Goal: Information Seeking & Learning: Learn about a topic

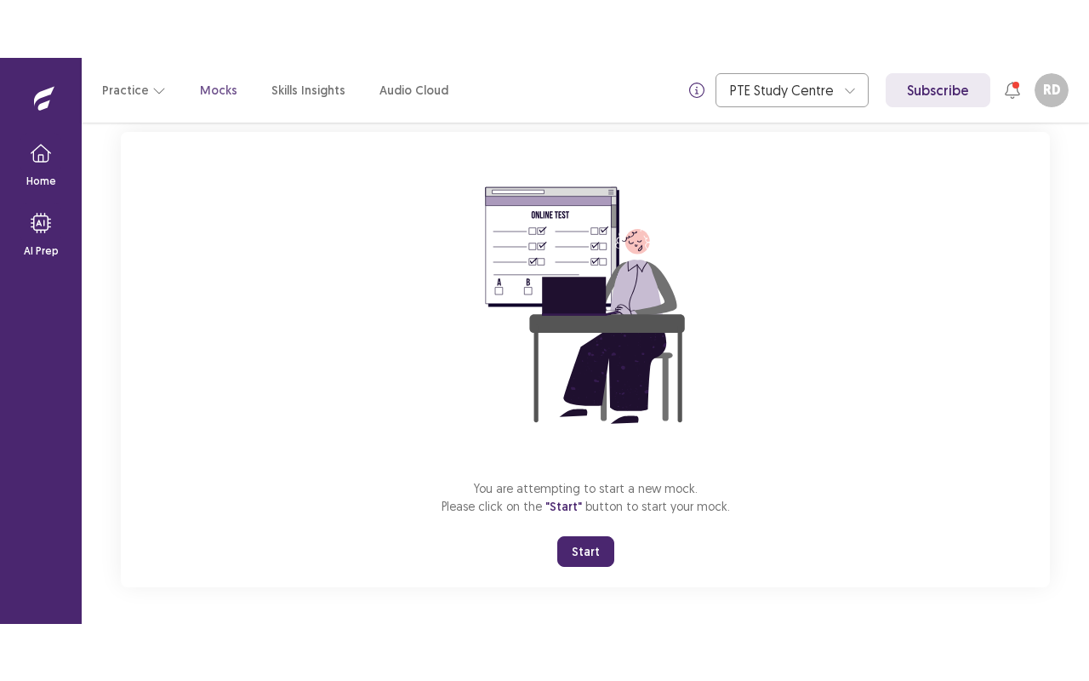
scroll to position [105, 0]
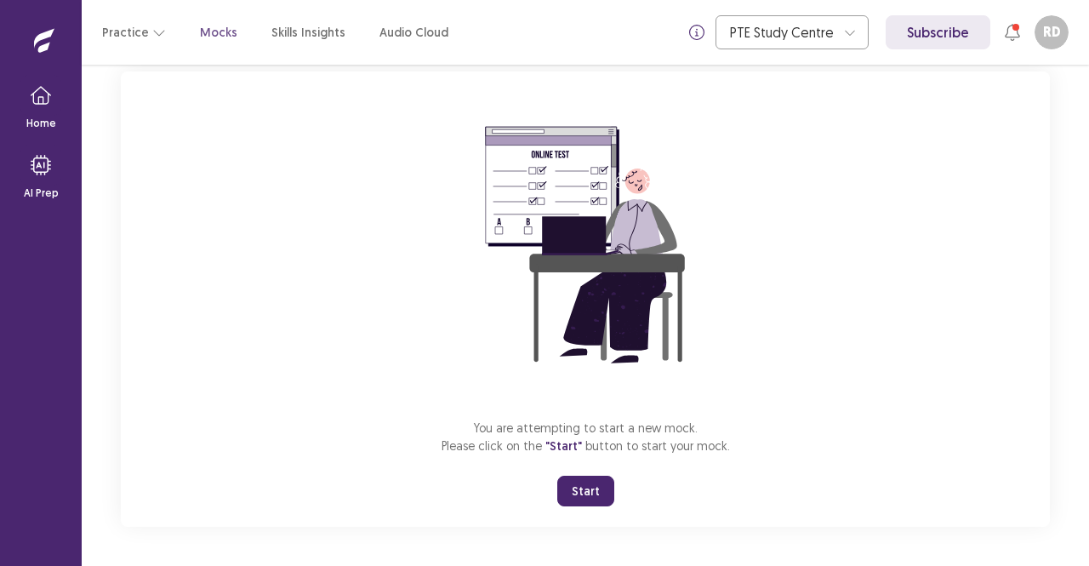
click at [583, 490] on button "Start" at bounding box center [585, 491] width 57 height 31
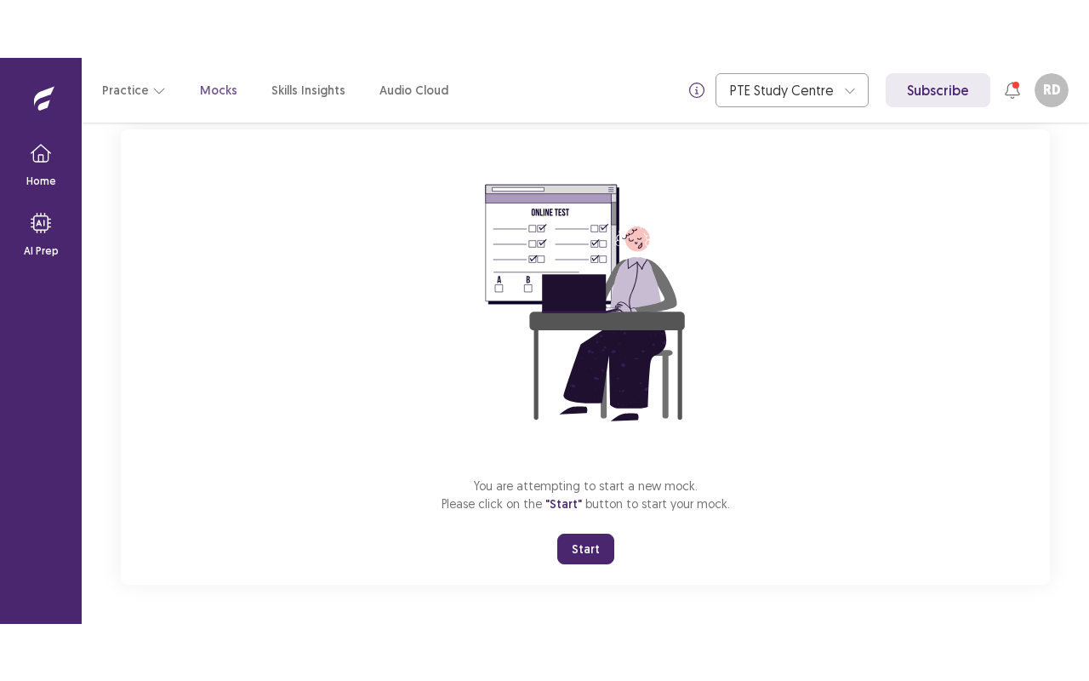
scroll to position [0, 0]
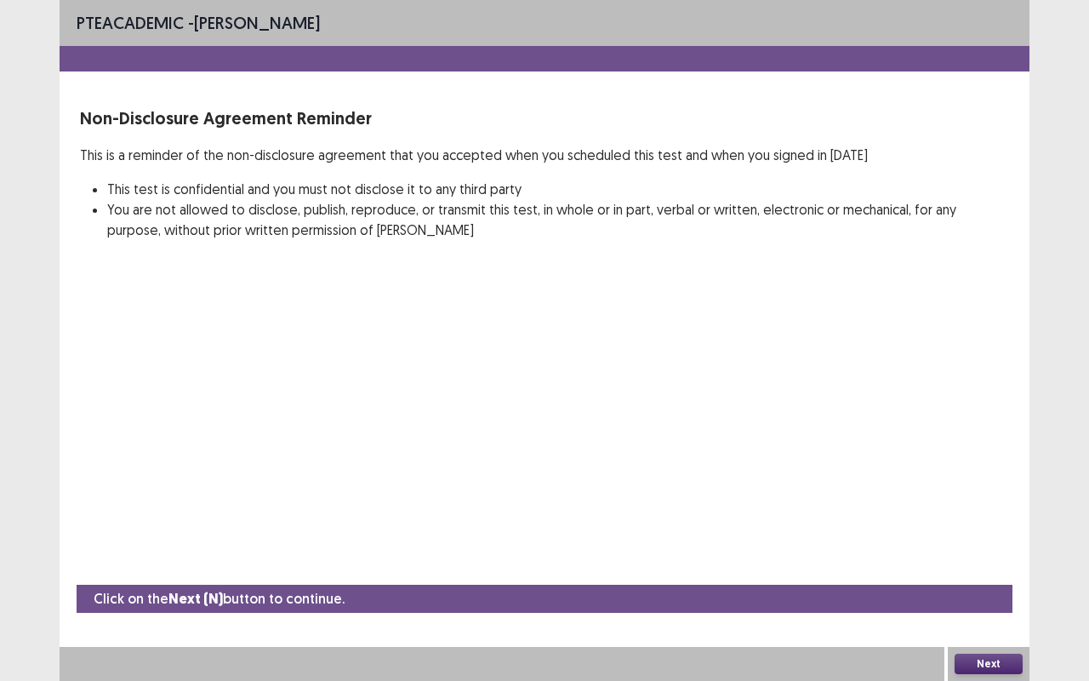
click at [990, 565] on button "Next" at bounding box center [988, 663] width 68 height 20
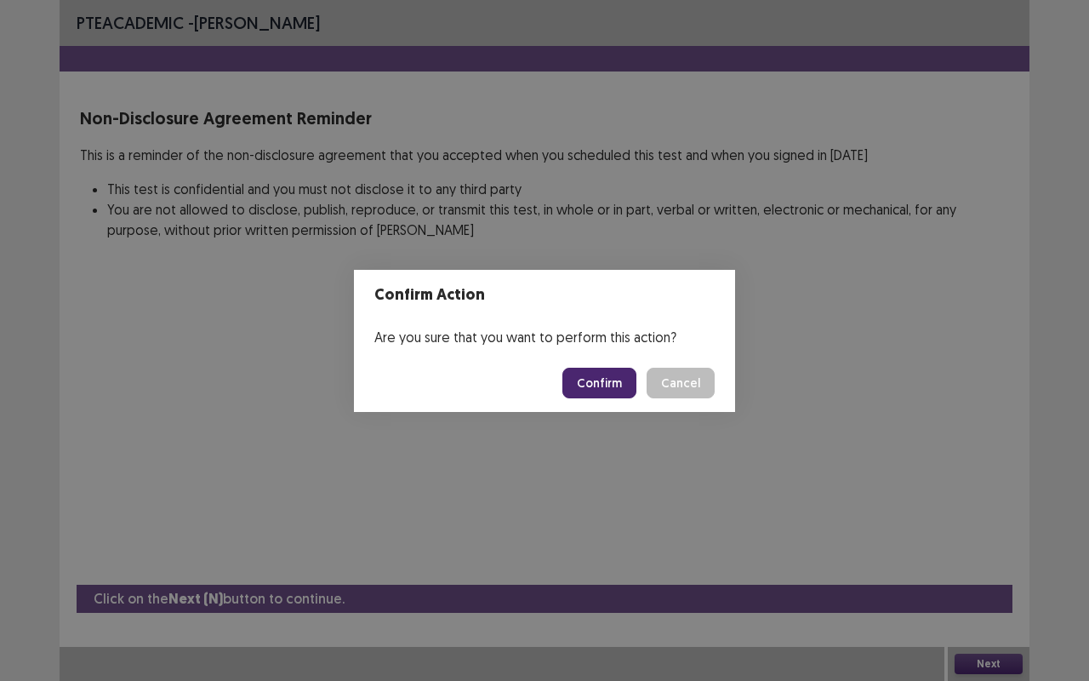
click at [602, 383] on button "Confirm" at bounding box center [599, 382] width 74 height 31
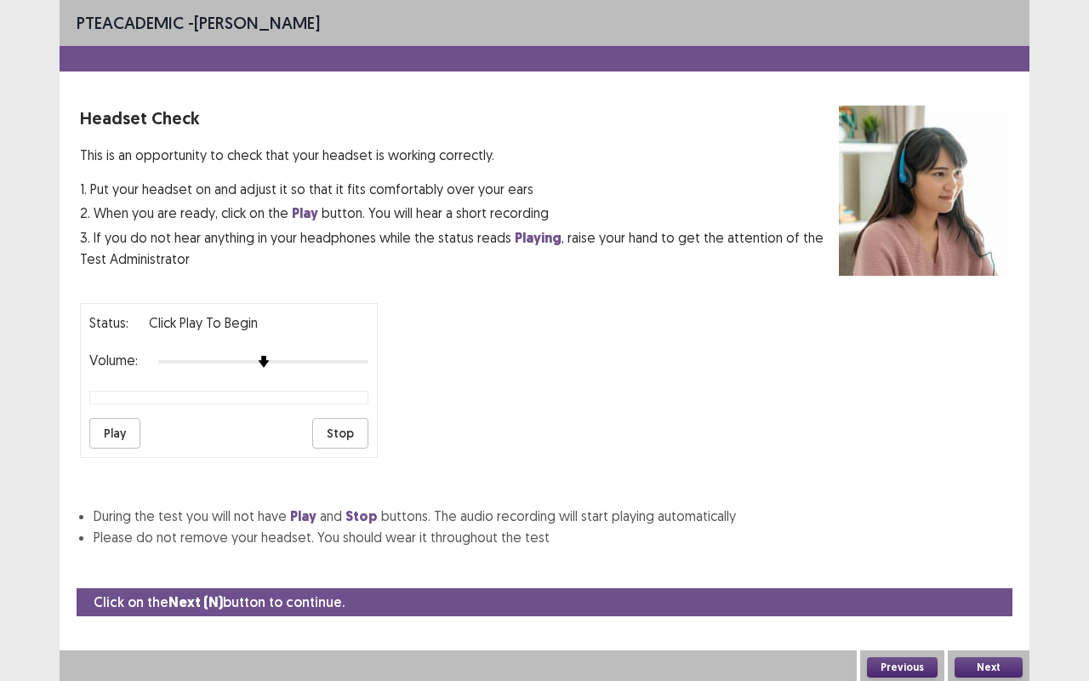
click at [111, 429] on button "Play" at bounding box center [114, 433] width 51 height 31
click at [363, 356] on img at bounding box center [369, 362] width 14 height 14
click at [114, 422] on button "Play" at bounding box center [114, 433] width 51 height 31
click at [345, 427] on button "Stop" at bounding box center [340, 433] width 56 height 31
click at [107, 424] on button "Play" at bounding box center [114, 433] width 51 height 31
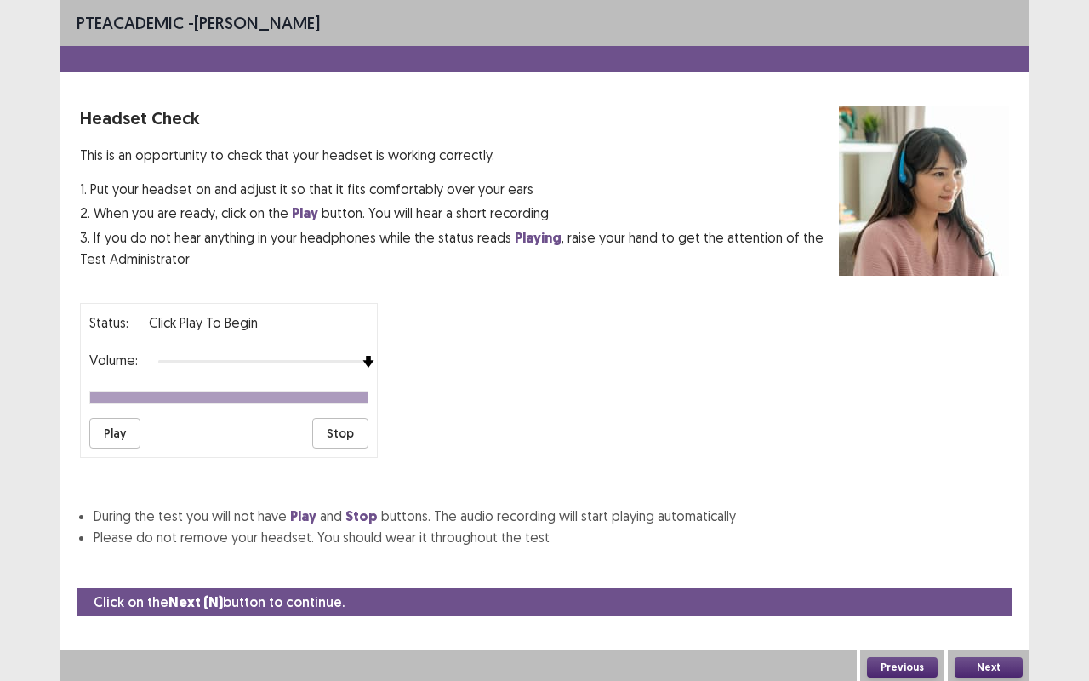
click at [995, 565] on button "Next" at bounding box center [988, 667] width 68 height 20
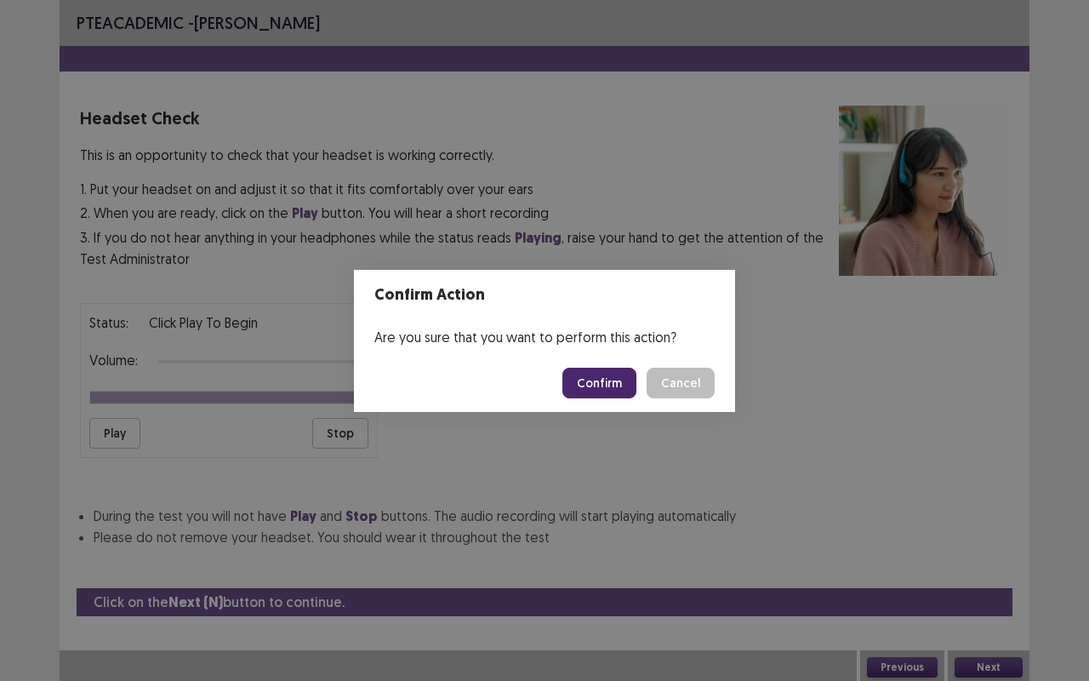
click at [614, 385] on button "Confirm" at bounding box center [599, 382] width 74 height 31
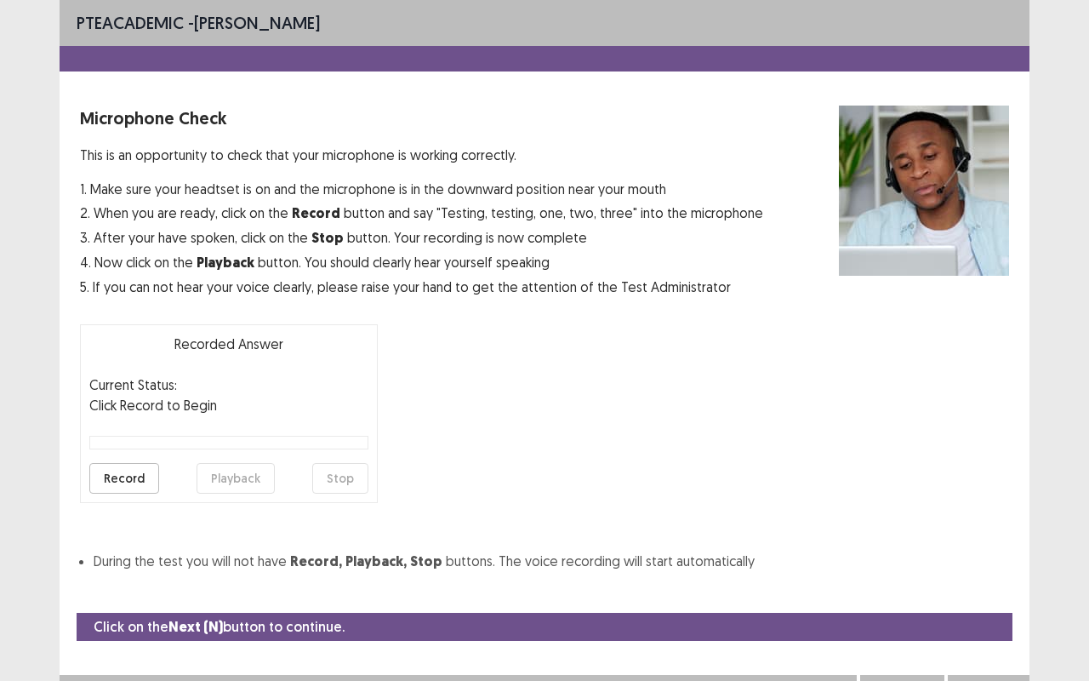
scroll to position [19, 0]
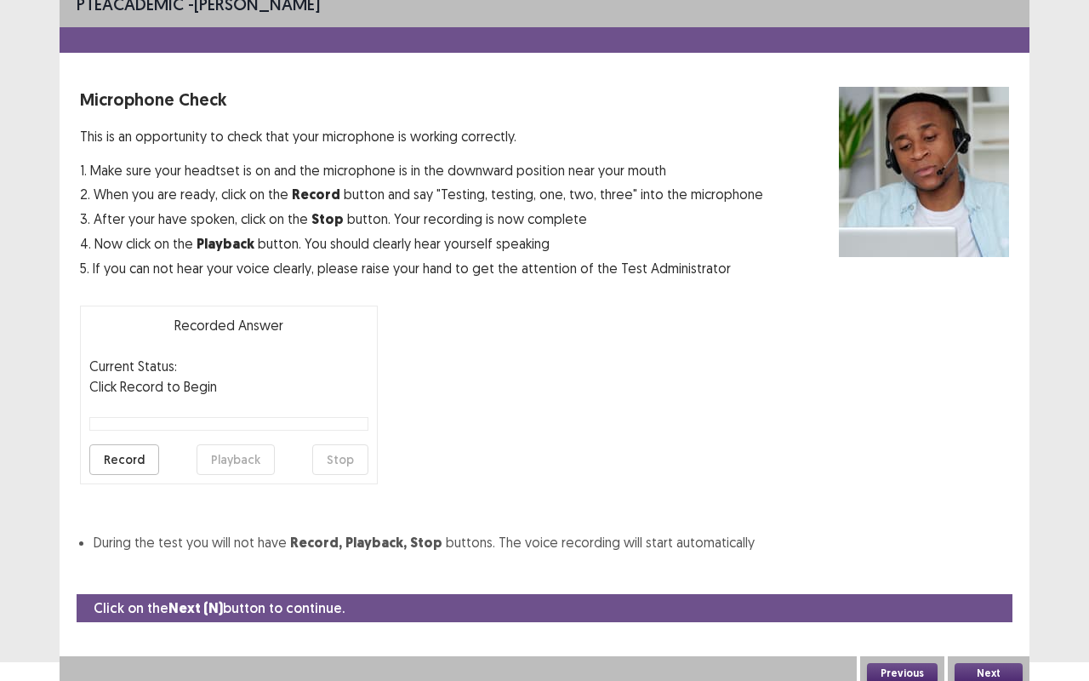
click at [109, 455] on button "Record" at bounding box center [124, 459] width 70 height 31
click at [347, 454] on button "Stop" at bounding box center [340, 459] width 56 height 31
click at [236, 466] on button "Playback" at bounding box center [236, 459] width 78 height 31
click at [247, 456] on button "Playback" at bounding box center [236, 459] width 78 height 31
click at [130, 460] on button "Record" at bounding box center [124, 459] width 70 height 31
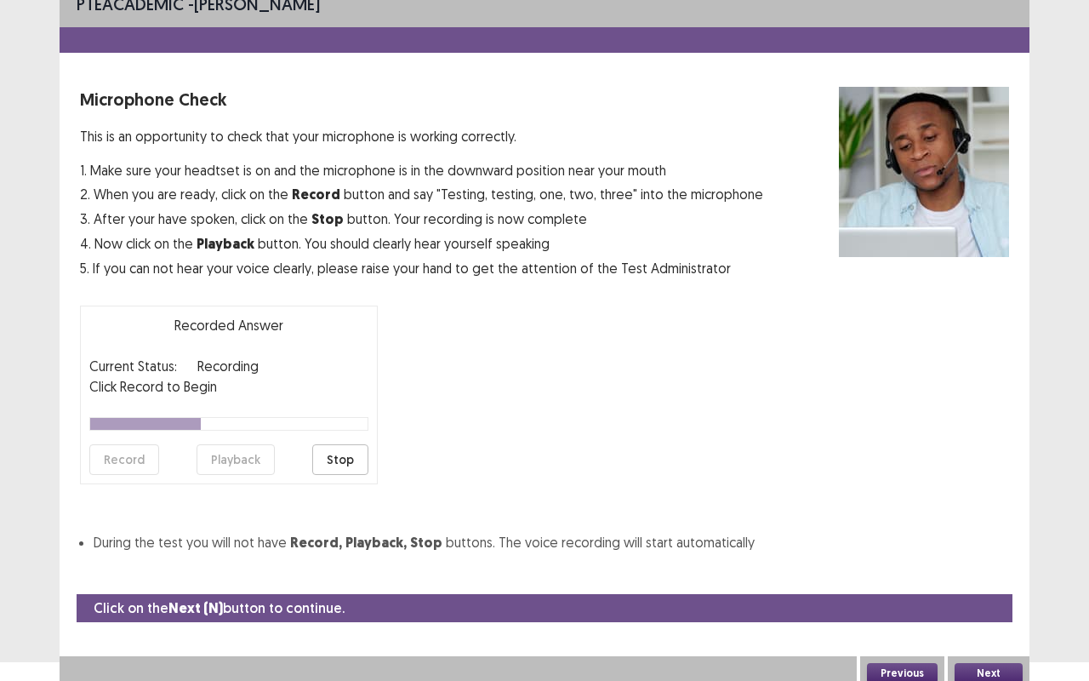
click at [355, 461] on button "Stop" at bounding box center [340, 459] width 56 height 31
click at [236, 458] on button "Playback" at bounding box center [236, 459] width 78 height 31
click at [133, 458] on button "Record" at bounding box center [124, 459] width 70 height 31
click at [342, 470] on button "Stop" at bounding box center [340, 459] width 56 height 31
click at [247, 462] on button "Playback" at bounding box center [236, 459] width 78 height 31
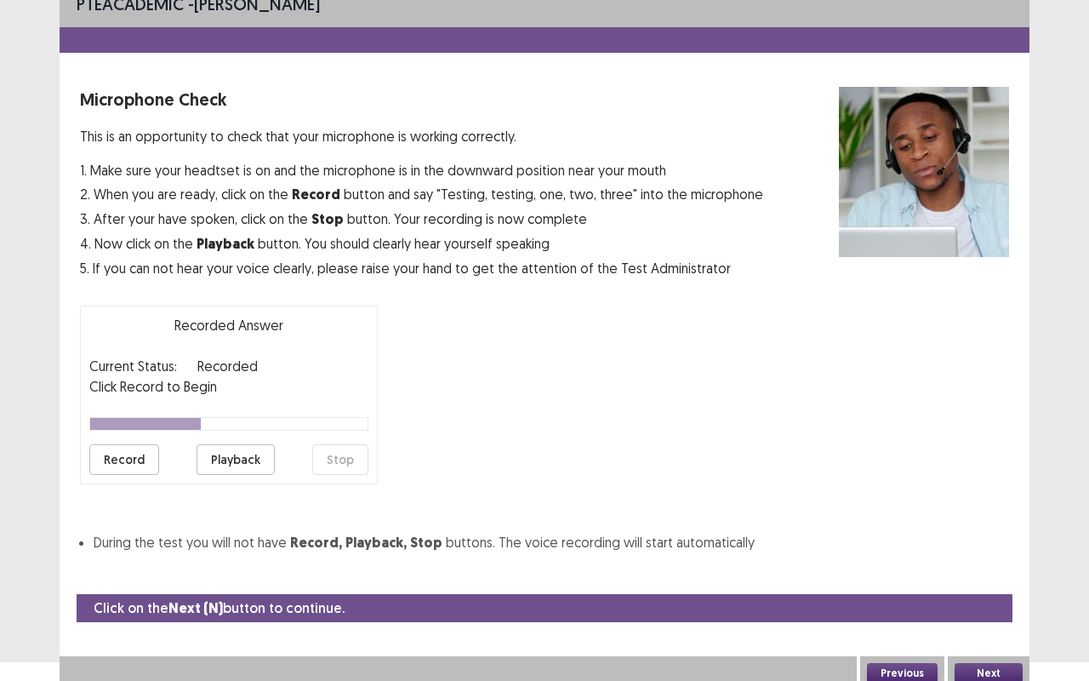
click at [988, 565] on button "Next" at bounding box center [988, 673] width 68 height 20
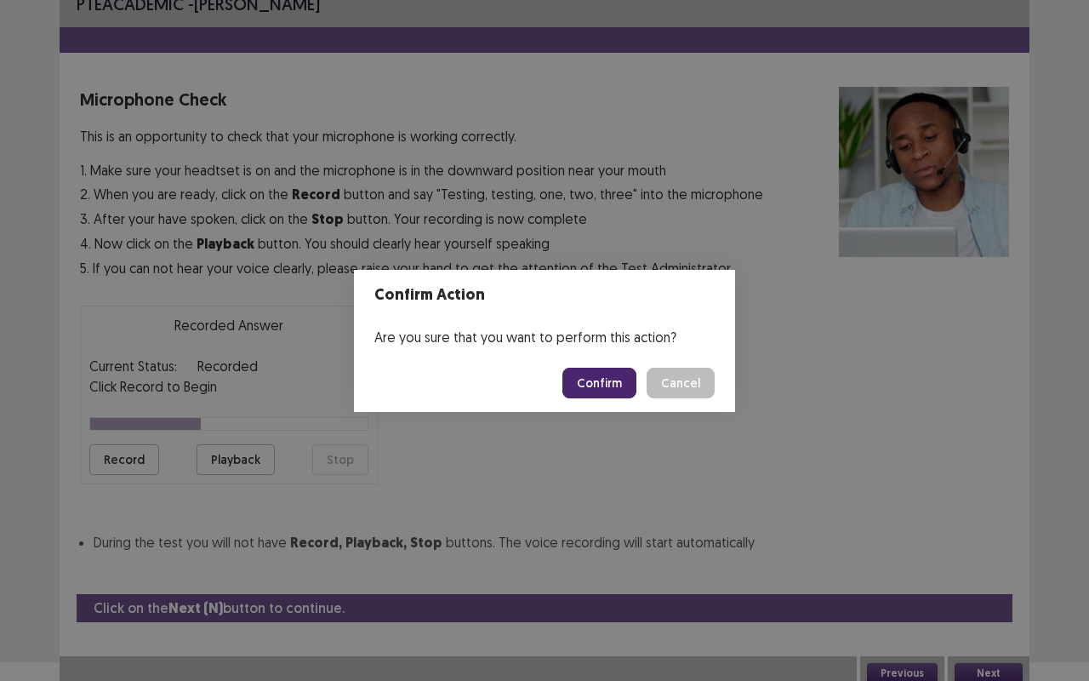
click at [601, 391] on button "Confirm" at bounding box center [599, 382] width 74 height 31
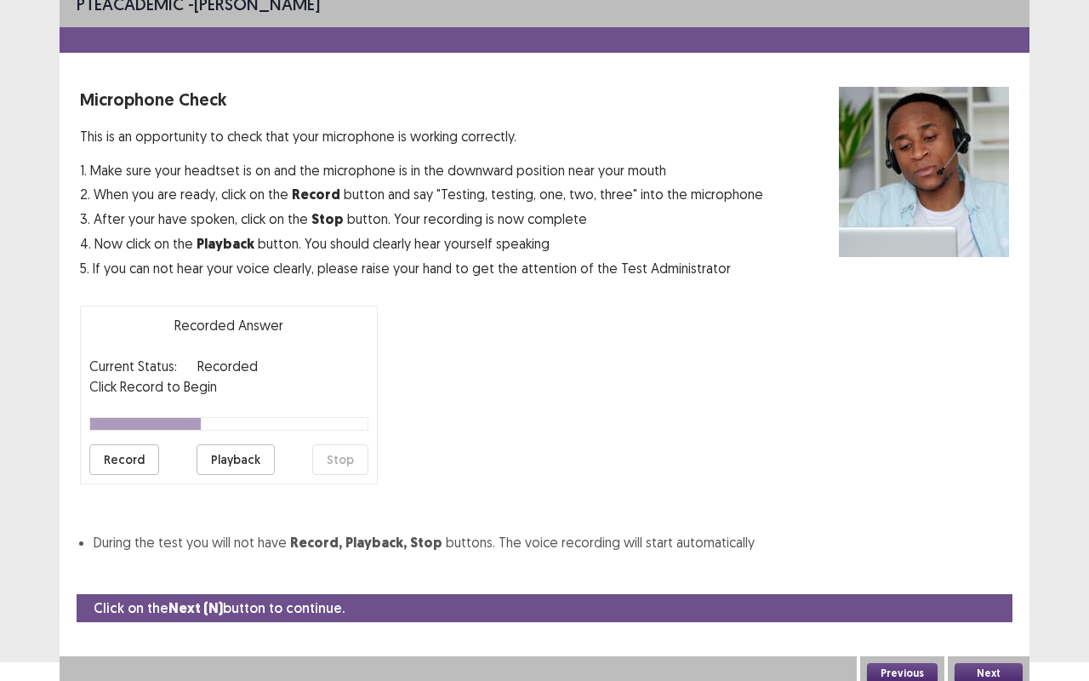
scroll to position [0, 0]
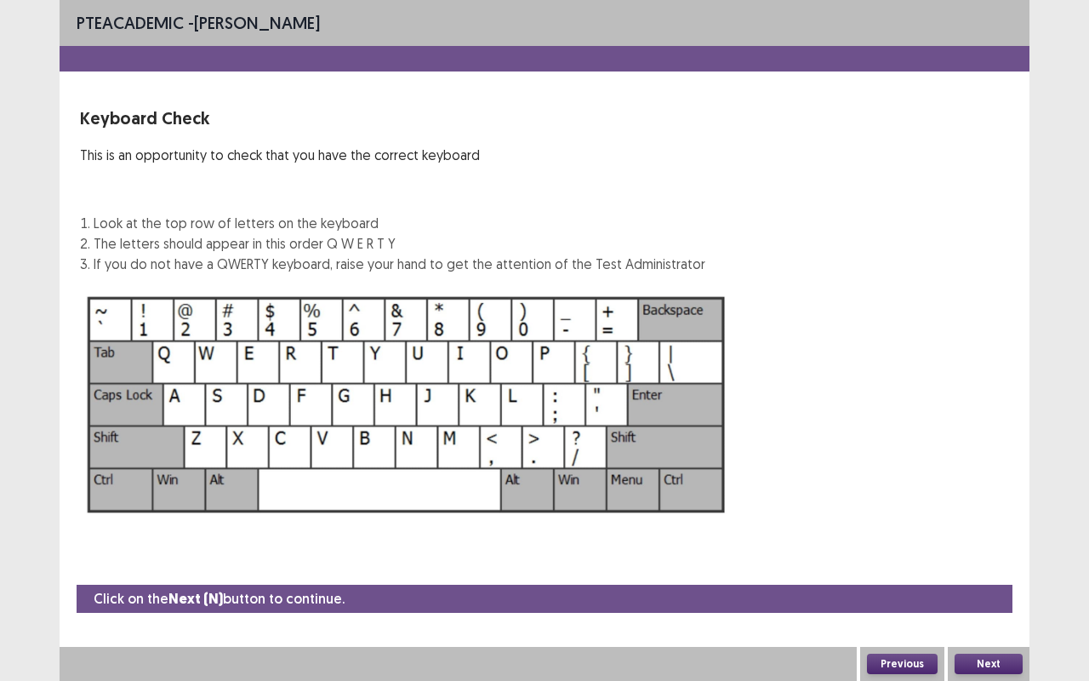
click at [954, 565] on button "Next" at bounding box center [988, 663] width 68 height 20
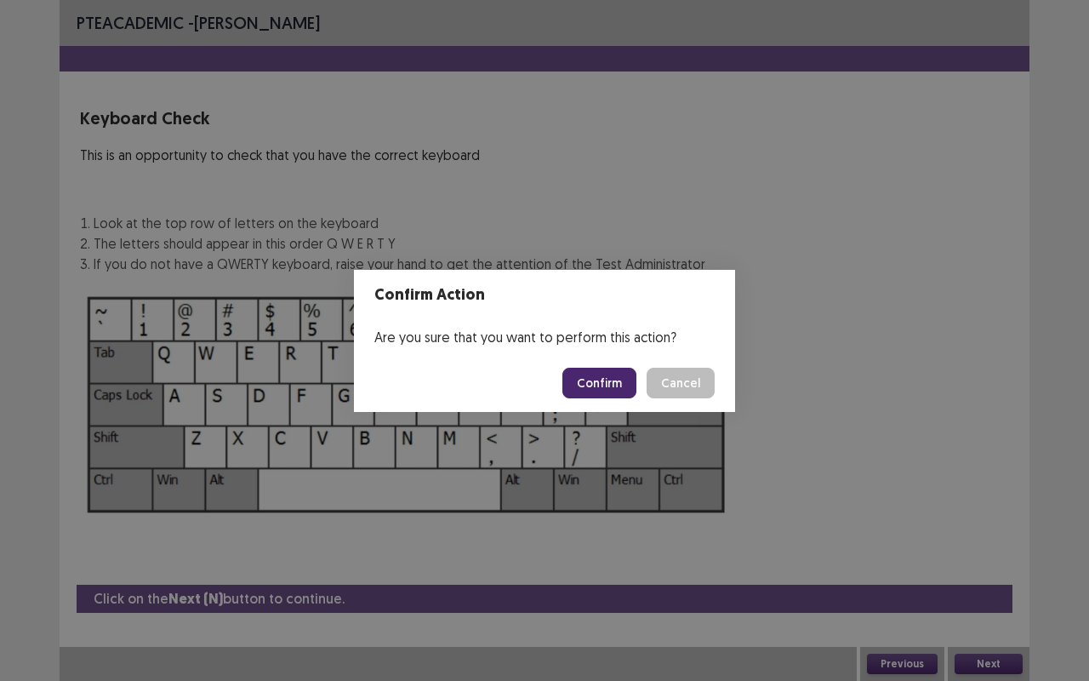
click at [604, 386] on button "Confirm" at bounding box center [599, 382] width 74 height 31
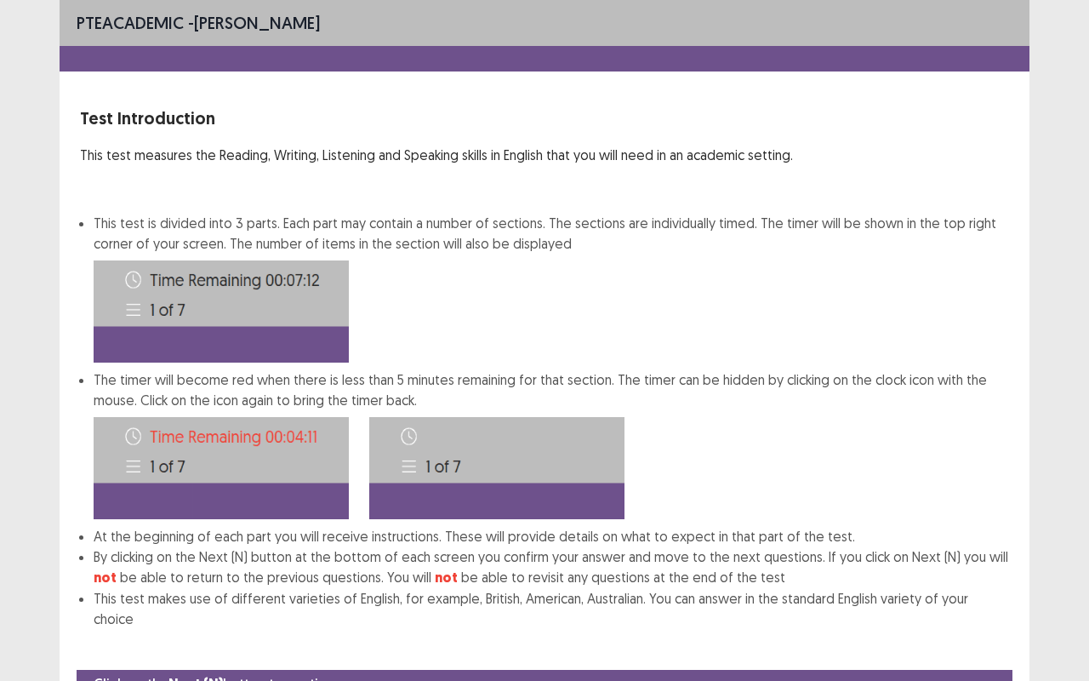
scroll to position [64, 0]
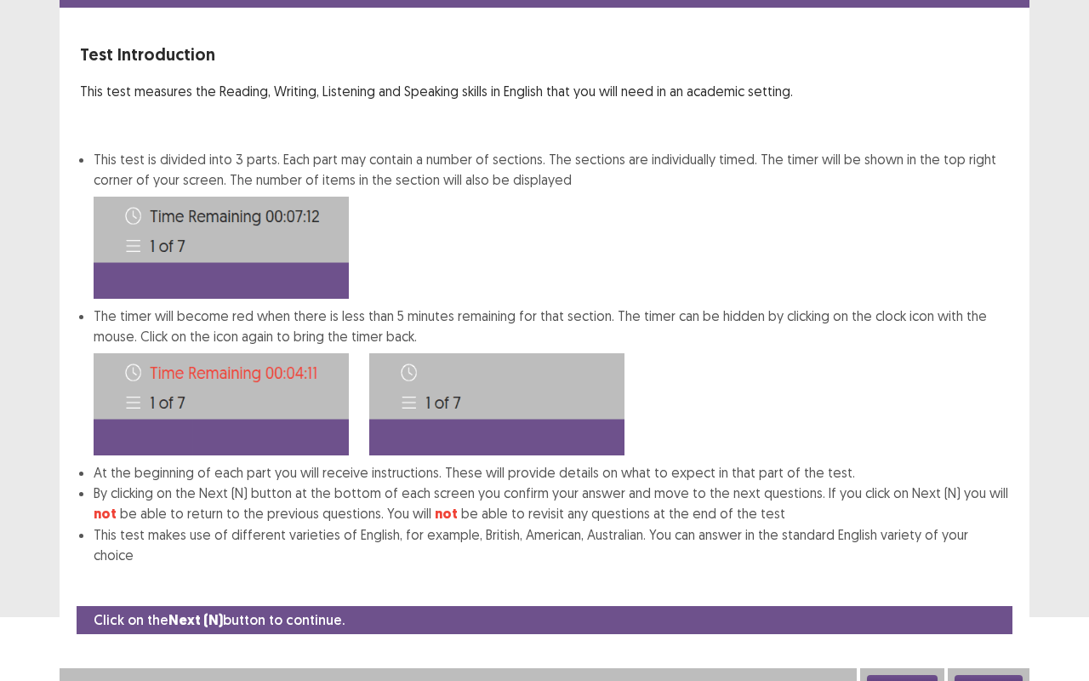
click at [982, 565] on button "Next" at bounding box center [988, 685] width 68 height 20
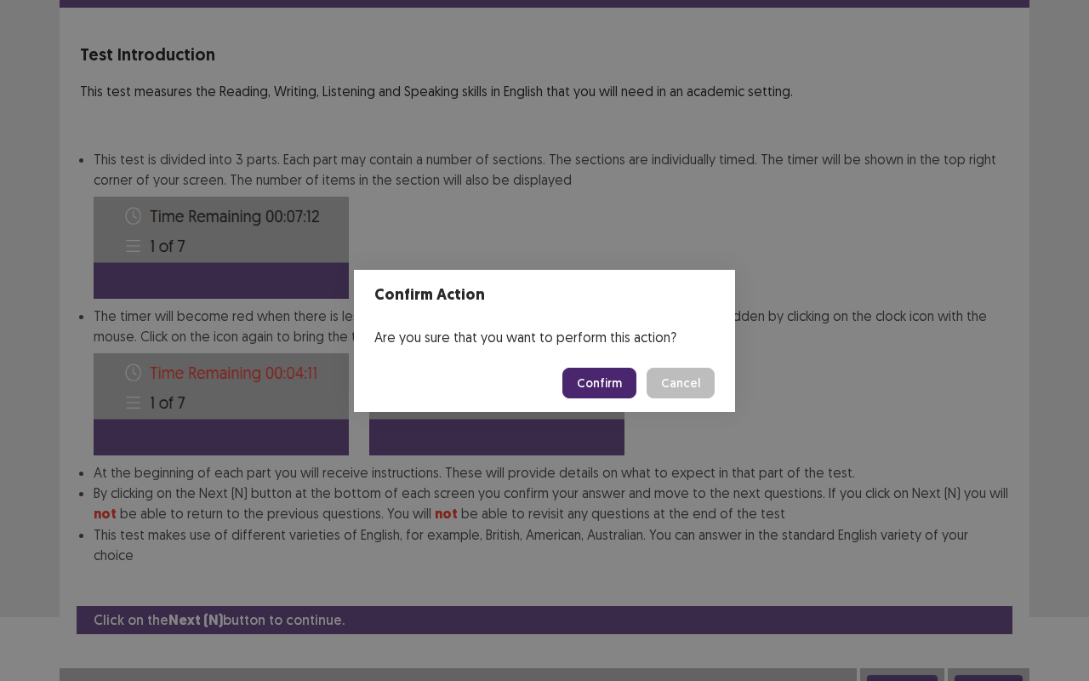
click at [596, 384] on button "Confirm" at bounding box center [599, 382] width 74 height 31
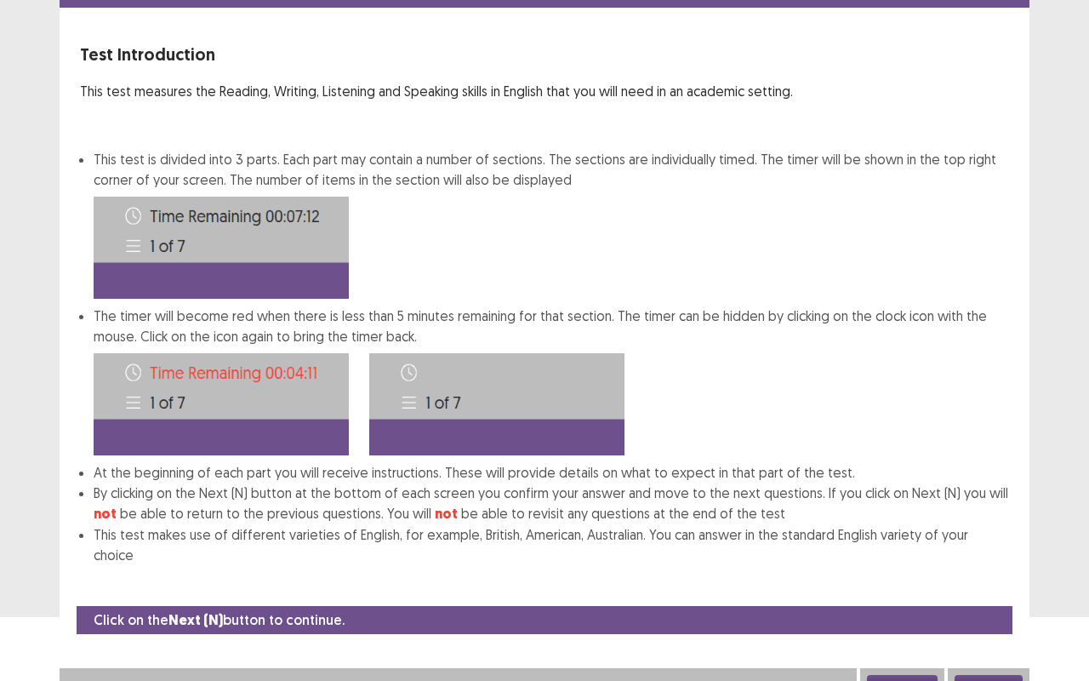
scroll to position [0, 0]
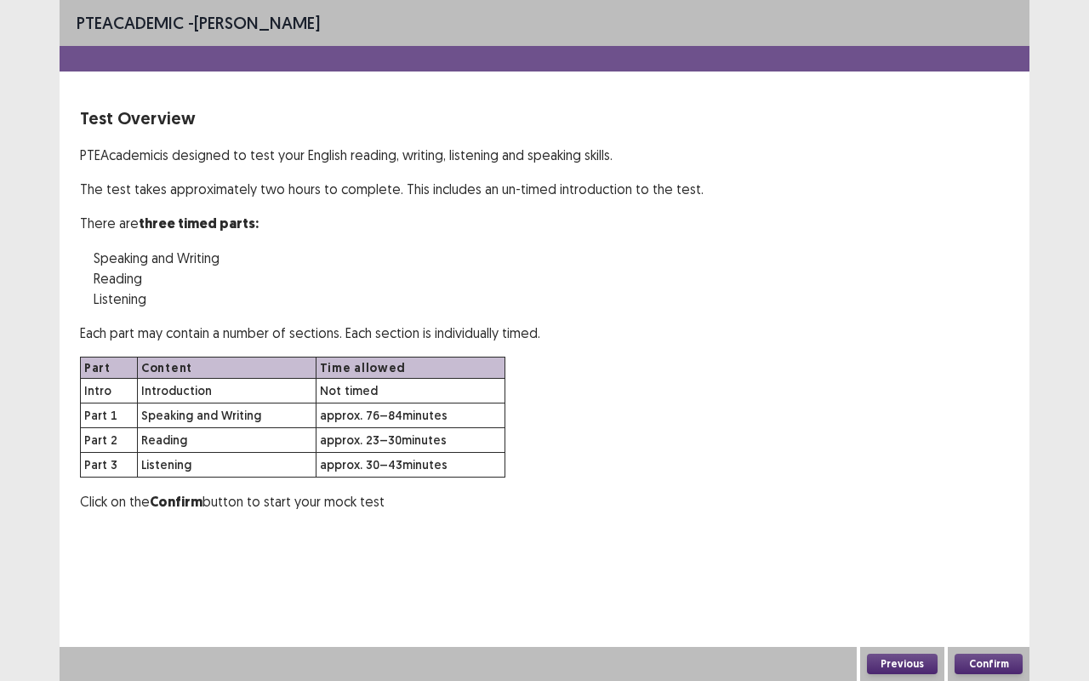
click at [993, 565] on button "Confirm" at bounding box center [988, 663] width 68 height 20
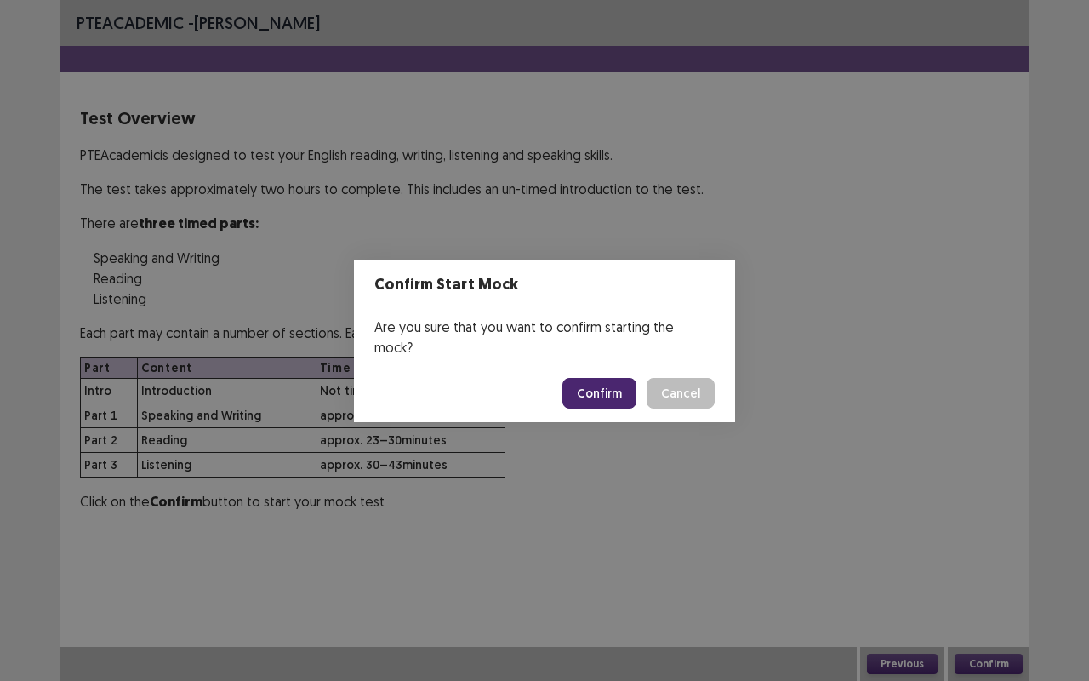
click at [588, 386] on button "Confirm" at bounding box center [599, 393] width 74 height 31
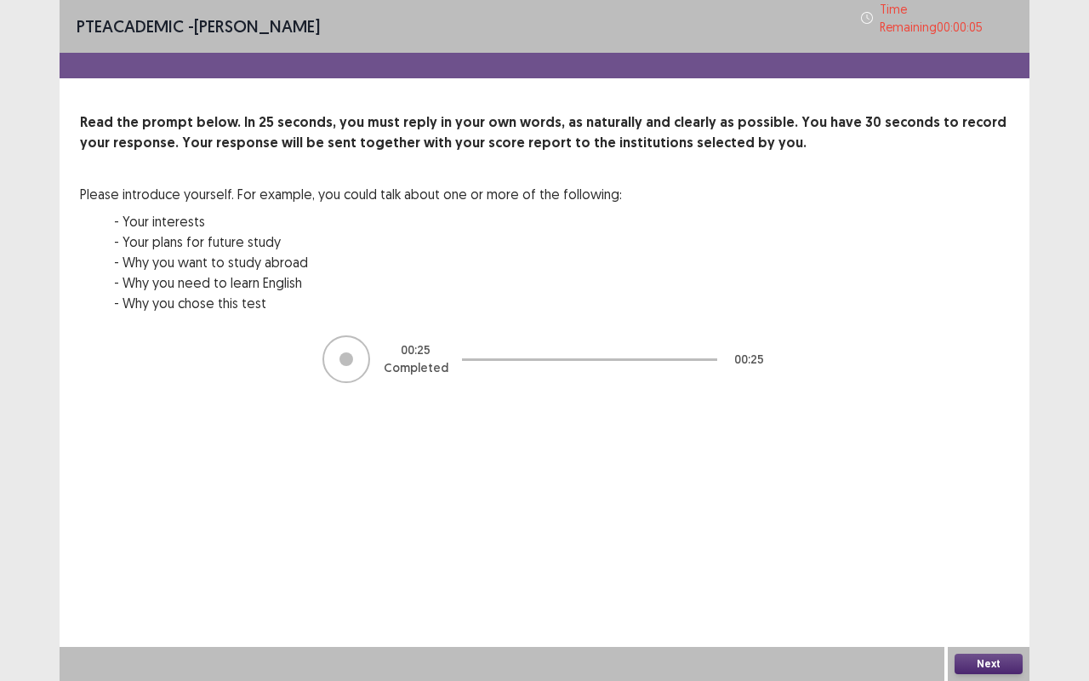
click at [990, 565] on button "Next" at bounding box center [988, 663] width 68 height 20
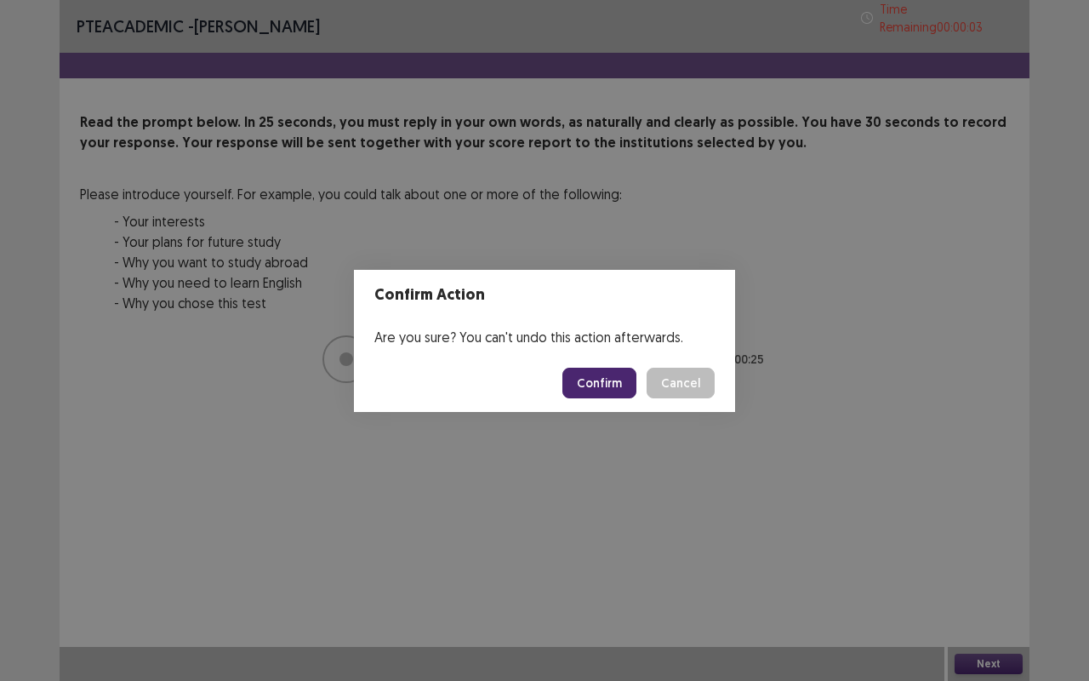
click at [601, 388] on button "Confirm" at bounding box center [599, 382] width 74 height 31
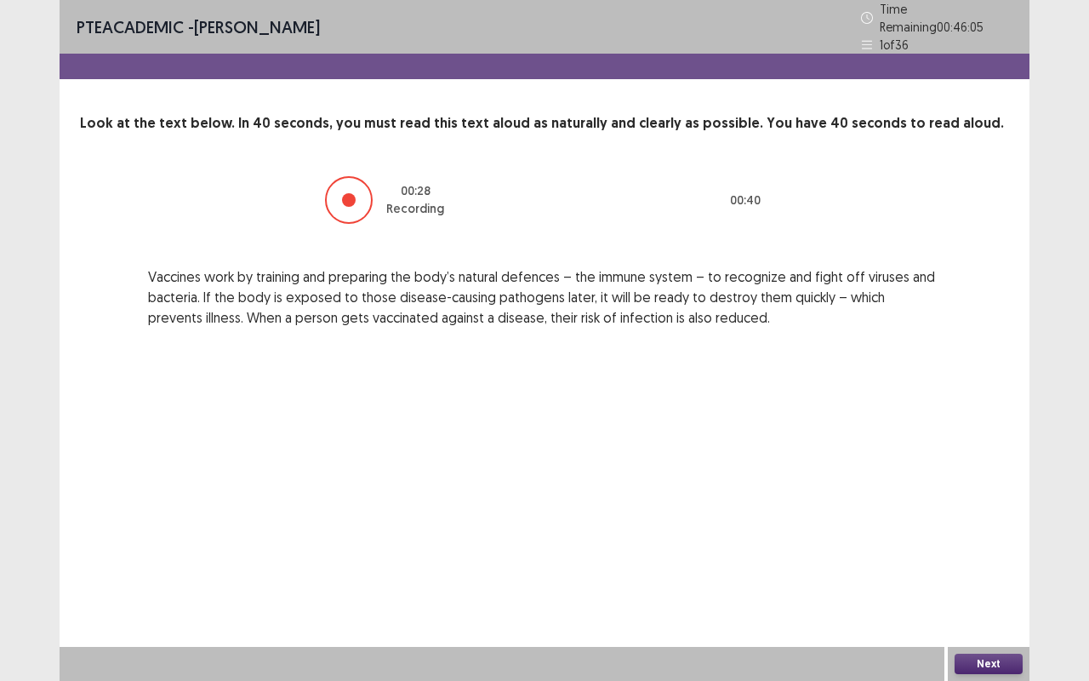
drag, startPoint x: 791, startPoint y: 494, endPoint x: 889, endPoint y: 631, distance: 168.3
drag, startPoint x: 889, startPoint y: 631, endPoint x: 994, endPoint y: 665, distance: 110.0
click at [994, 565] on button "Next" at bounding box center [988, 663] width 68 height 20
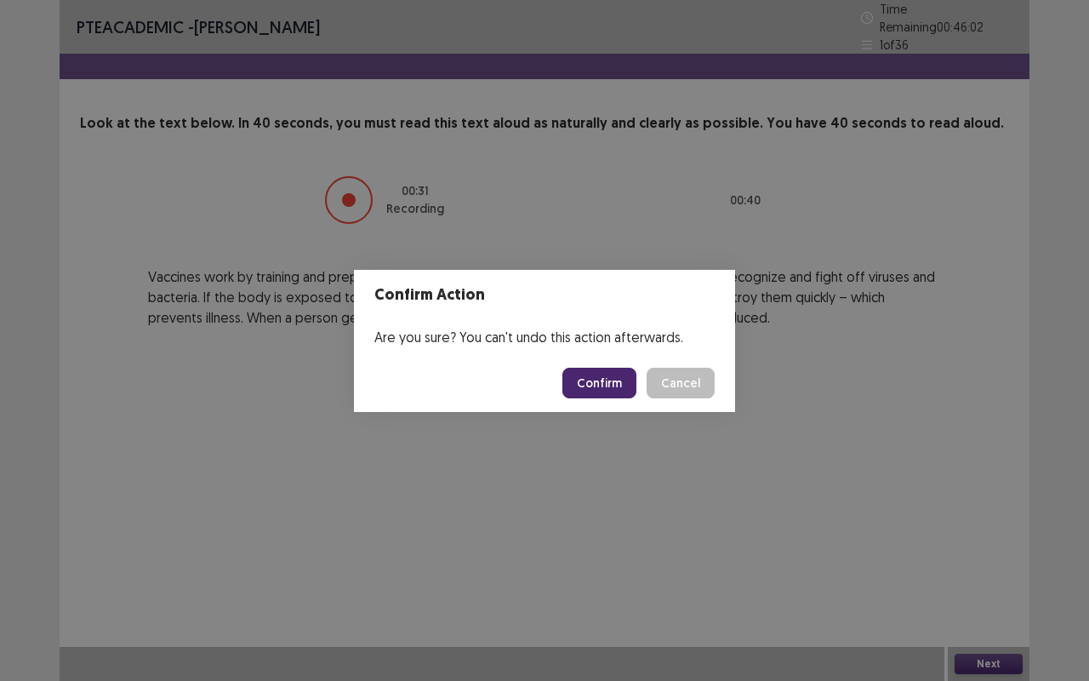
click at [590, 375] on button "Confirm" at bounding box center [599, 382] width 74 height 31
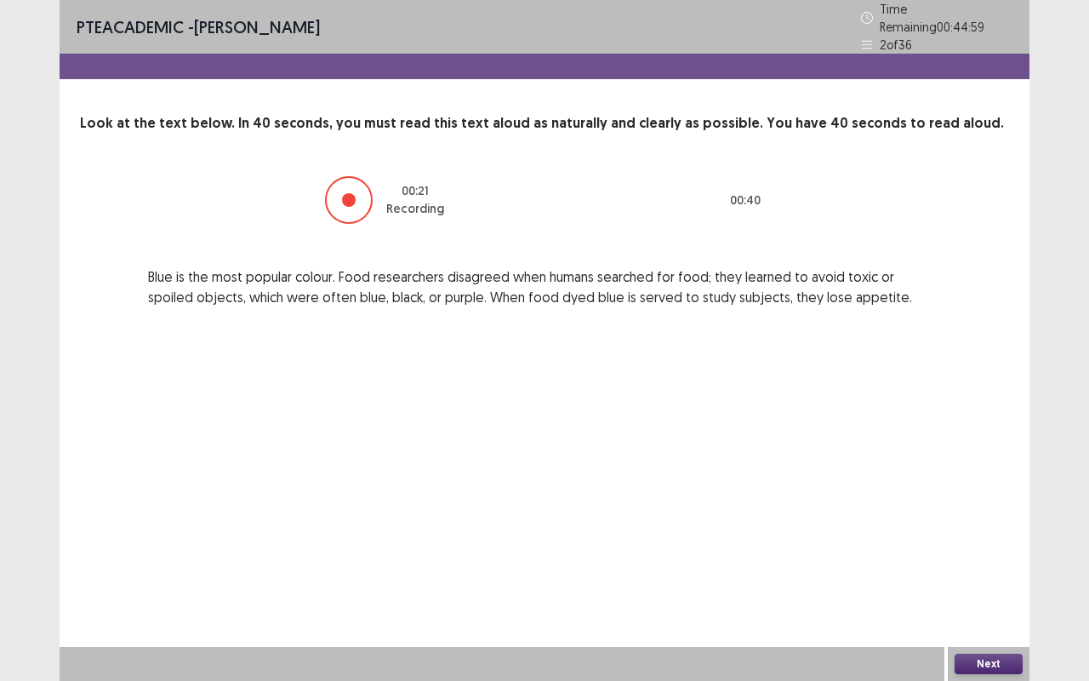
click at [989, 565] on button "Next" at bounding box center [988, 663] width 68 height 20
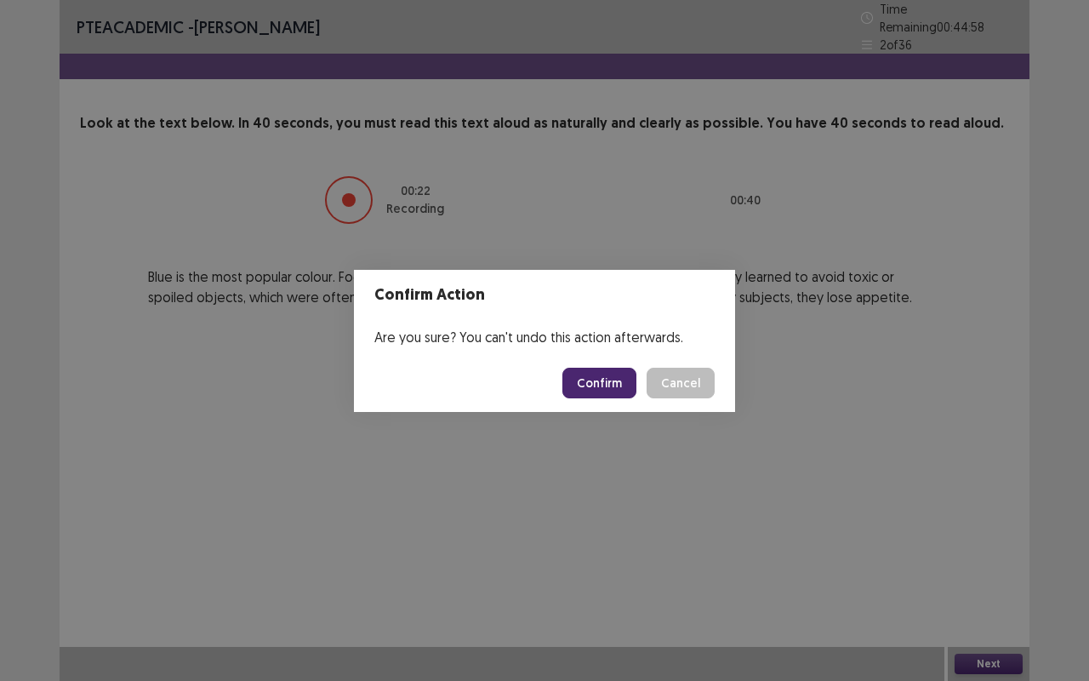
click at [585, 392] on button "Confirm" at bounding box center [599, 382] width 74 height 31
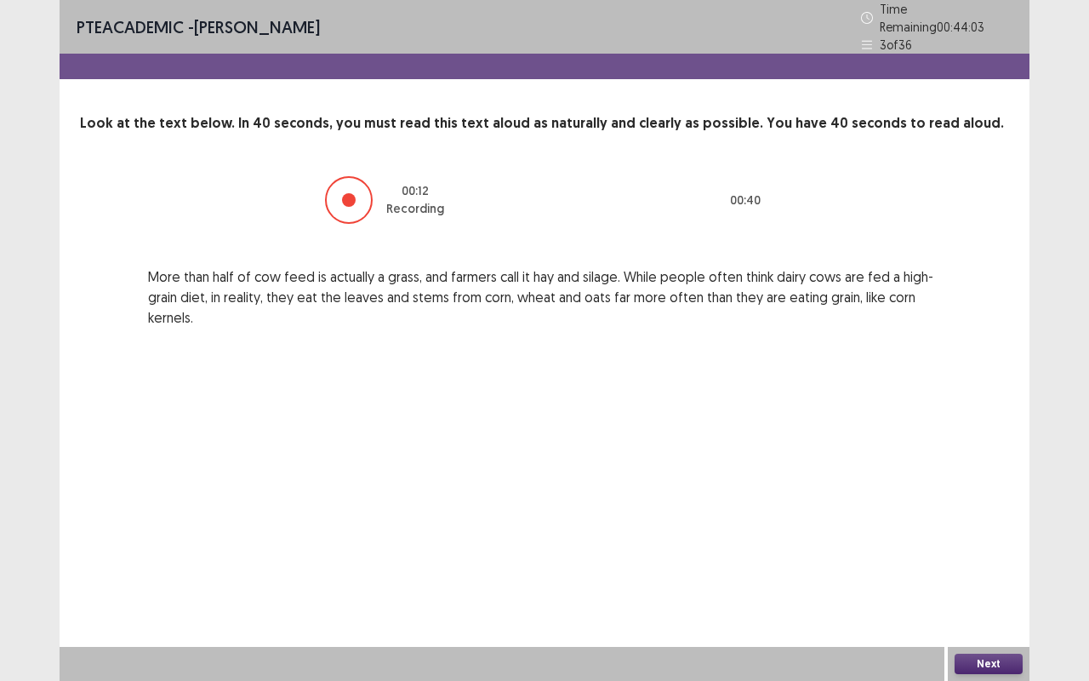
click at [919, 276] on p "More than half of cow feed is actually a grass, and farmers call it hay and sil…" at bounding box center [544, 296] width 793 height 61
click at [971, 565] on button "Next" at bounding box center [988, 663] width 68 height 20
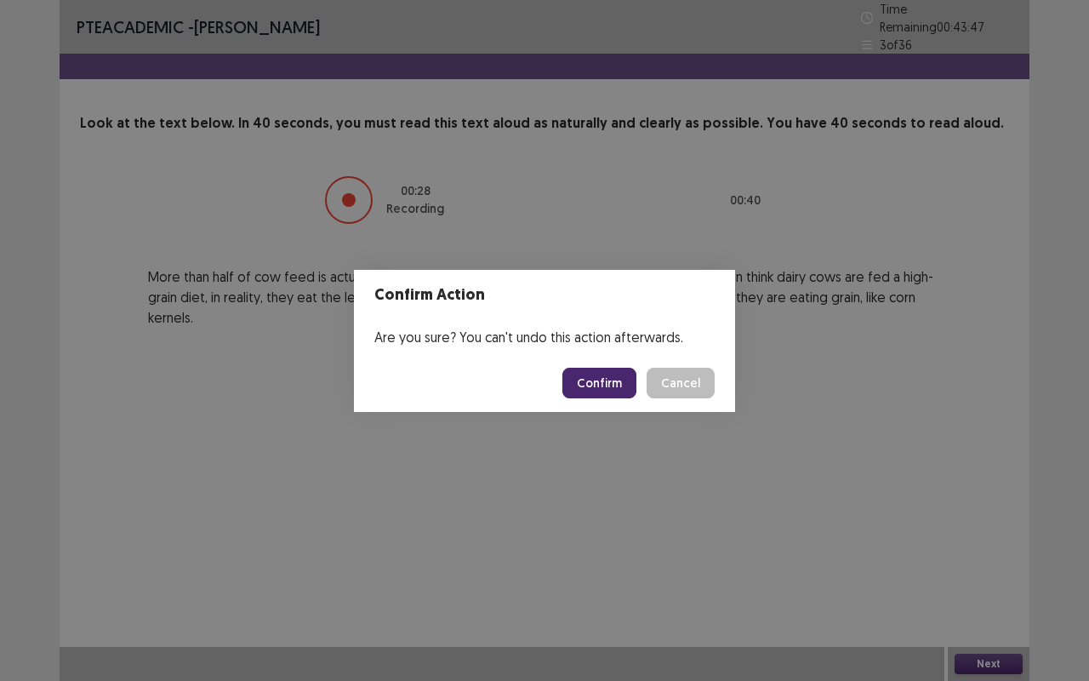
click at [580, 383] on button "Confirm" at bounding box center [599, 382] width 74 height 31
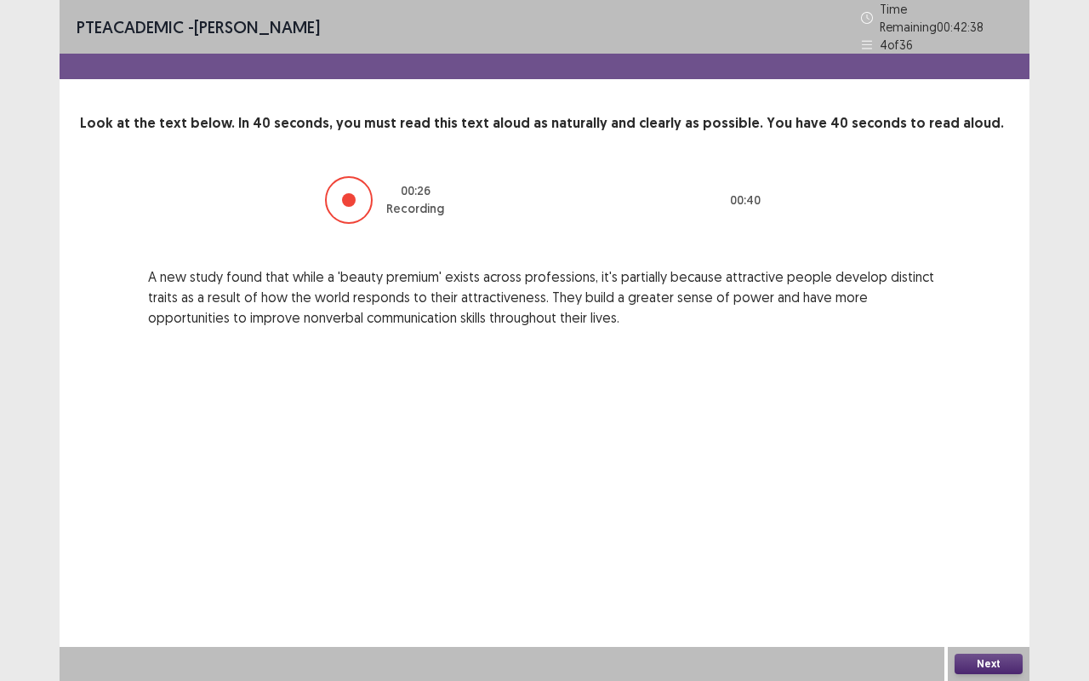
click at [970, 565] on button "Next" at bounding box center [988, 663] width 68 height 20
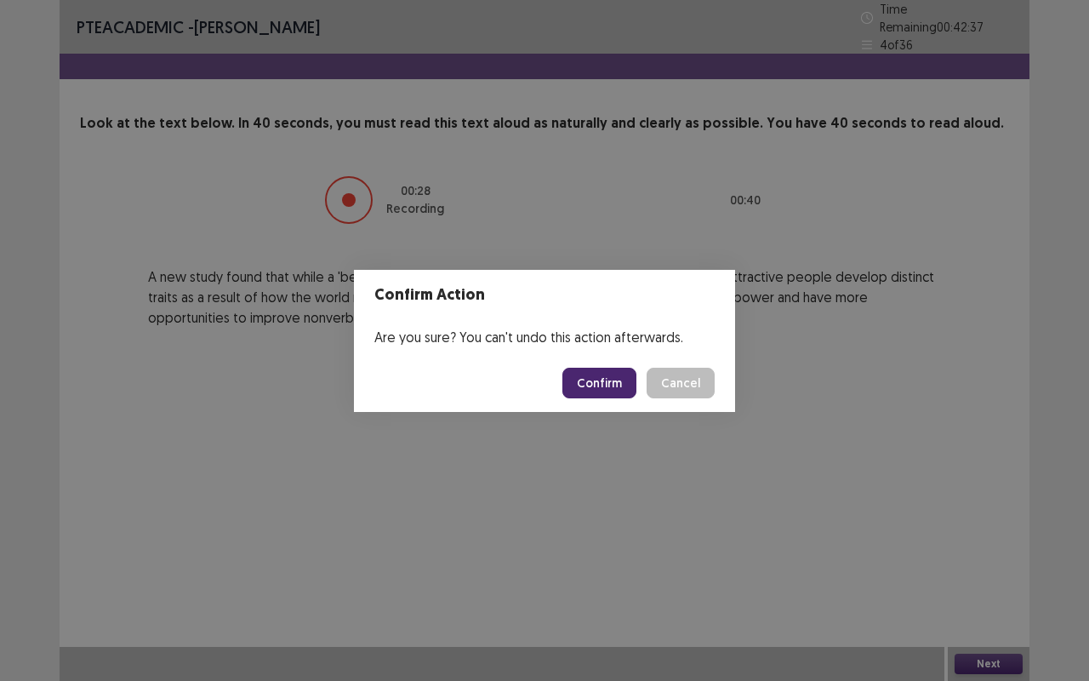
click at [584, 388] on button "Confirm" at bounding box center [599, 382] width 74 height 31
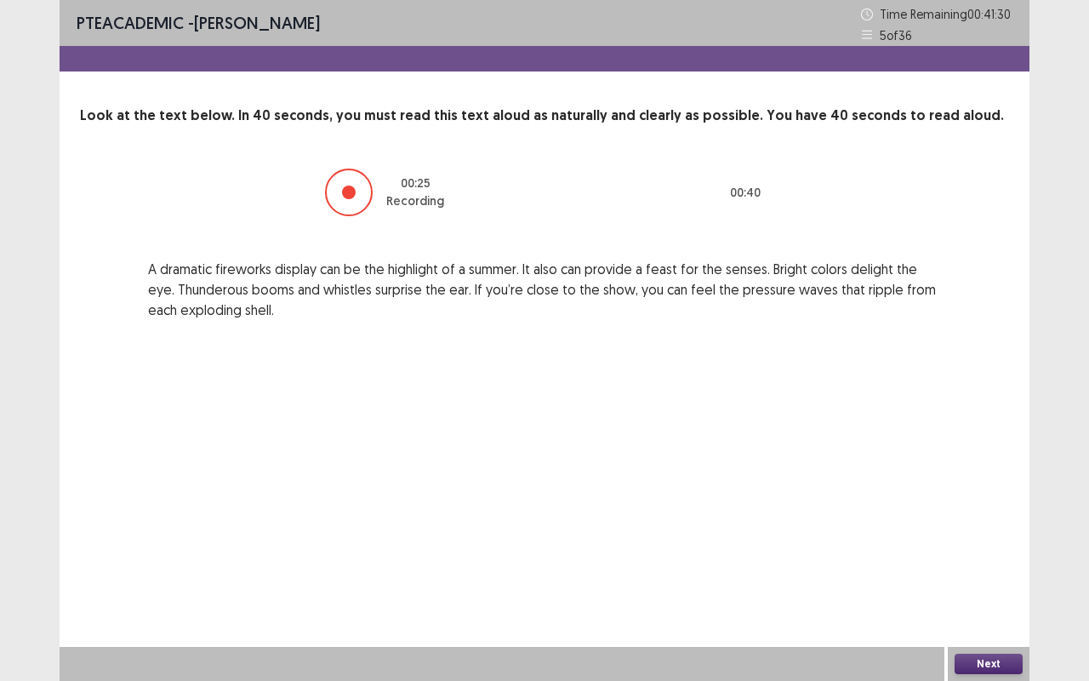
click at [970, 565] on button "Next" at bounding box center [988, 663] width 68 height 20
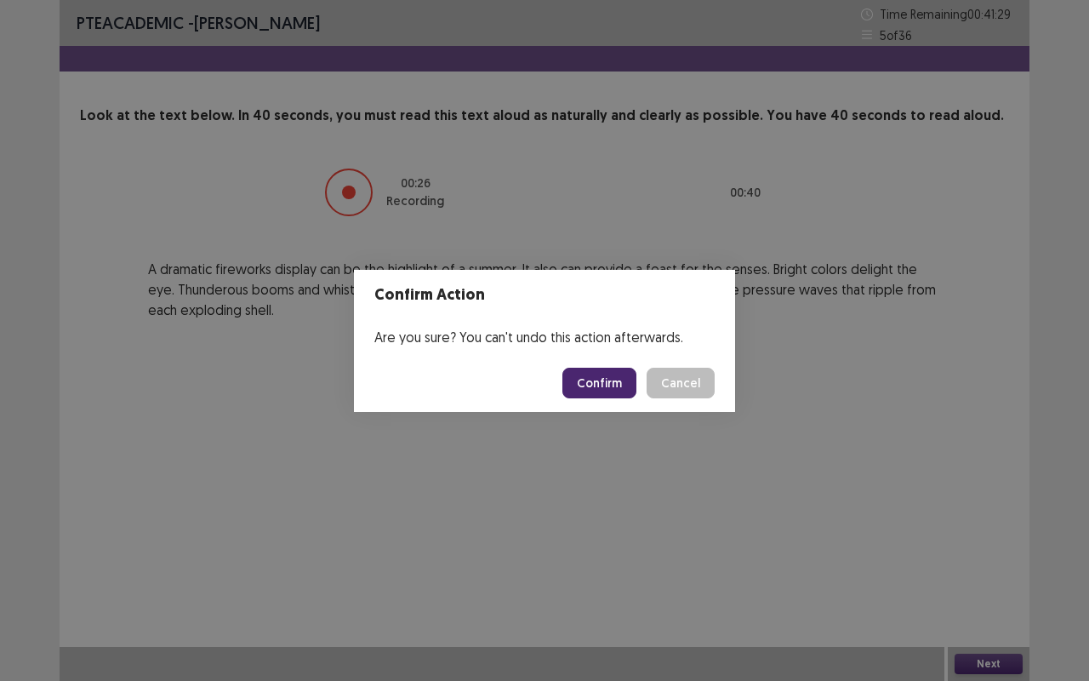
click at [614, 381] on button "Confirm" at bounding box center [599, 382] width 74 height 31
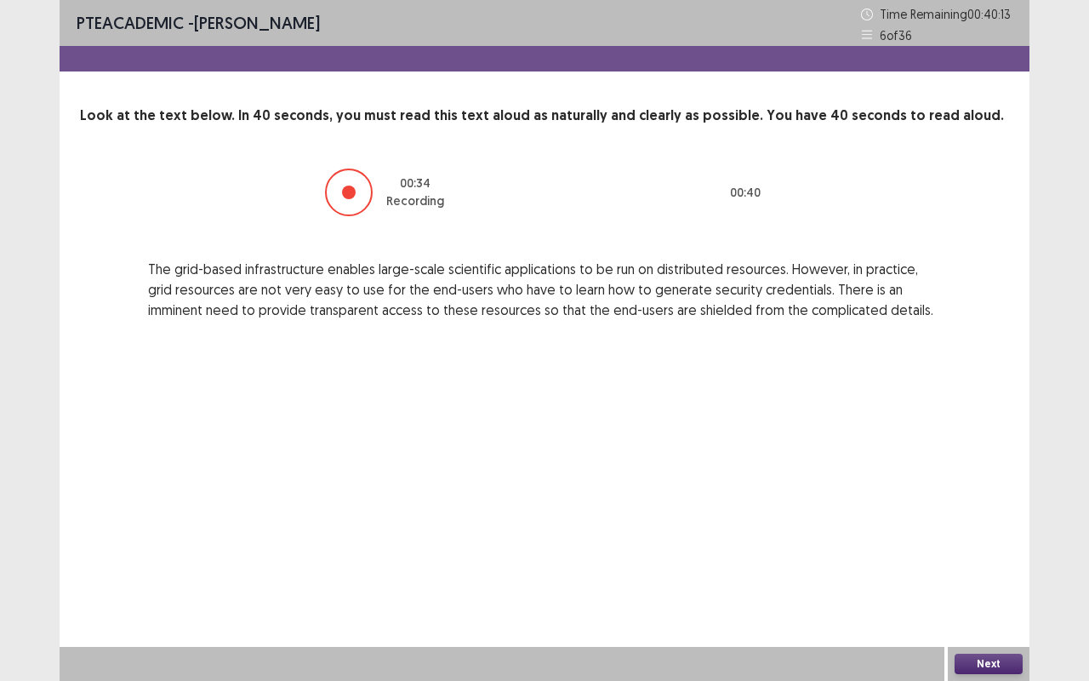
click at [971, 565] on button "Next" at bounding box center [988, 663] width 68 height 20
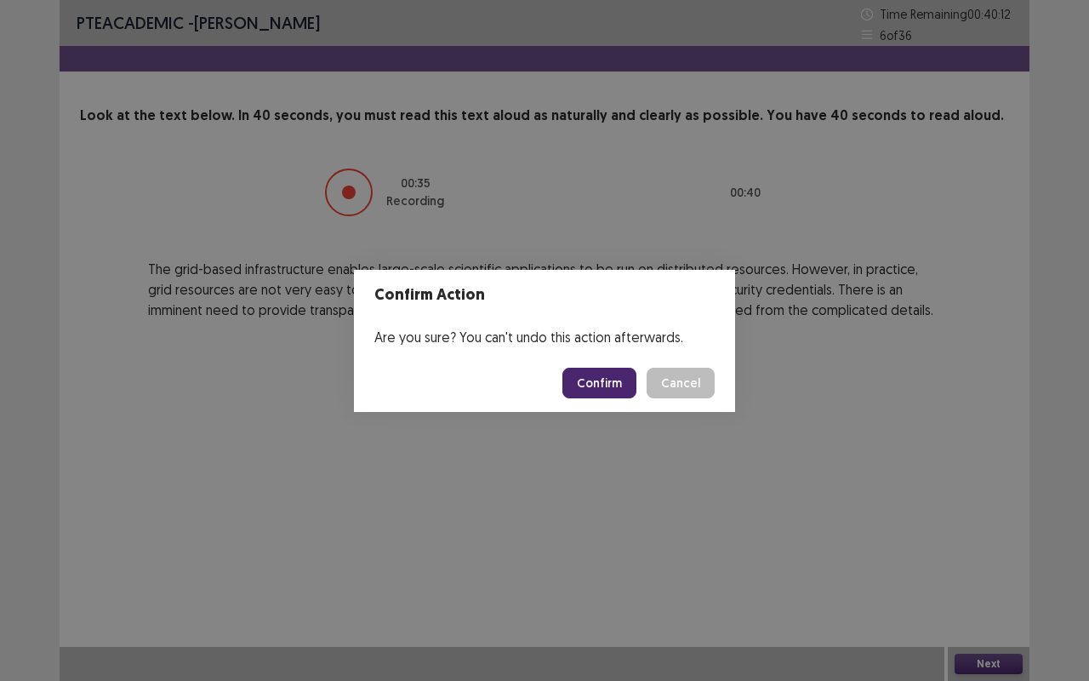
drag, startPoint x: 971, startPoint y: 665, endPoint x: 589, endPoint y: 382, distance: 476.2
click at [589, 382] on button "Confirm" at bounding box center [599, 382] width 74 height 31
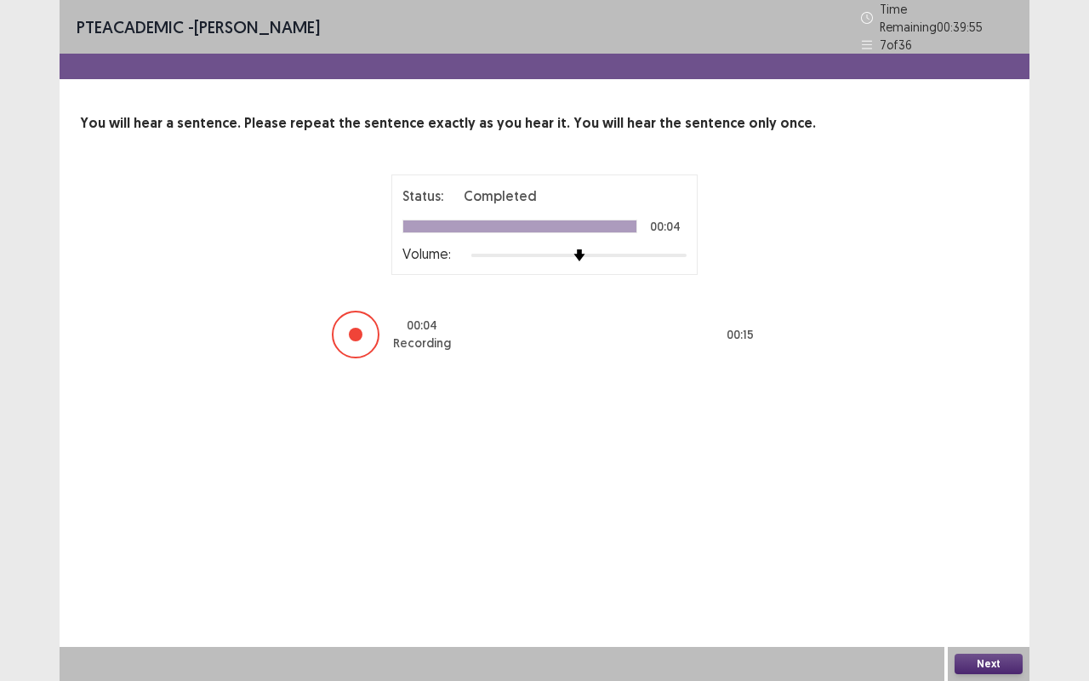
click at [973, 565] on button "Next" at bounding box center [988, 663] width 68 height 20
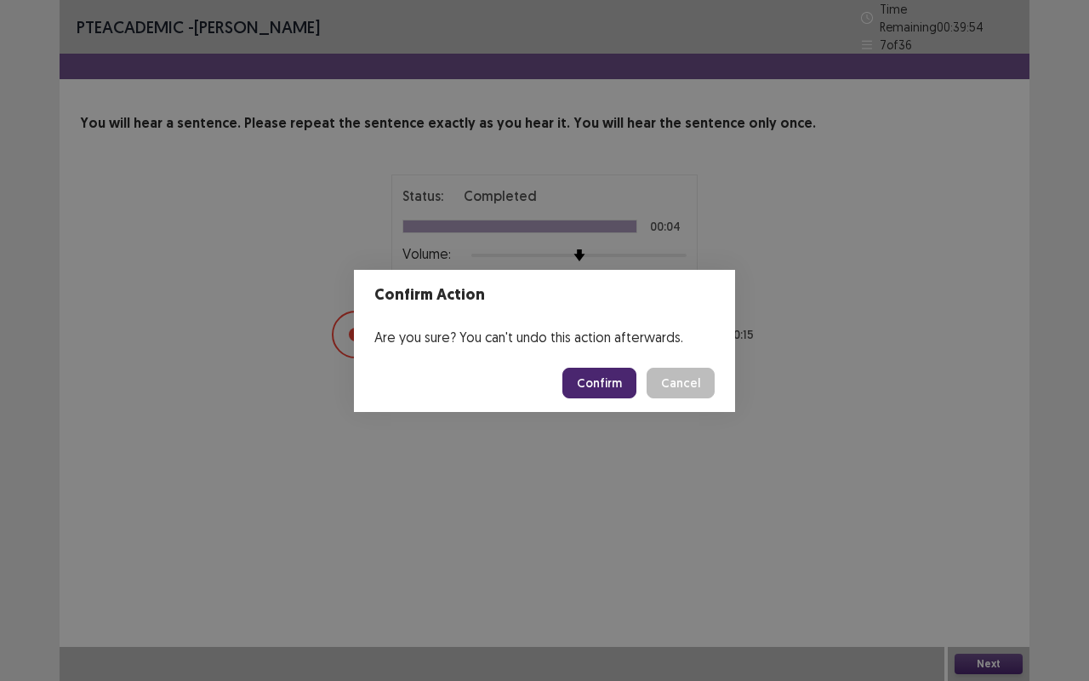
click at [585, 392] on button "Confirm" at bounding box center [599, 382] width 74 height 31
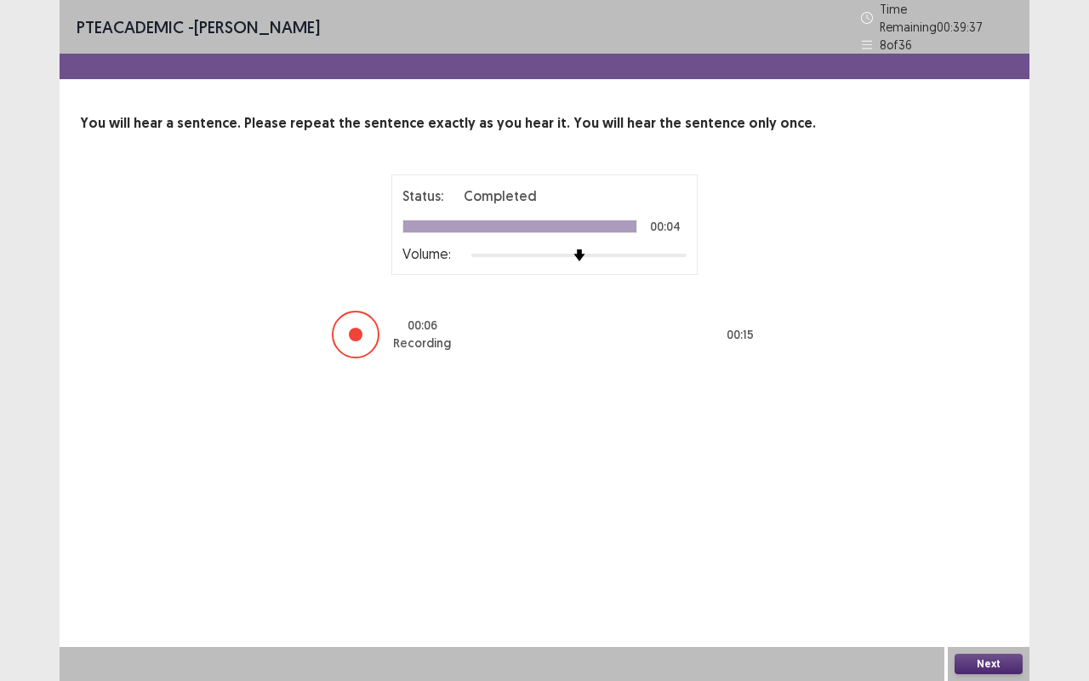
click at [983, 565] on button "Next" at bounding box center [988, 663] width 68 height 20
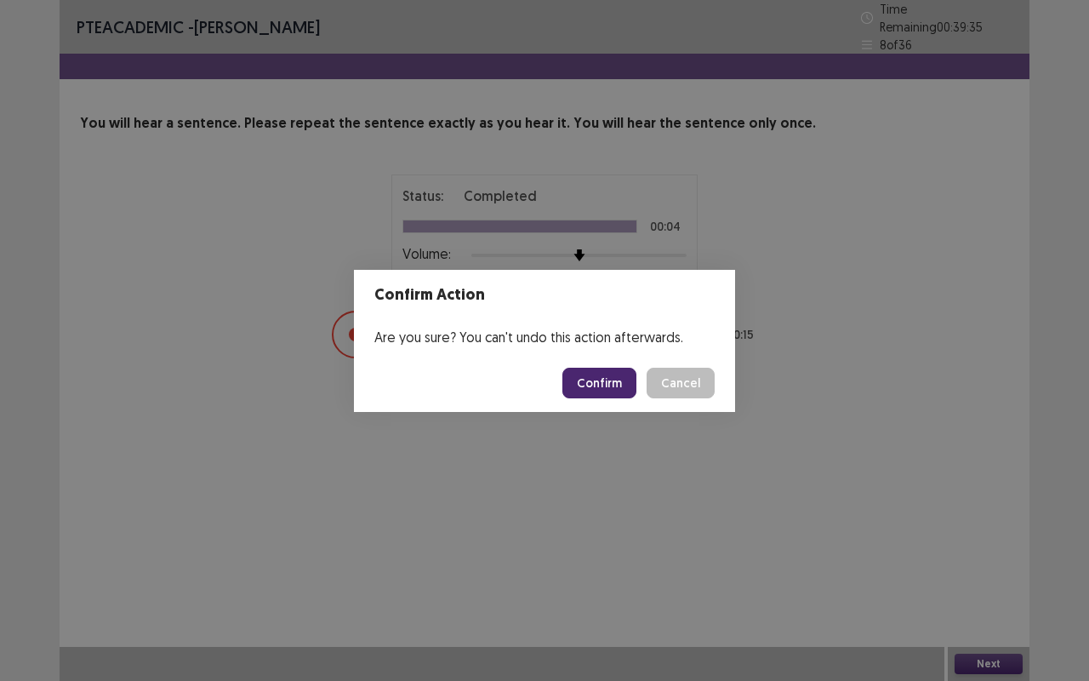
click at [581, 379] on button "Confirm" at bounding box center [599, 382] width 74 height 31
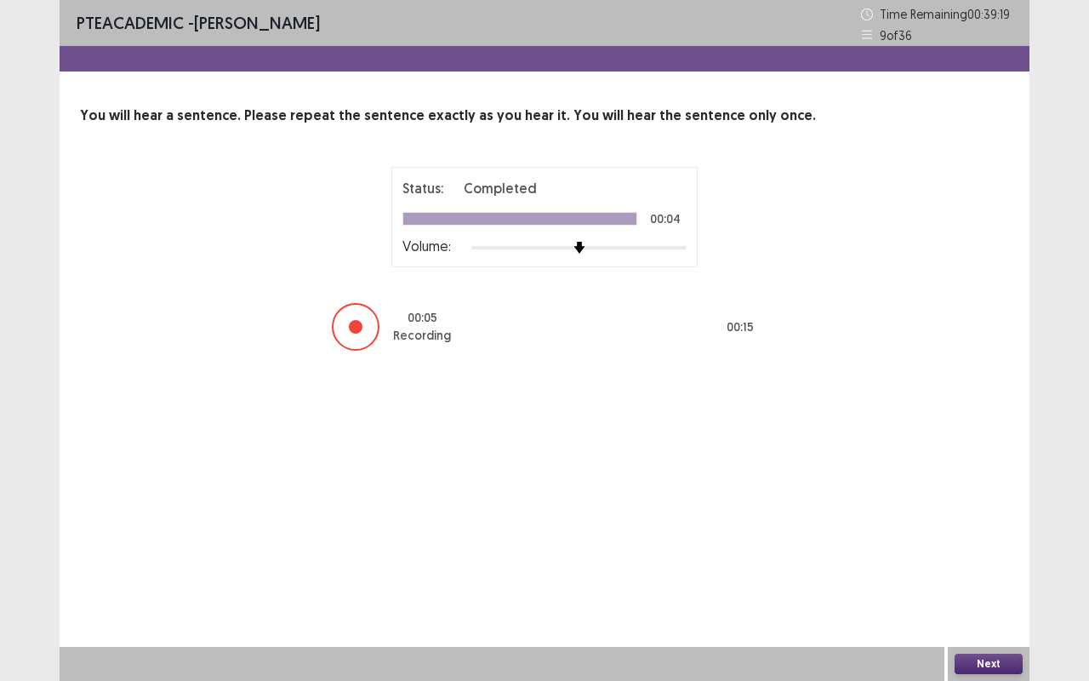
click at [992, 565] on button "Next" at bounding box center [988, 663] width 68 height 20
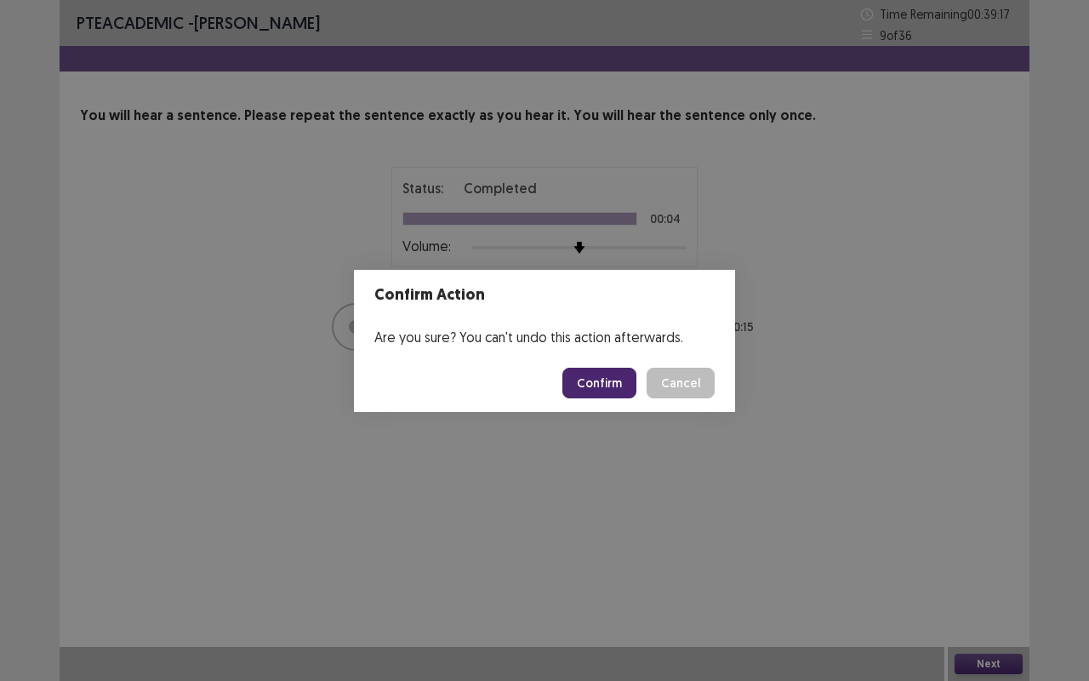
click at [612, 388] on button "Confirm" at bounding box center [599, 382] width 74 height 31
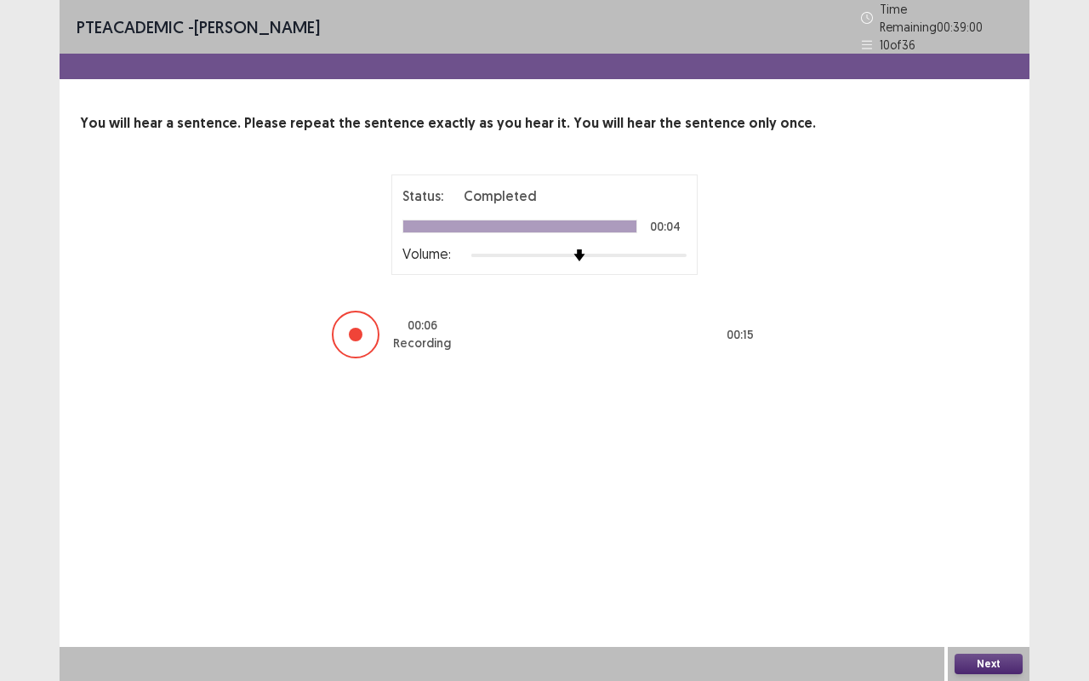
click at [994, 565] on button "Next" at bounding box center [988, 663] width 68 height 20
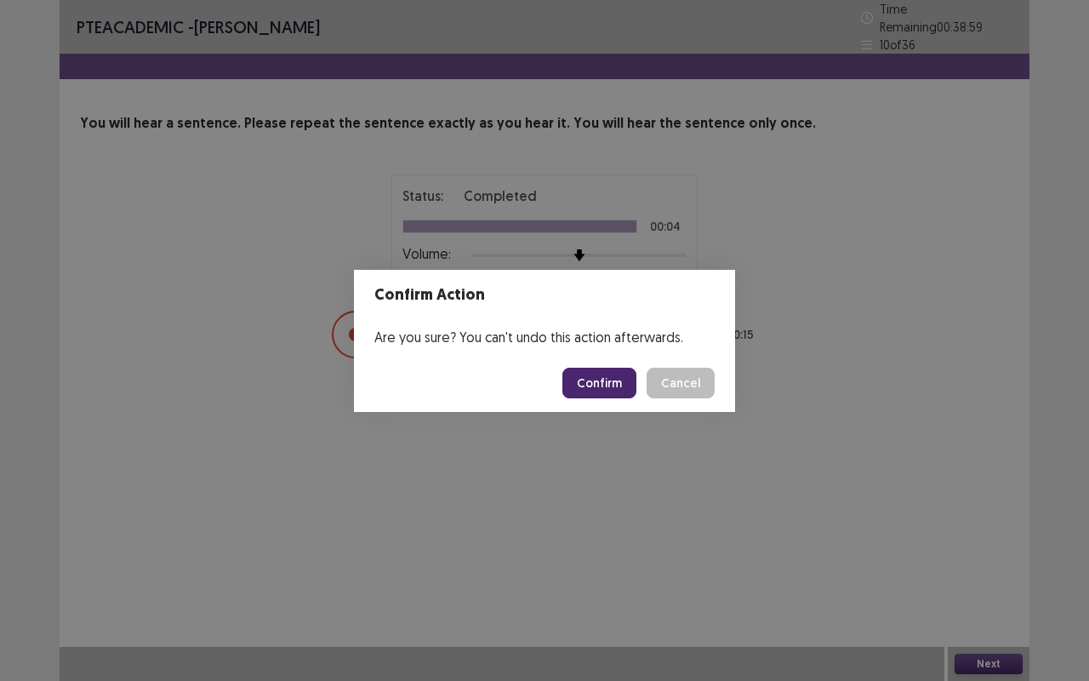
click at [588, 374] on button "Confirm" at bounding box center [599, 382] width 74 height 31
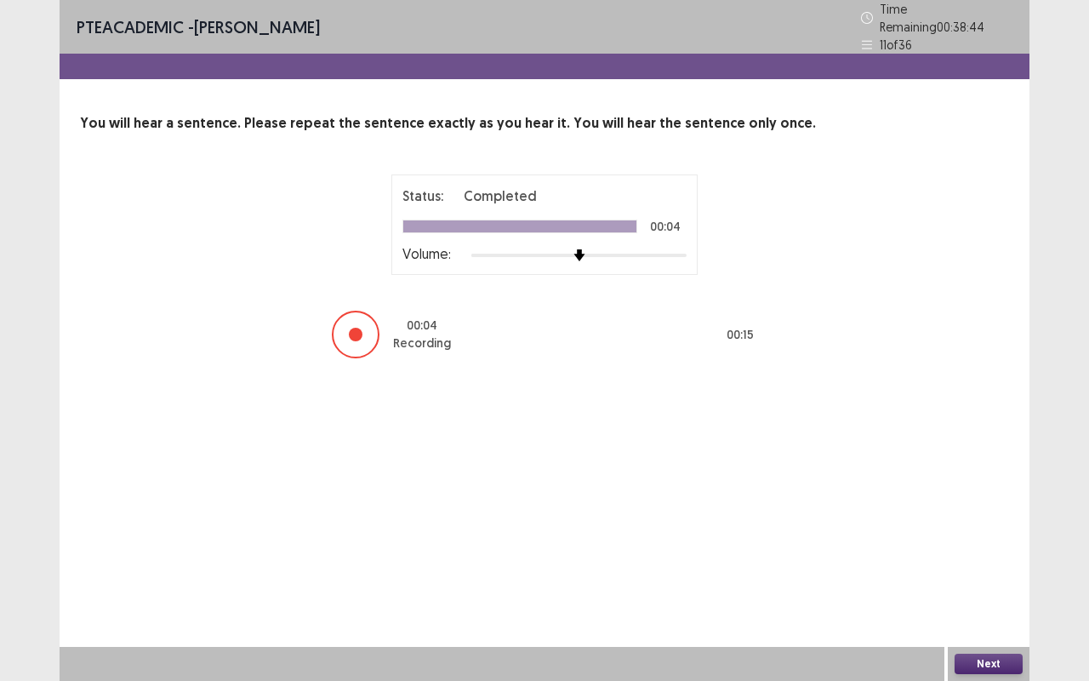
click at [998, 565] on button "Next" at bounding box center [988, 663] width 68 height 20
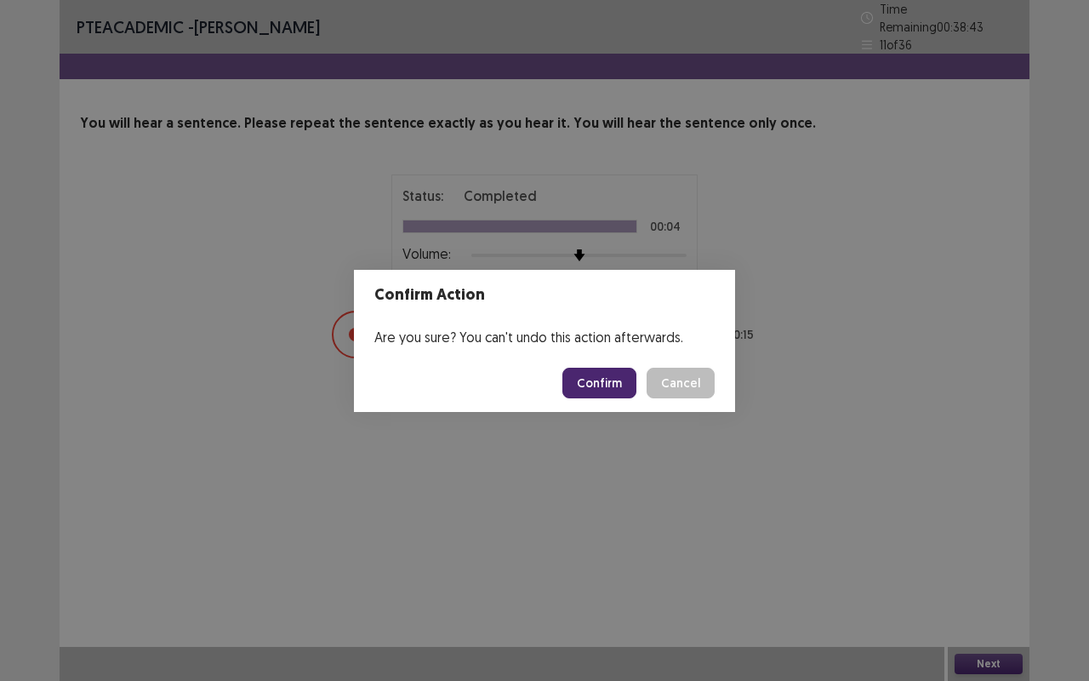
click at [585, 374] on button "Confirm" at bounding box center [599, 382] width 74 height 31
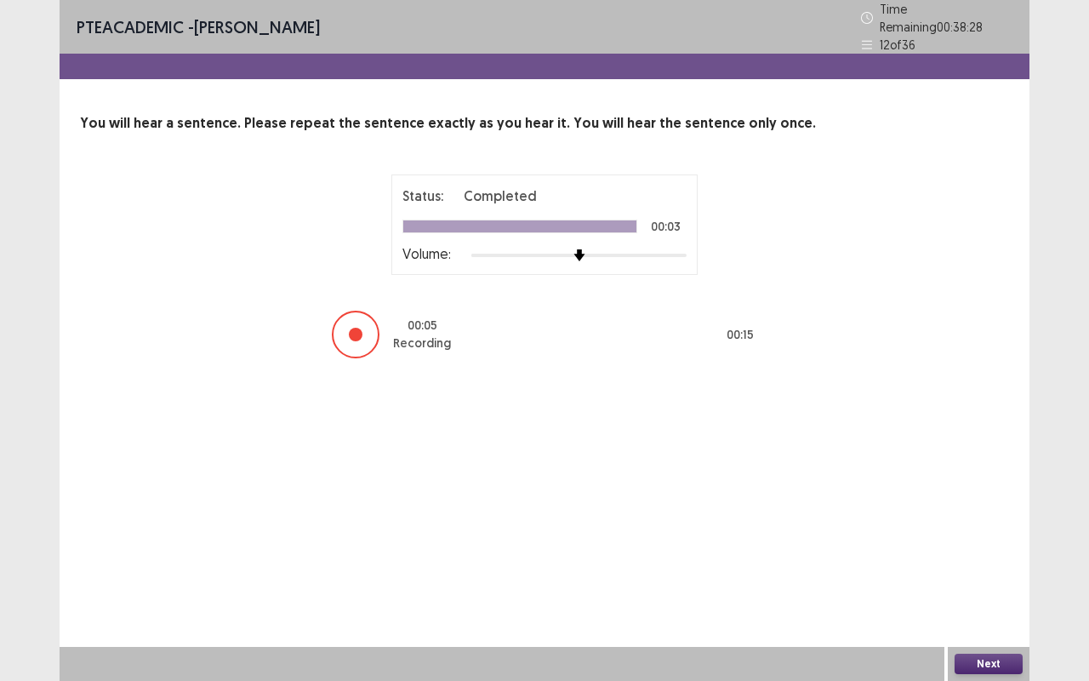
click at [970, 565] on button "Next" at bounding box center [988, 663] width 68 height 20
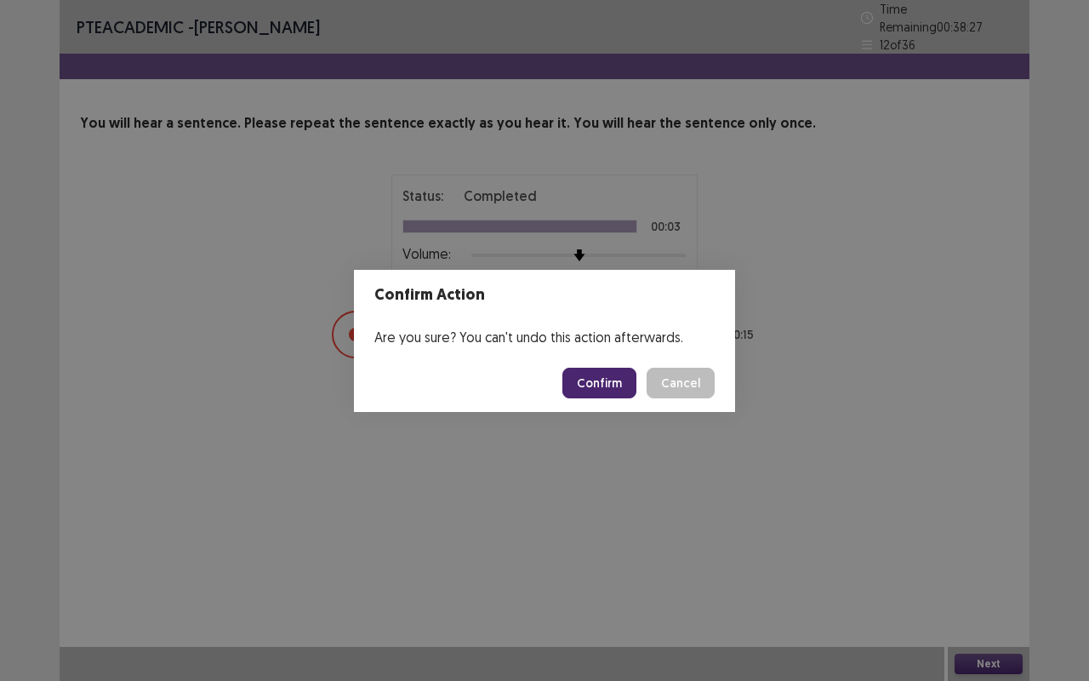
click at [578, 385] on button "Confirm" at bounding box center [599, 382] width 74 height 31
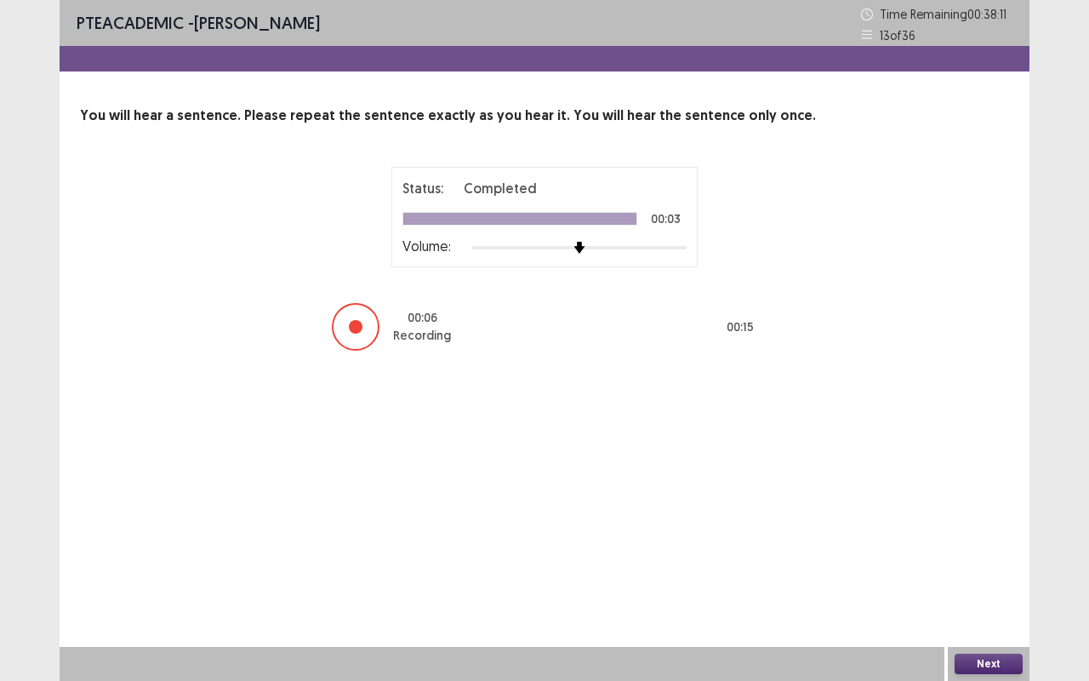
click at [997, 565] on button "Next" at bounding box center [988, 663] width 68 height 20
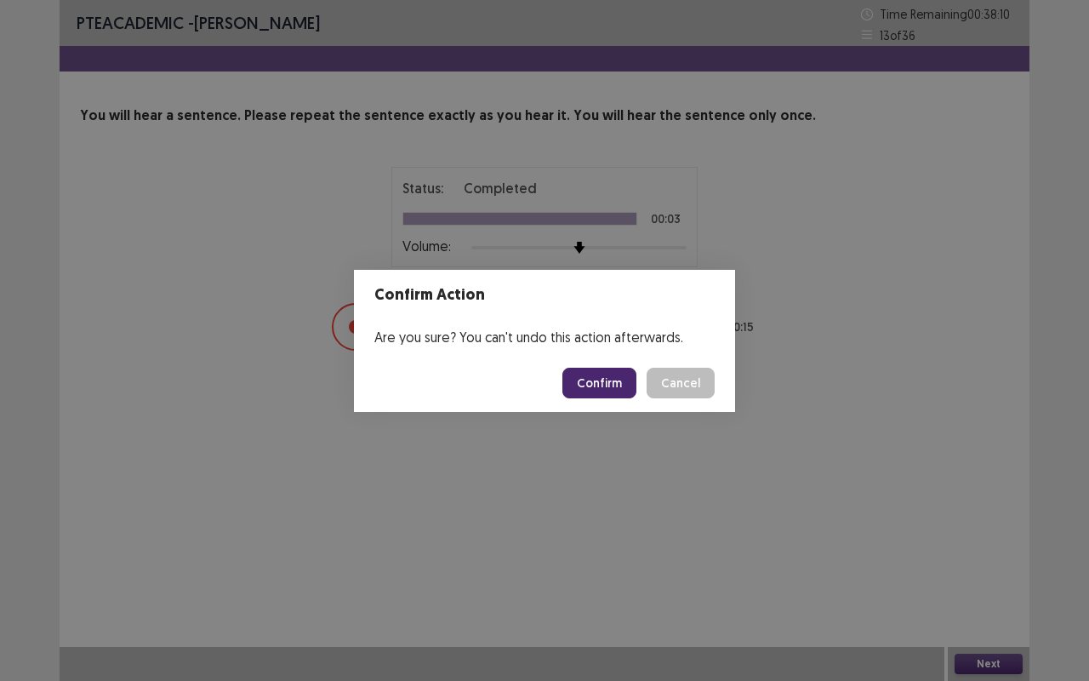
click at [588, 373] on button "Confirm" at bounding box center [599, 382] width 74 height 31
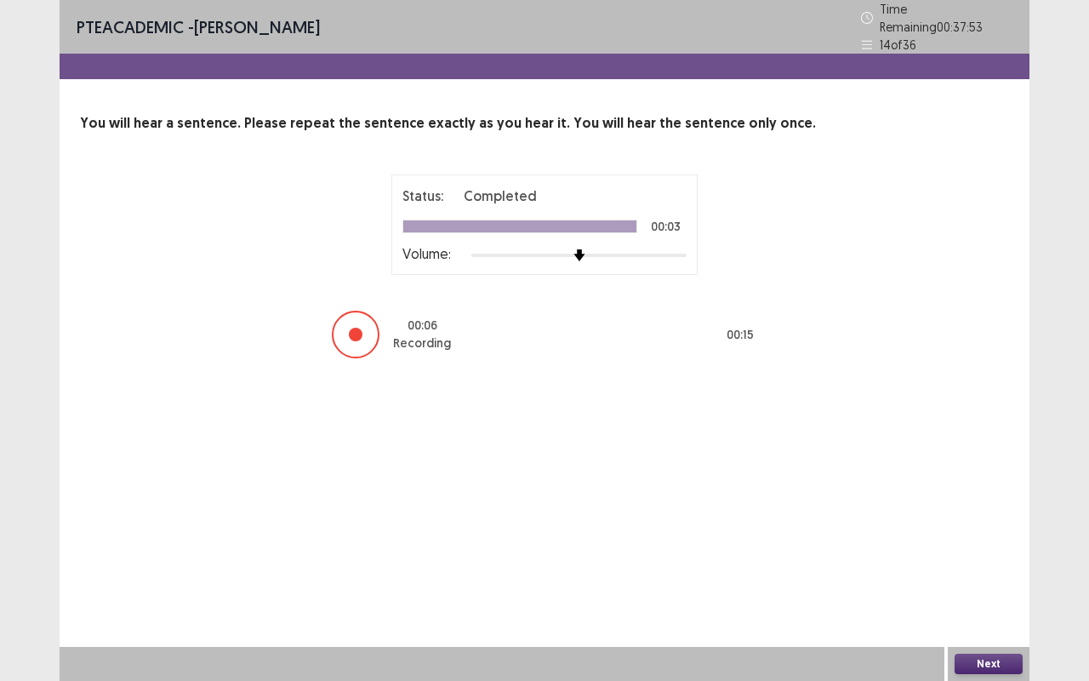
click at [992, 565] on button "Next" at bounding box center [988, 663] width 68 height 20
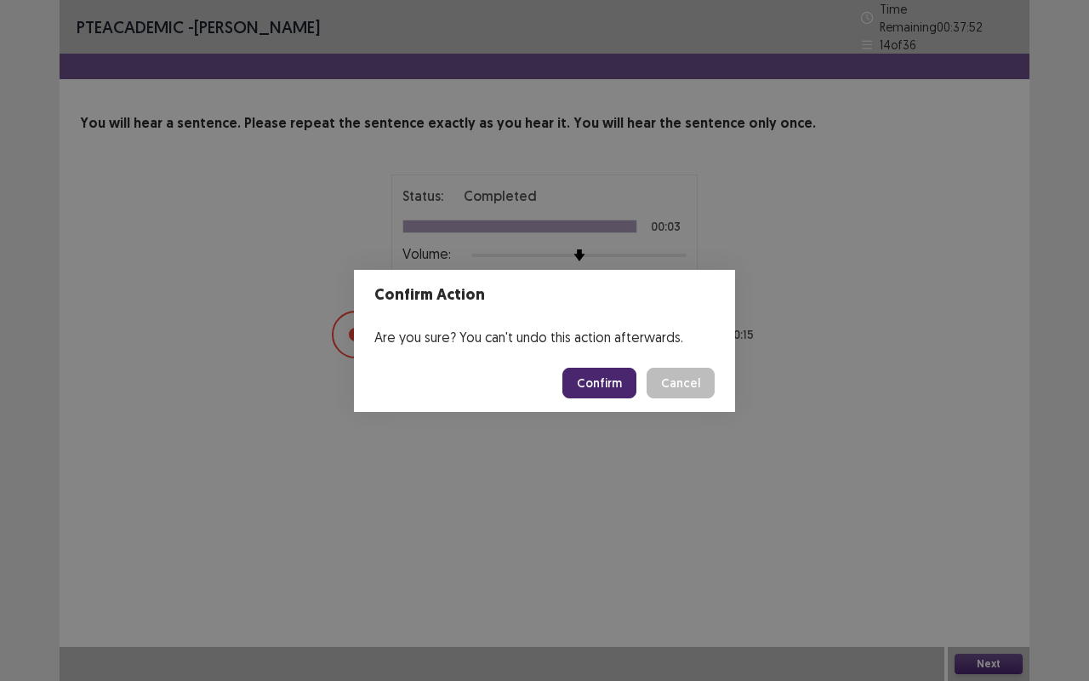
click at [596, 378] on button "Confirm" at bounding box center [599, 382] width 74 height 31
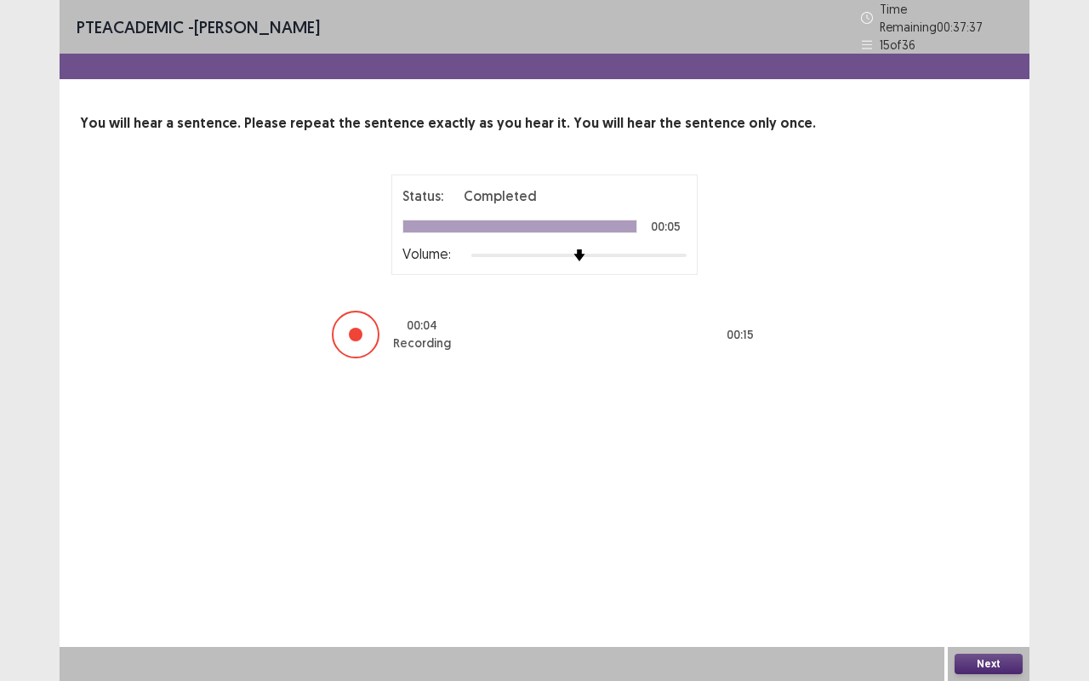
click at [975, 565] on button "Next" at bounding box center [988, 663] width 68 height 20
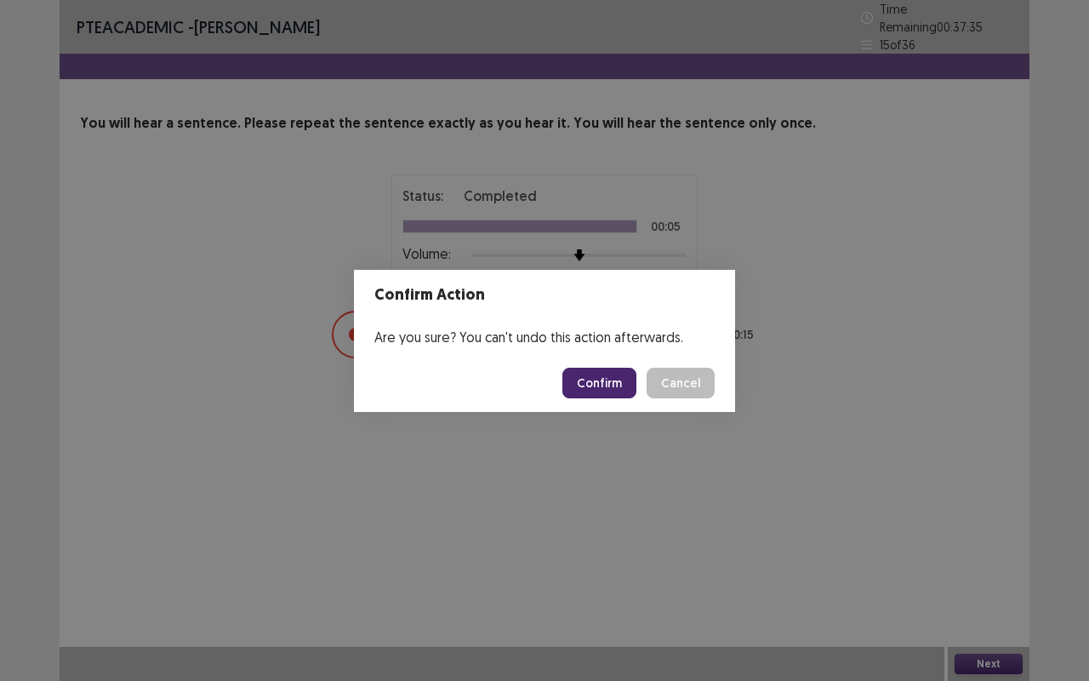
click at [591, 376] on button "Confirm" at bounding box center [599, 382] width 74 height 31
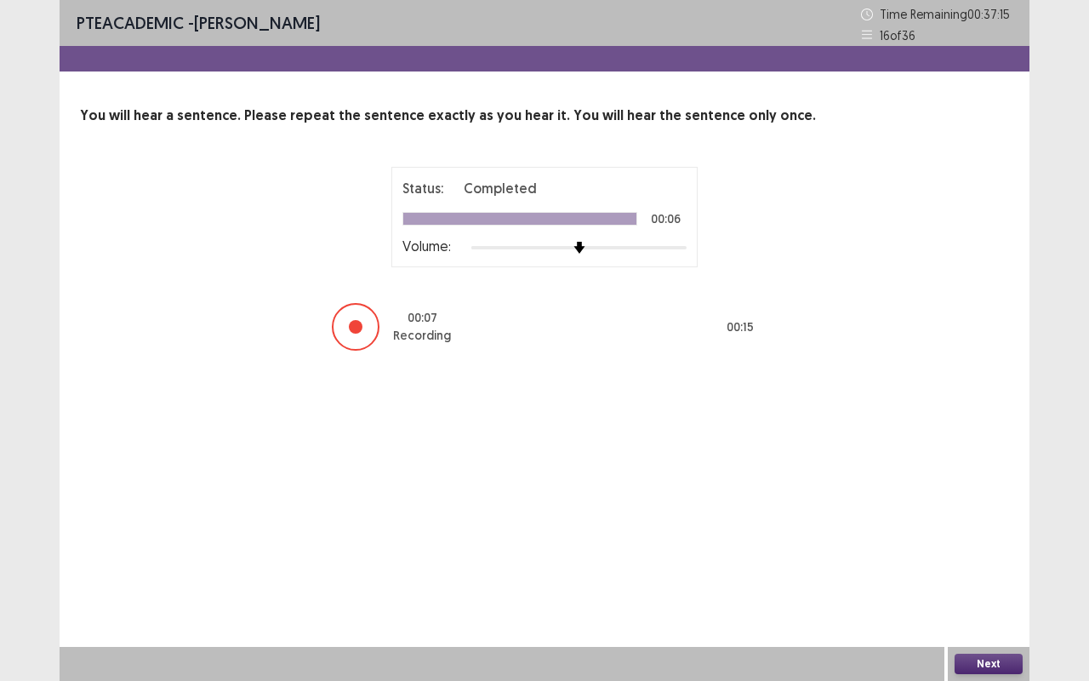
click at [990, 565] on button "Next" at bounding box center [988, 663] width 68 height 20
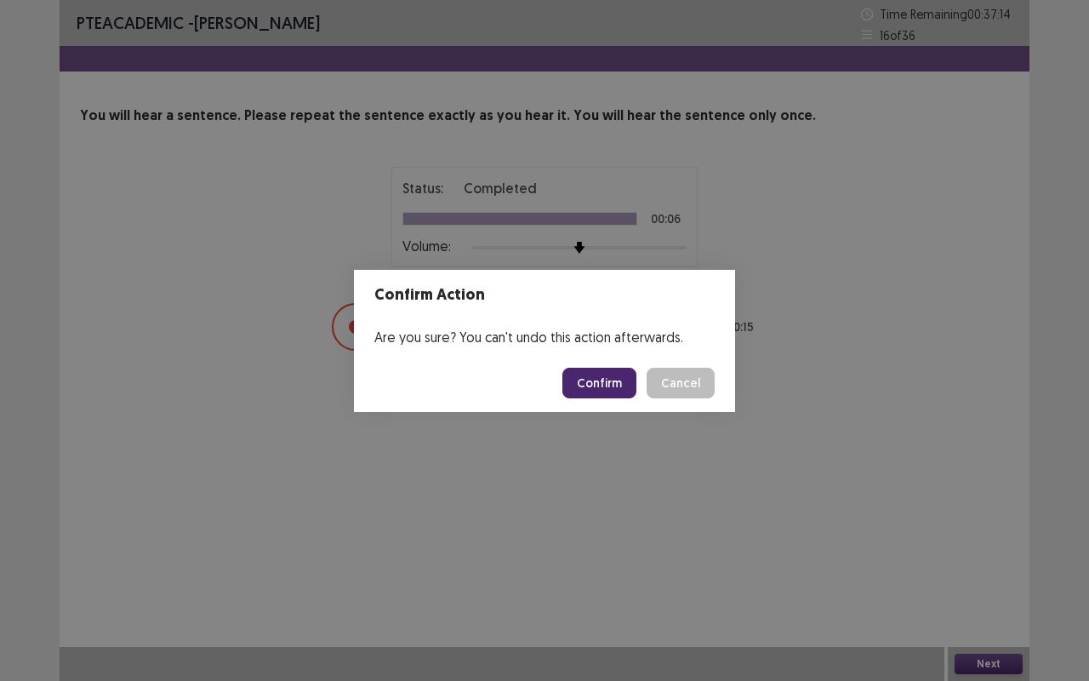
click at [601, 378] on button "Confirm" at bounding box center [599, 382] width 74 height 31
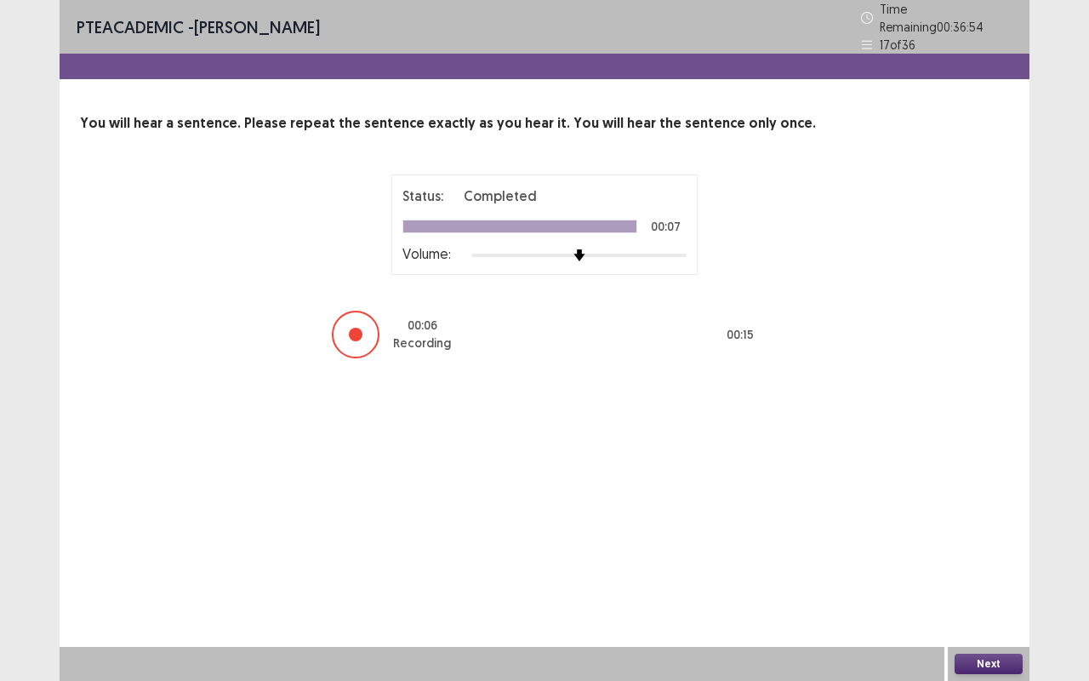
click at [979, 565] on button "Next" at bounding box center [988, 663] width 68 height 20
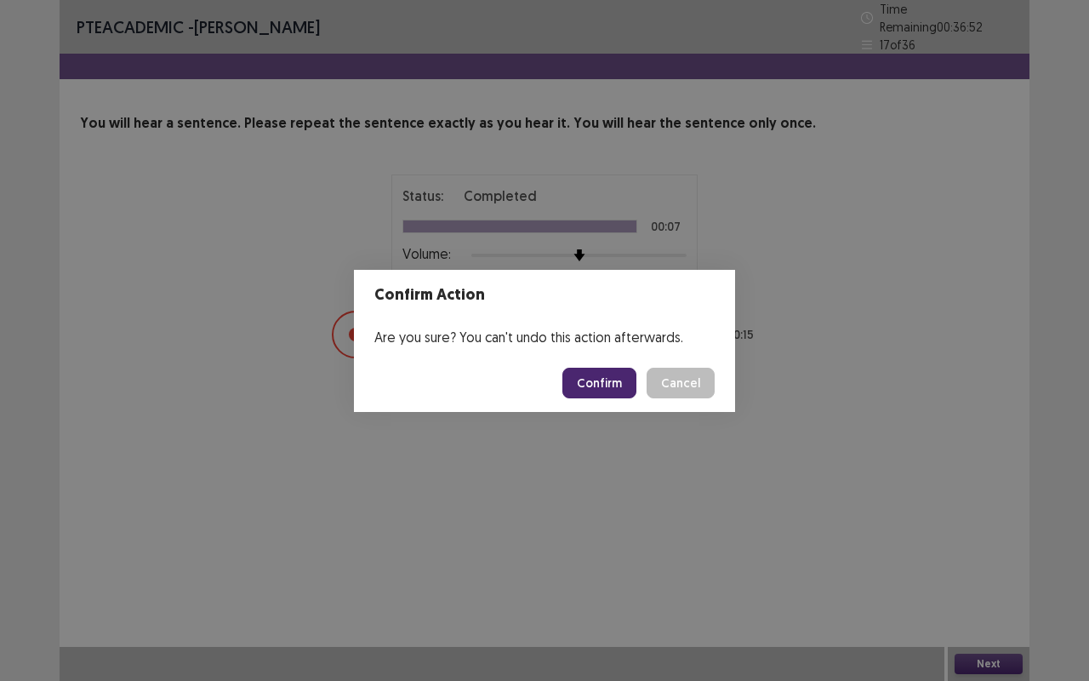
click at [604, 388] on button "Confirm" at bounding box center [599, 382] width 74 height 31
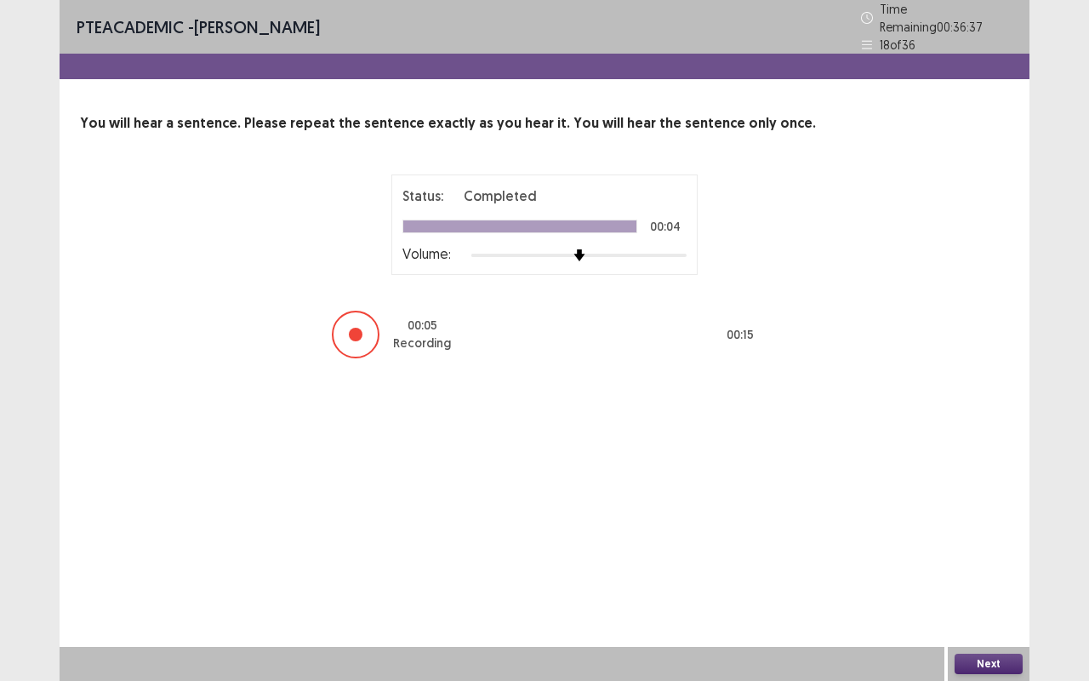
click at [965, 565] on button "Next" at bounding box center [988, 663] width 68 height 20
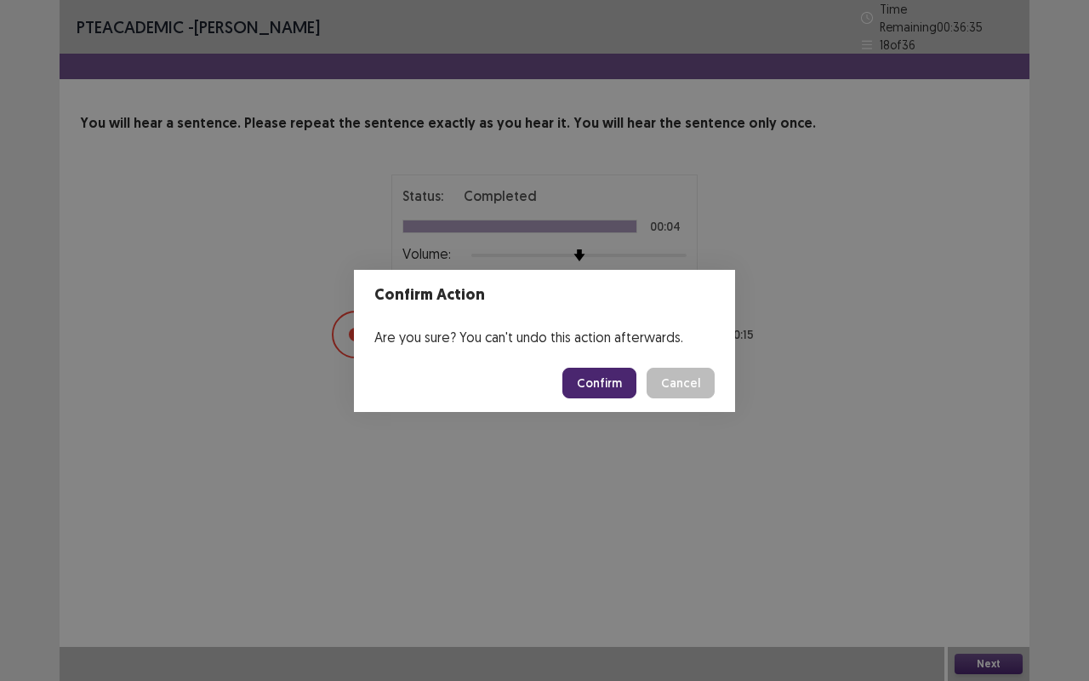
click at [609, 388] on button "Confirm" at bounding box center [599, 382] width 74 height 31
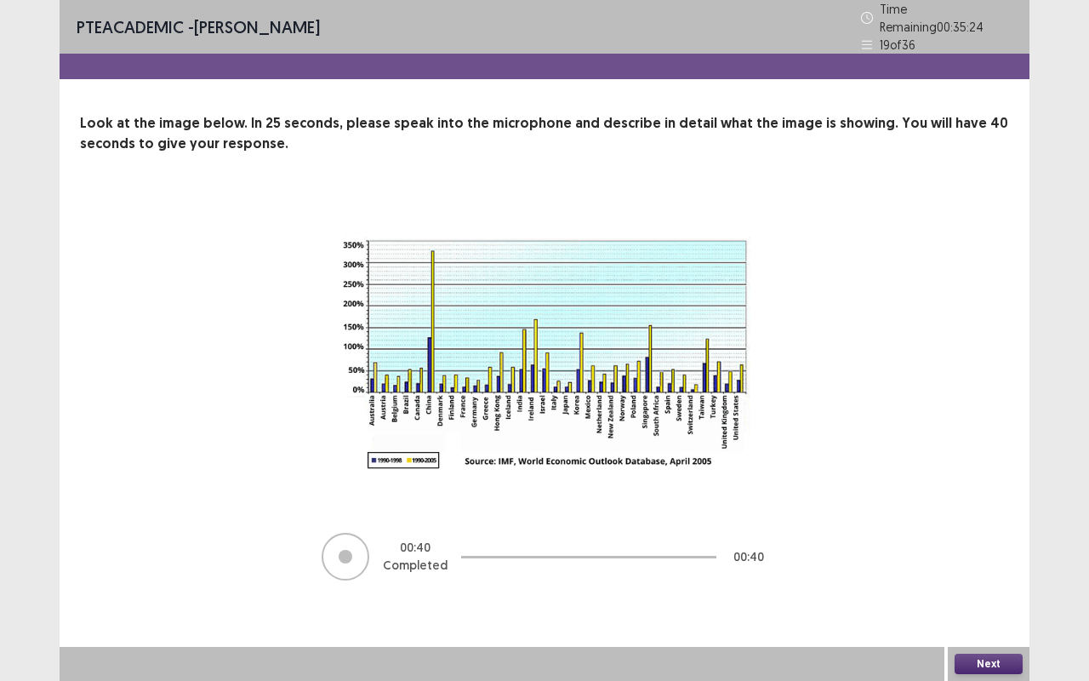
click at [1002, 565] on button "Next" at bounding box center [988, 663] width 68 height 20
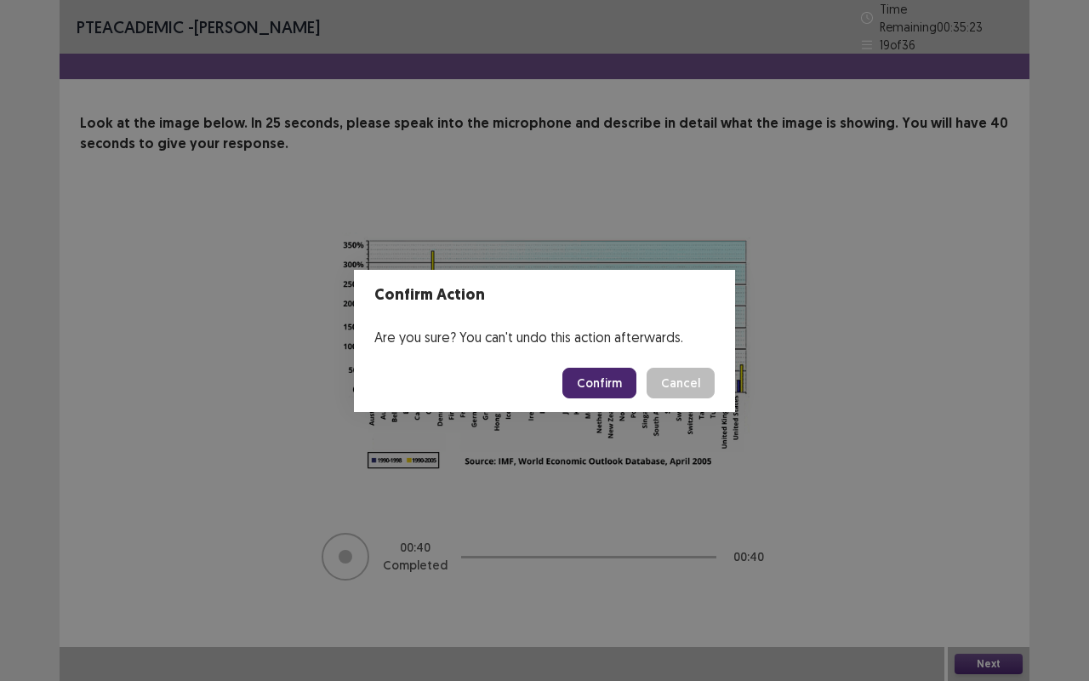
click at [589, 386] on button "Confirm" at bounding box center [599, 382] width 74 height 31
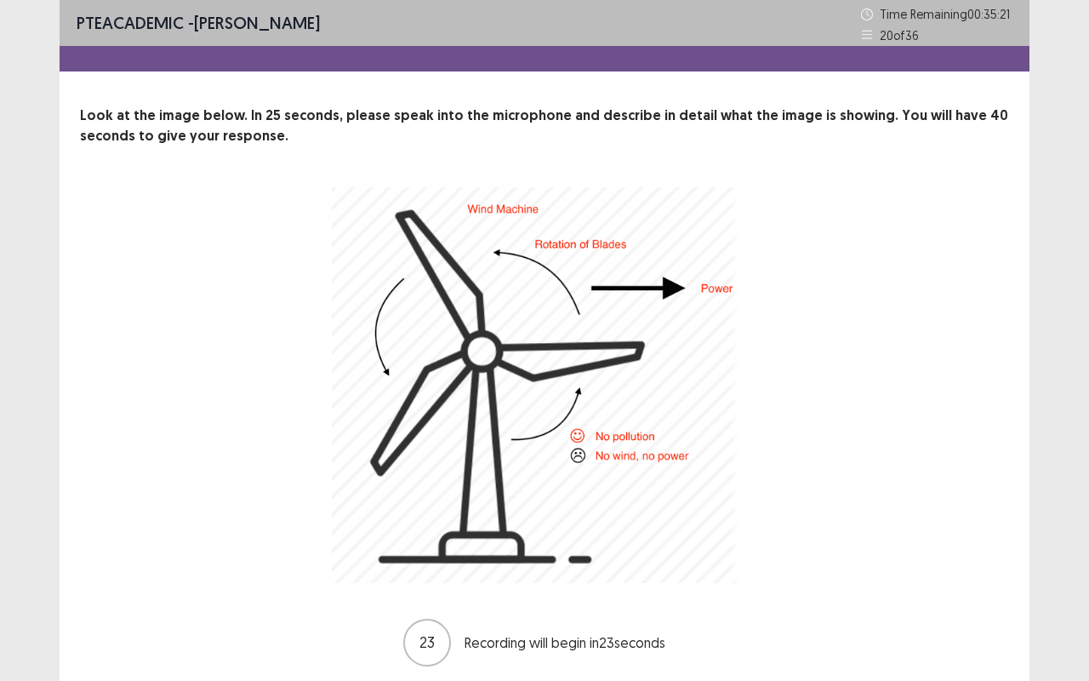
scroll to position [62, 0]
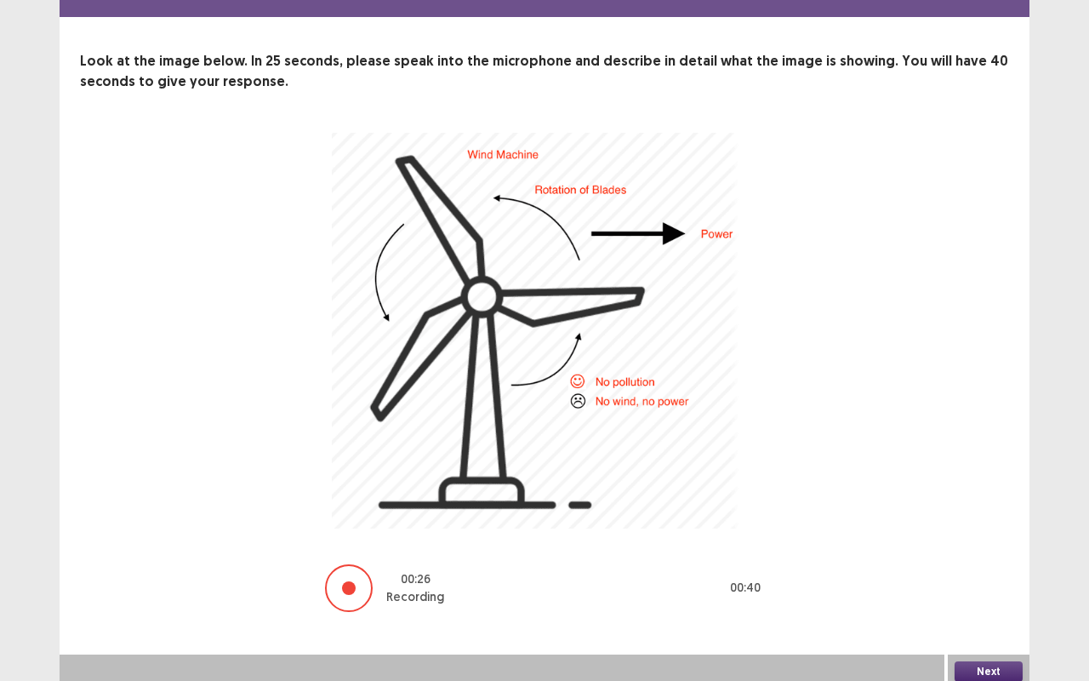
click at [977, 565] on button "Next" at bounding box center [988, 671] width 68 height 20
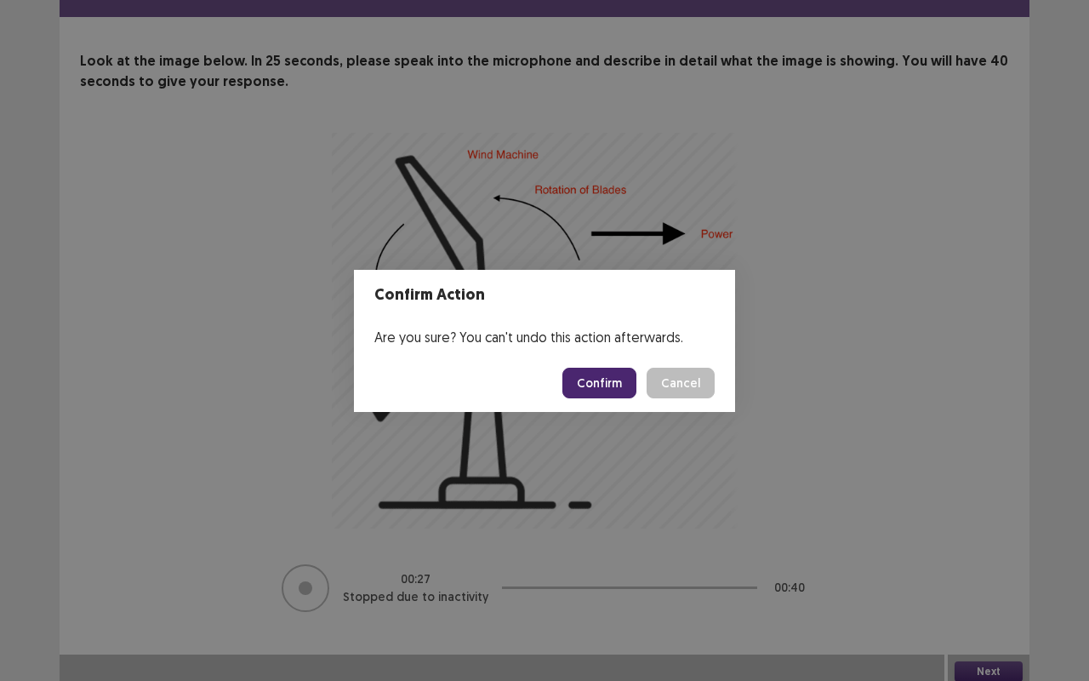
click at [590, 382] on button "Confirm" at bounding box center [599, 382] width 74 height 31
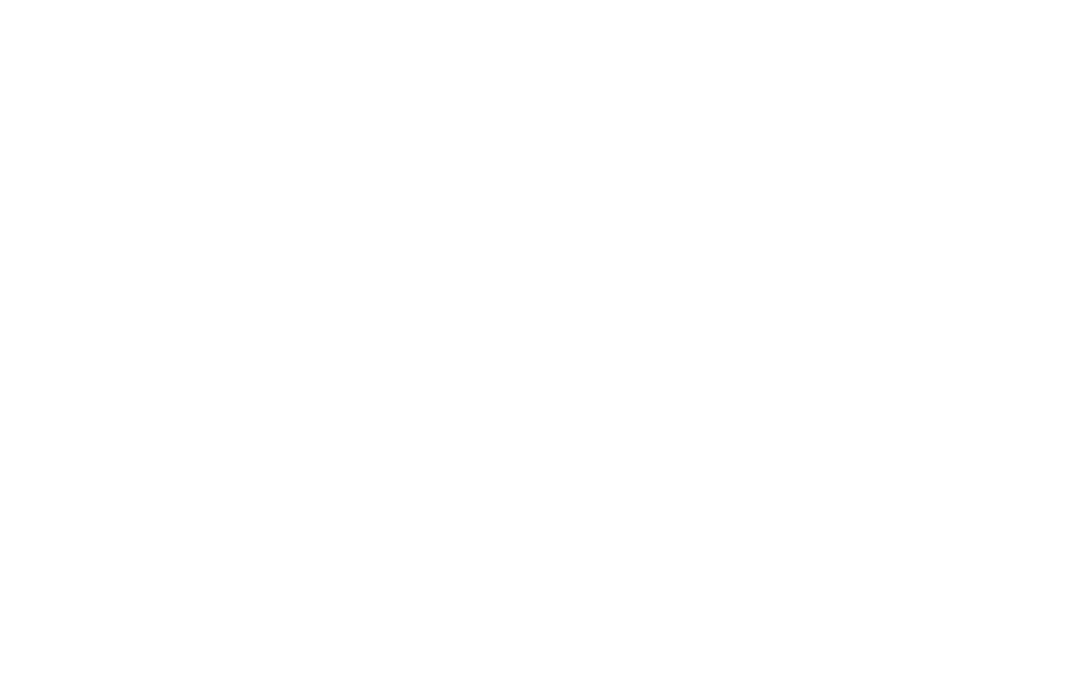
scroll to position [0, 0]
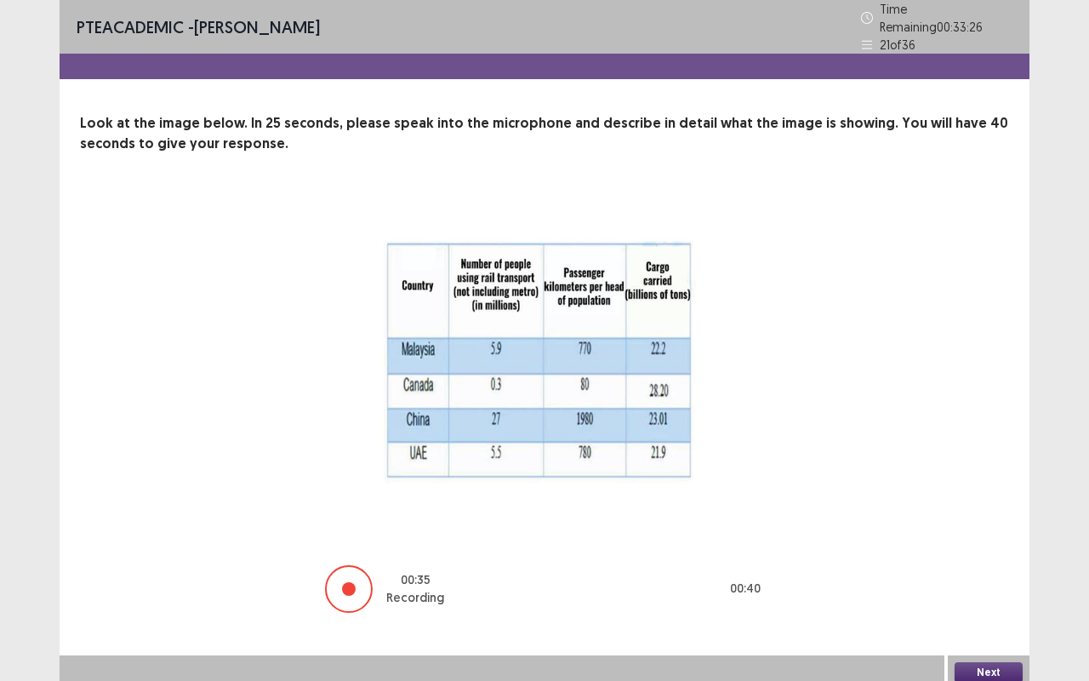
click at [1013, 565] on button "Next" at bounding box center [988, 672] width 68 height 20
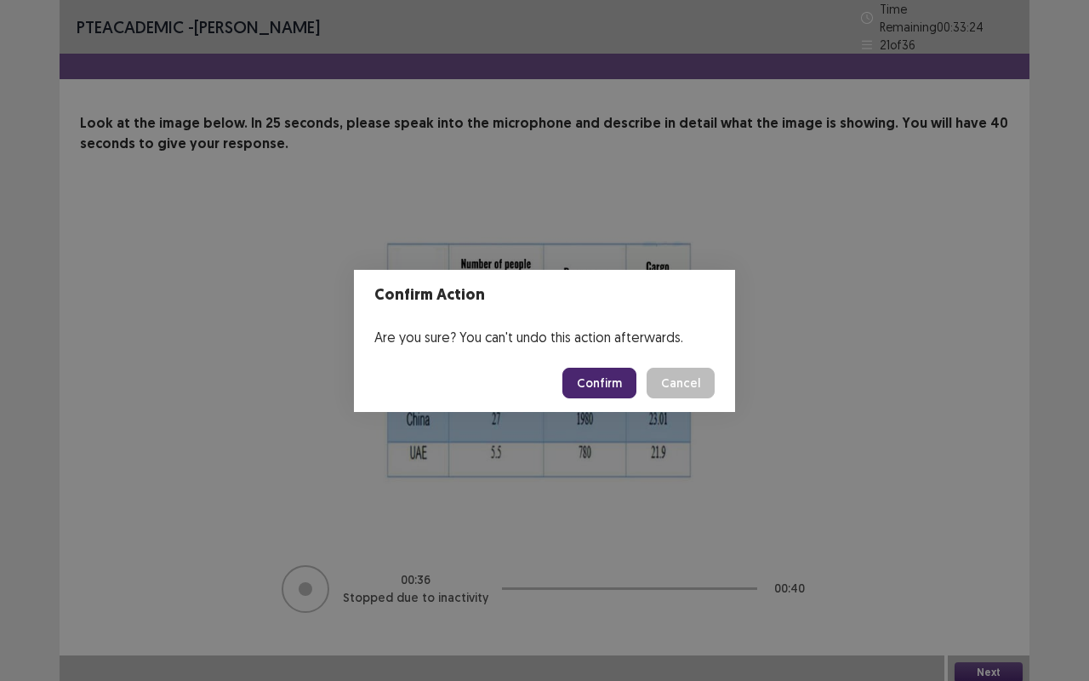
click at [609, 385] on button "Confirm" at bounding box center [599, 382] width 74 height 31
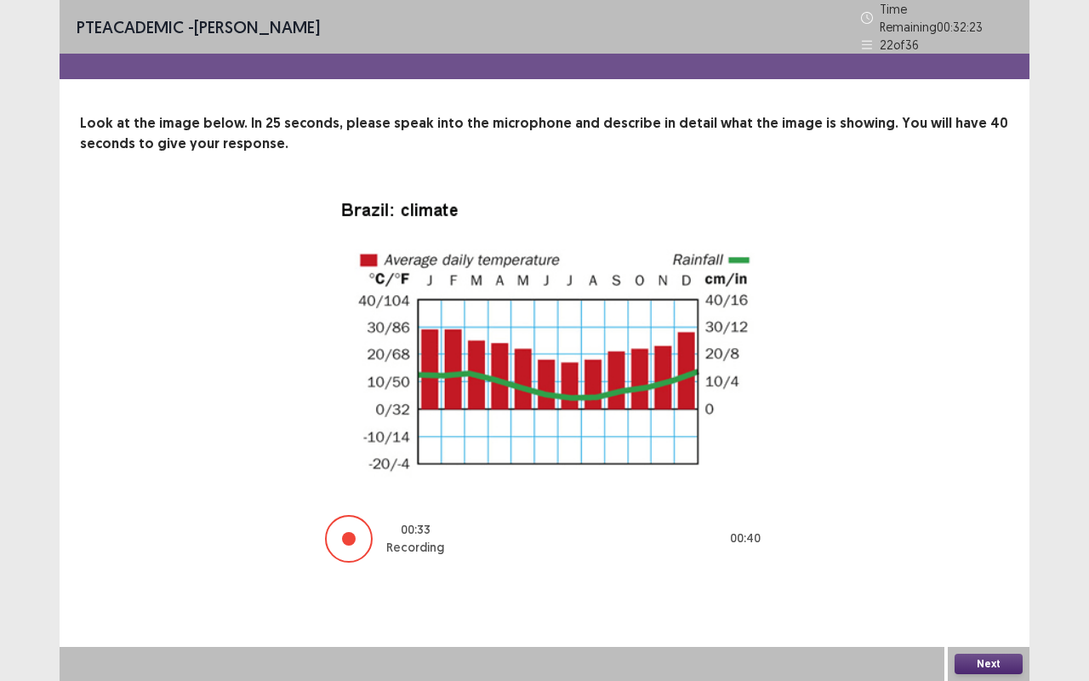
click at [985, 565] on button "Next" at bounding box center [988, 663] width 68 height 20
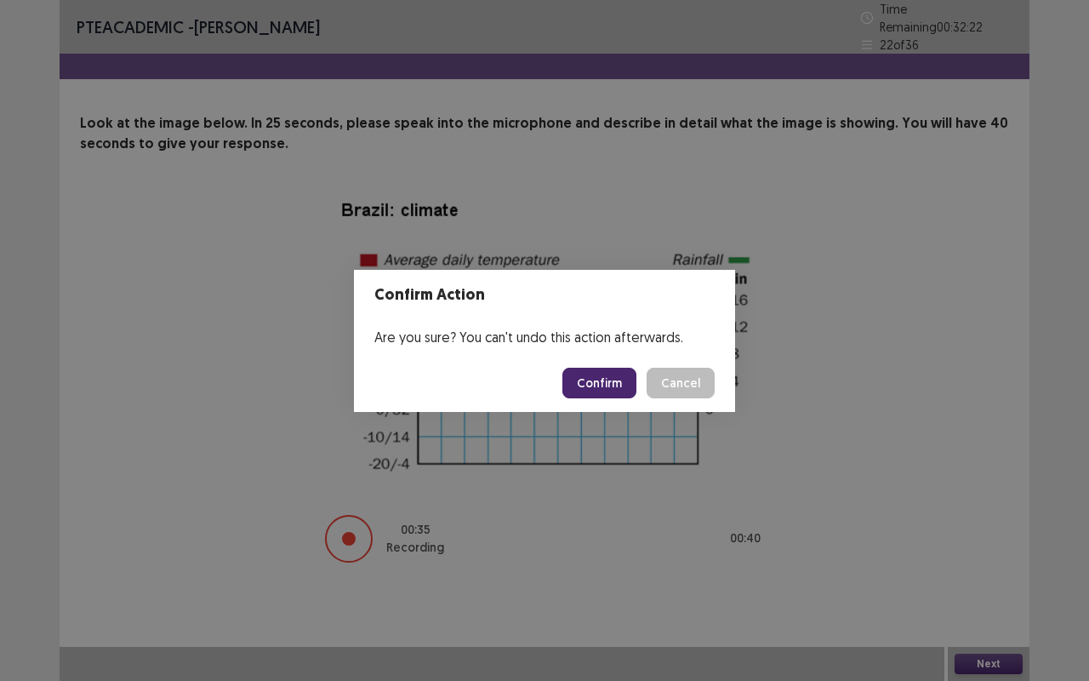
click at [591, 378] on button "Confirm" at bounding box center [599, 382] width 74 height 31
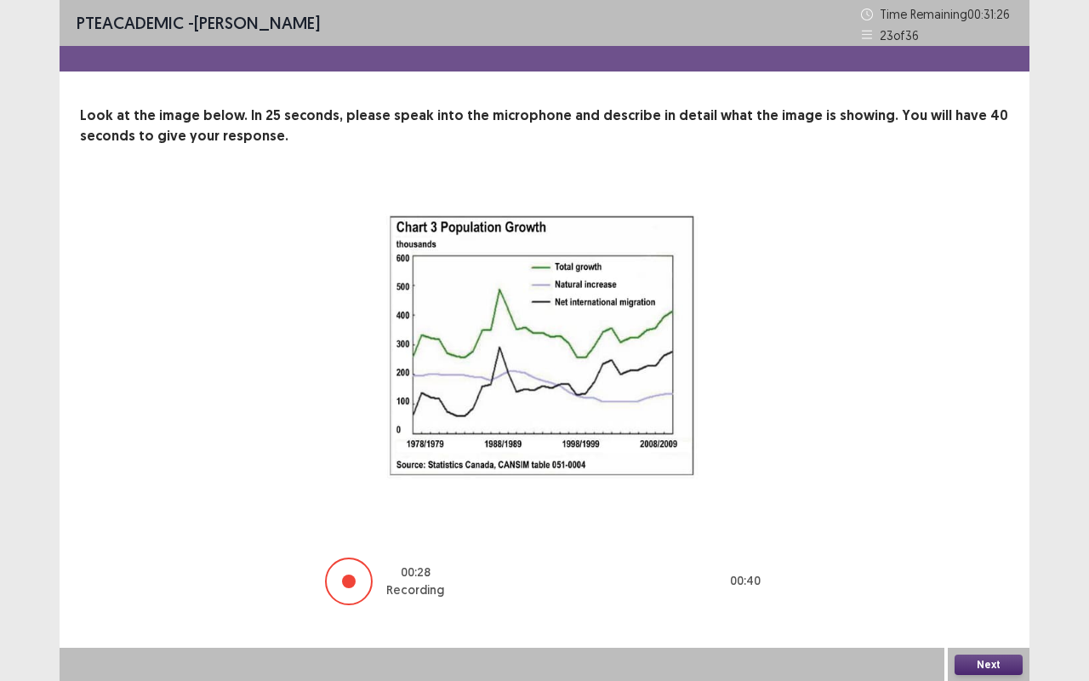
click at [974, 565] on button "Next" at bounding box center [988, 664] width 68 height 20
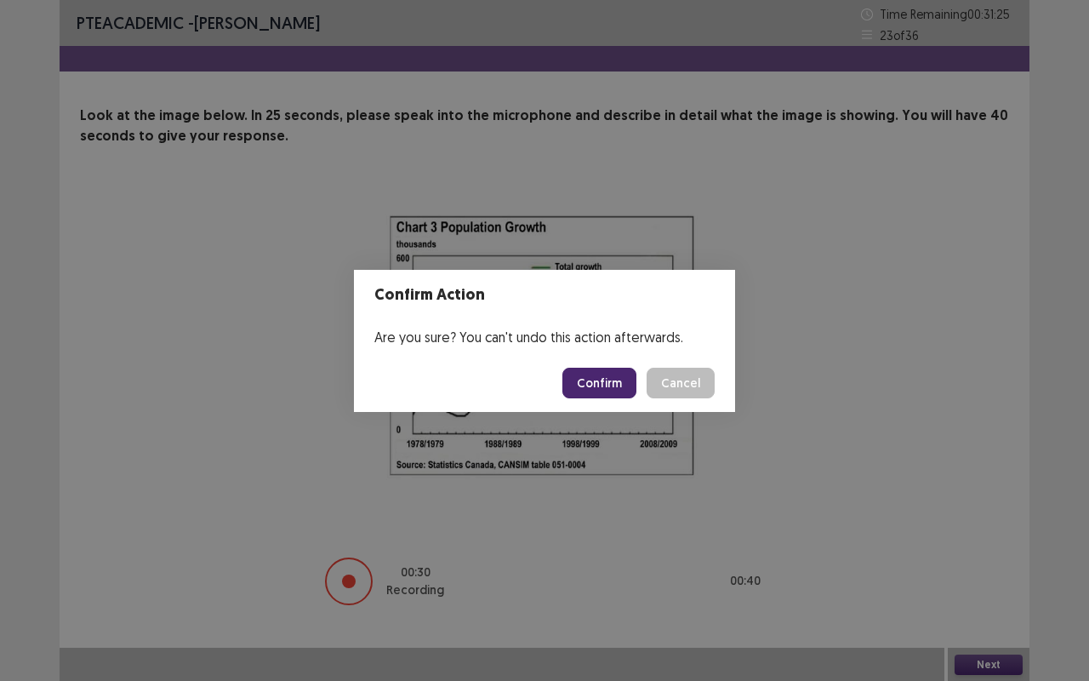
click at [616, 393] on button "Confirm" at bounding box center [599, 382] width 74 height 31
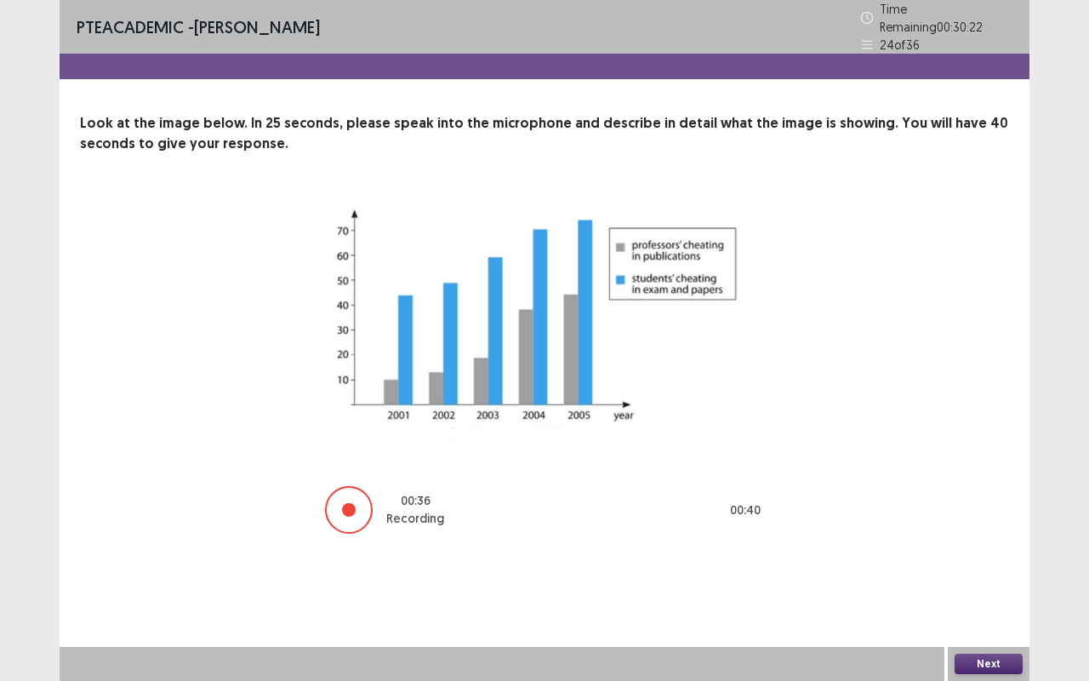
click at [976, 565] on button "Next" at bounding box center [988, 663] width 68 height 20
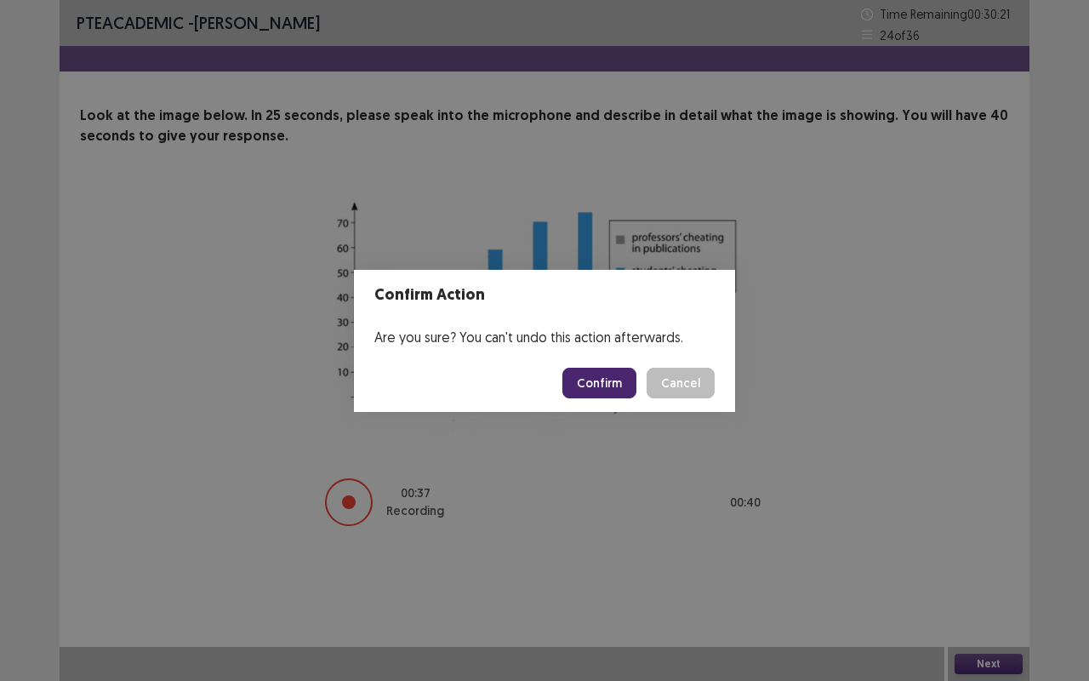
click at [609, 385] on button "Confirm" at bounding box center [599, 382] width 74 height 31
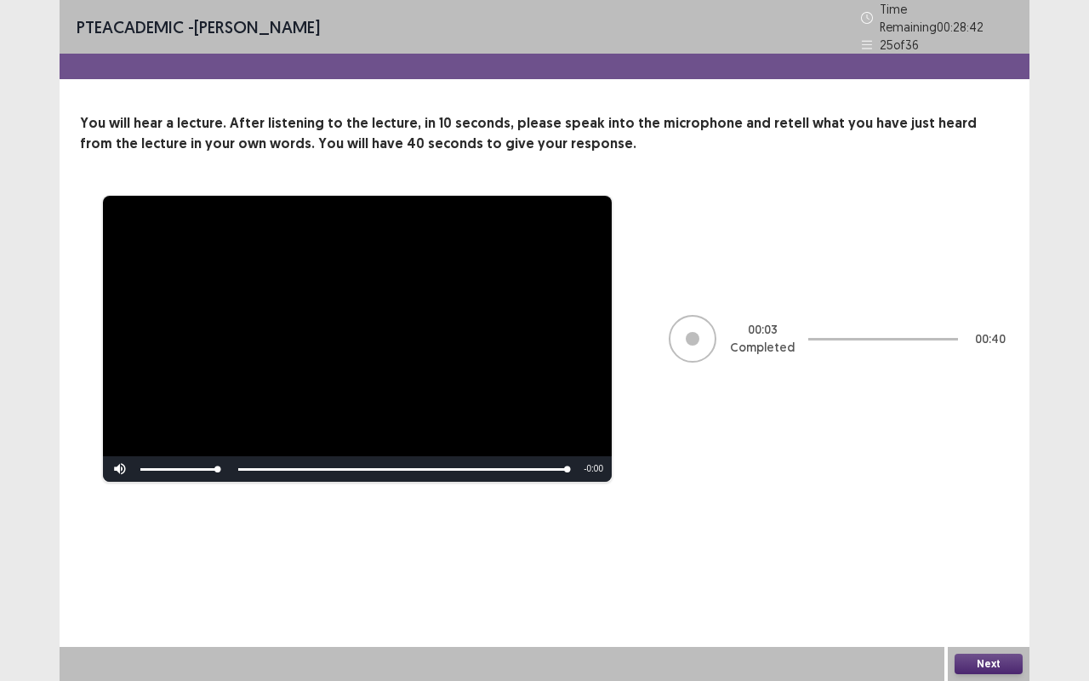
click at [986, 565] on button "Next" at bounding box center [988, 663] width 68 height 20
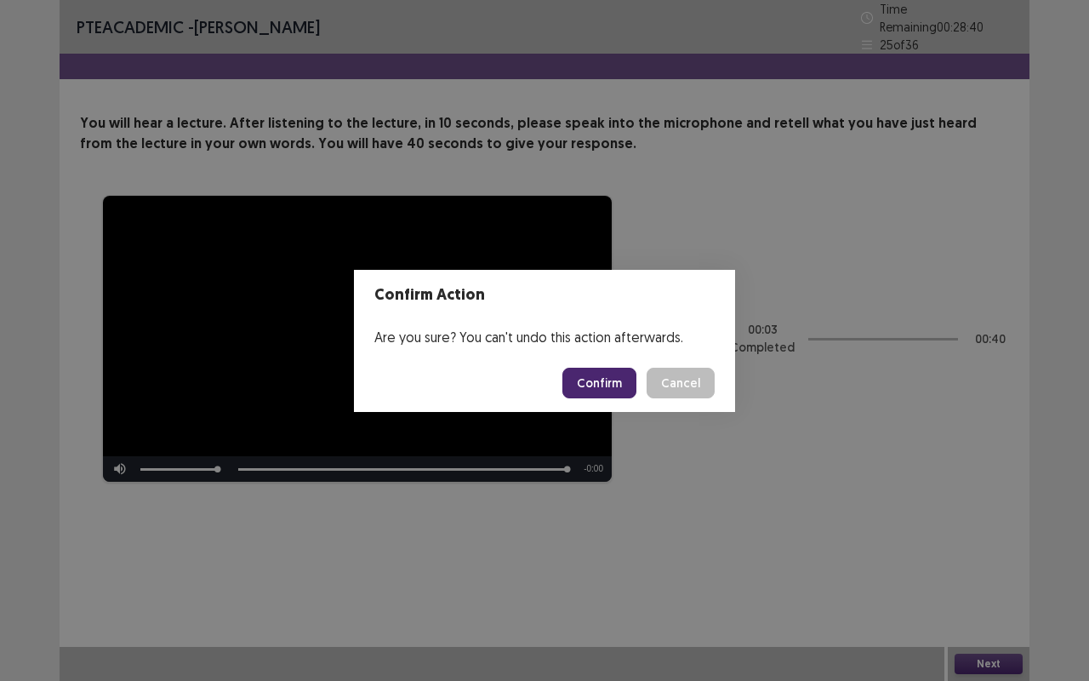
click at [602, 385] on button "Confirm" at bounding box center [599, 382] width 74 height 31
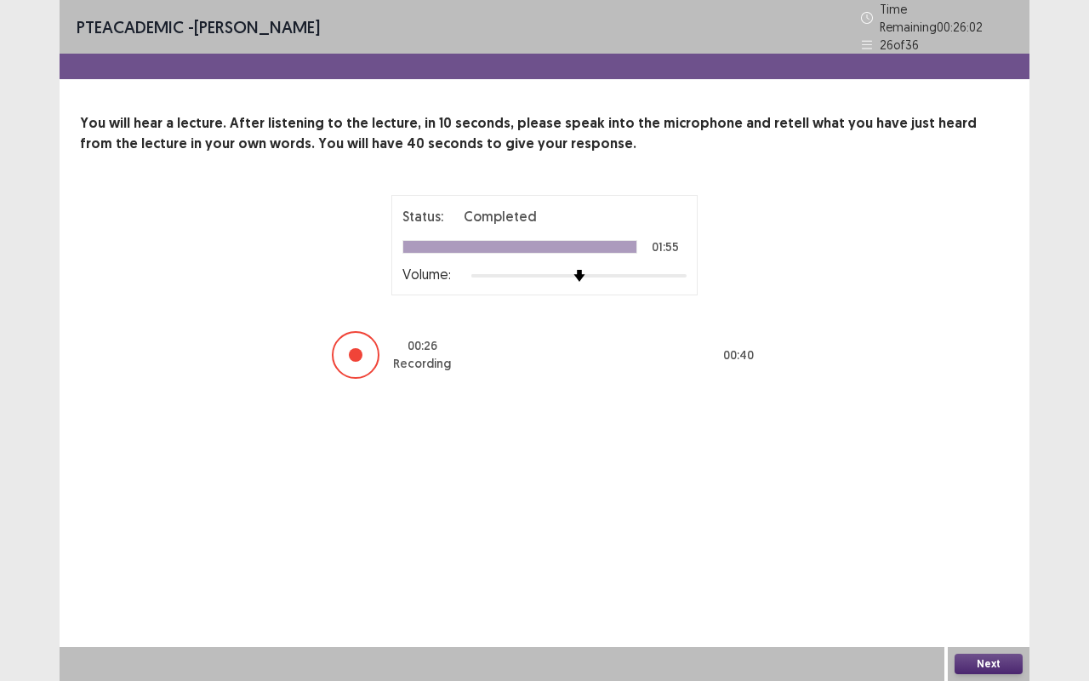
click at [975, 565] on button "Next" at bounding box center [988, 663] width 68 height 20
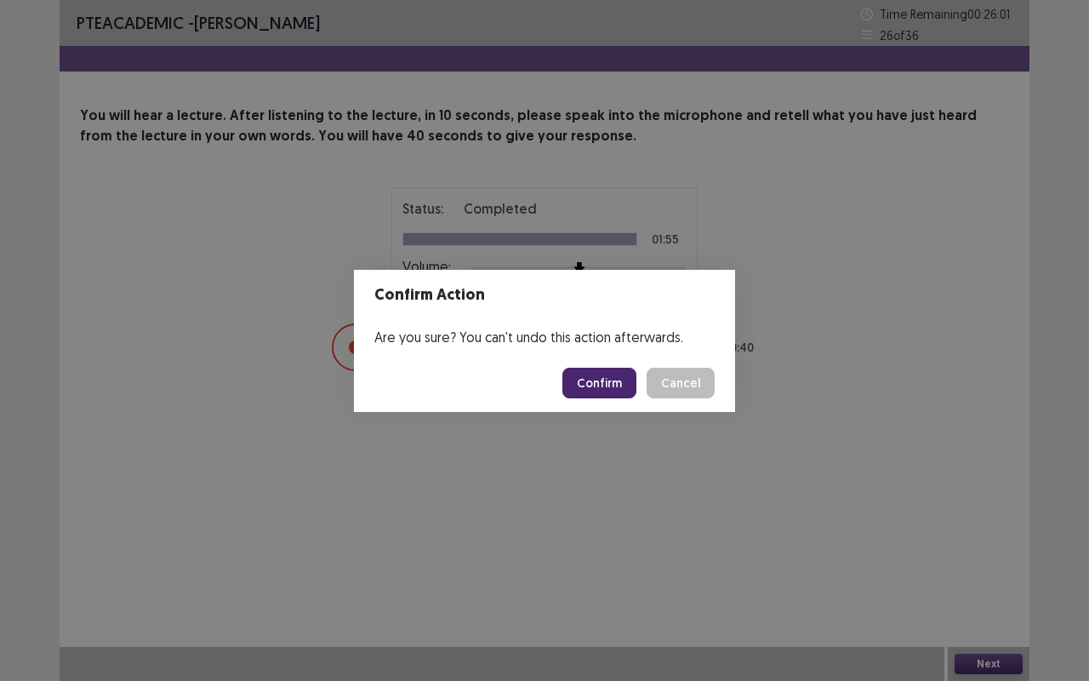
click at [604, 369] on button "Confirm" at bounding box center [599, 382] width 74 height 31
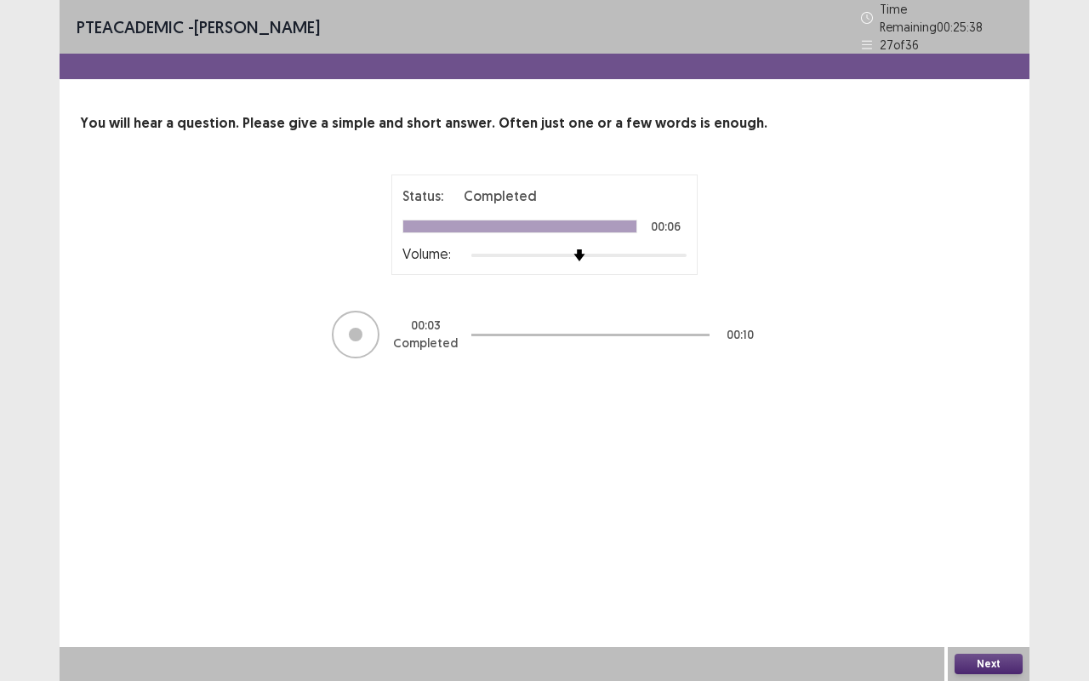
click at [977, 565] on button "Next" at bounding box center [988, 663] width 68 height 20
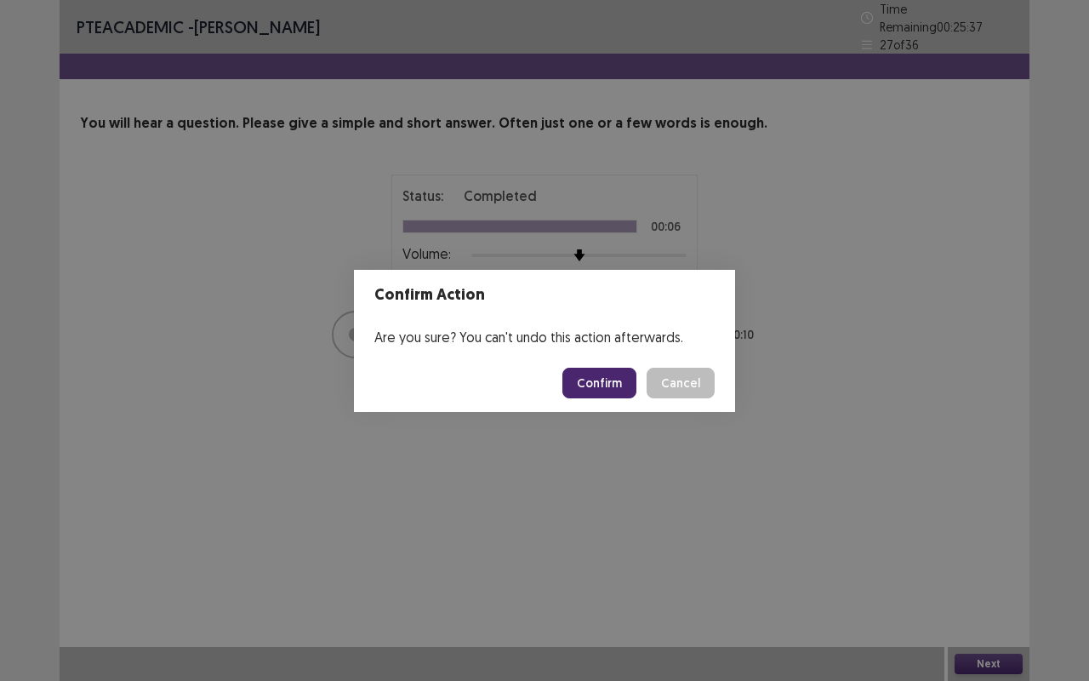
click at [595, 377] on button "Confirm" at bounding box center [599, 382] width 74 height 31
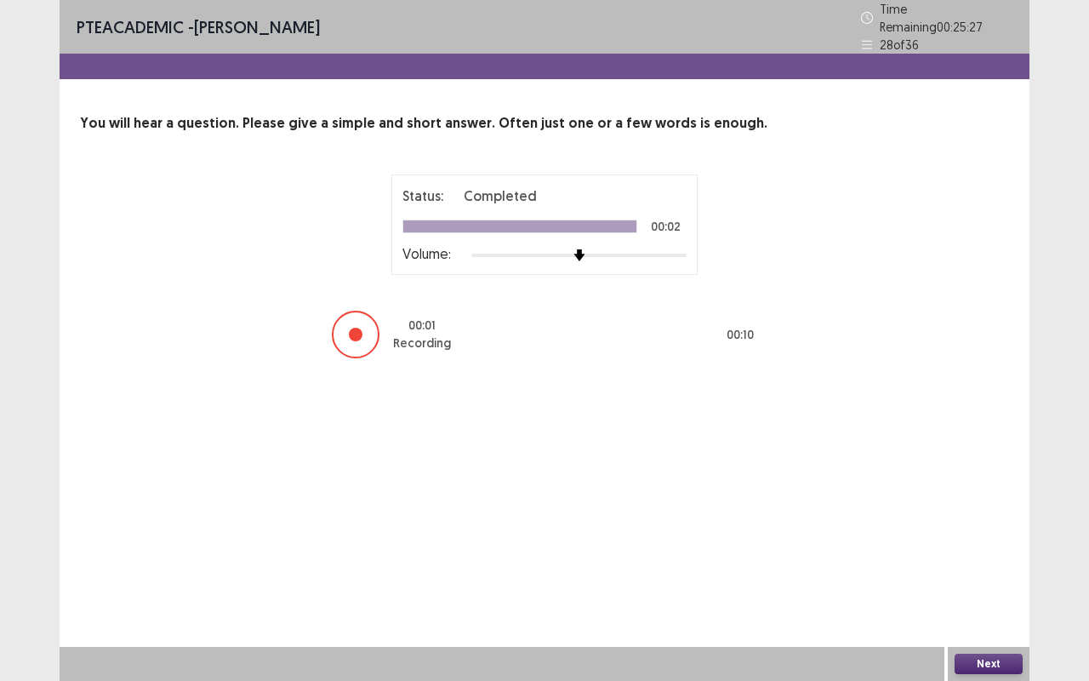
click at [990, 565] on button "Next" at bounding box center [988, 663] width 68 height 20
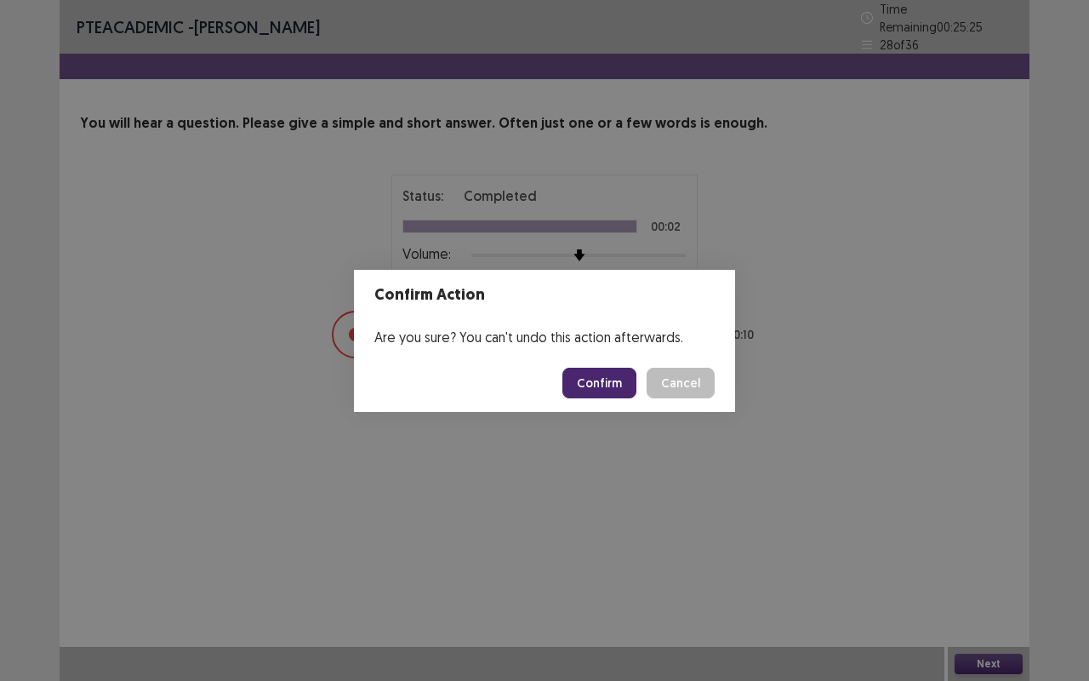
click at [607, 385] on button "Confirm" at bounding box center [599, 382] width 74 height 31
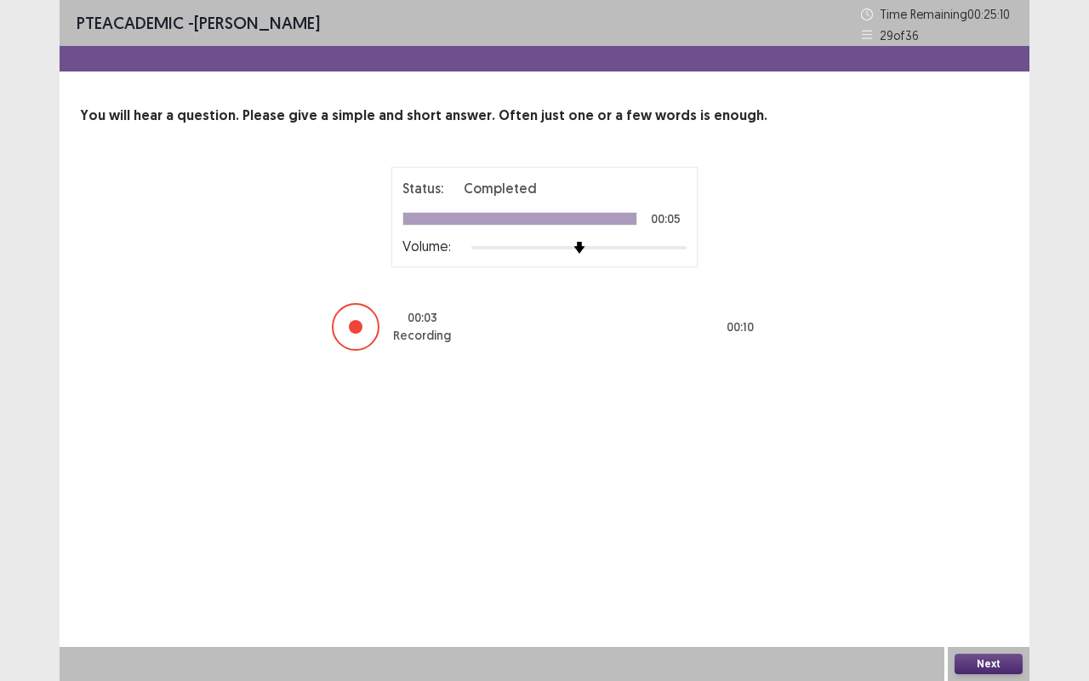
click at [990, 565] on button "Next" at bounding box center [988, 663] width 68 height 20
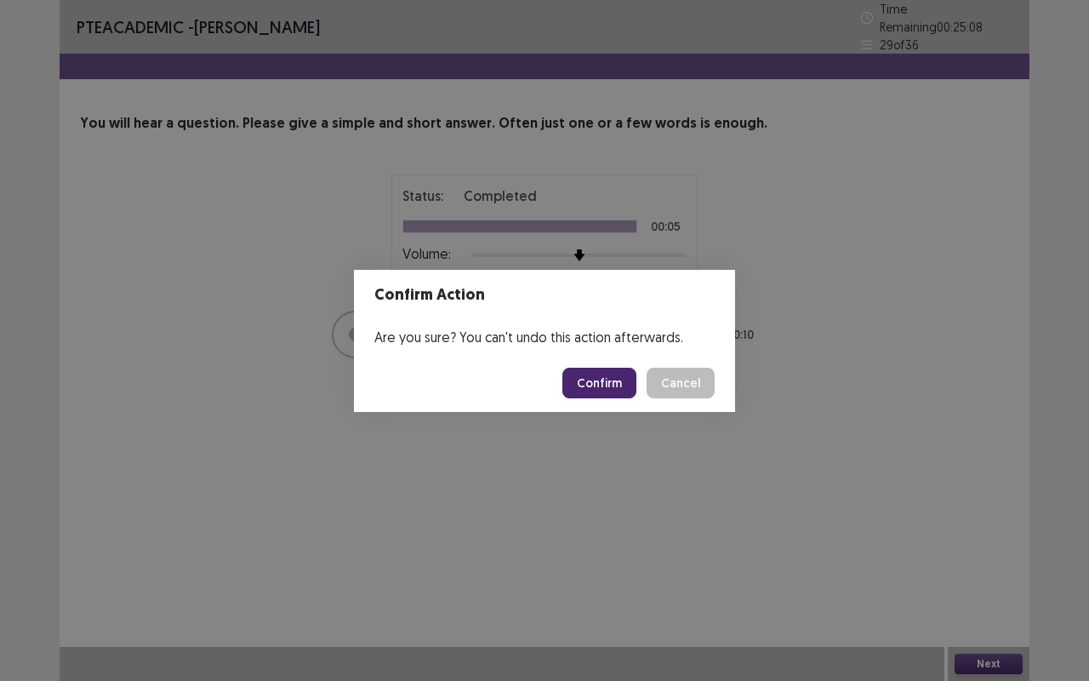
click at [616, 380] on button "Confirm" at bounding box center [599, 382] width 74 height 31
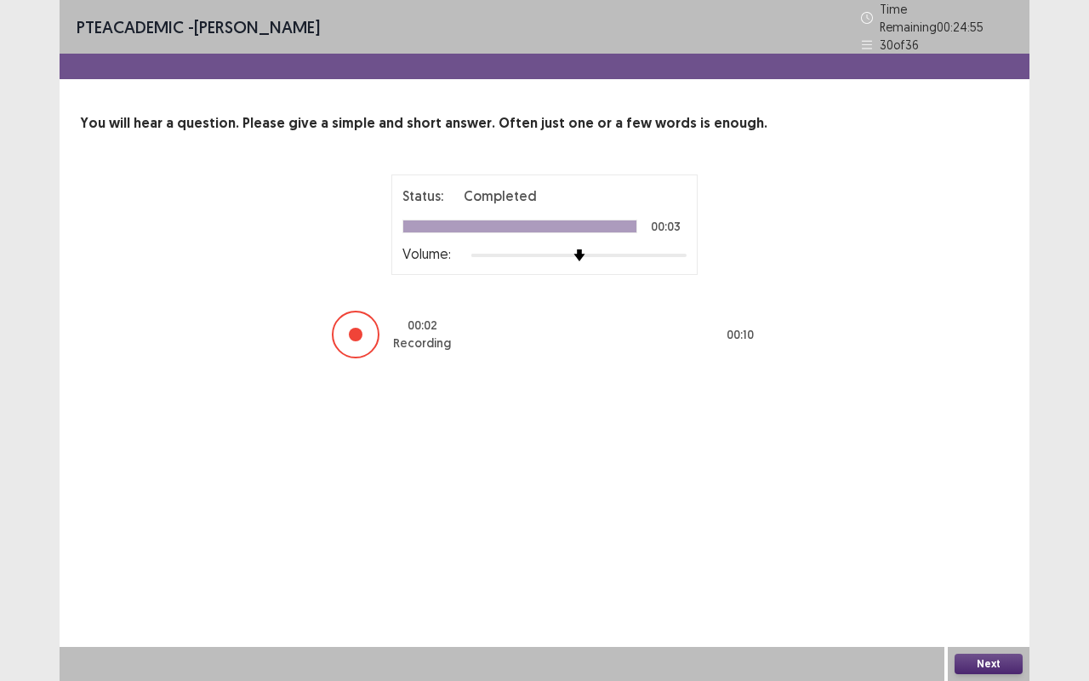
click at [983, 565] on button "Next" at bounding box center [988, 663] width 68 height 20
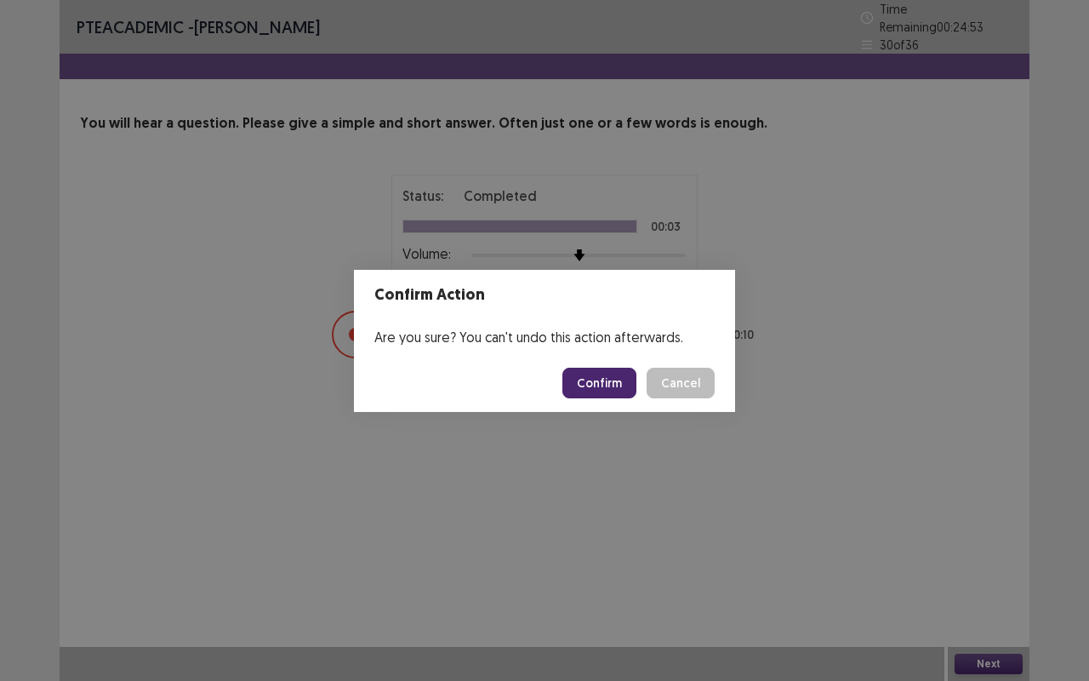
click at [611, 378] on button "Confirm" at bounding box center [599, 382] width 74 height 31
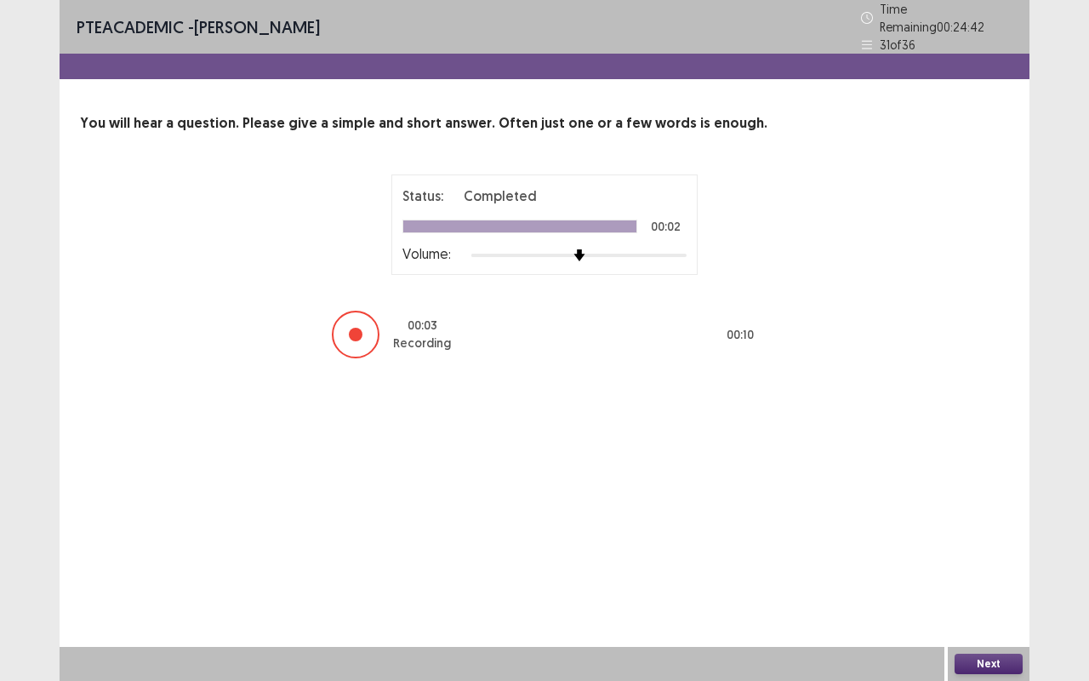
click at [994, 565] on button "Next" at bounding box center [988, 663] width 68 height 20
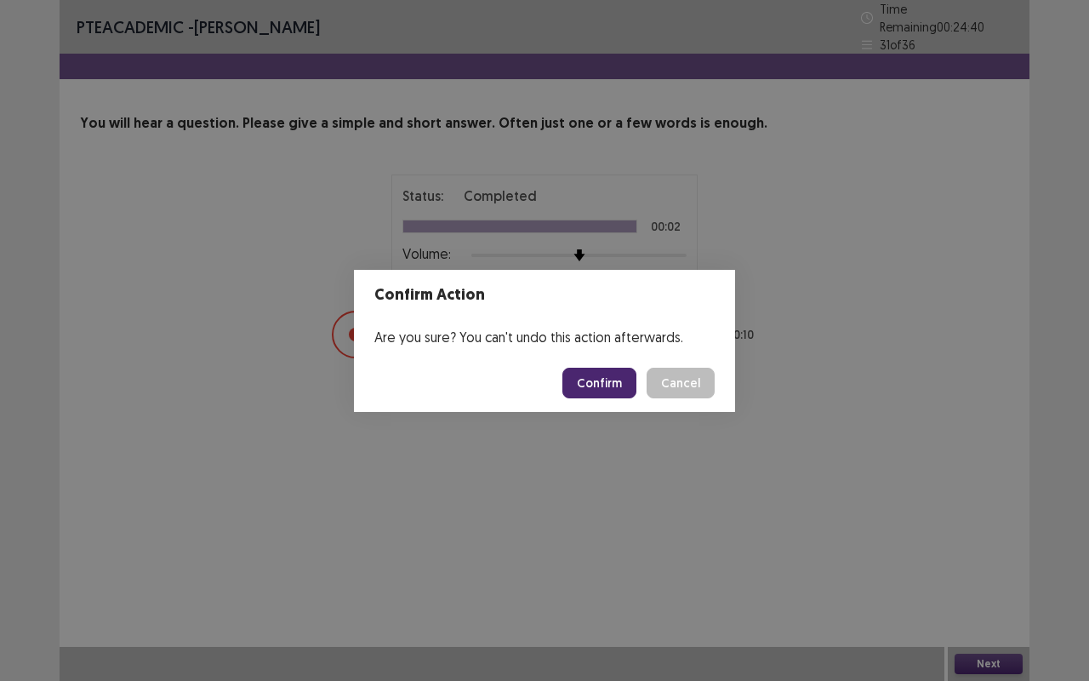
click at [621, 379] on button "Confirm" at bounding box center [599, 382] width 74 height 31
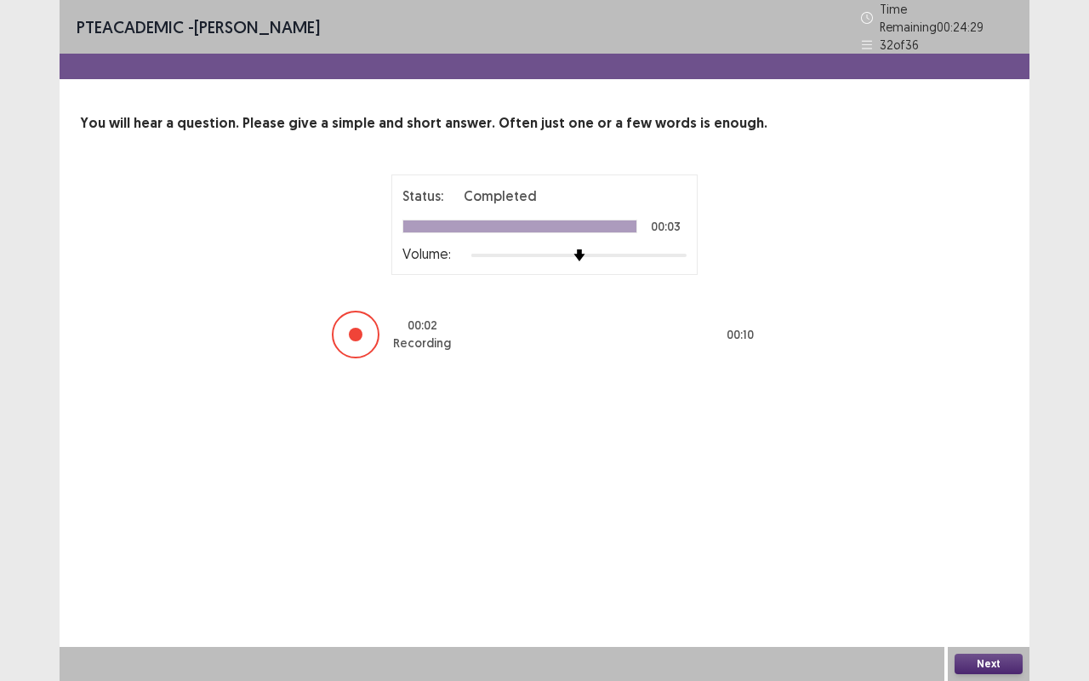
click at [991, 565] on button "Next" at bounding box center [988, 663] width 68 height 20
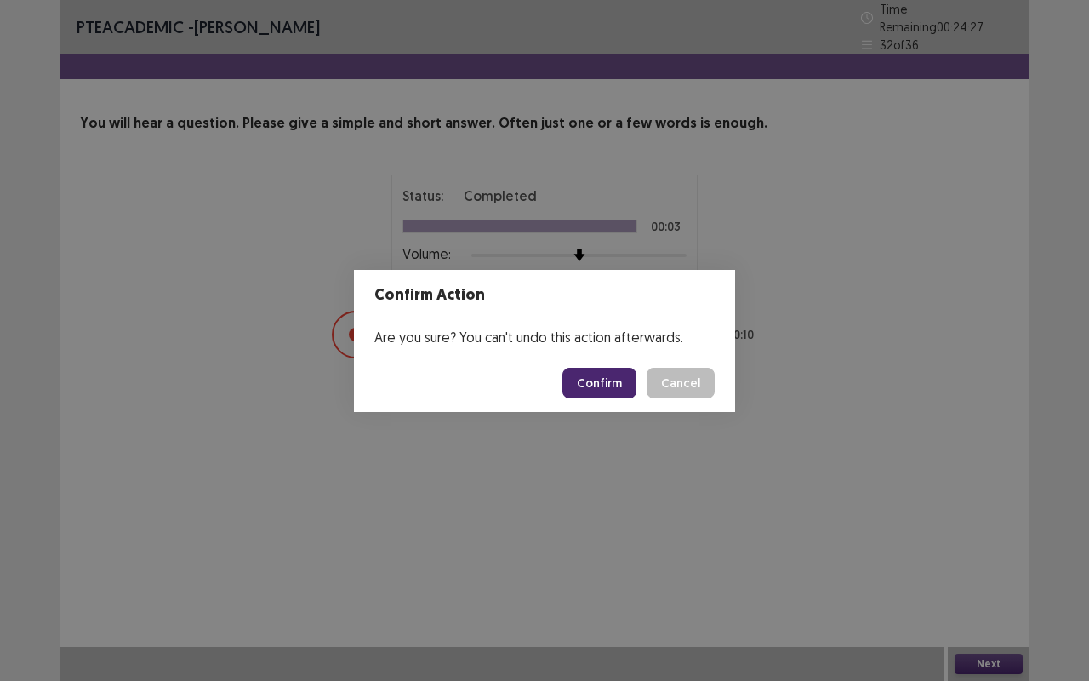
click at [611, 386] on button "Confirm" at bounding box center [599, 382] width 74 height 31
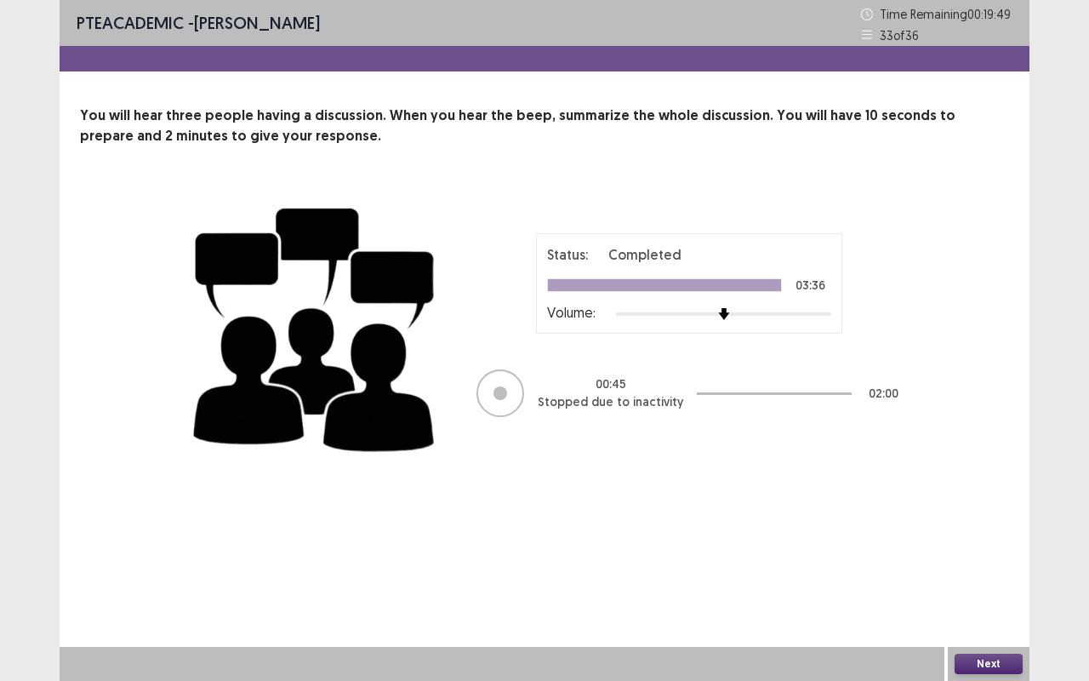
click at [982, 565] on button "Next" at bounding box center [988, 663] width 68 height 20
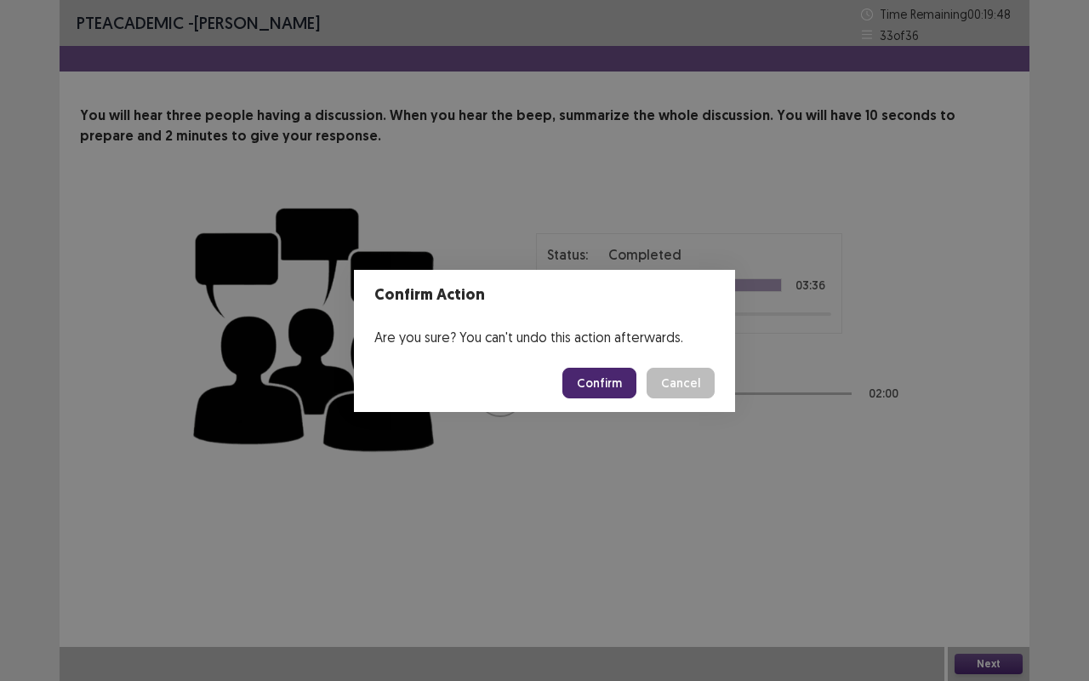
click at [597, 385] on button "Confirm" at bounding box center [599, 382] width 74 height 31
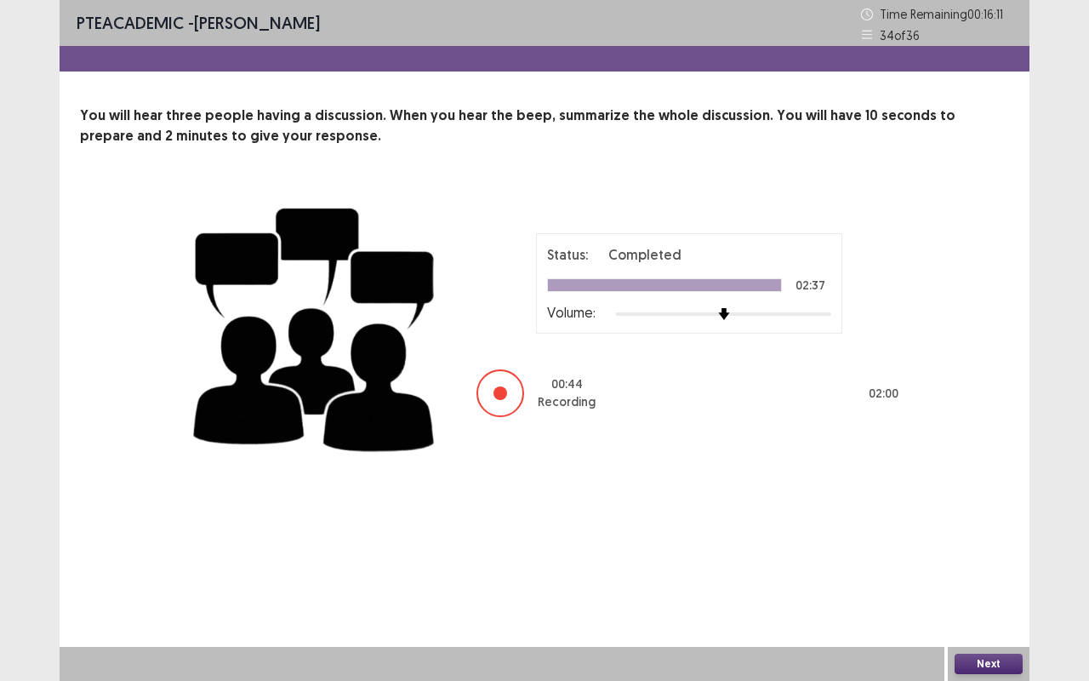
click at [962, 565] on button "Next" at bounding box center [988, 663] width 68 height 20
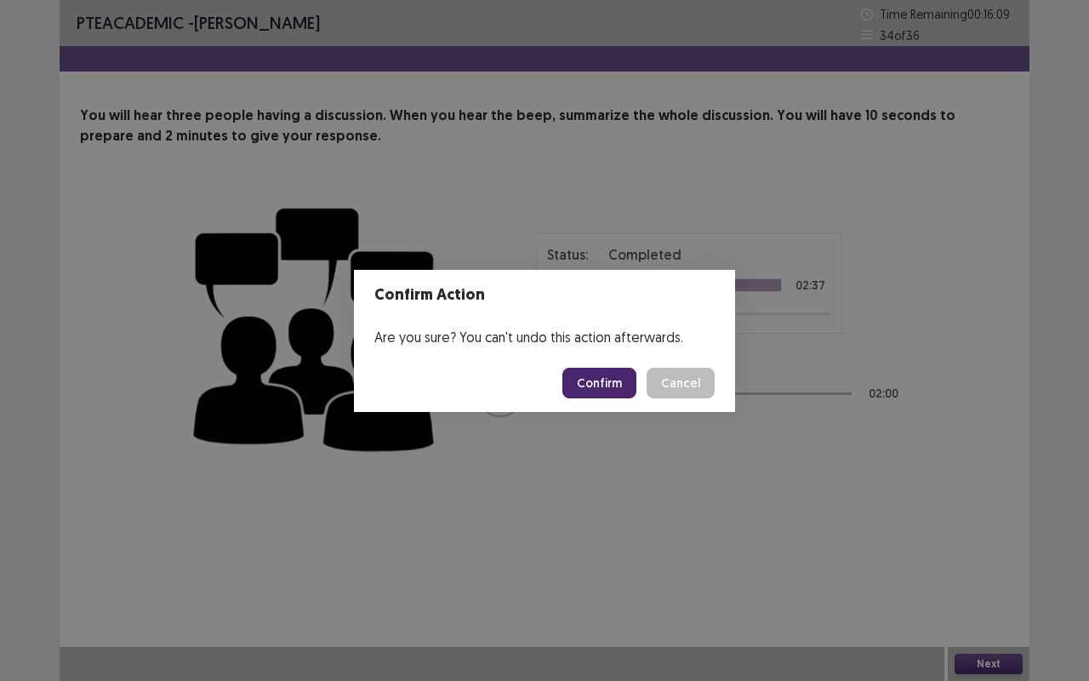
click at [611, 390] on button "Confirm" at bounding box center [599, 382] width 74 height 31
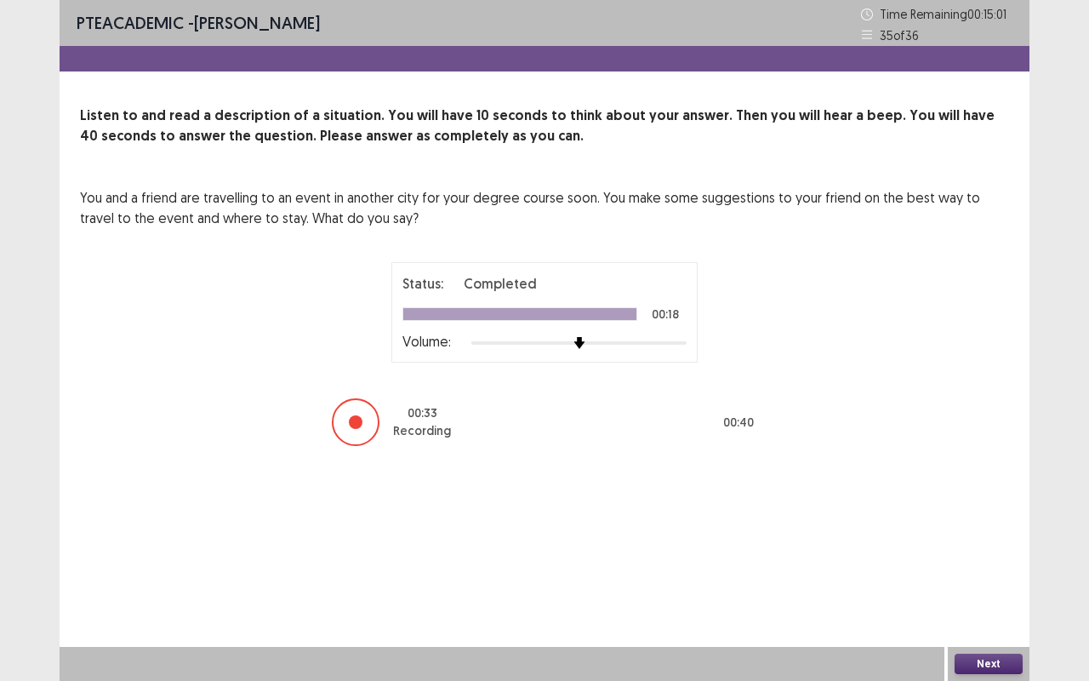
click at [974, 565] on button "Next" at bounding box center [988, 663] width 68 height 20
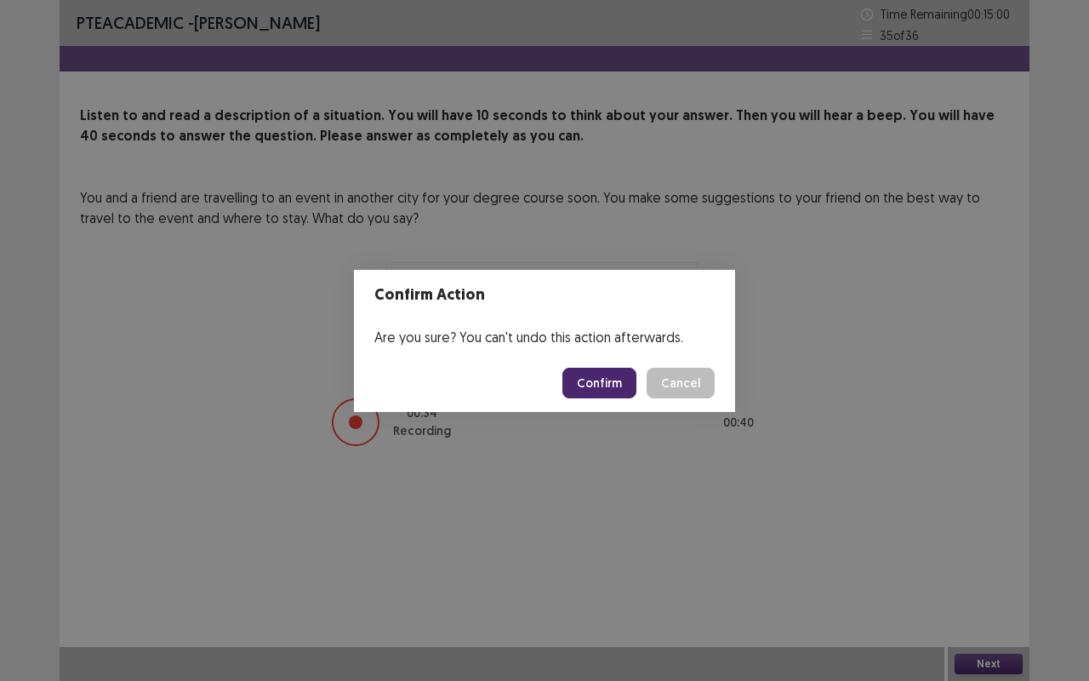
click at [611, 379] on button "Confirm" at bounding box center [599, 382] width 74 height 31
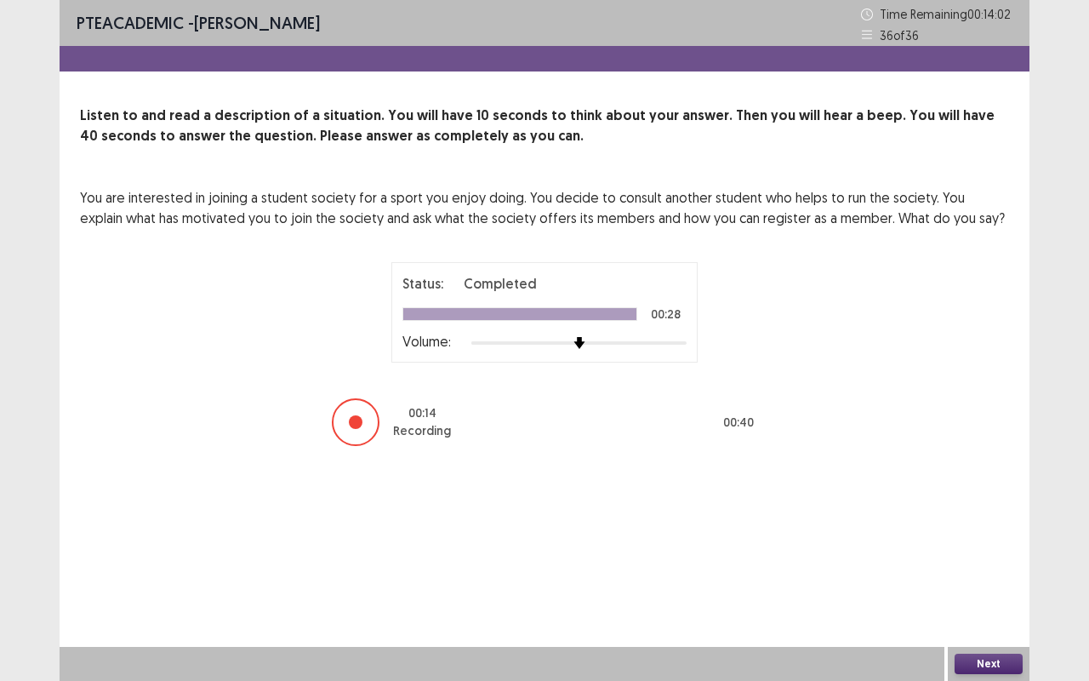
drag, startPoint x: 977, startPoint y: 655, endPoint x: 977, endPoint y: 645, distance: 10.2
click at [977, 565] on div "Next" at bounding box center [989, 664] width 82 height 34
click at [990, 565] on button "Next" at bounding box center [988, 663] width 68 height 20
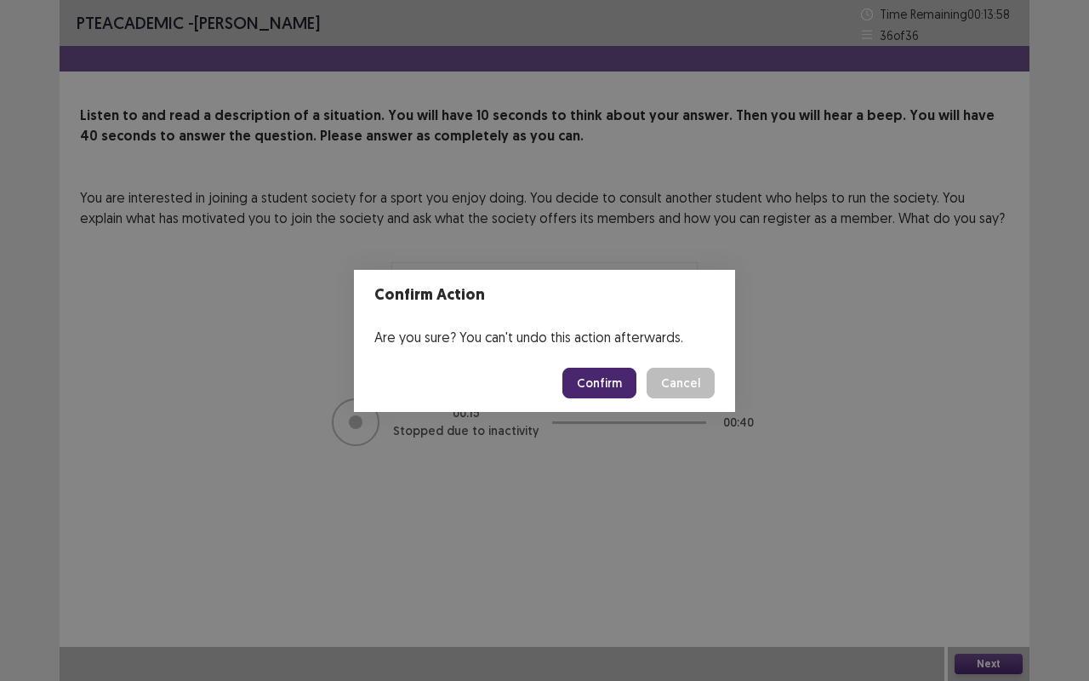
click at [605, 378] on button "Confirm" at bounding box center [599, 382] width 74 height 31
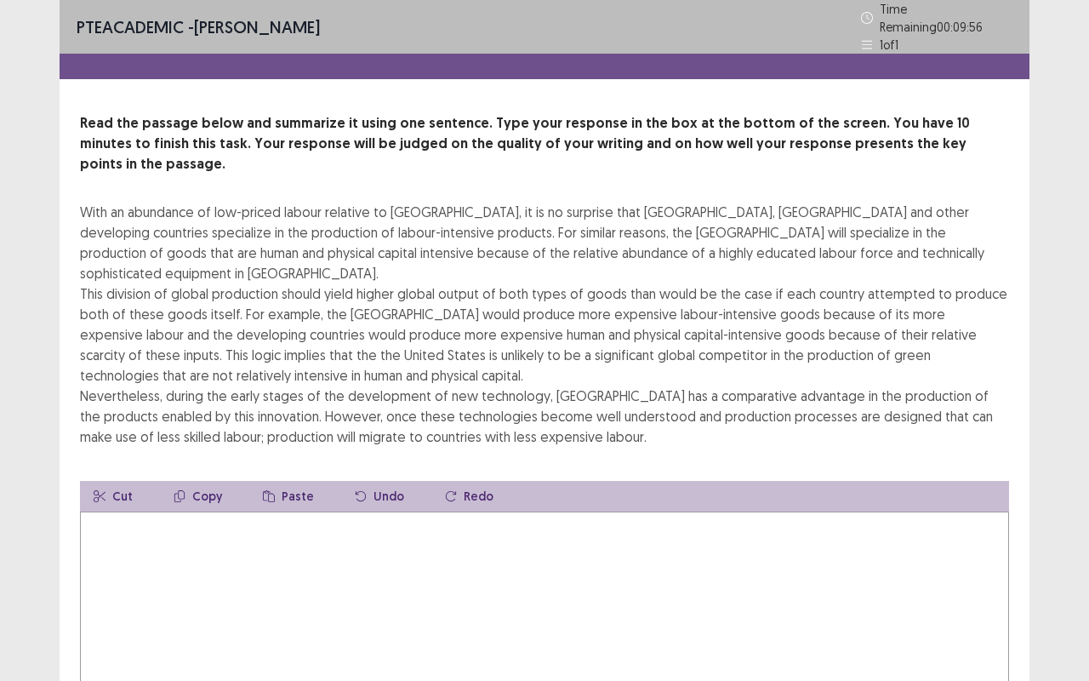
click at [916, 351] on div "With an abundance of low-priced labour relative to [GEOGRAPHIC_DATA], it is no …" at bounding box center [544, 324] width 929 height 245
click at [123, 511] on textarea at bounding box center [544, 604] width 929 height 187
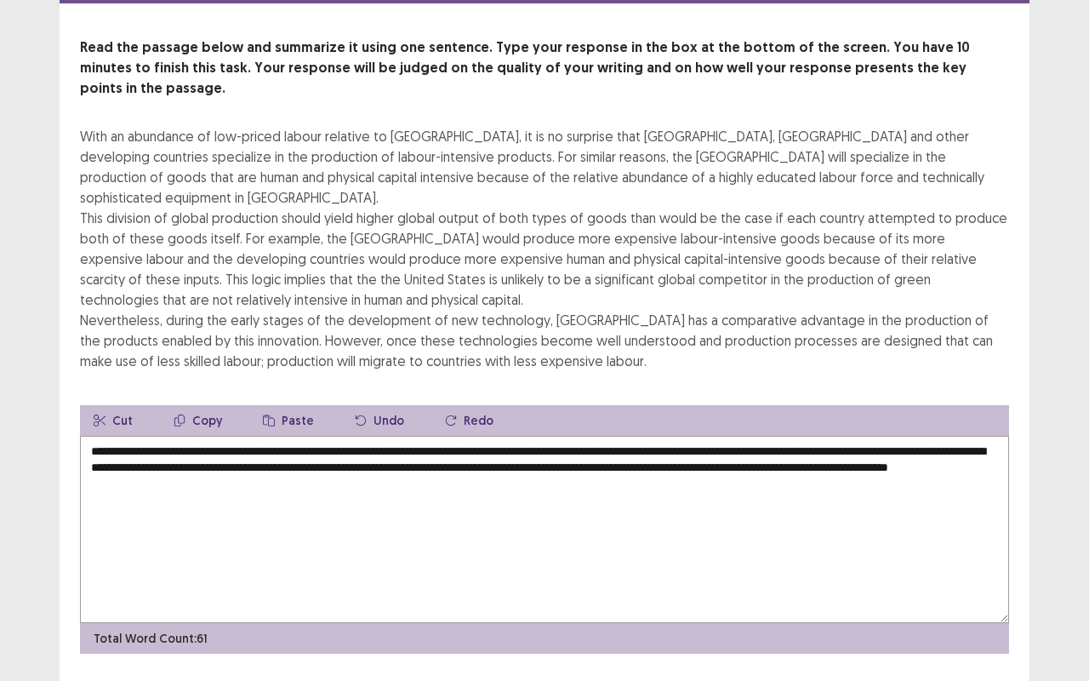
scroll to position [75, 0]
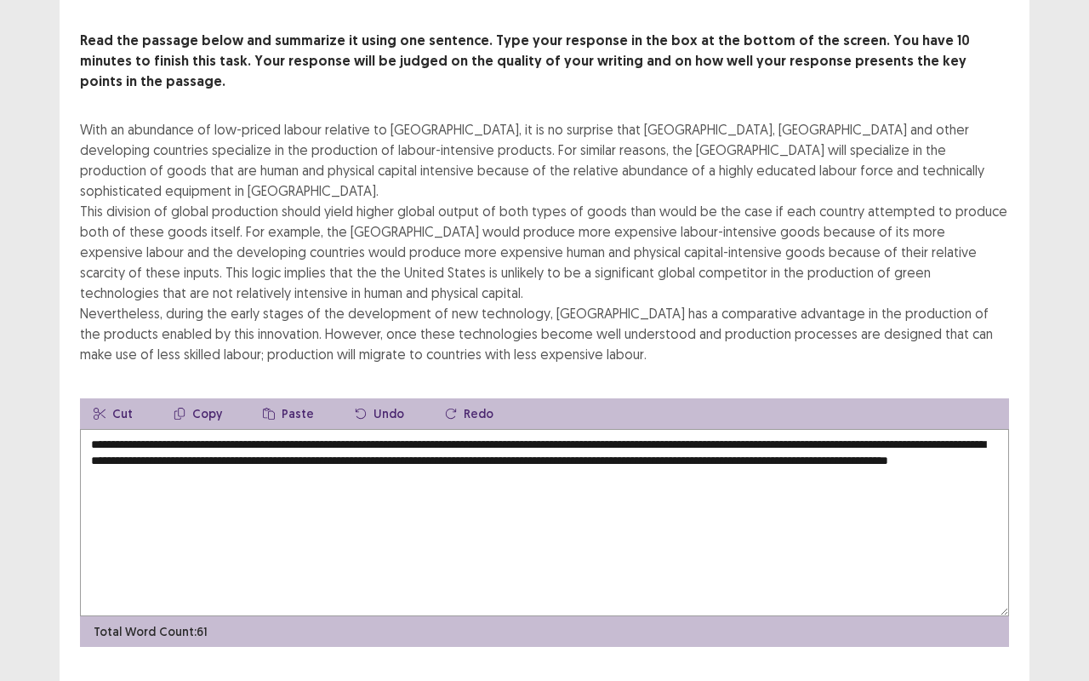
type textarea "**********"
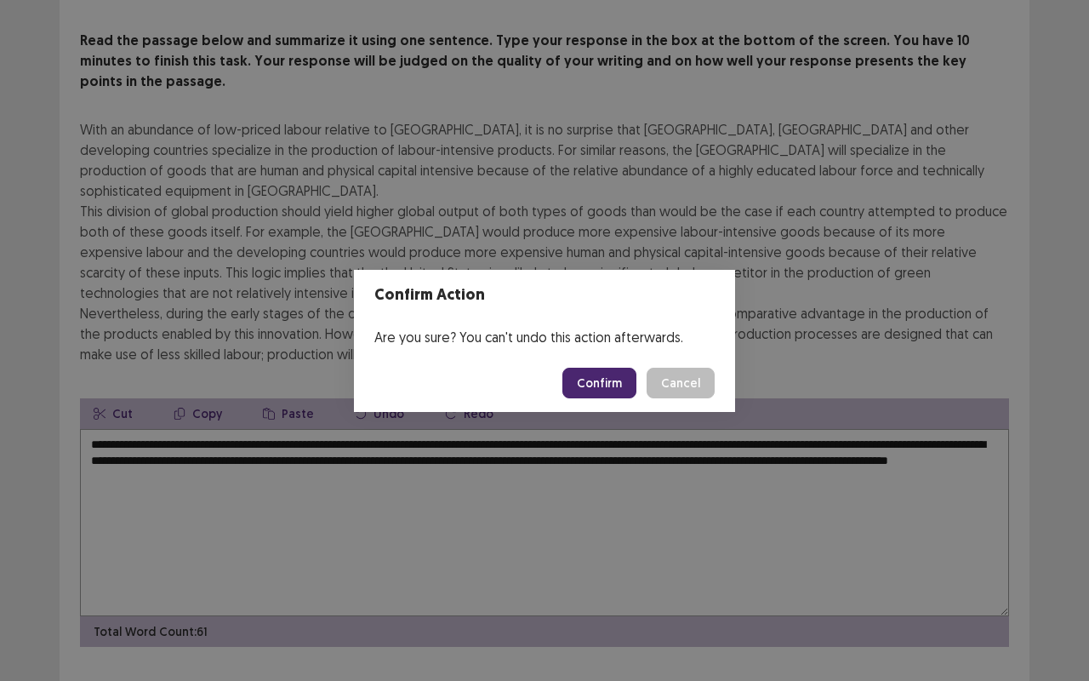
click at [605, 386] on button "Confirm" at bounding box center [599, 382] width 74 height 31
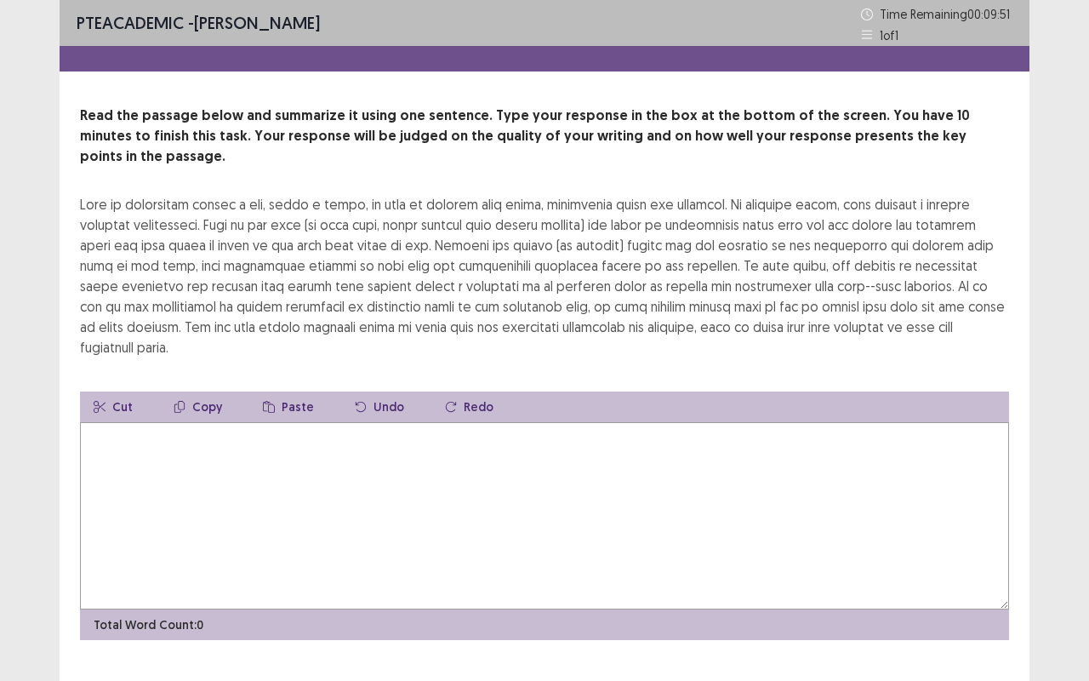
click at [106, 422] on textarea at bounding box center [544, 515] width 929 height 187
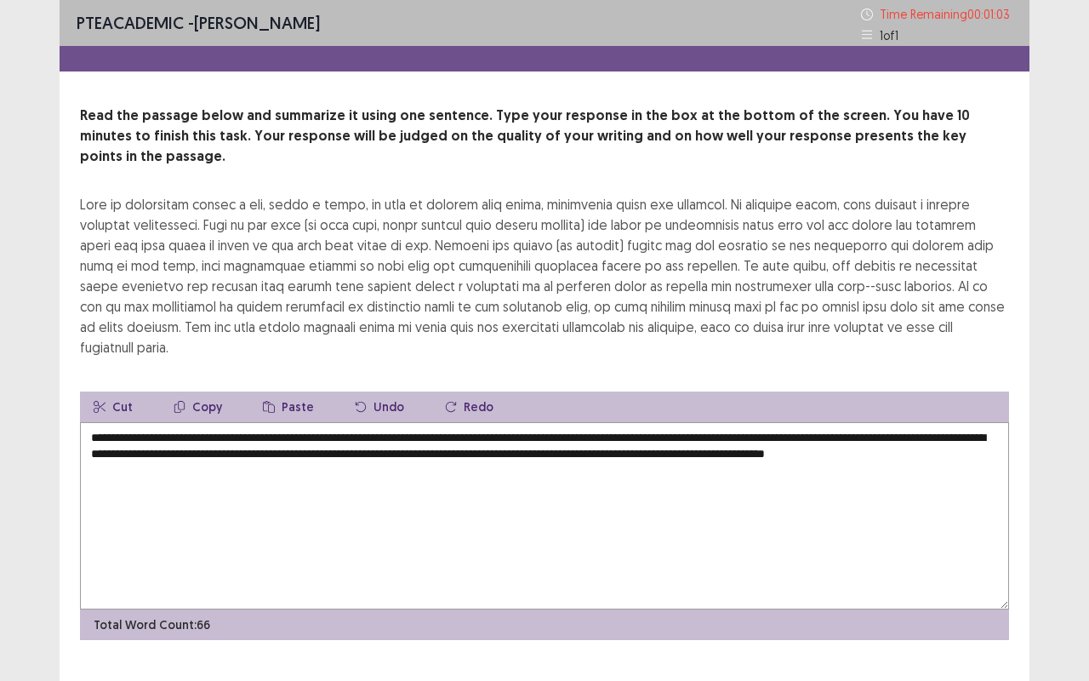
type textarea "**********"
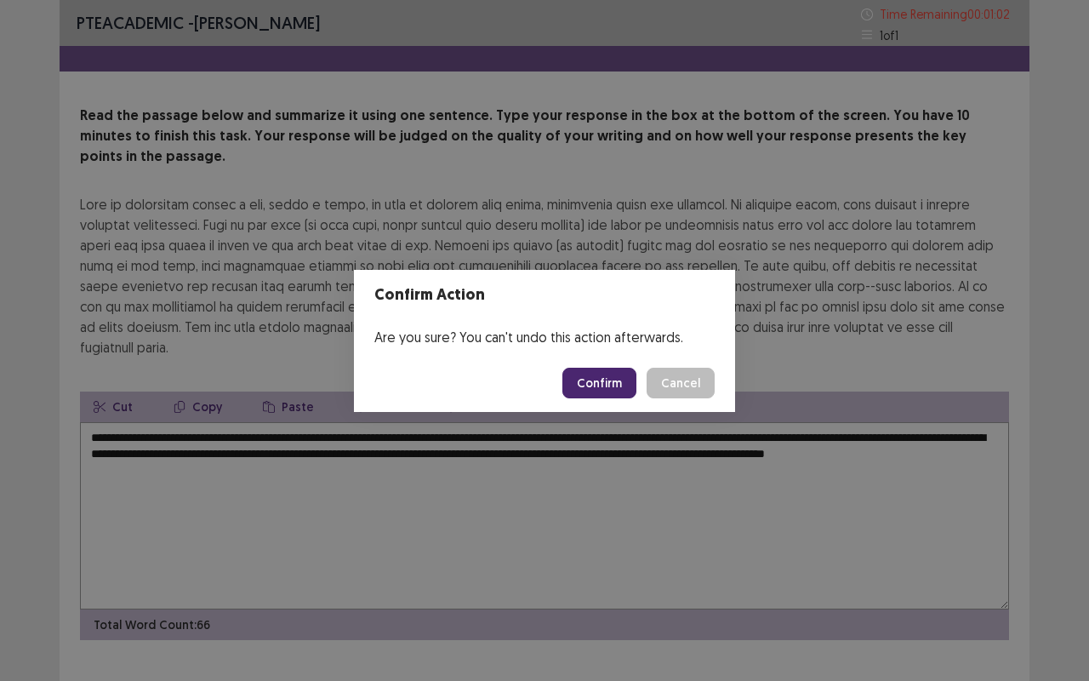
click at [596, 386] on button "Confirm" at bounding box center [599, 382] width 74 height 31
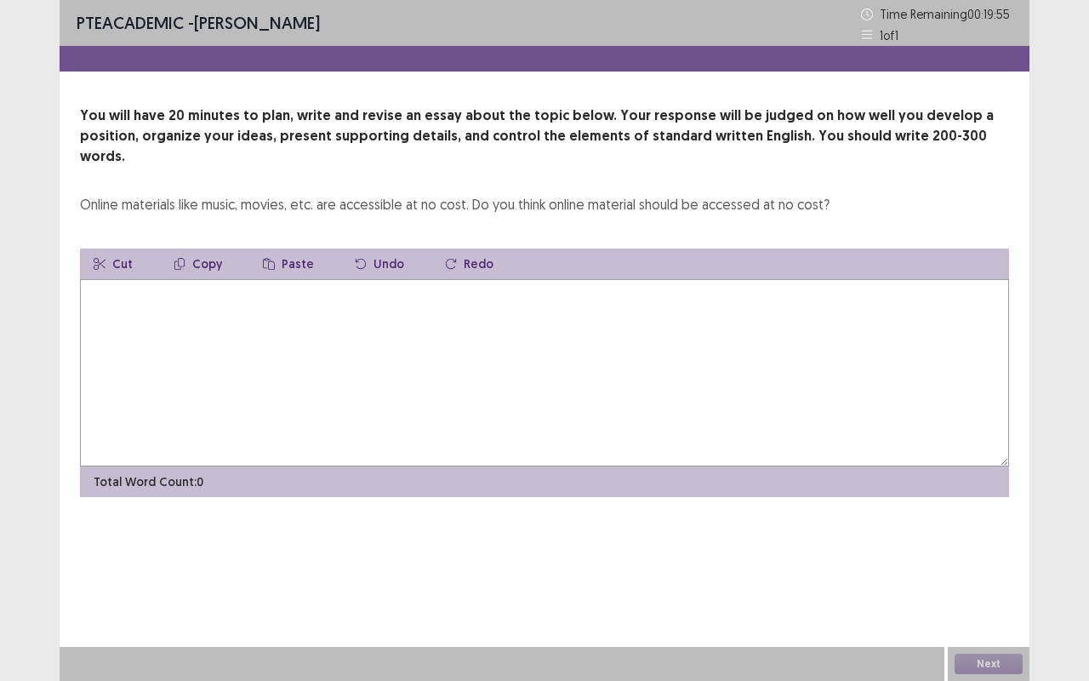
click at [112, 279] on textarea at bounding box center [544, 372] width 929 height 187
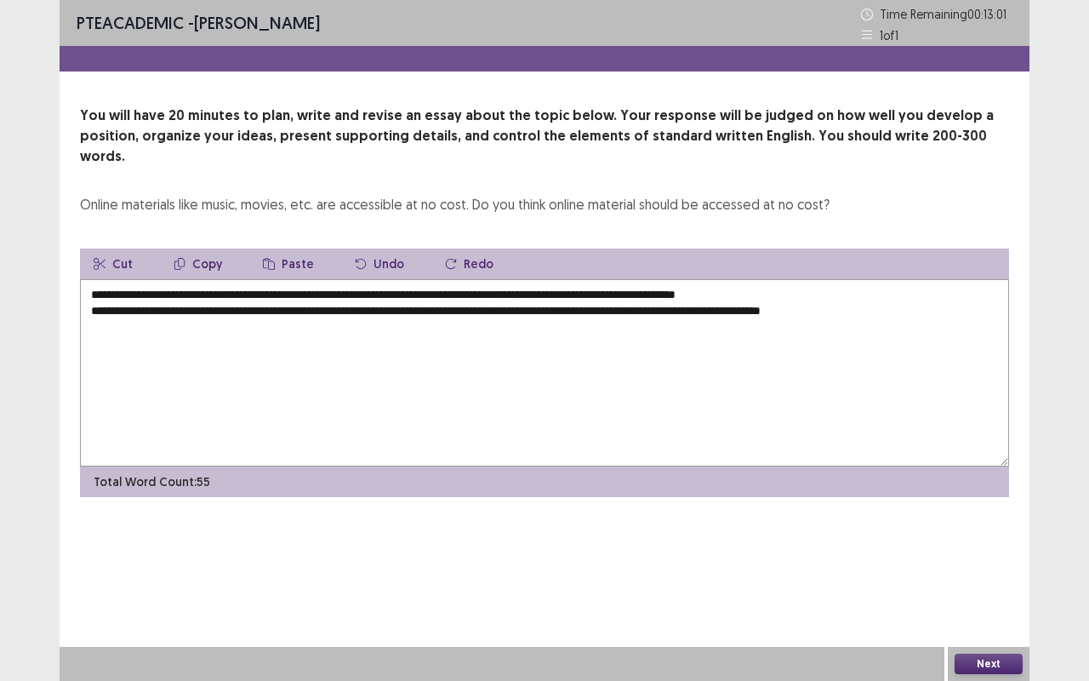
drag, startPoint x: 197, startPoint y: 276, endPoint x: 381, endPoint y: 273, distance: 183.8
click at [381, 279] on textarea "**********" at bounding box center [544, 372] width 929 height 187
click at [87, 301] on textarea "**********" at bounding box center [544, 372] width 929 height 187
paste textarea "**********"
click at [97, 306] on textarea "**********" at bounding box center [544, 372] width 929 height 187
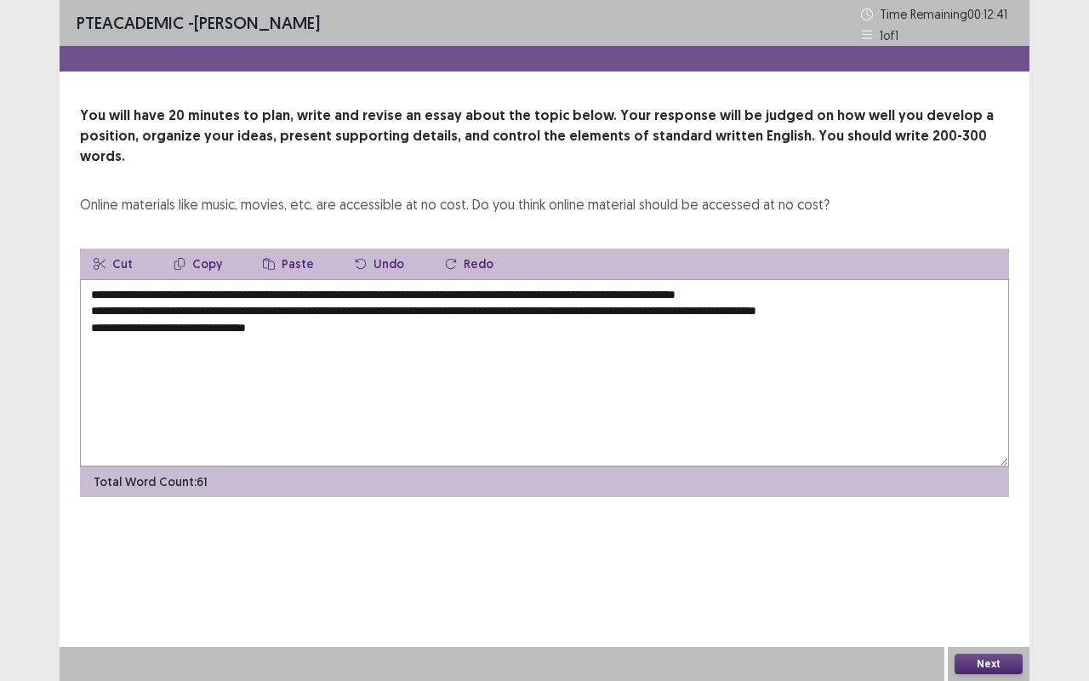
click at [278, 309] on textarea "**********" at bounding box center [544, 372] width 929 height 187
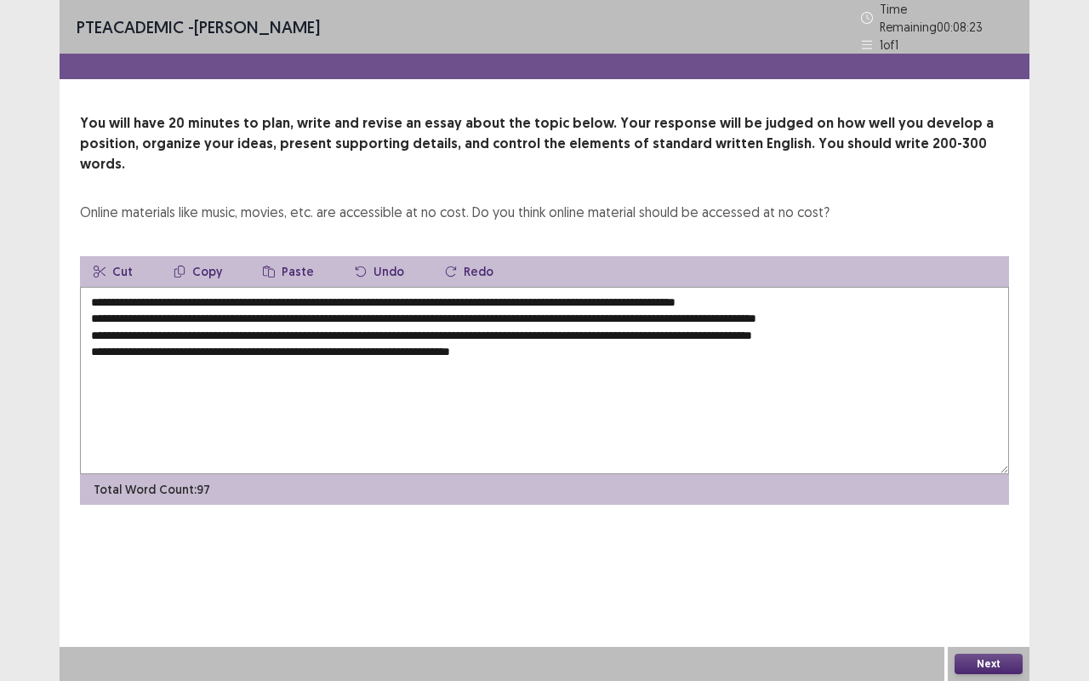
drag, startPoint x: 87, startPoint y: 306, endPoint x: 176, endPoint y: 306, distance: 89.3
click at [176, 306] on textarea "**********" at bounding box center [544, 380] width 929 height 187
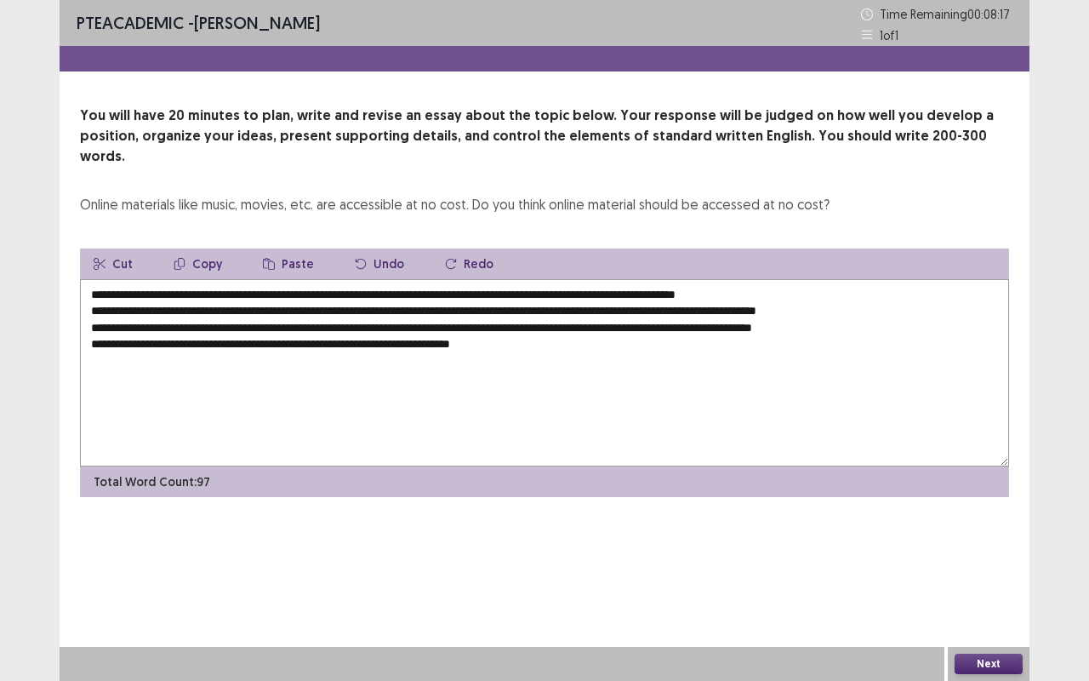
click at [538, 326] on textarea "**********" at bounding box center [544, 372] width 929 height 187
paste textarea "**********"
click at [546, 322] on textarea "**********" at bounding box center [544, 372] width 929 height 187
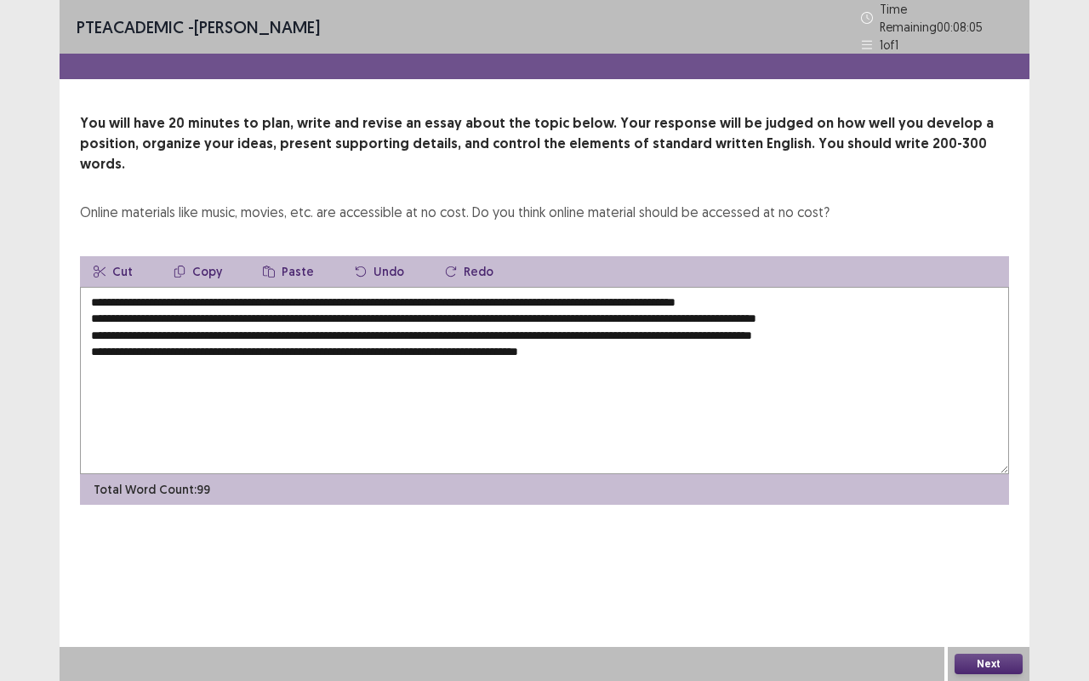
click at [626, 325] on textarea "**********" at bounding box center [544, 380] width 929 height 187
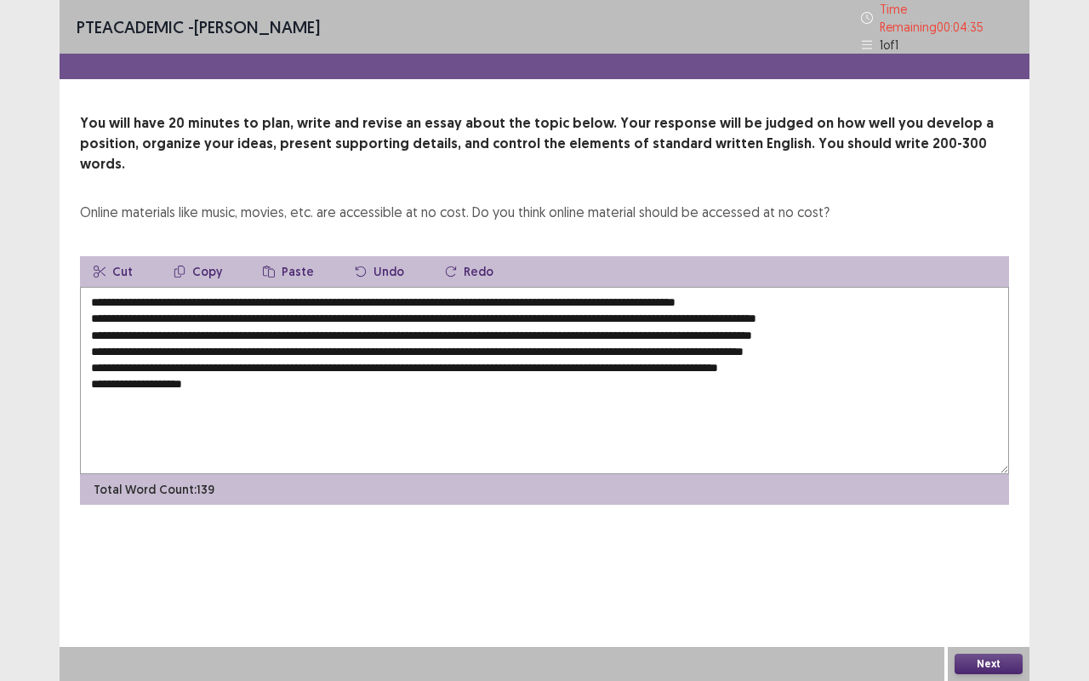
drag, startPoint x: 198, startPoint y: 272, endPoint x: 379, endPoint y: 279, distance: 180.5
click at [379, 287] on textarea "**********" at bounding box center [544, 380] width 929 height 187
click at [208, 356] on textarea "**********" at bounding box center [544, 380] width 929 height 187
paste textarea "**********"
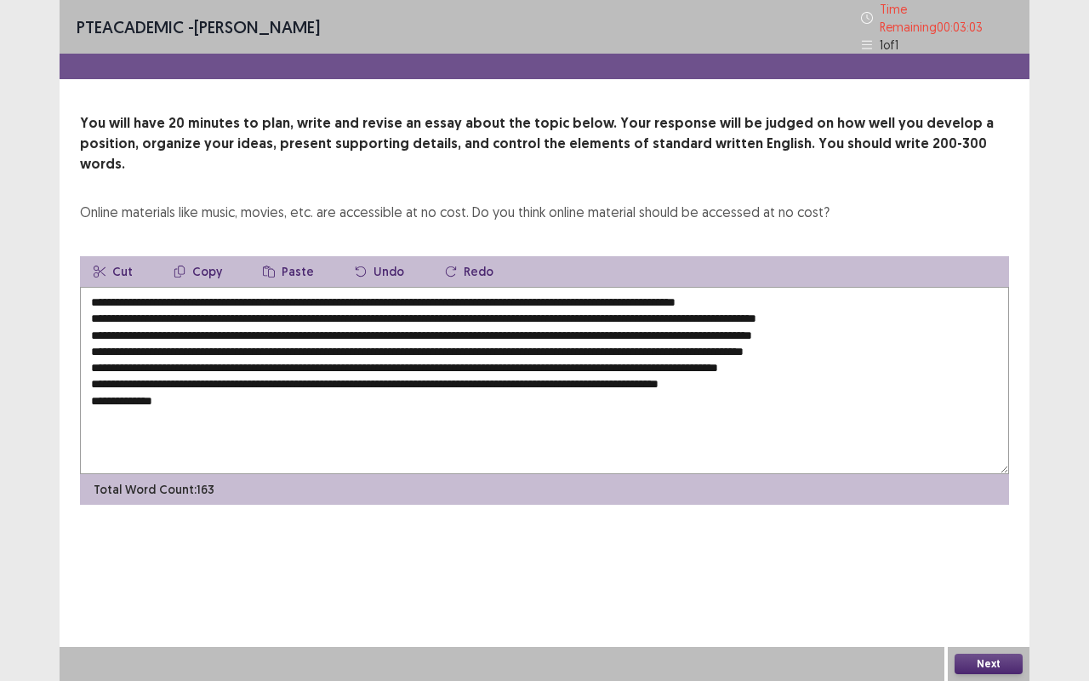
drag, startPoint x: 344, startPoint y: 354, endPoint x: 385, endPoint y: 354, distance: 41.7
click at [385, 354] on textarea "**********" at bounding box center [544, 380] width 929 height 187
click at [162, 374] on textarea "**********" at bounding box center [544, 380] width 929 height 187
paste textarea "********"
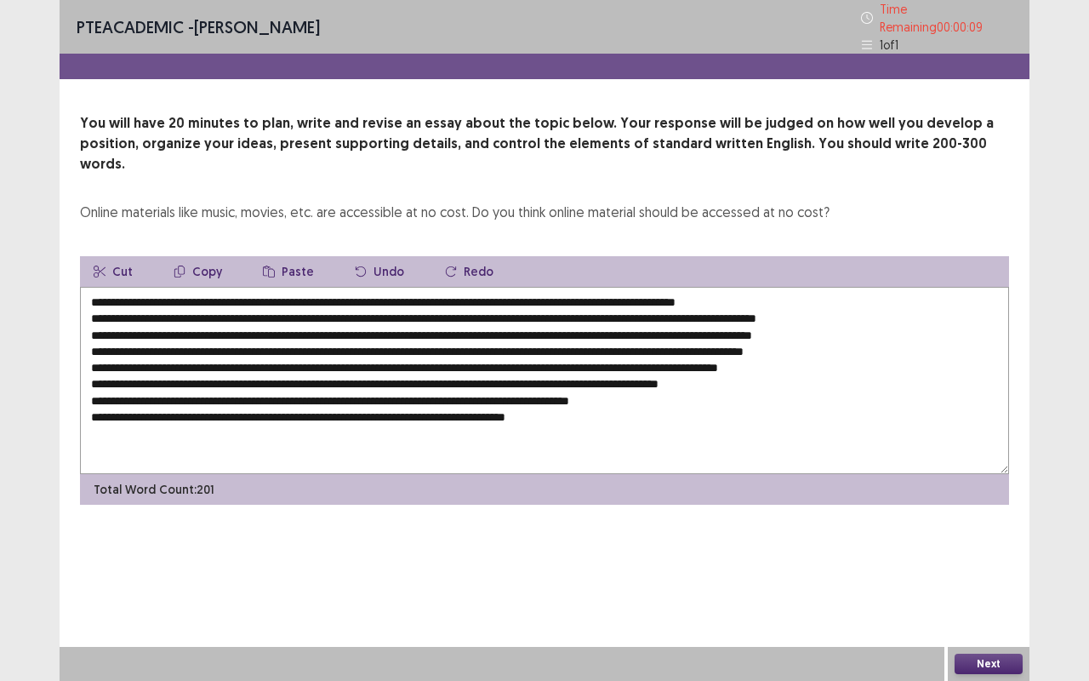
click at [107, 385] on textarea at bounding box center [544, 380] width 929 height 187
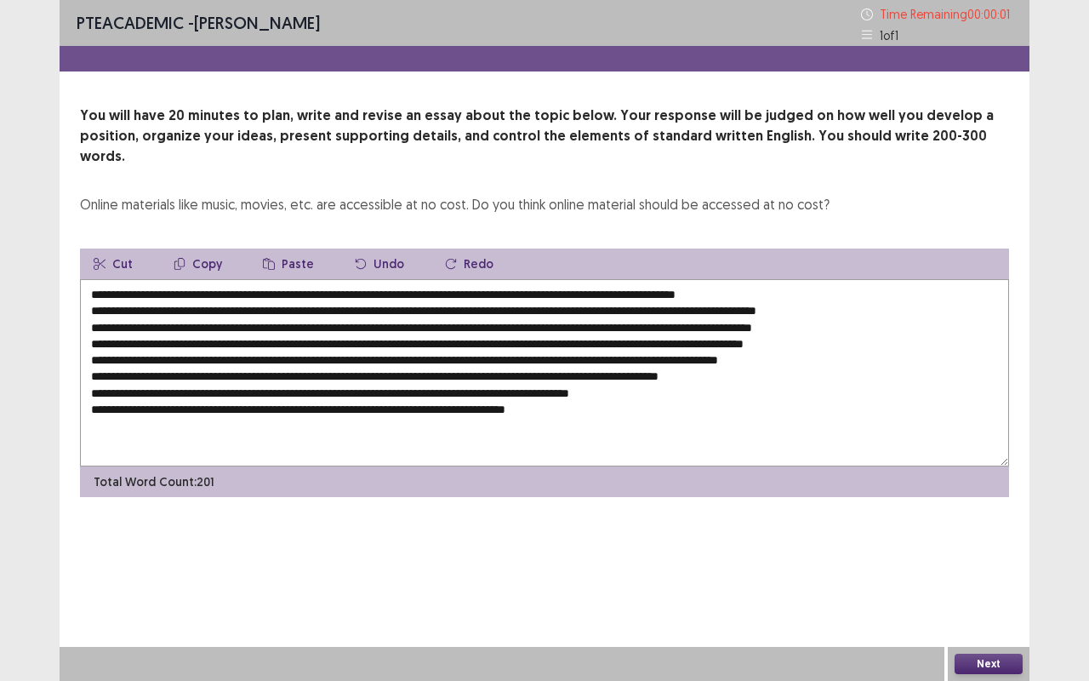
type textarea "**********"
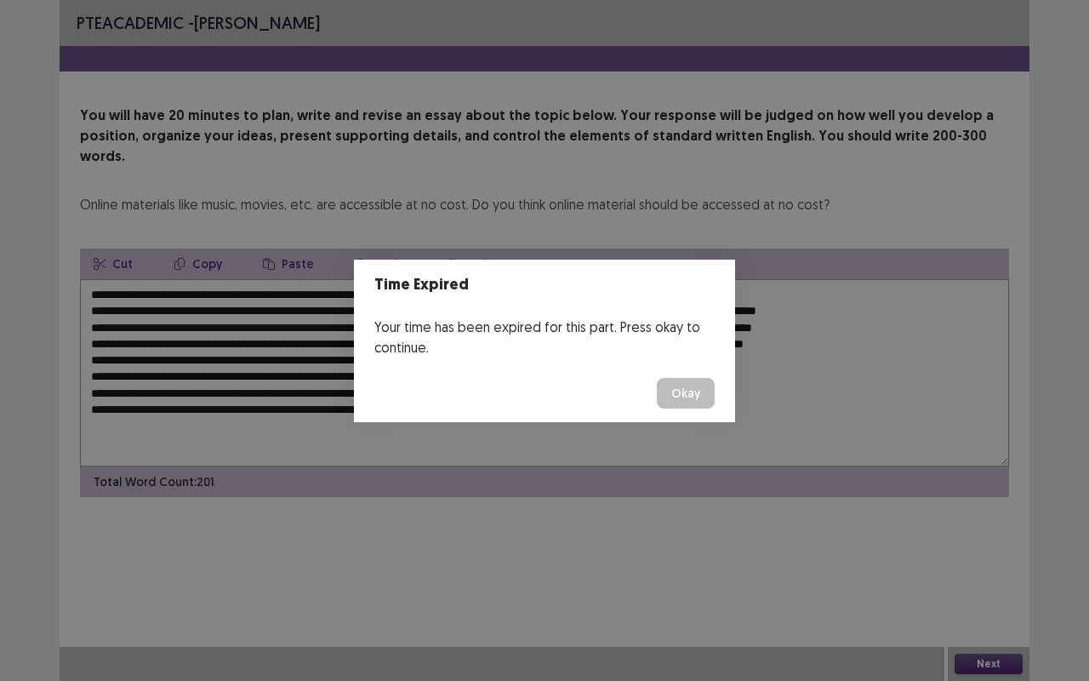
click at [700, 401] on button "Okay" at bounding box center [686, 393] width 58 height 31
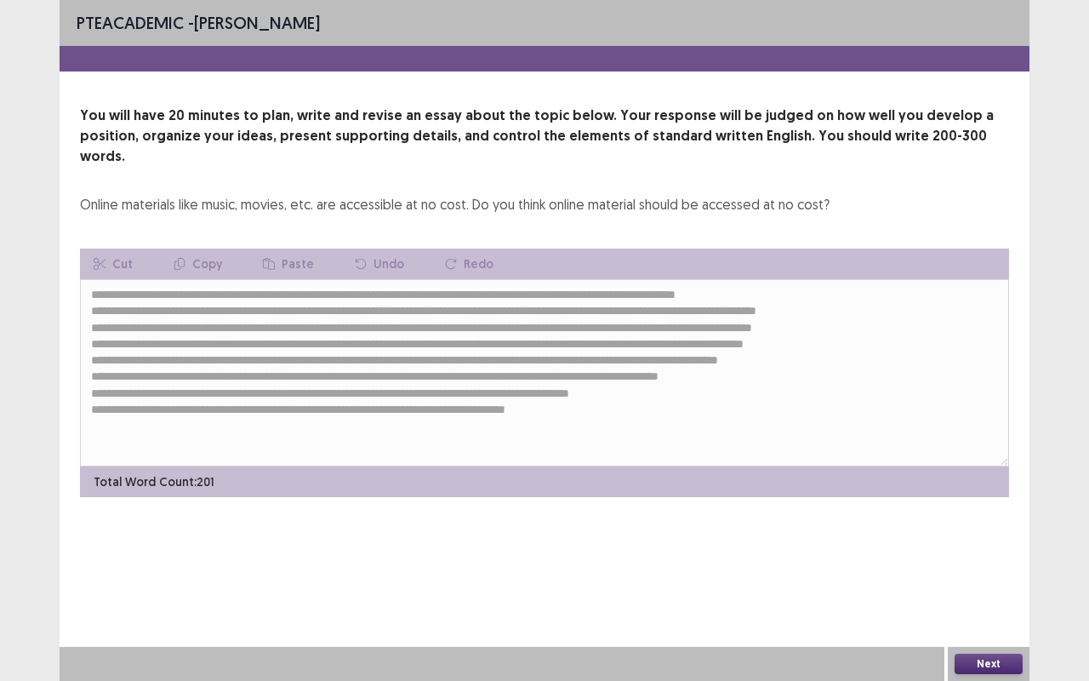
click at [983, 565] on button "Next" at bounding box center [988, 663] width 68 height 20
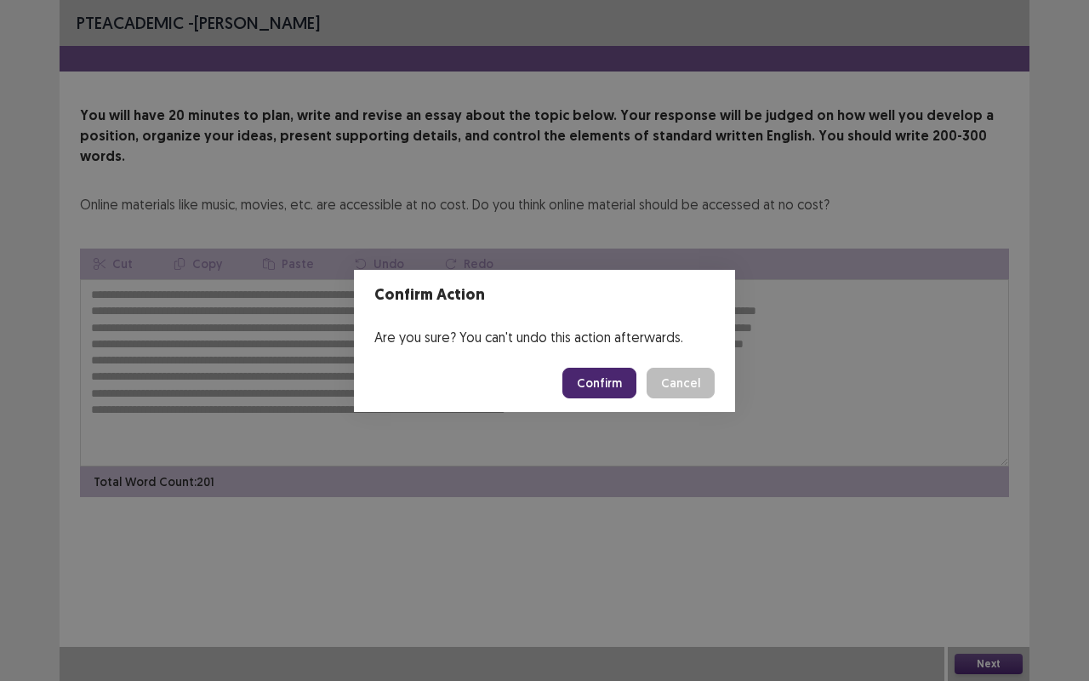
click at [595, 378] on button "Confirm" at bounding box center [599, 382] width 74 height 31
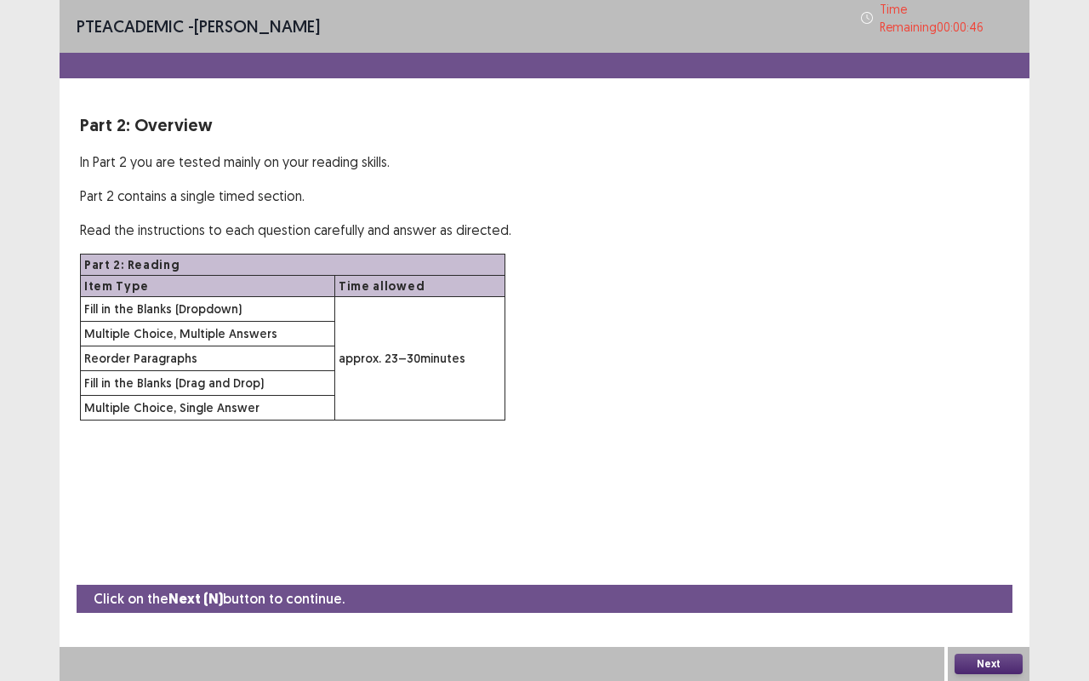
click at [978, 565] on button "Next" at bounding box center [988, 663] width 68 height 20
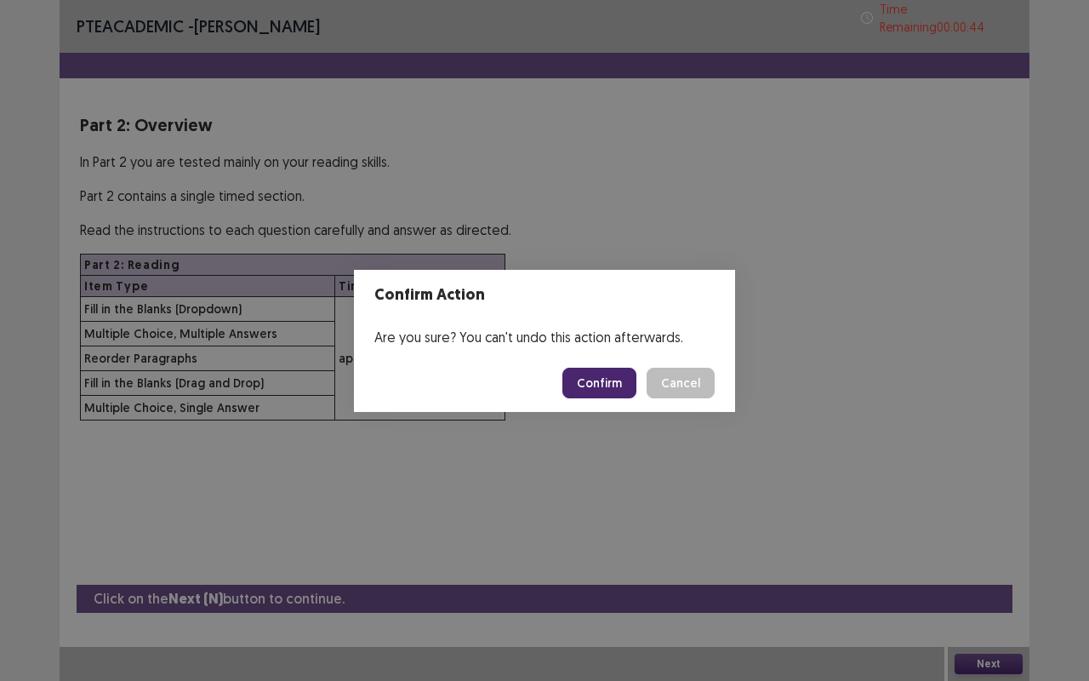
click at [626, 383] on button "Confirm" at bounding box center [599, 382] width 74 height 31
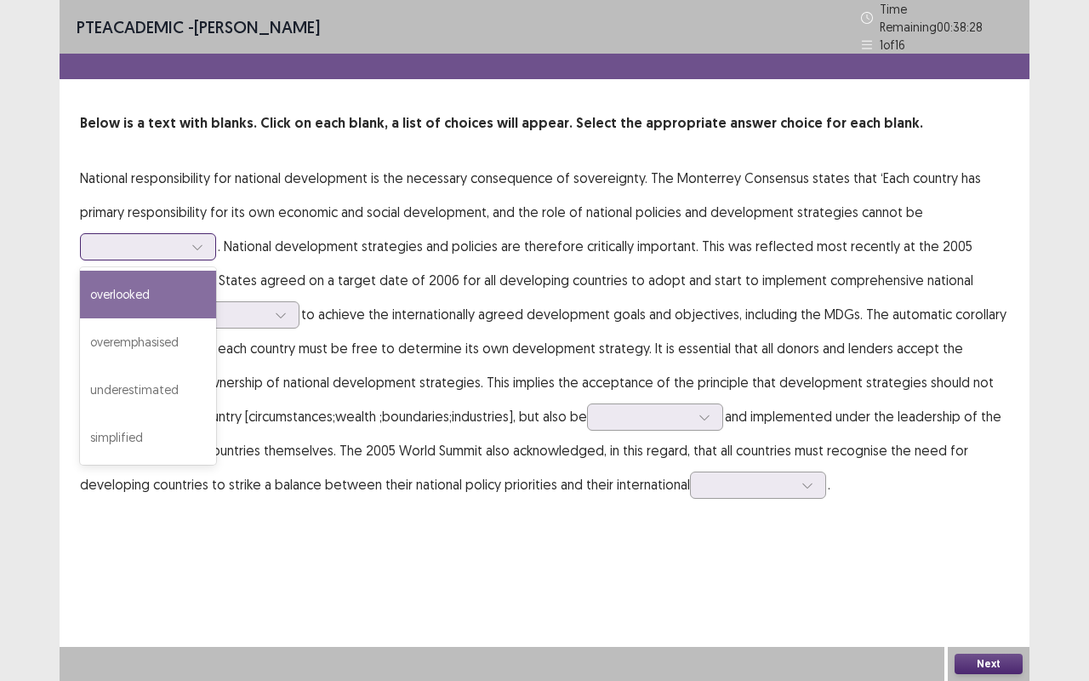
click at [192, 234] on div at bounding box center [198, 247] width 26 height 26
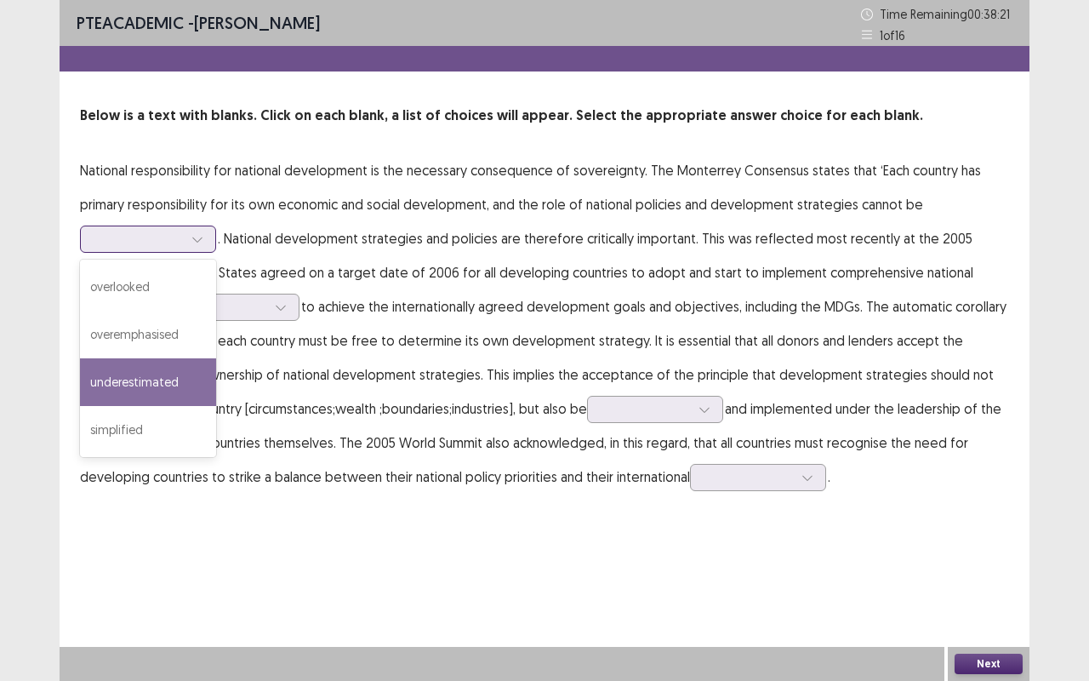
click at [155, 379] on div "underestimated" at bounding box center [148, 382] width 136 height 48
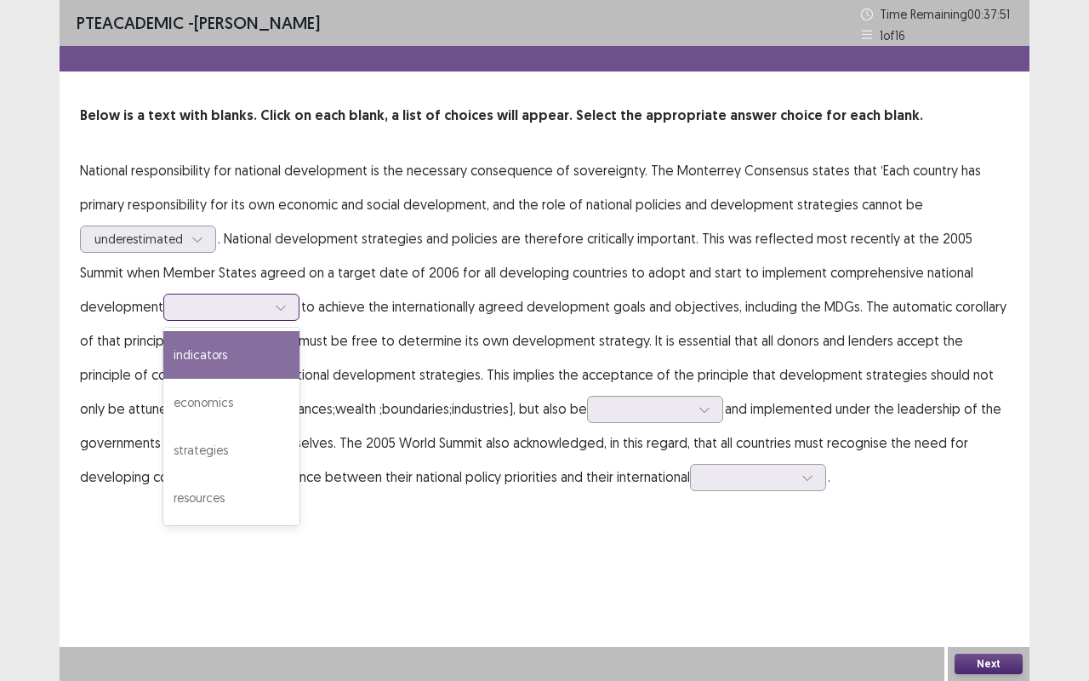
click at [275, 308] on icon at bounding box center [281, 307] width 12 height 12
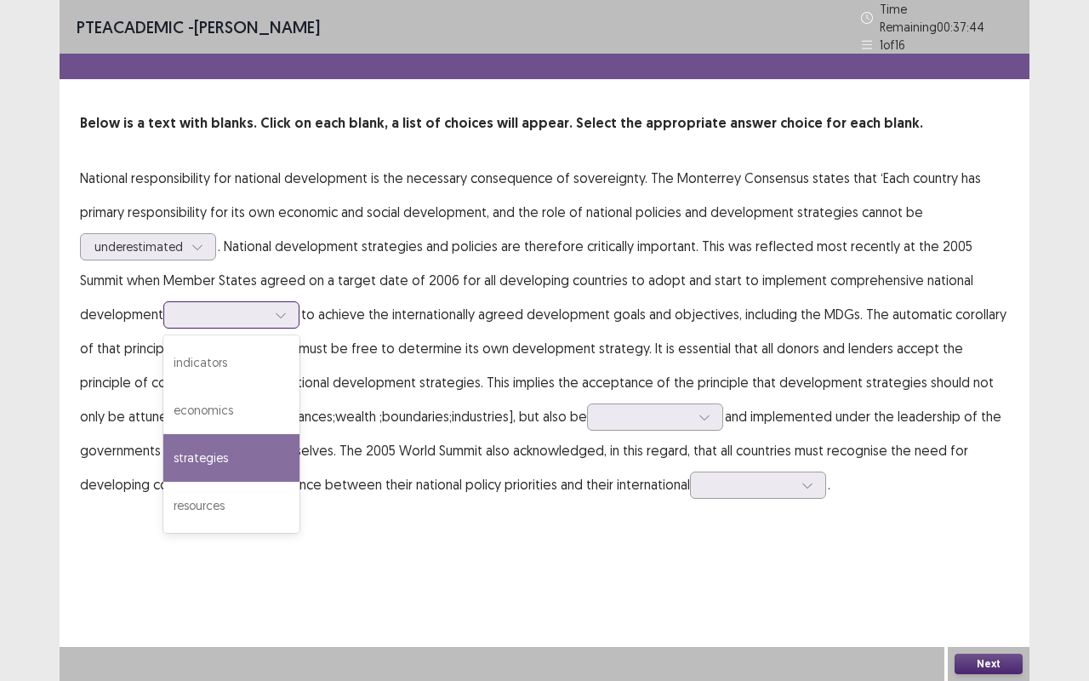
click at [163, 446] on div "strategies" at bounding box center [231, 458] width 136 height 48
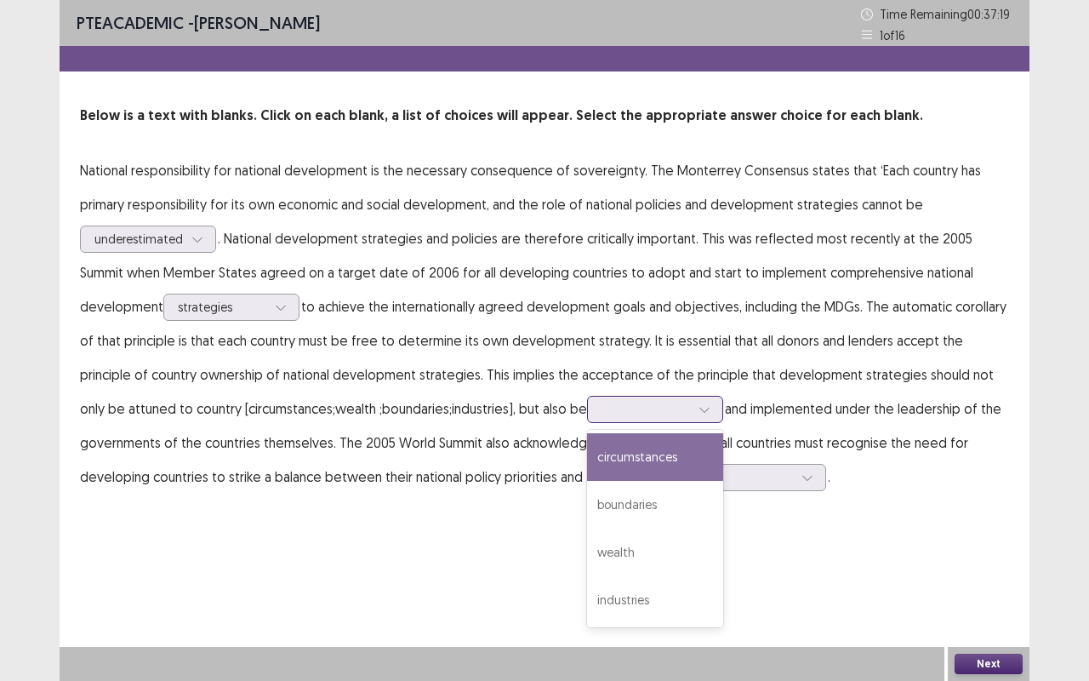
click at [698, 407] on icon at bounding box center [704, 409] width 12 height 12
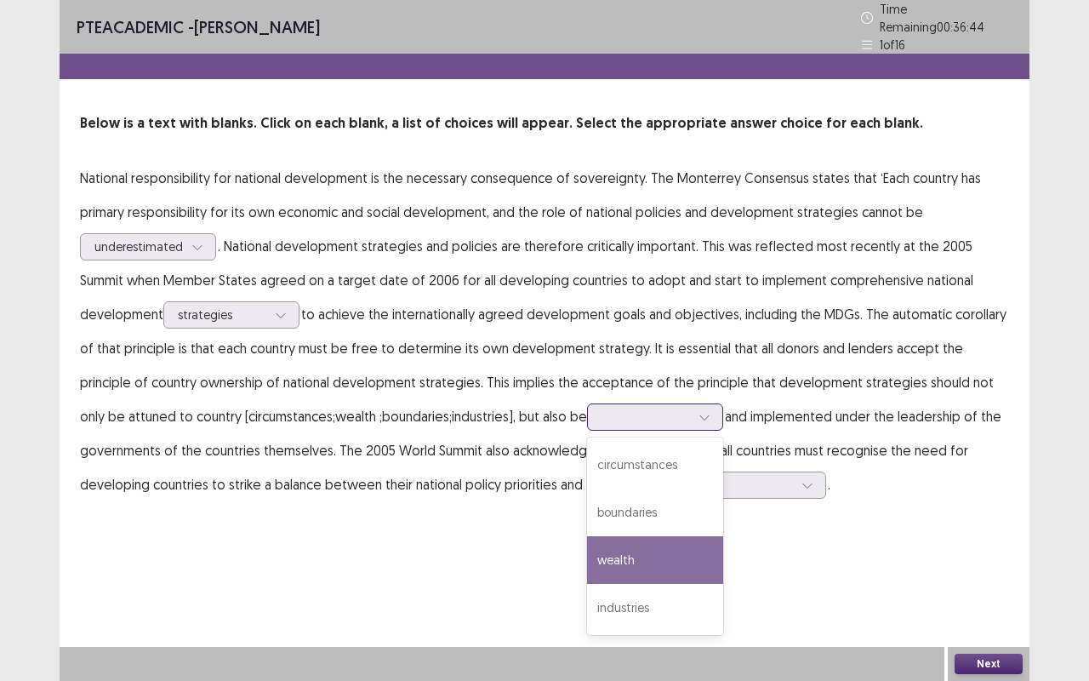
click at [587, 552] on div "wealth" at bounding box center [655, 560] width 136 height 48
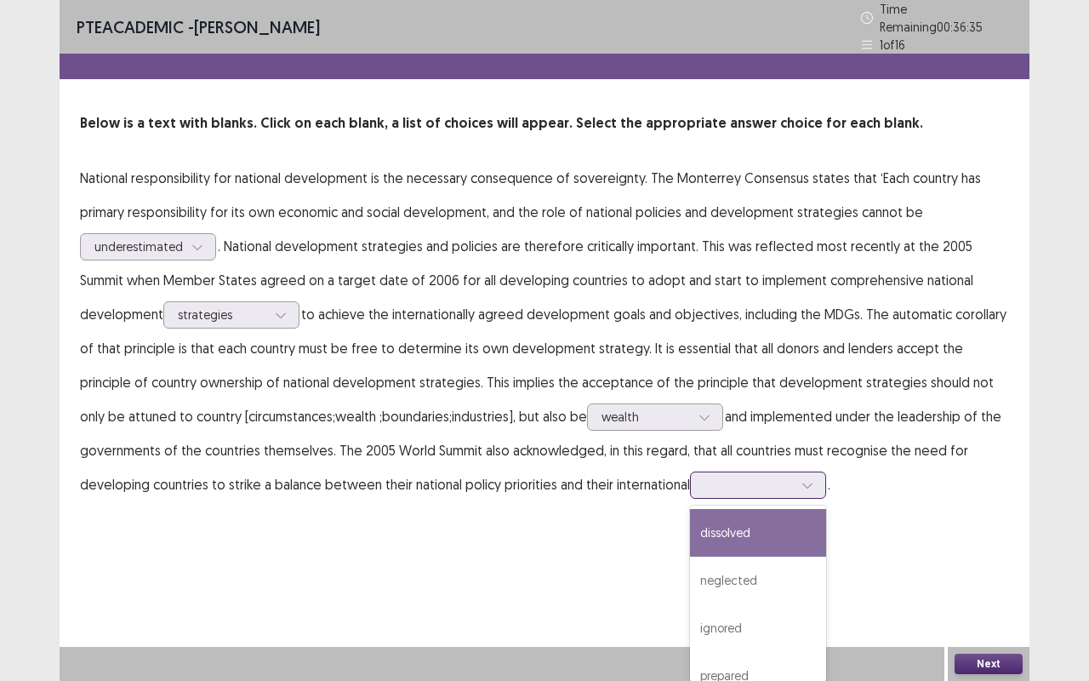
click at [801, 479] on icon at bounding box center [807, 485] width 12 height 12
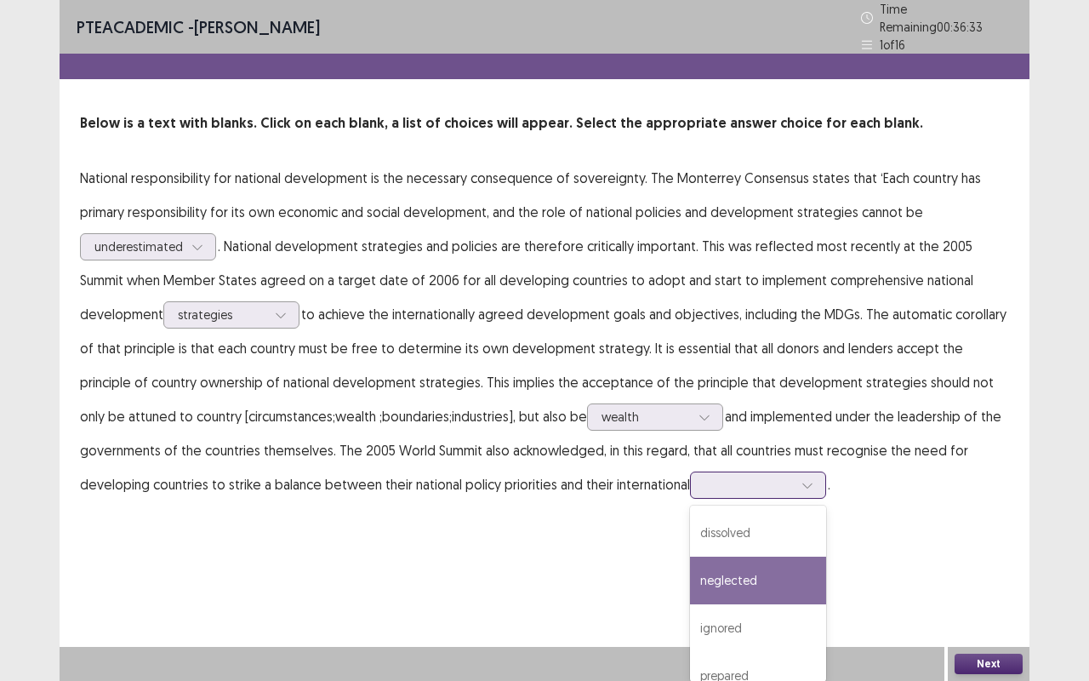
scroll to position [20, 0]
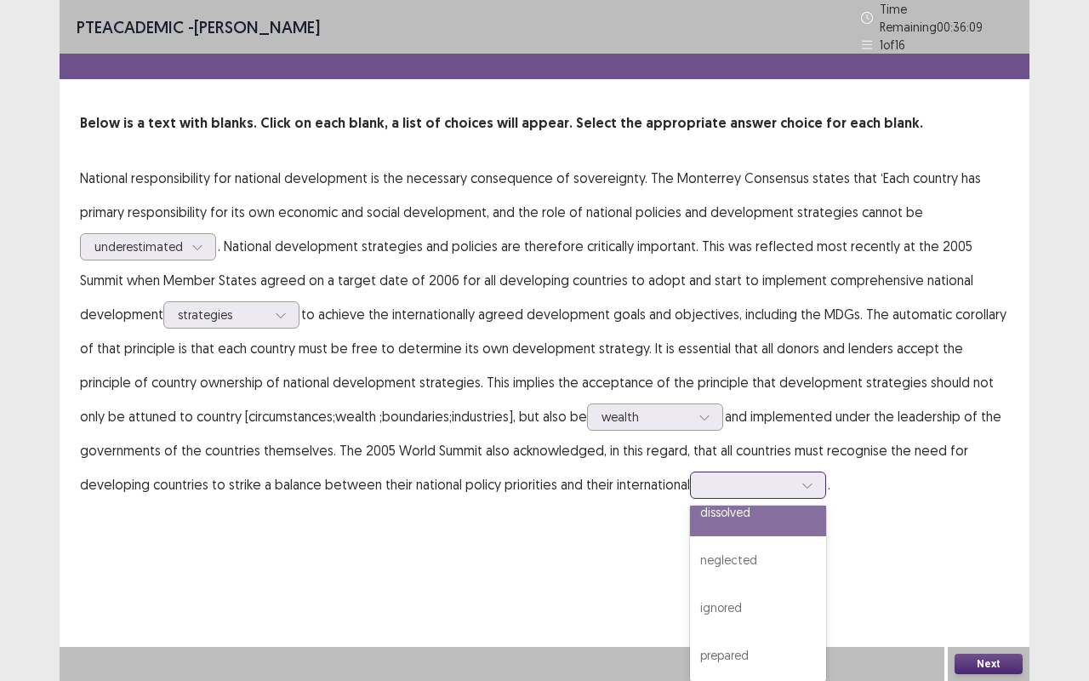
click at [690, 507] on div "dissolved" at bounding box center [758, 512] width 136 height 48
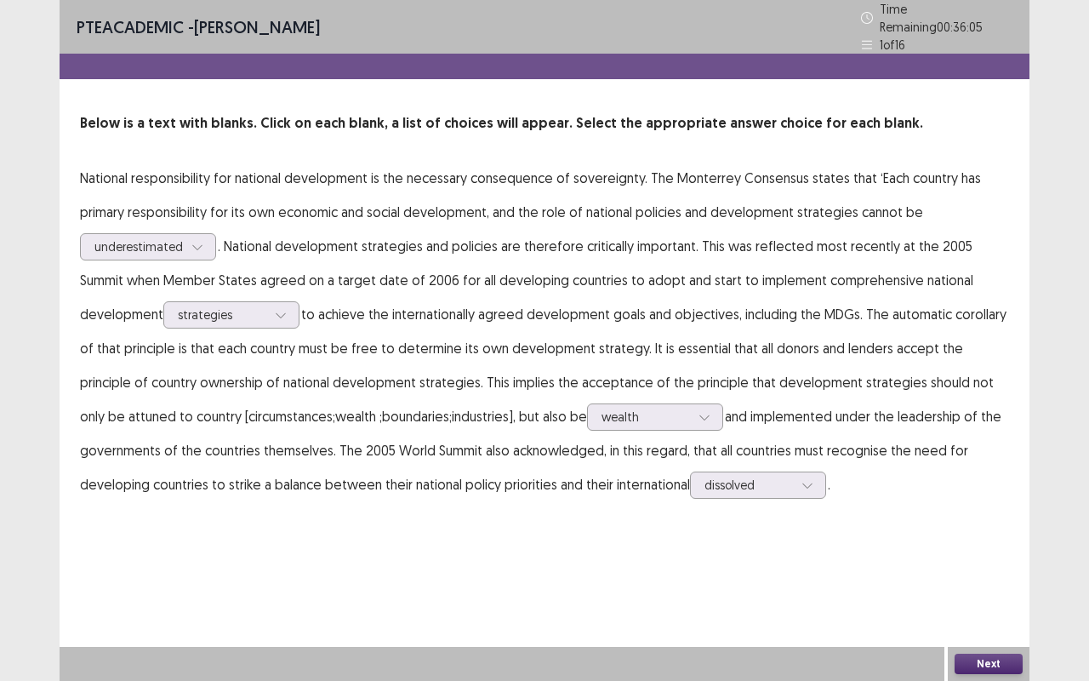
click at [987, 565] on button "Next" at bounding box center [988, 663] width 68 height 20
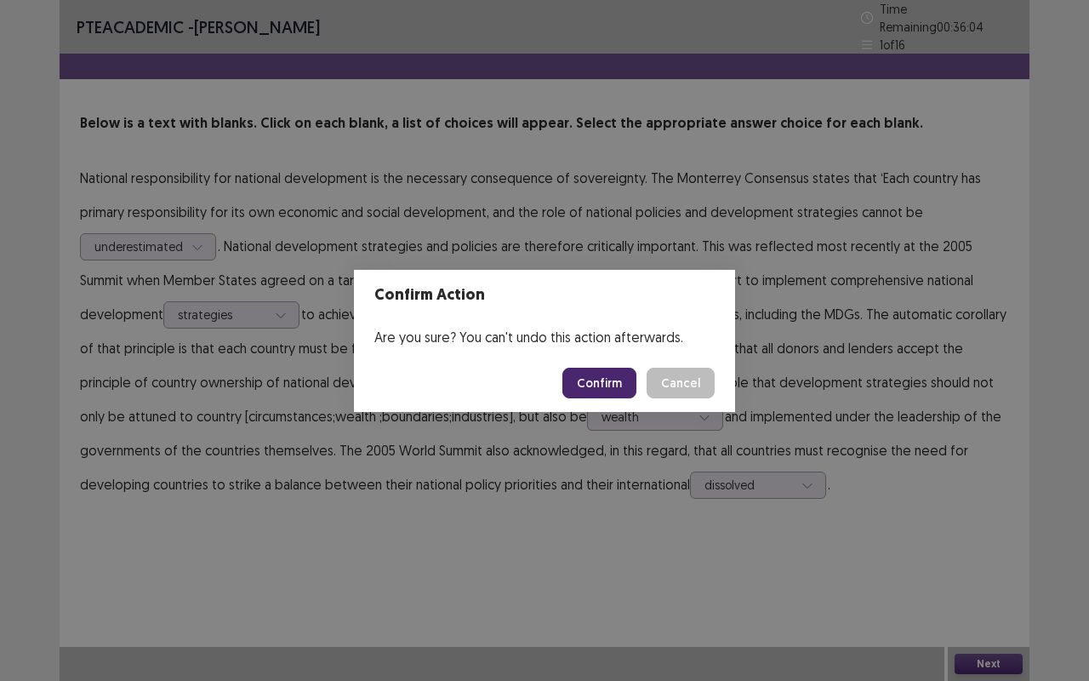
click at [612, 386] on button "Confirm" at bounding box center [599, 382] width 74 height 31
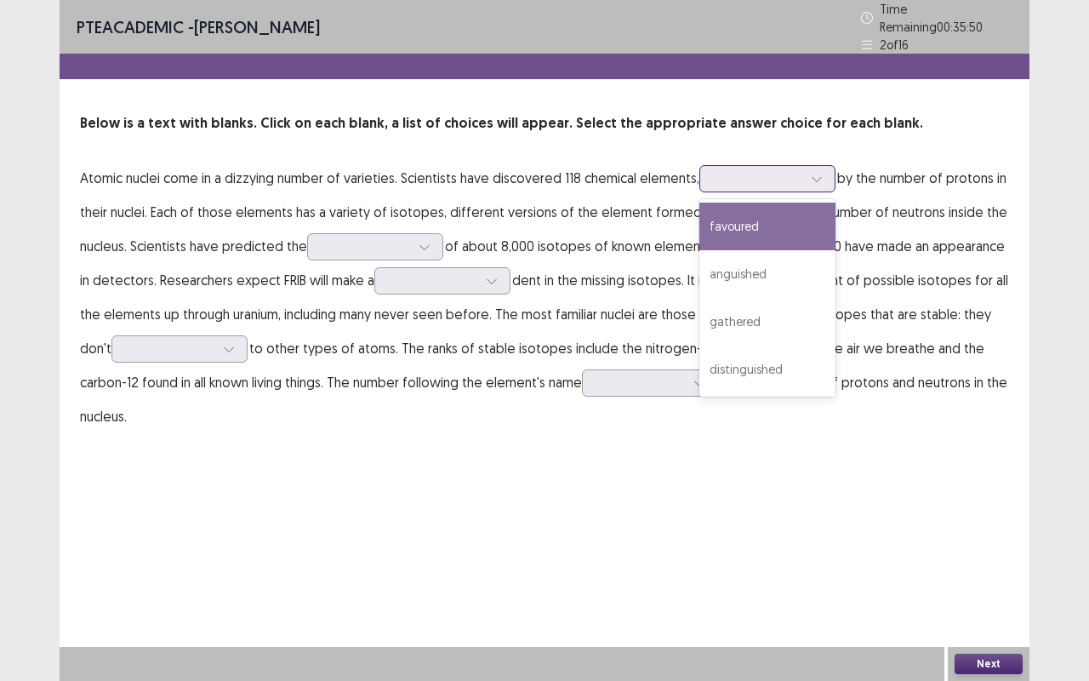
click at [821, 173] on icon at bounding box center [817, 179] width 12 height 12
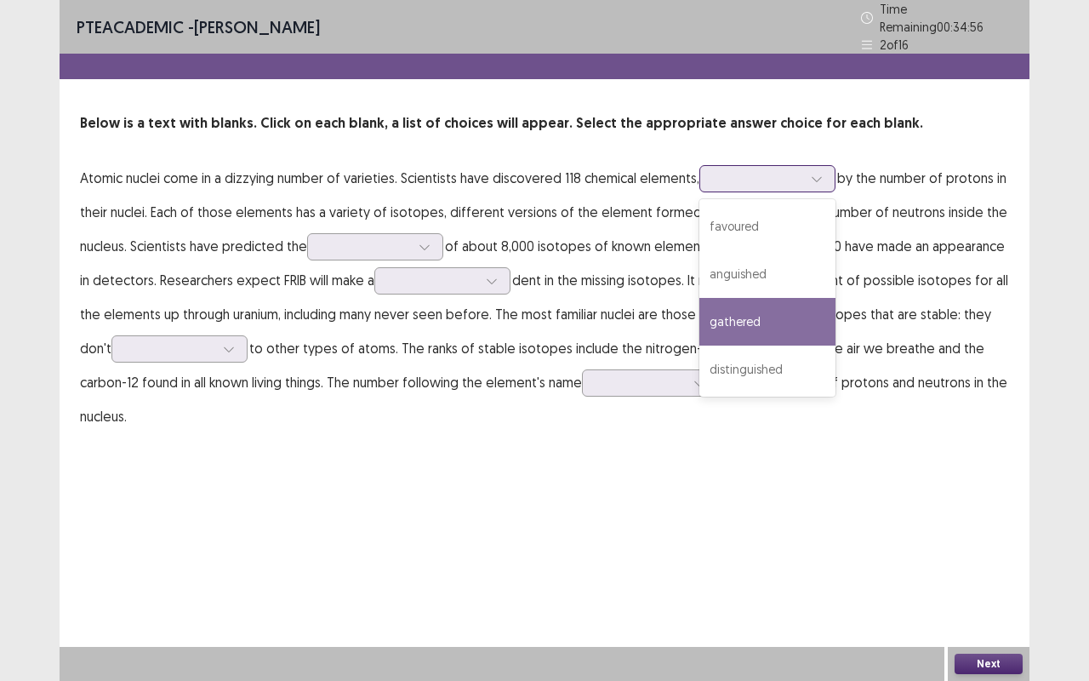
click at [735, 316] on div "gathered" at bounding box center [767, 322] width 136 height 48
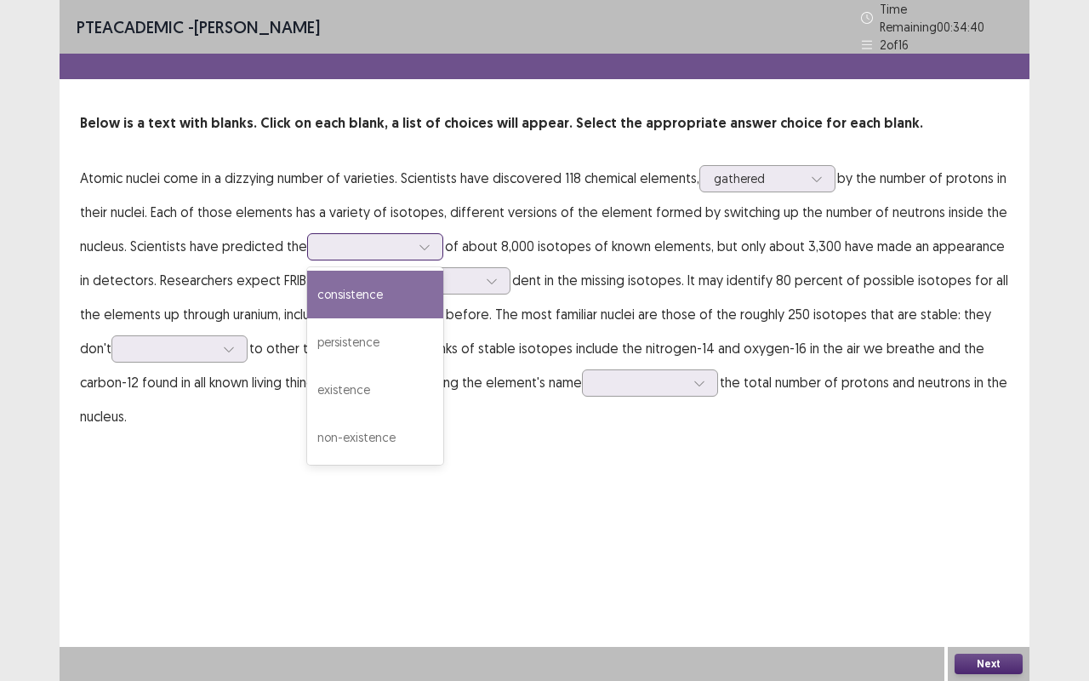
click at [419, 241] on icon at bounding box center [425, 247] width 12 height 12
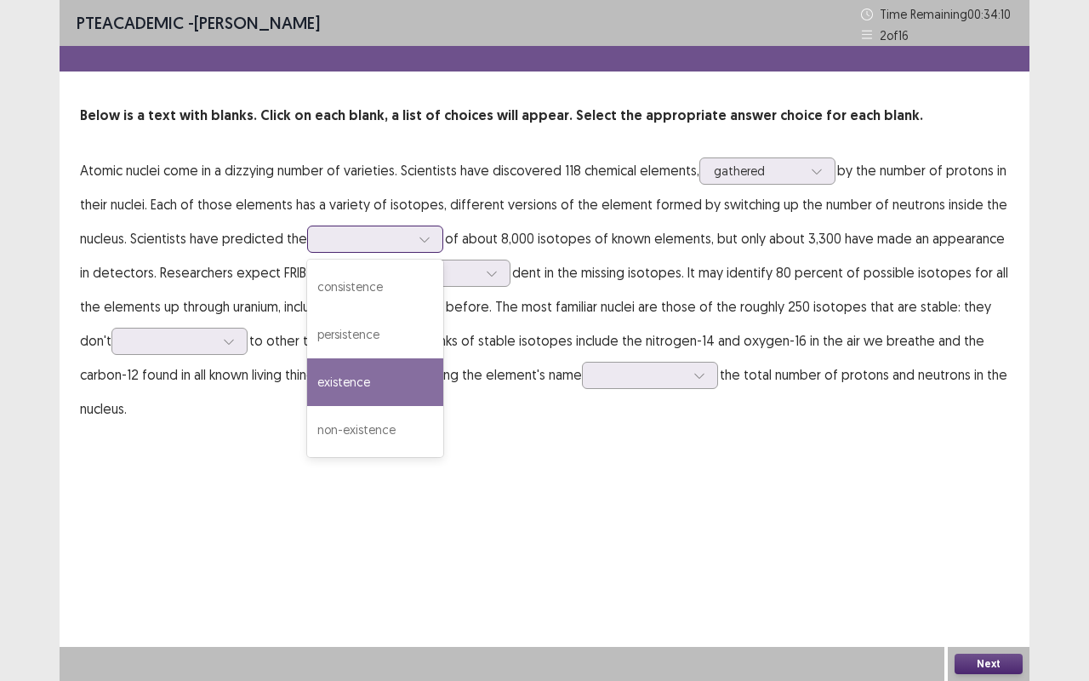
click at [338, 378] on div "existence" at bounding box center [375, 382] width 136 height 48
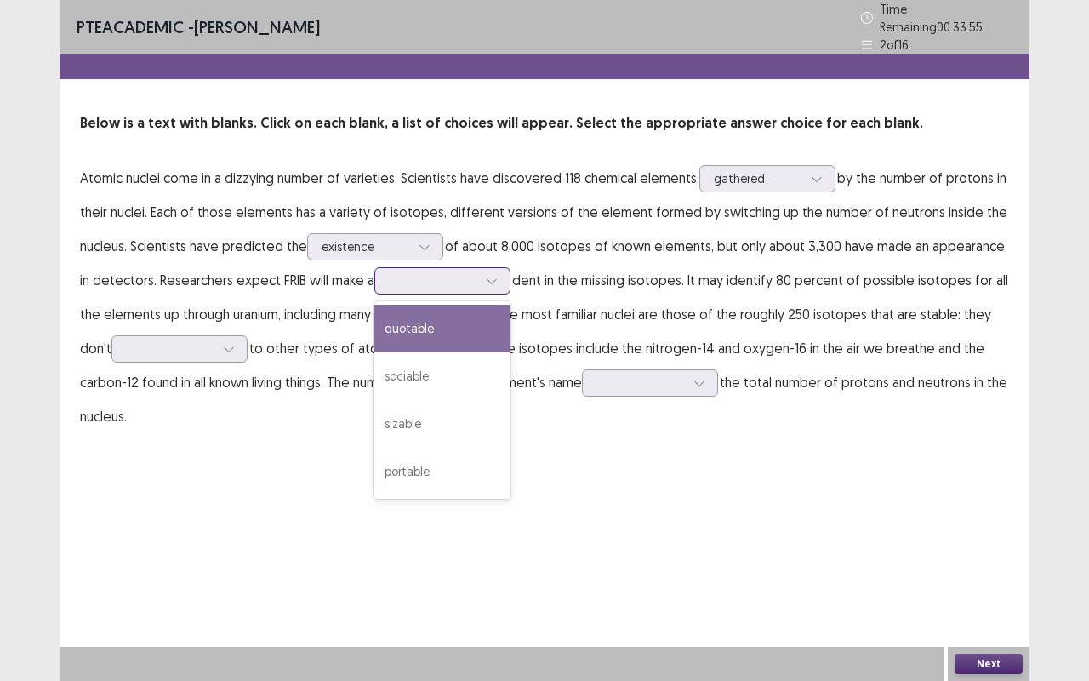
click at [493, 275] on icon at bounding box center [492, 281] width 12 height 12
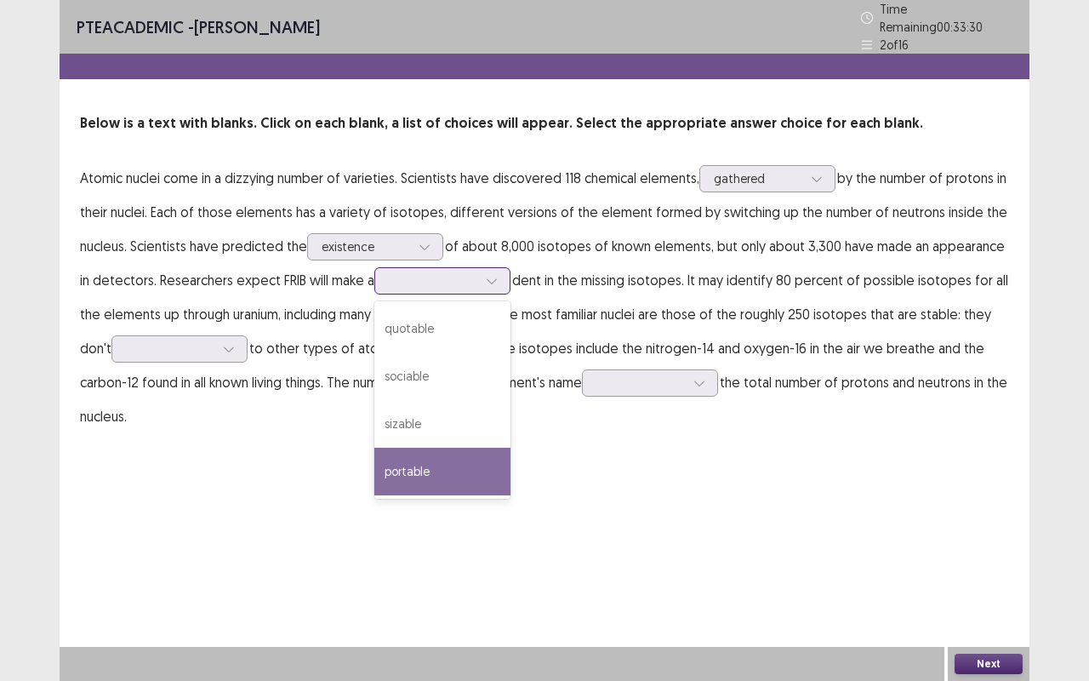
click at [400, 467] on div "portable" at bounding box center [442, 471] width 136 height 48
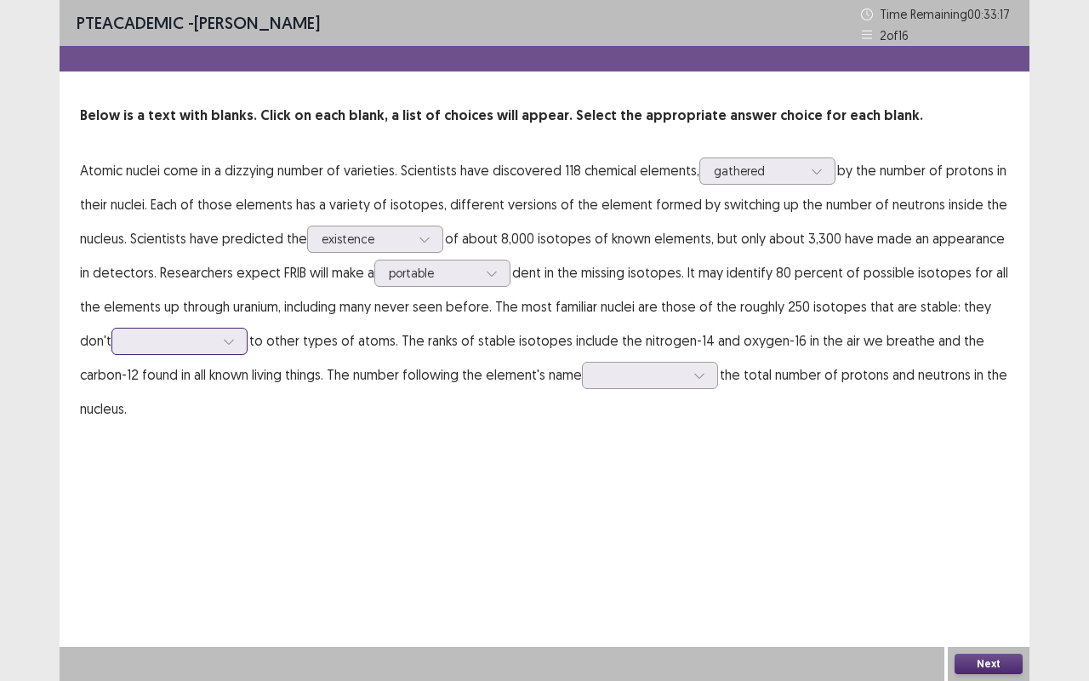
click at [238, 339] on div at bounding box center [229, 341] width 26 height 26
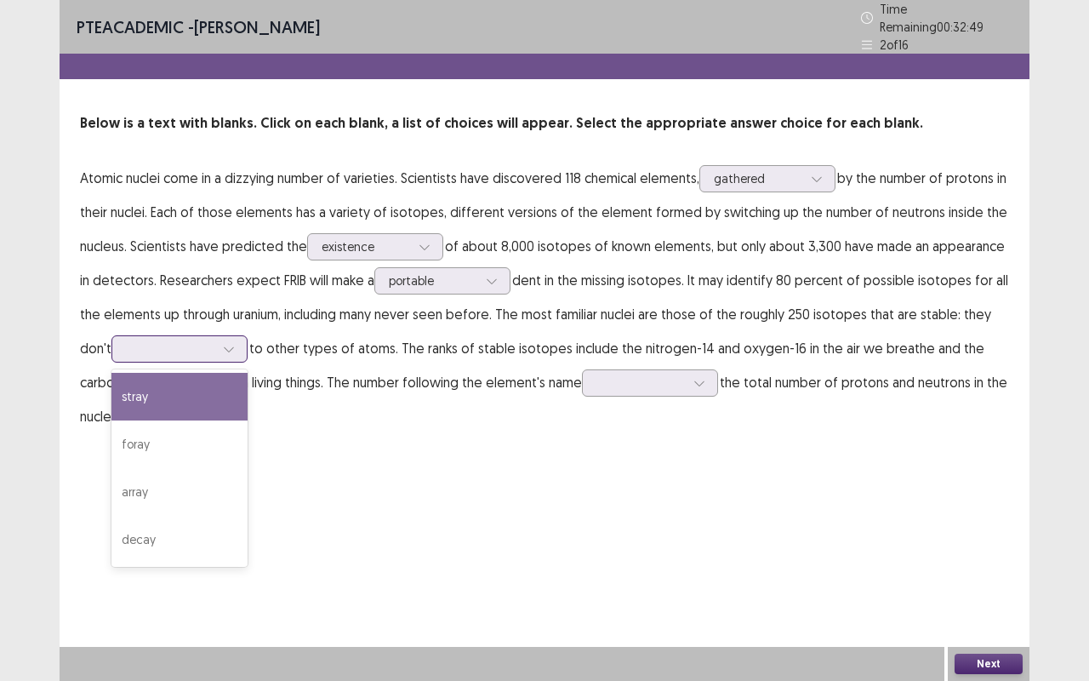
click at [140, 391] on div "stray" at bounding box center [179, 397] width 136 height 48
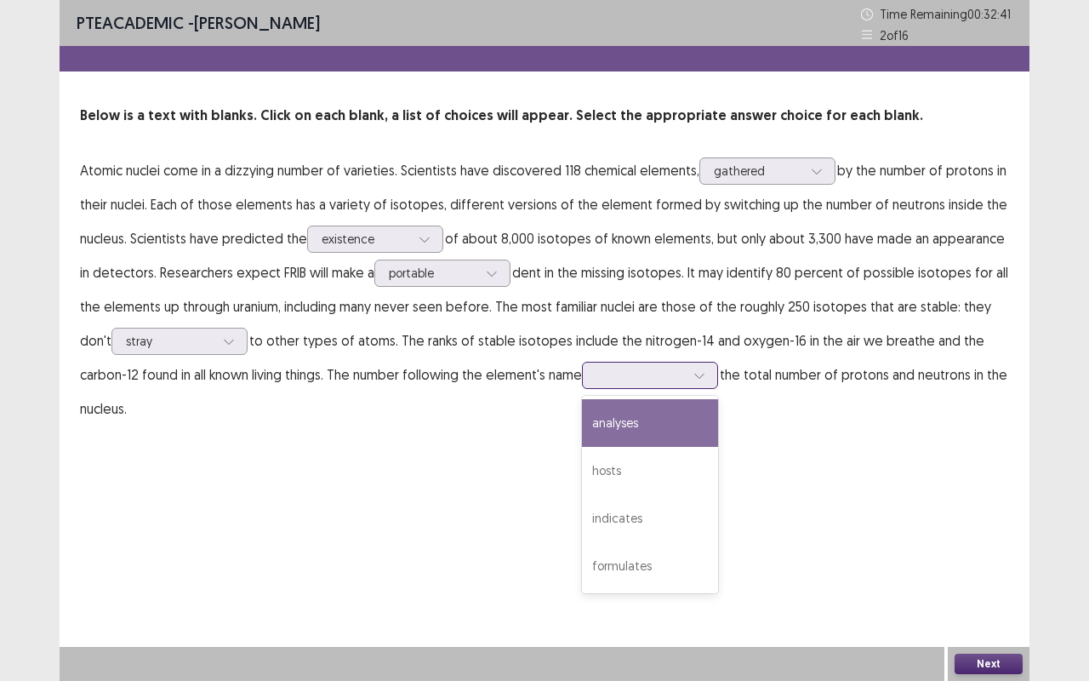
click at [712, 376] on div at bounding box center [699, 375] width 26 height 26
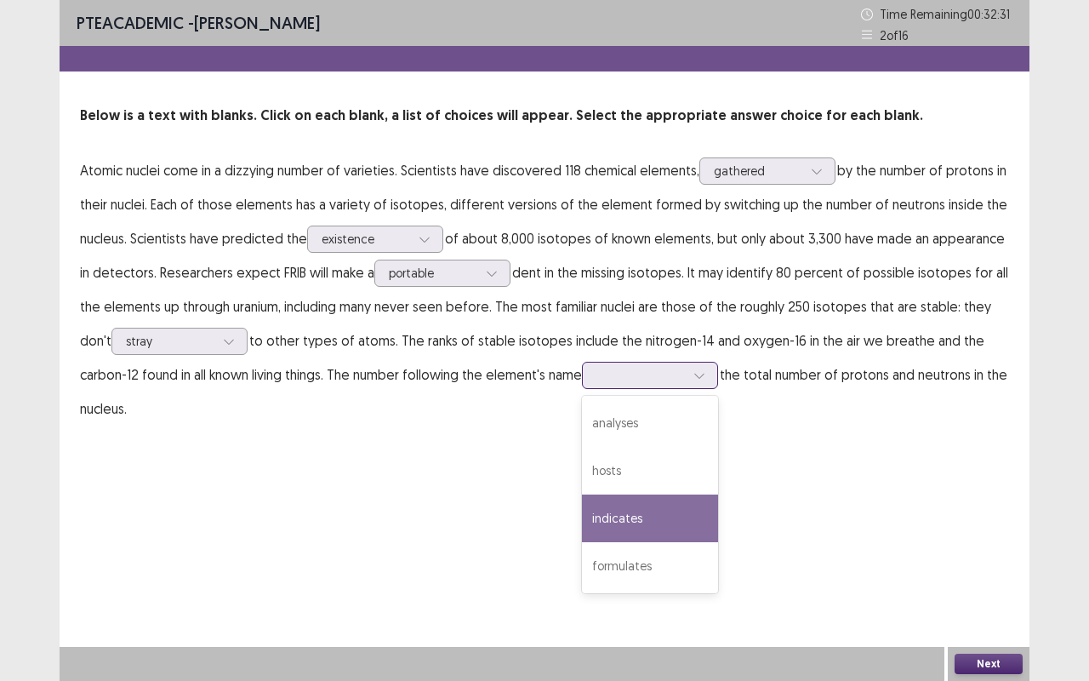
click at [677, 517] on div "indicates" at bounding box center [650, 518] width 136 height 48
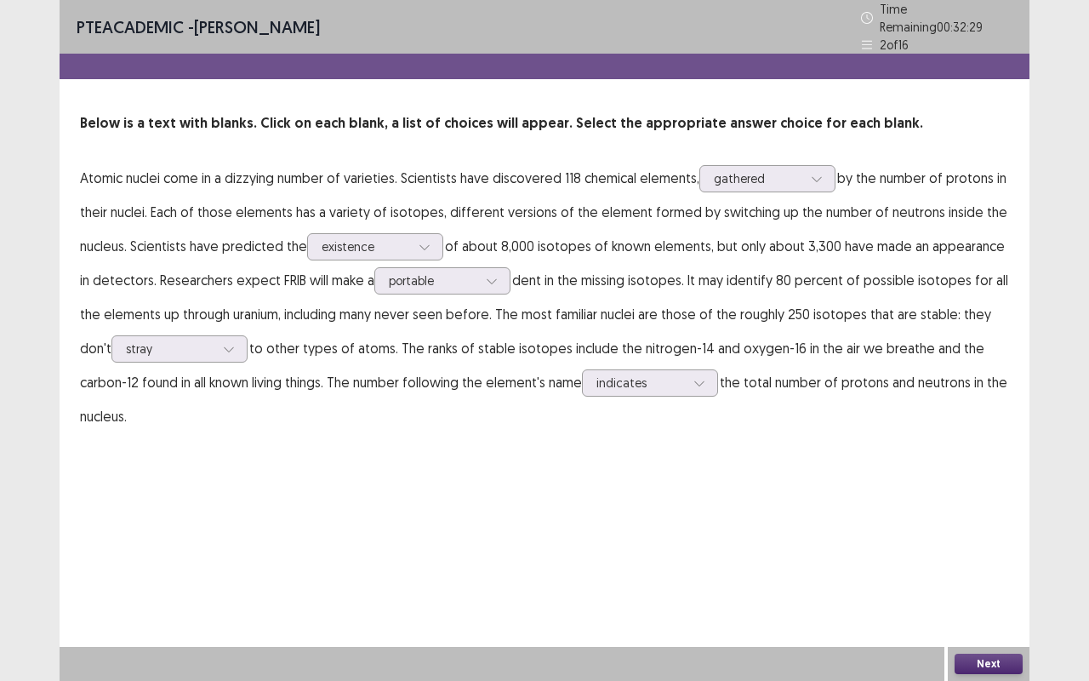
click at [958, 565] on button "Next" at bounding box center [988, 663] width 68 height 20
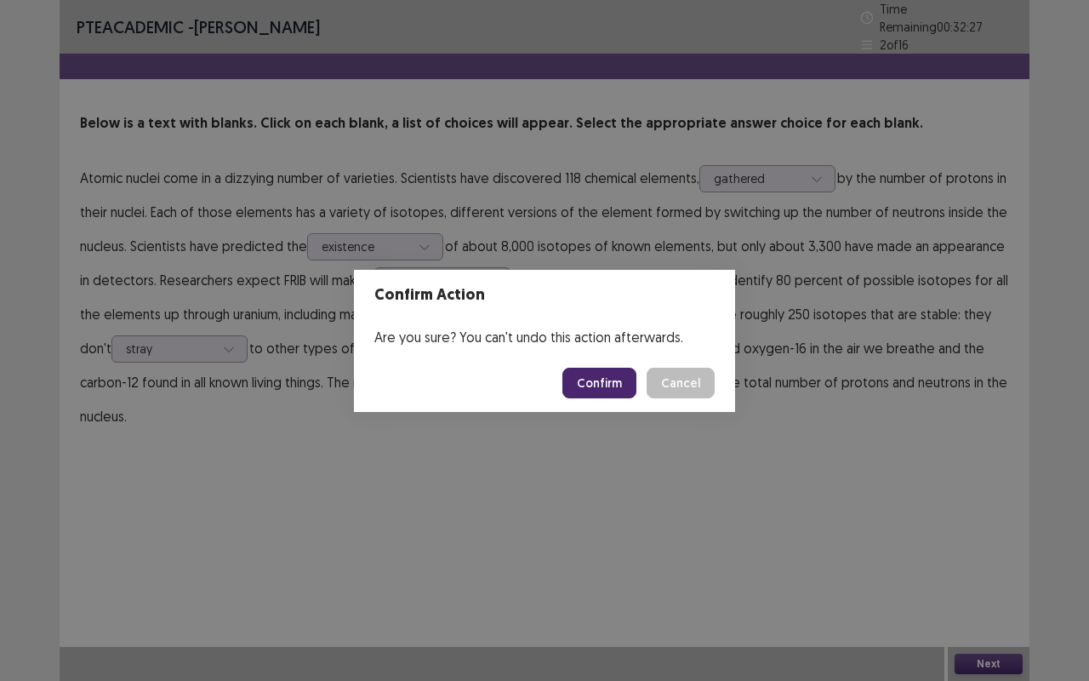
click at [595, 377] on button "Confirm" at bounding box center [599, 382] width 74 height 31
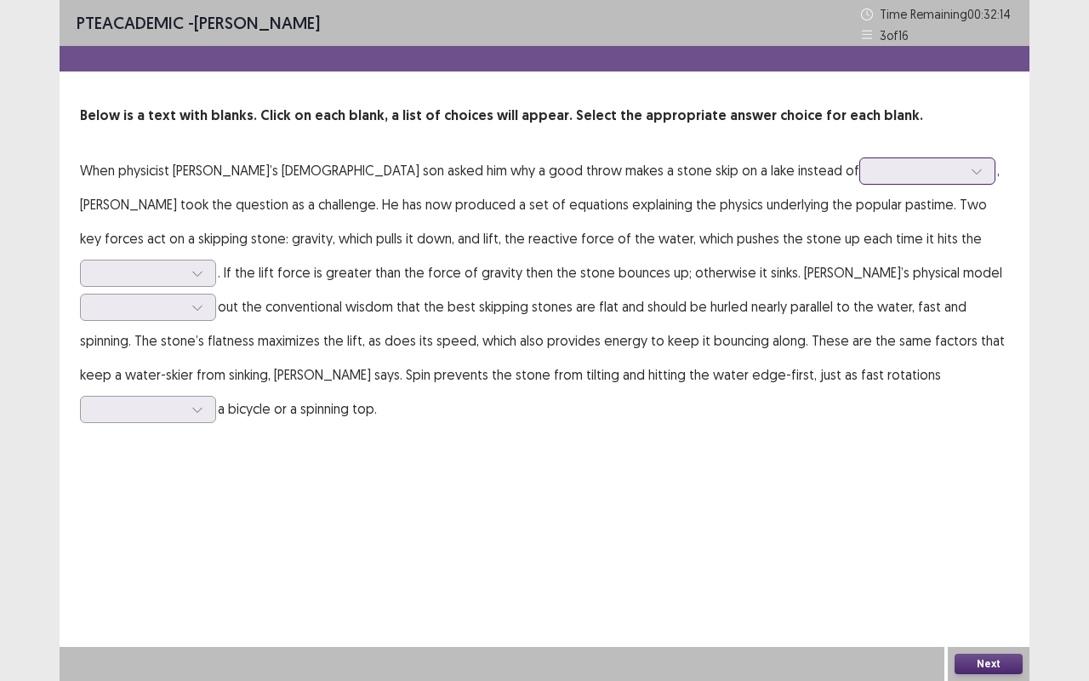
click at [964, 168] on div at bounding box center [977, 171] width 26 height 26
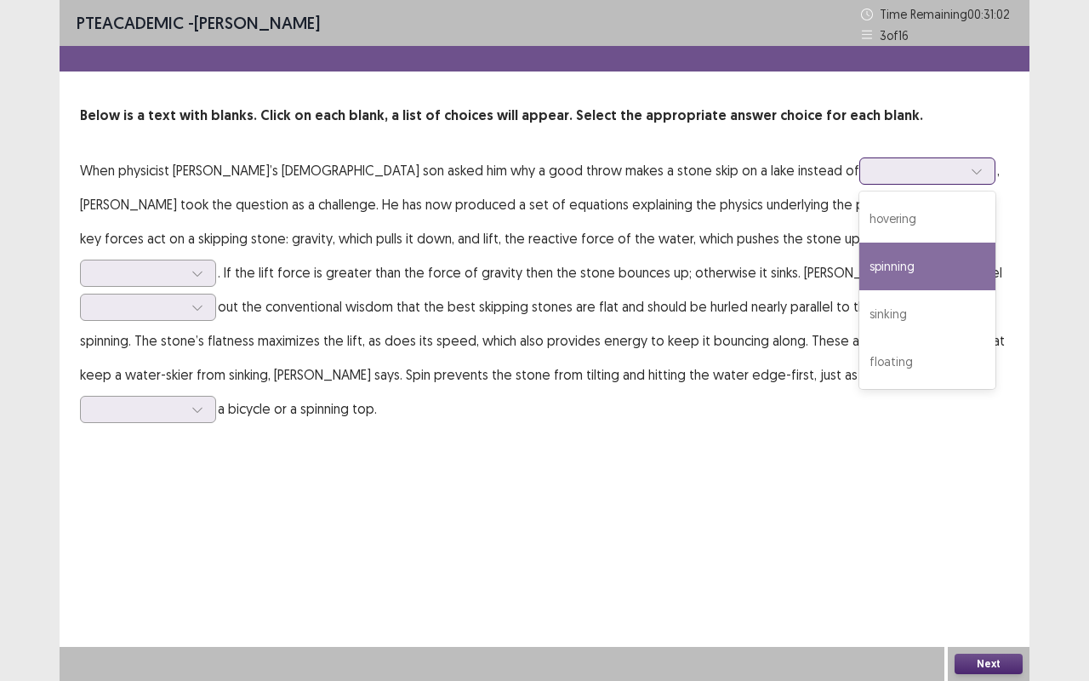
click at [859, 260] on div "spinning" at bounding box center [927, 266] width 136 height 48
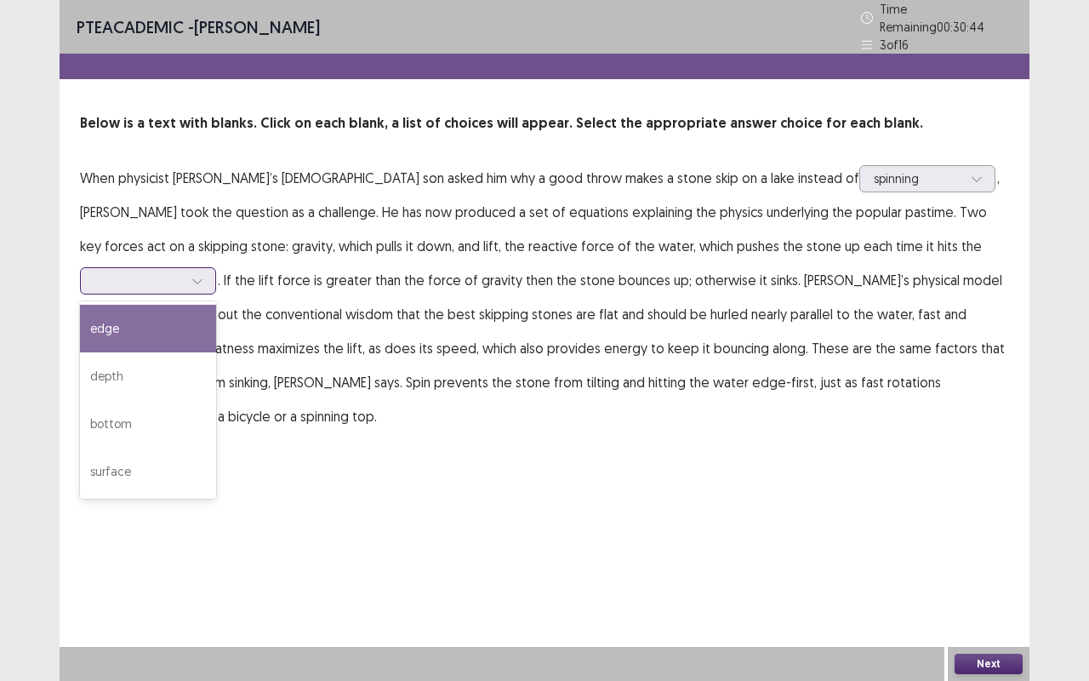
click at [203, 275] on icon at bounding box center [197, 281] width 12 height 12
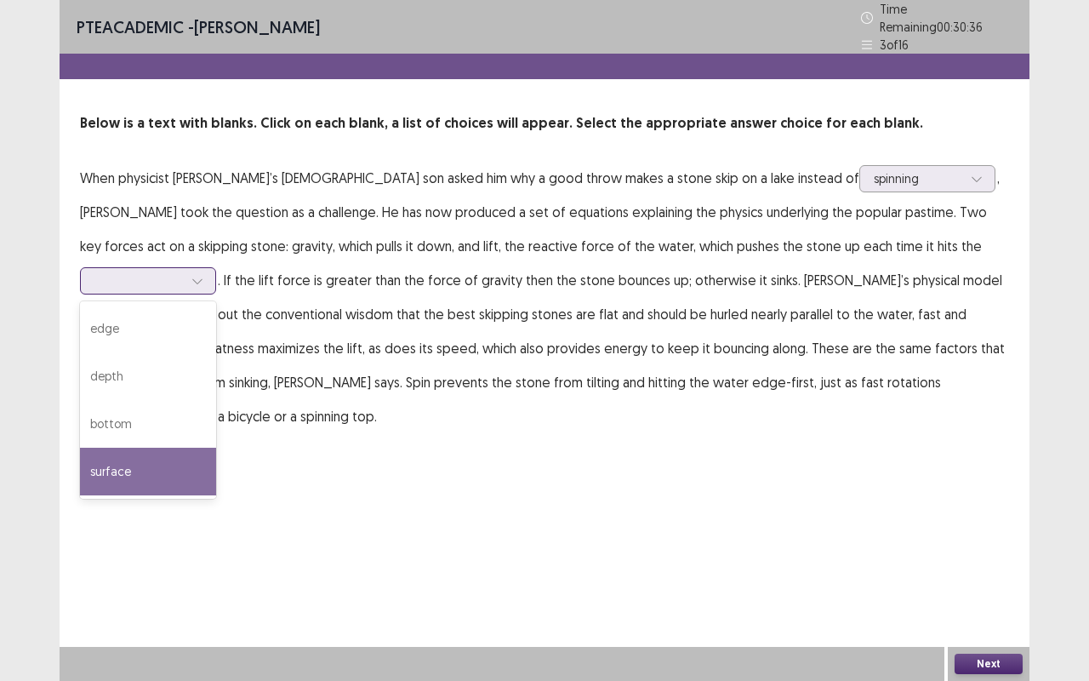
click at [216, 447] on div "surface" at bounding box center [148, 471] width 136 height 48
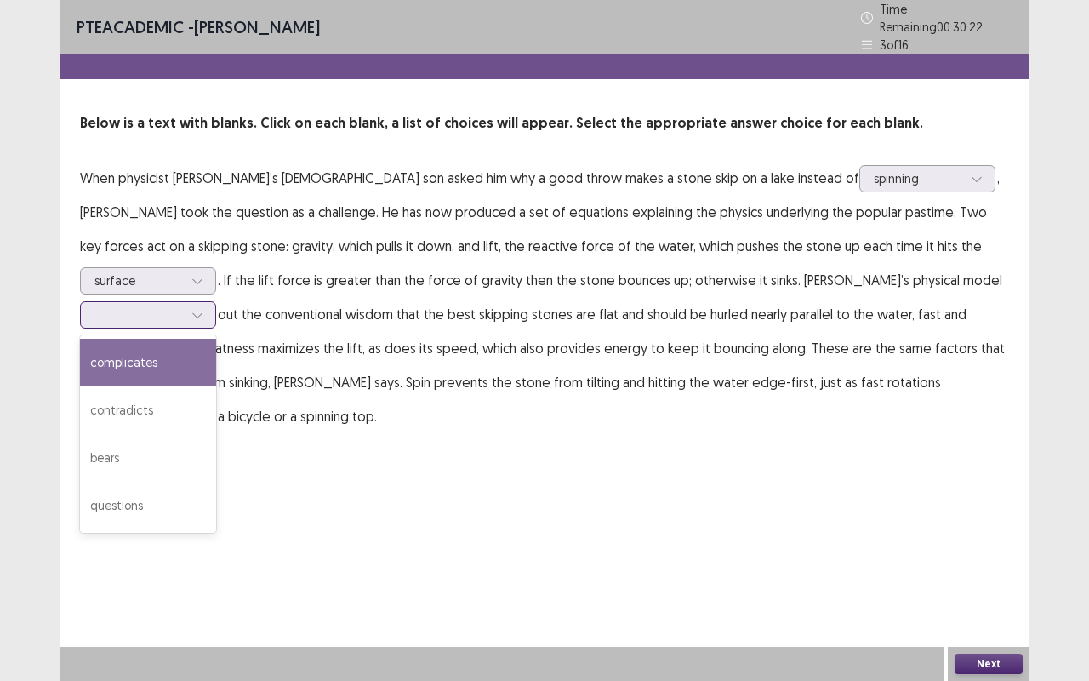
click at [203, 309] on icon at bounding box center [197, 315] width 12 height 12
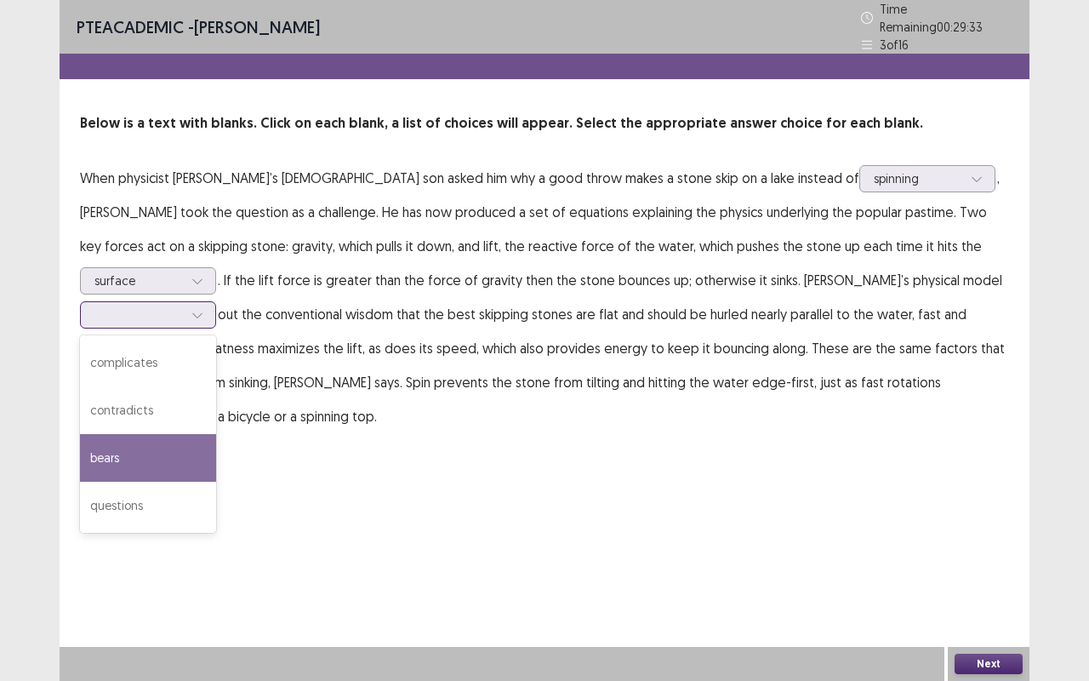
click at [216, 434] on div "bears" at bounding box center [148, 458] width 136 height 48
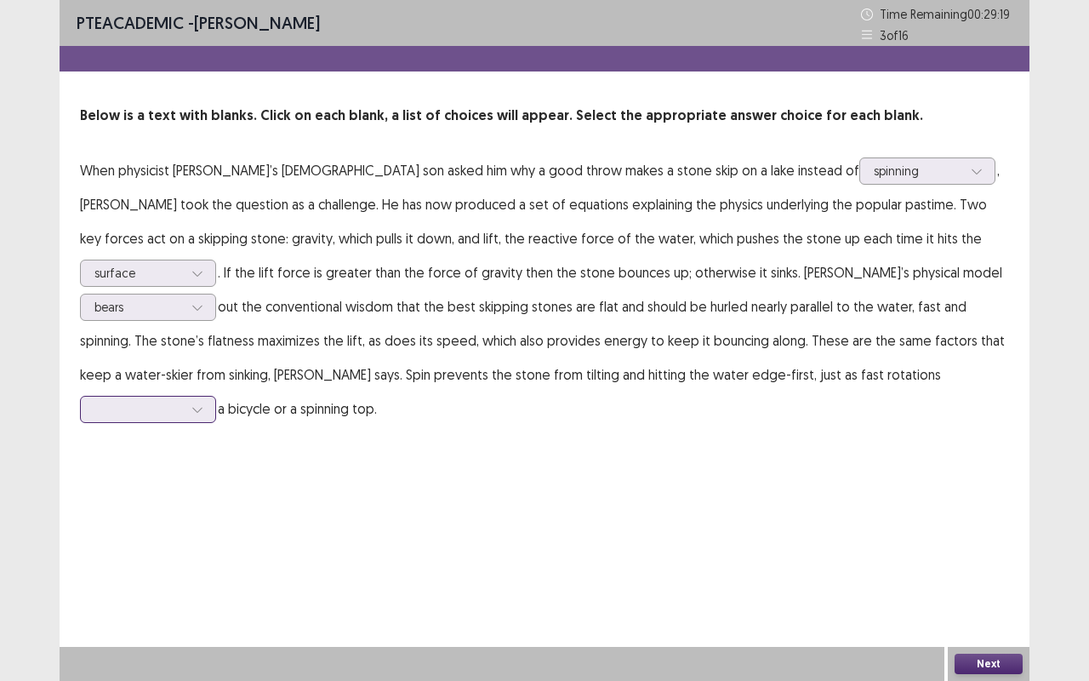
click at [203, 403] on icon at bounding box center [197, 409] width 12 height 12
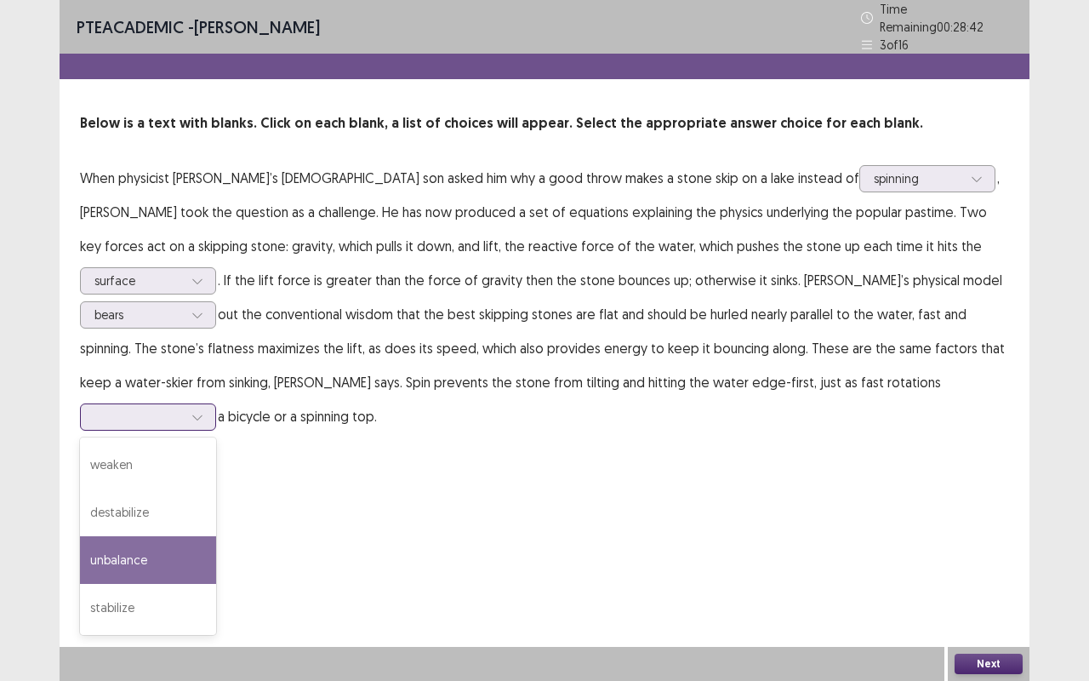
click at [216, 536] on div "unbalance" at bounding box center [148, 560] width 136 height 48
click at [210, 404] on div at bounding box center [198, 417] width 26 height 26
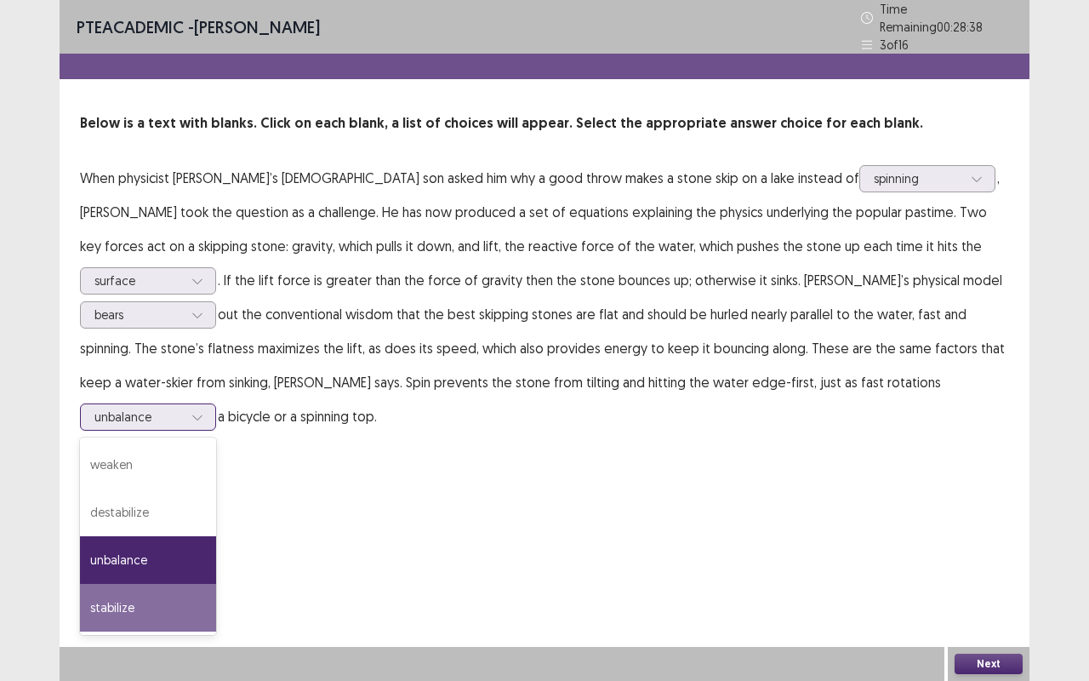
click at [216, 565] on div "stabilize" at bounding box center [148, 608] width 136 height 48
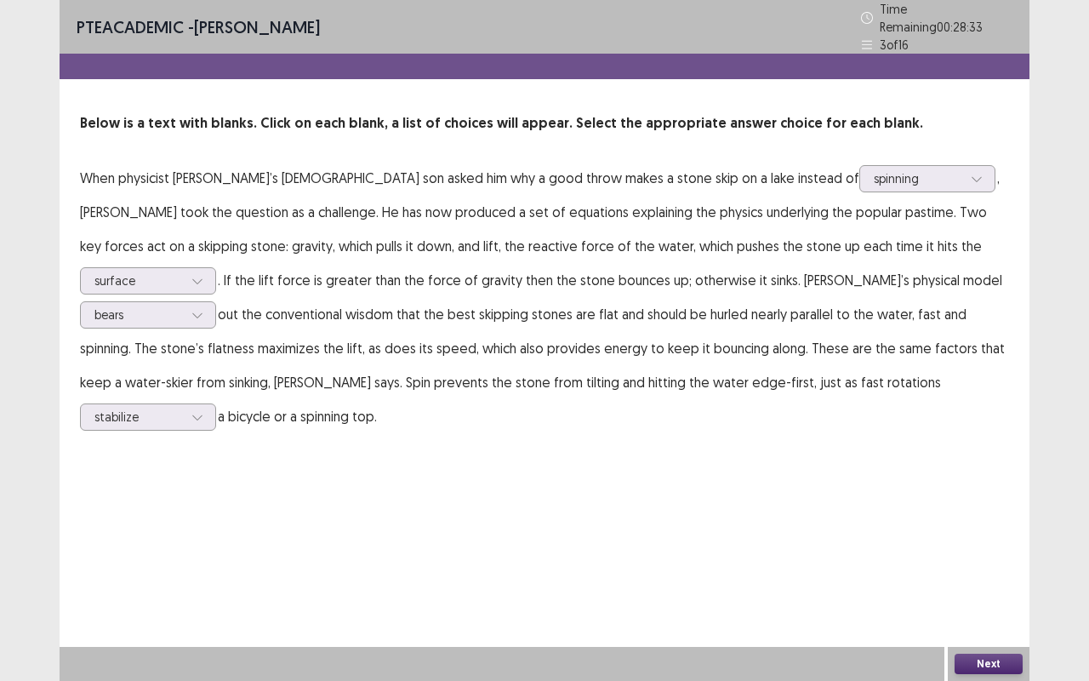
click at [982, 565] on button "Next" at bounding box center [988, 663] width 68 height 20
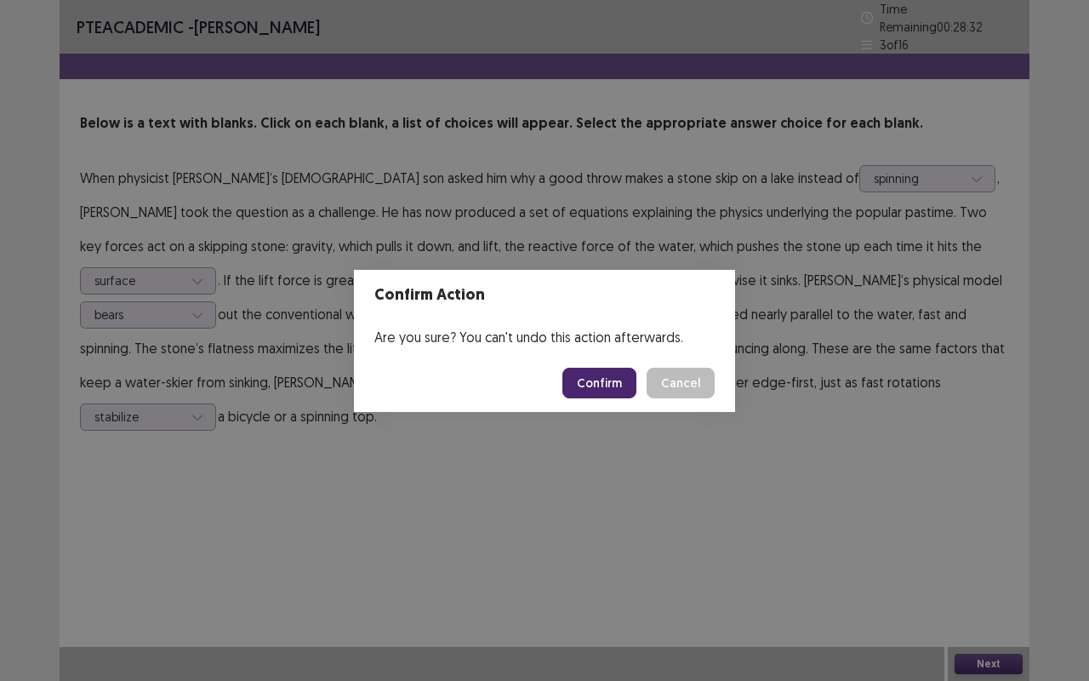
click at [583, 374] on button "Confirm" at bounding box center [599, 382] width 74 height 31
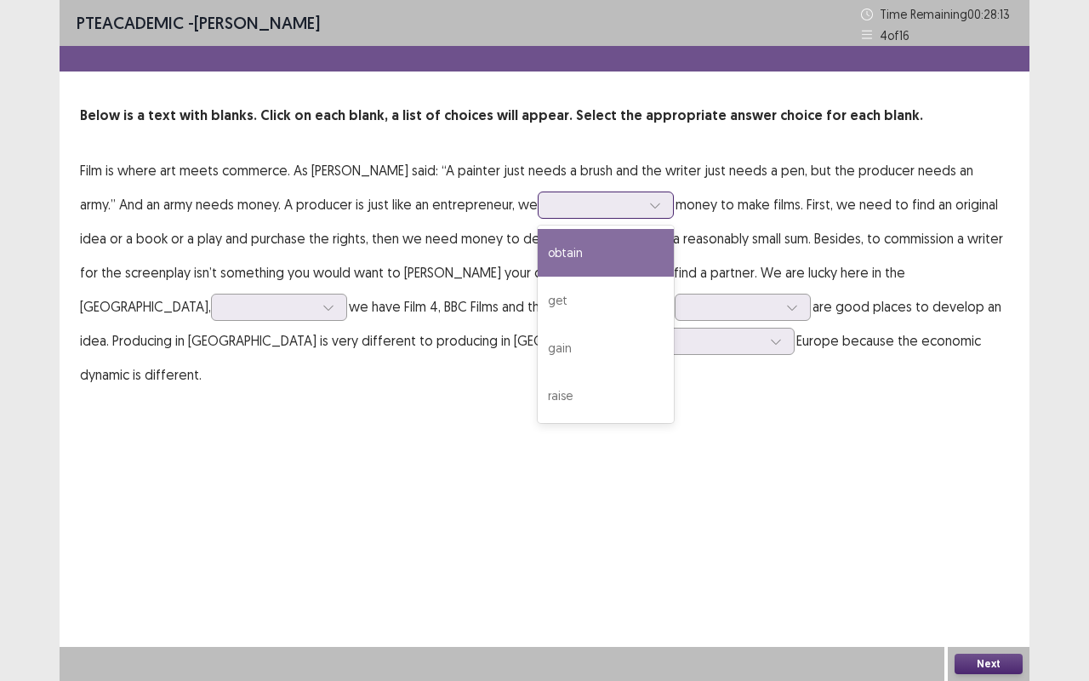
click at [649, 204] on icon at bounding box center [655, 205] width 12 height 12
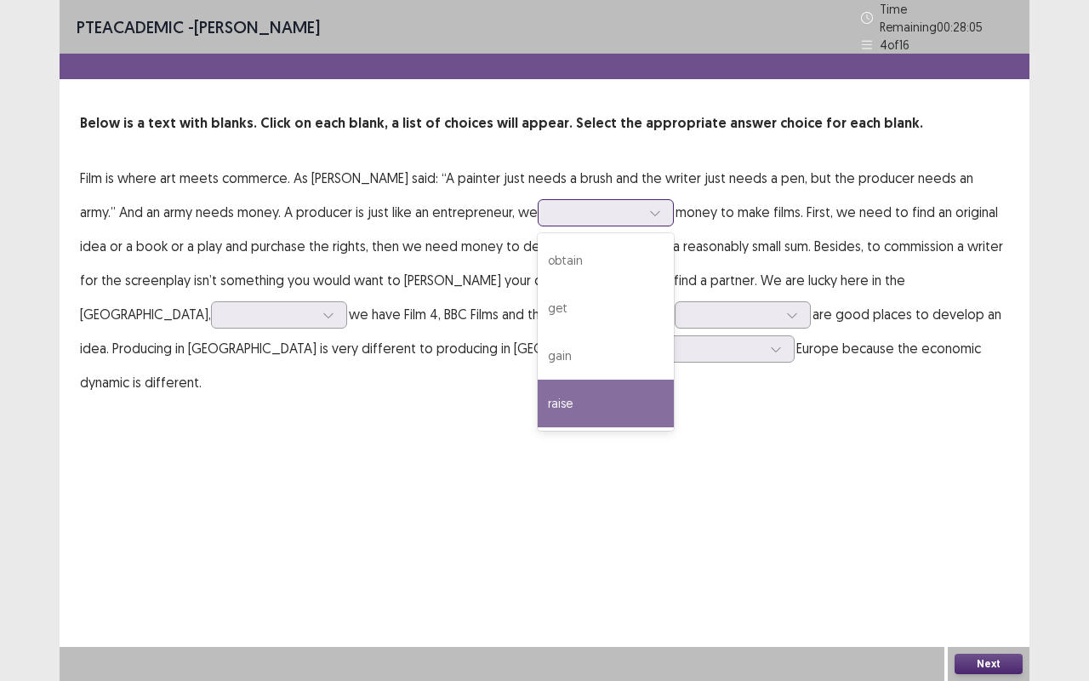
click at [538, 395] on div "raise" at bounding box center [606, 403] width 136 height 48
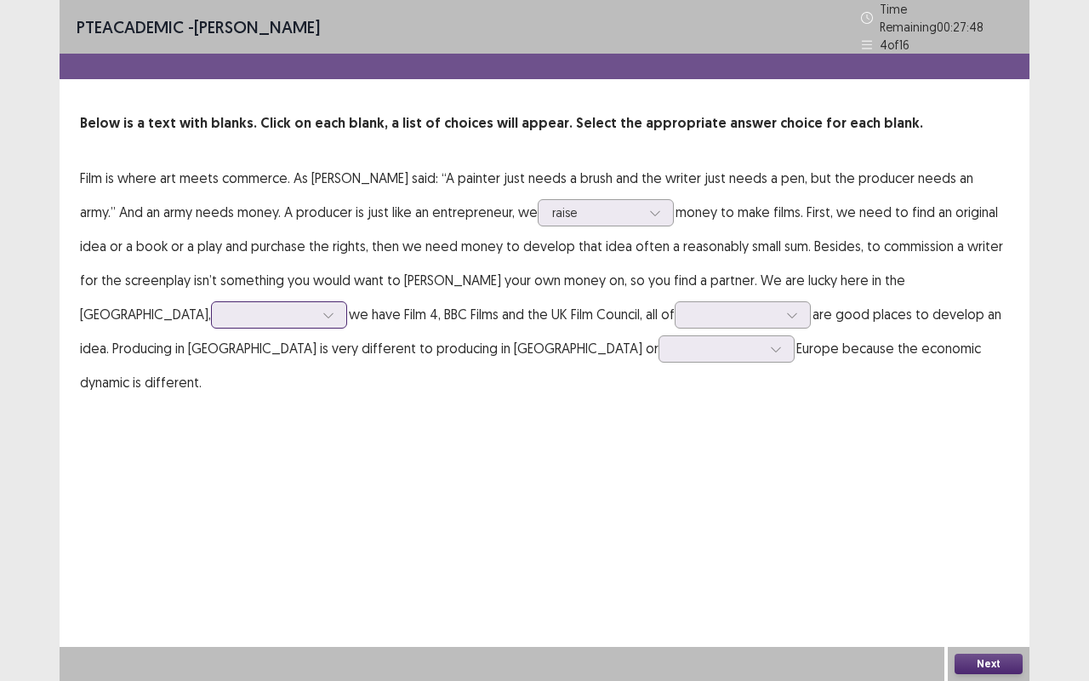
click at [334, 309] on icon at bounding box center [328, 315] width 12 height 12
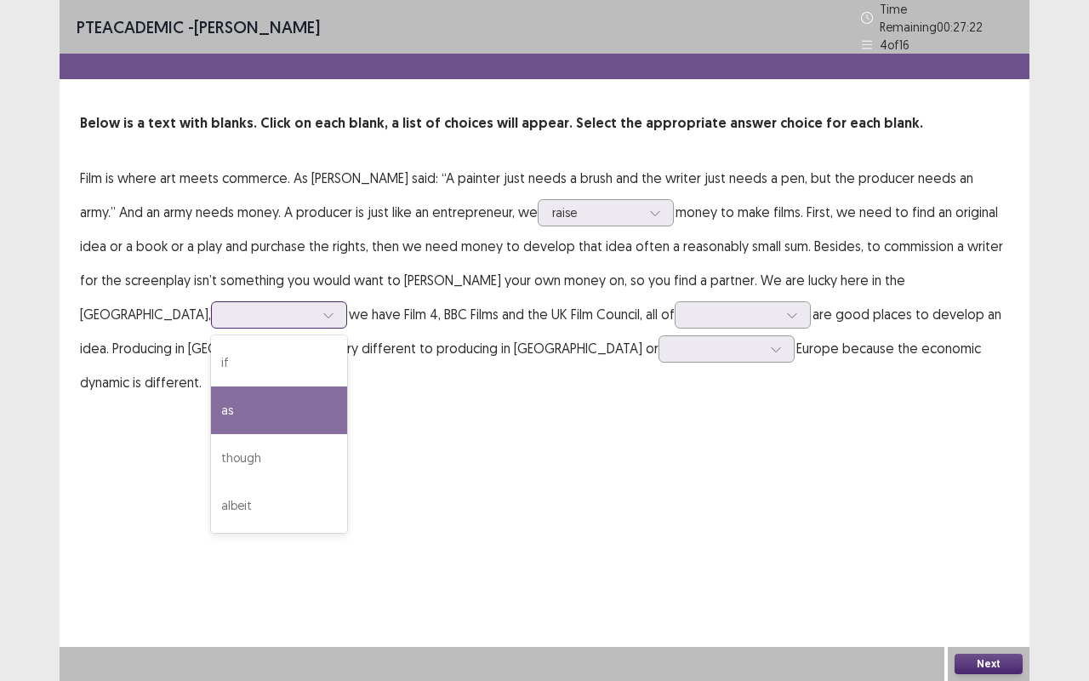
click at [347, 386] on div "as" at bounding box center [279, 410] width 136 height 48
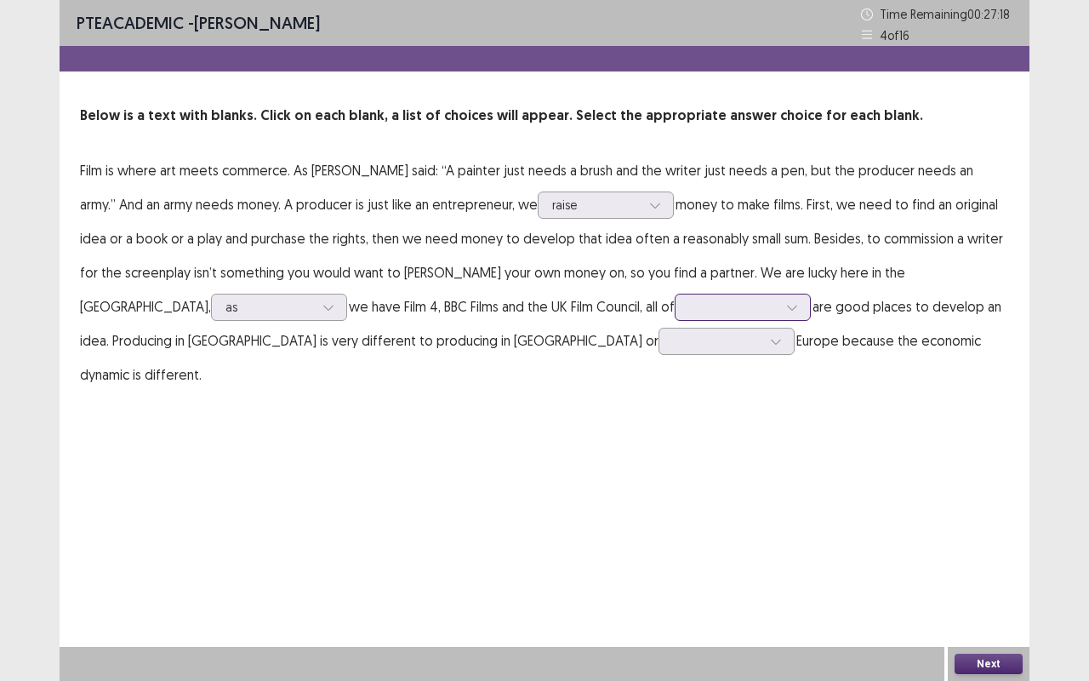
click at [786, 304] on icon at bounding box center [792, 307] width 12 height 12
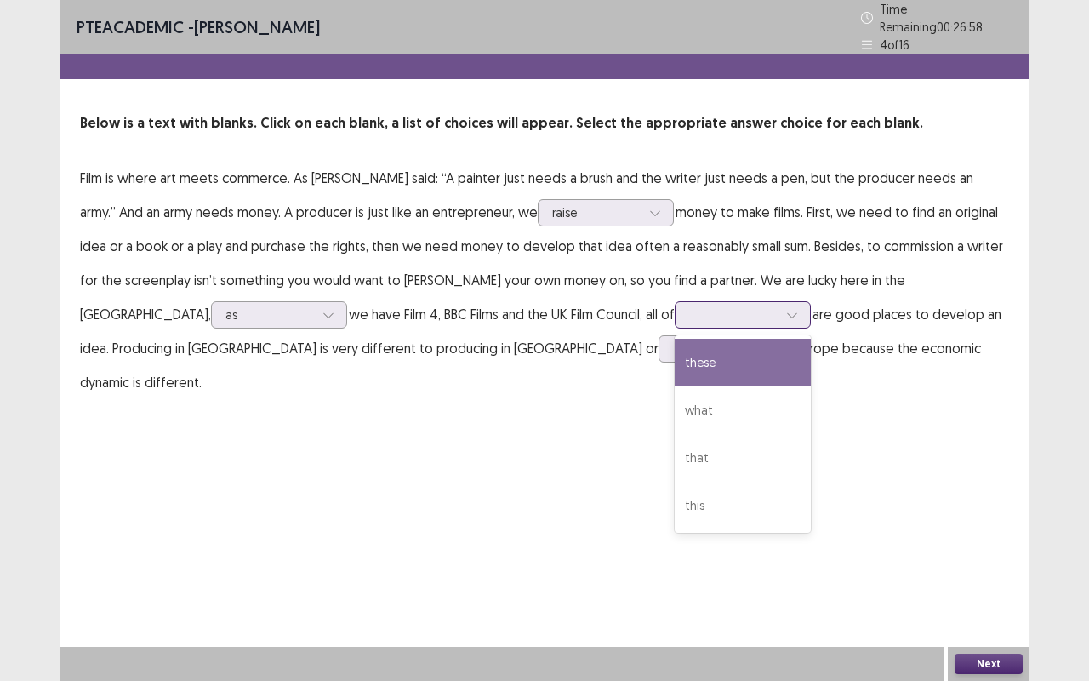
click at [675, 359] on div "these" at bounding box center [743, 363] width 136 height 48
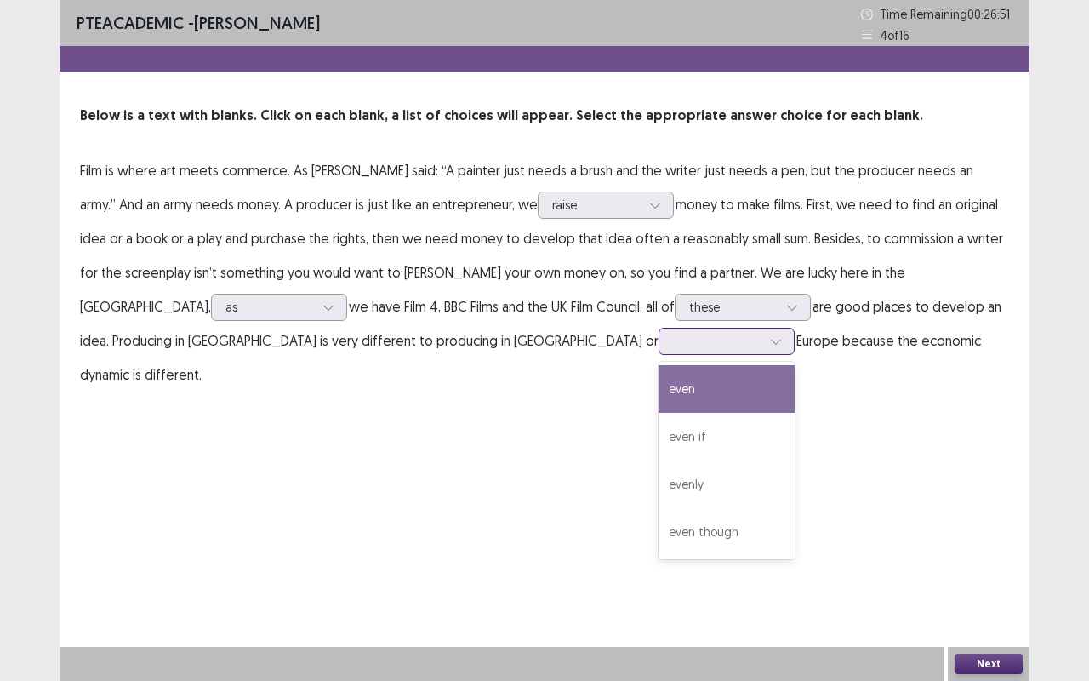
click at [770, 341] on icon at bounding box center [776, 341] width 12 height 12
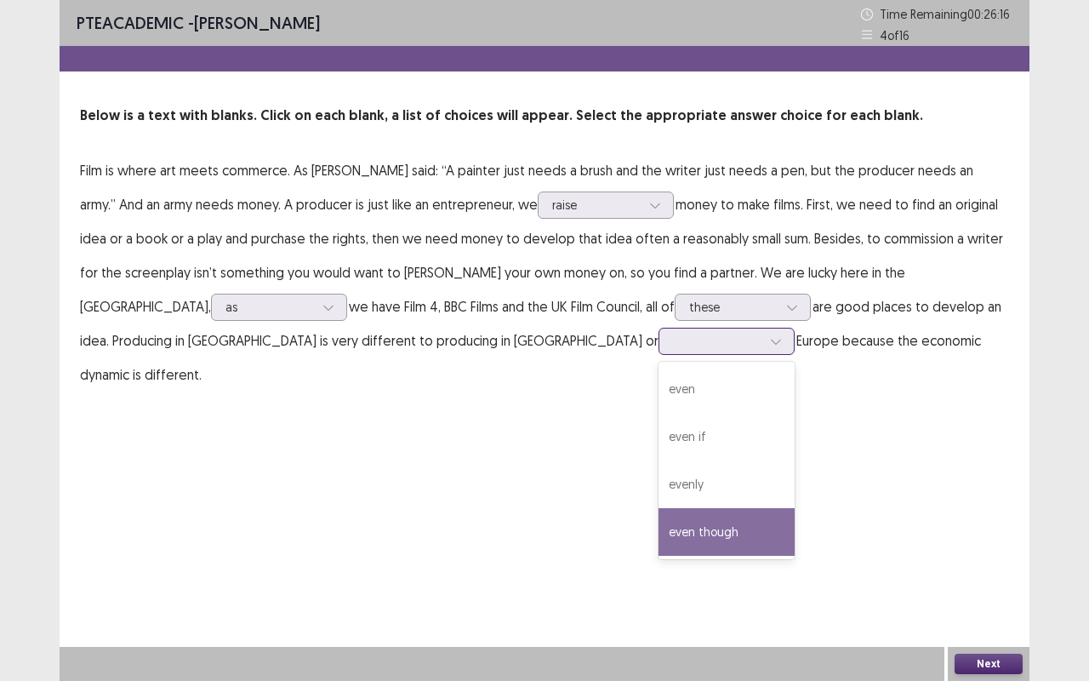
click at [658, 533] on div "even though" at bounding box center [726, 532] width 136 height 48
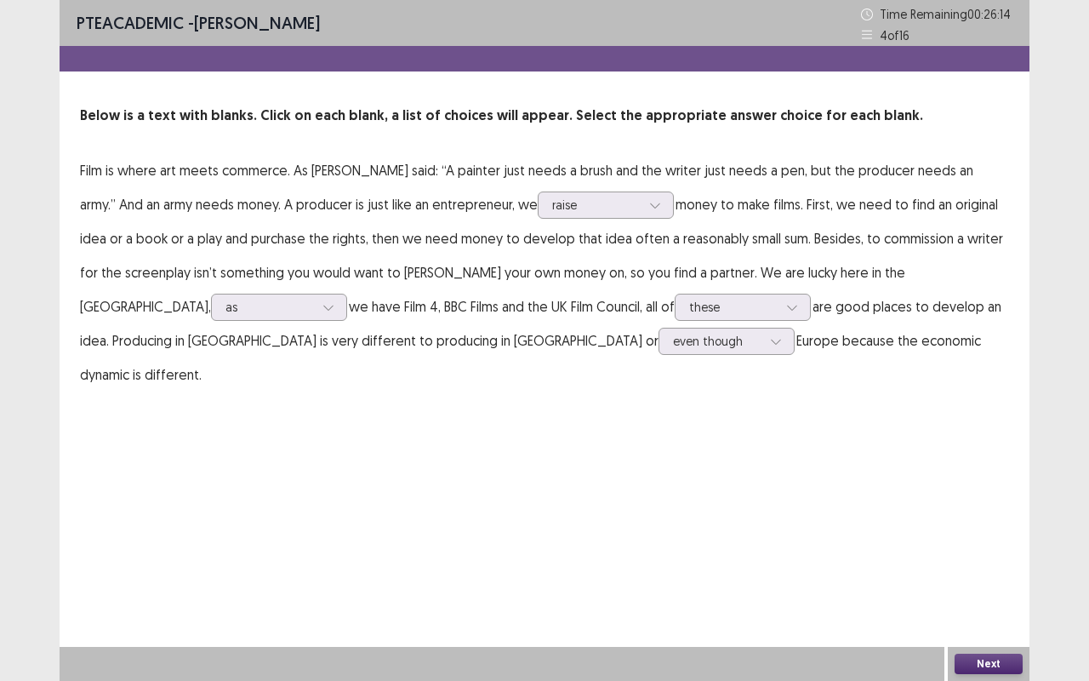
click at [956, 565] on button "Next" at bounding box center [988, 663] width 68 height 20
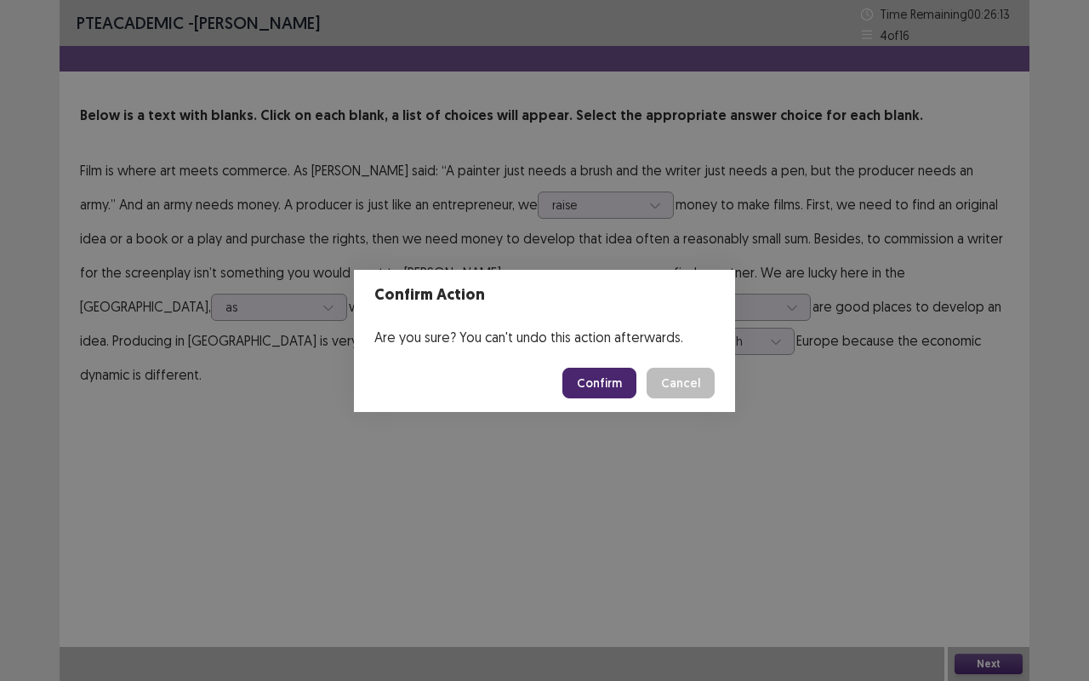
click at [580, 386] on button "Confirm" at bounding box center [599, 382] width 74 height 31
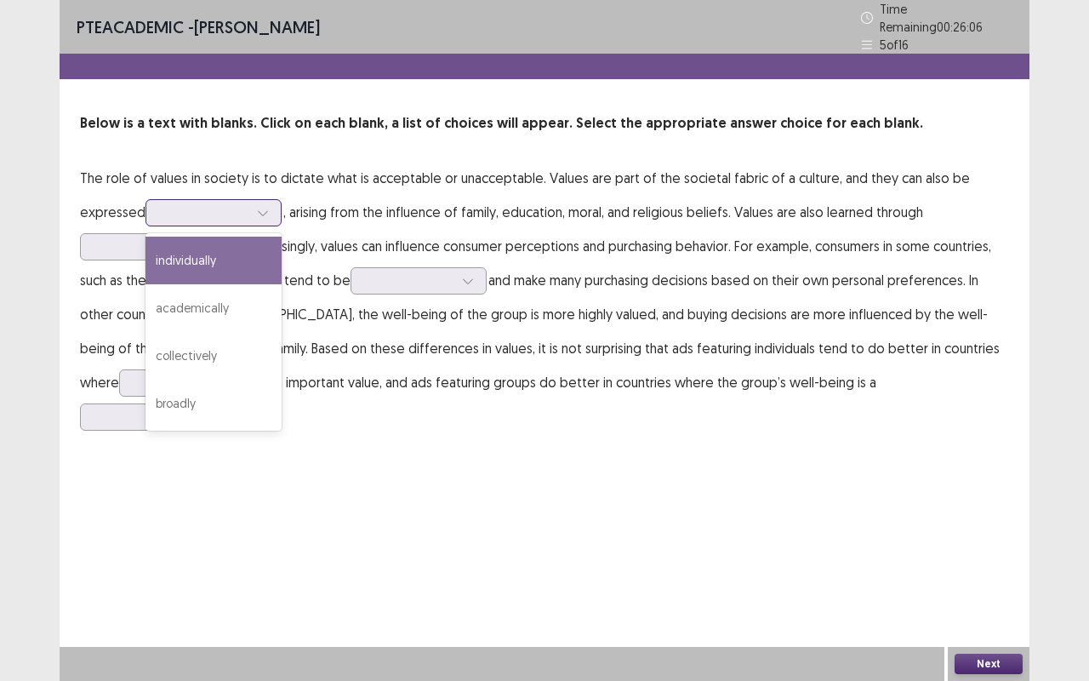
click at [272, 201] on div at bounding box center [263, 213] width 26 height 26
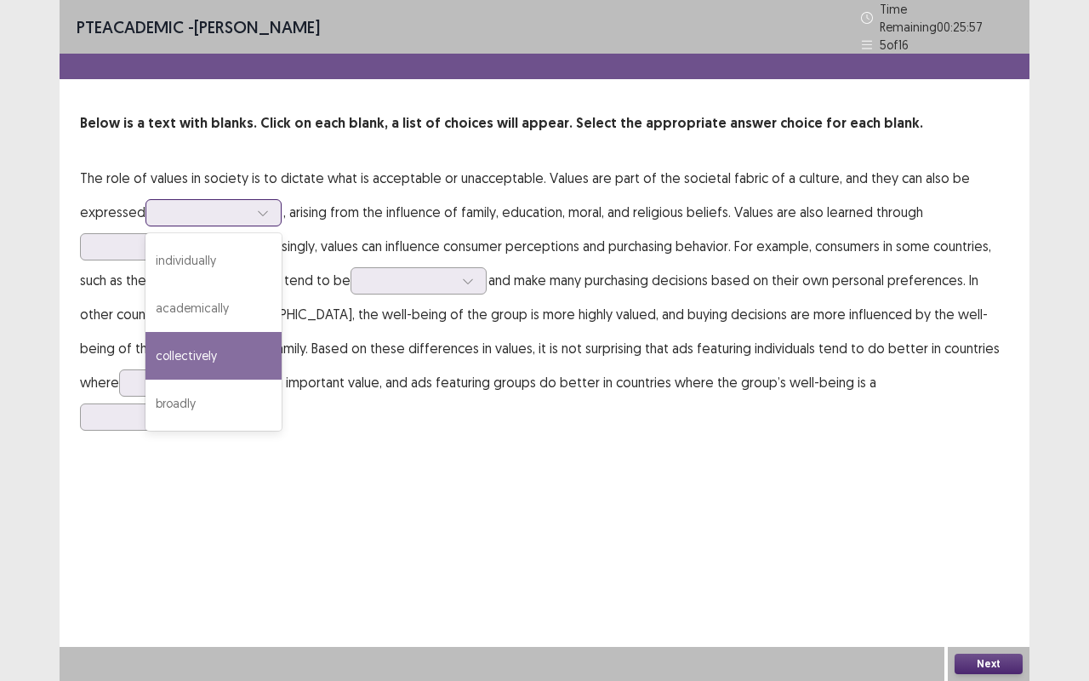
click at [208, 342] on div "collectively" at bounding box center [213, 356] width 136 height 48
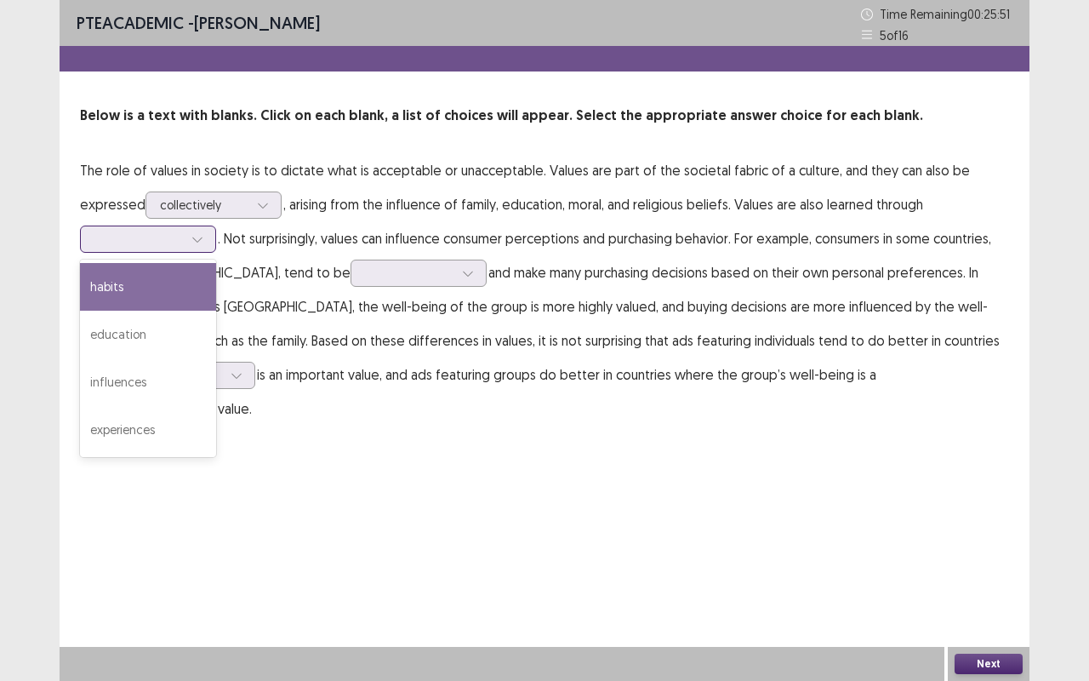
click at [197, 241] on icon at bounding box center [197, 239] width 12 height 12
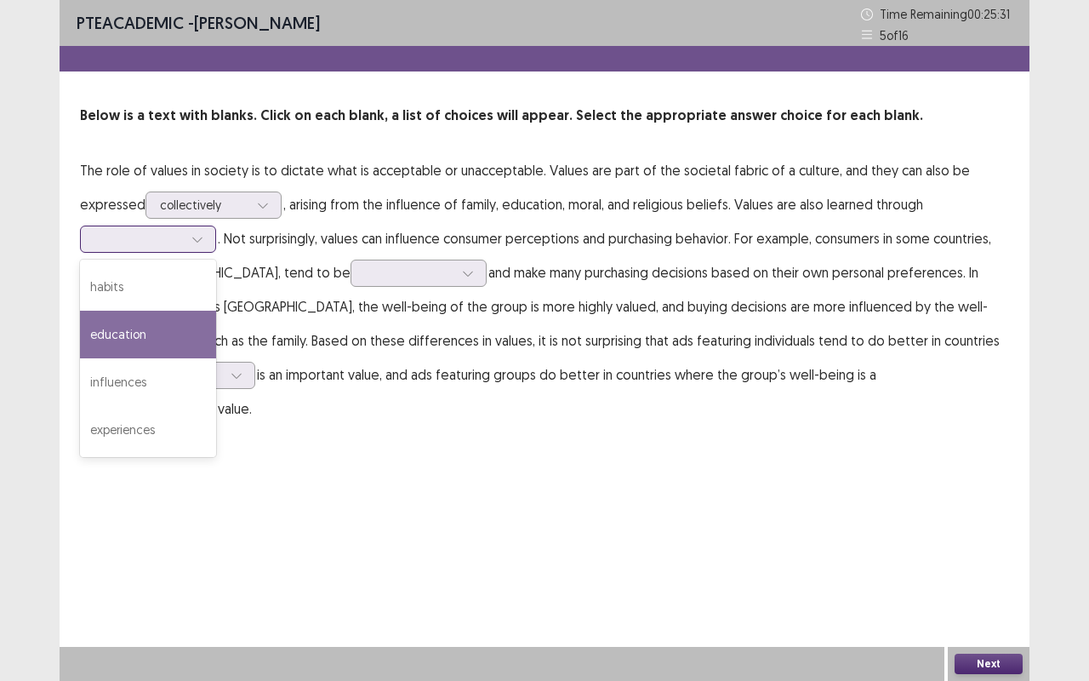
click at [184, 324] on div "education" at bounding box center [148, 334] width 136 height 48
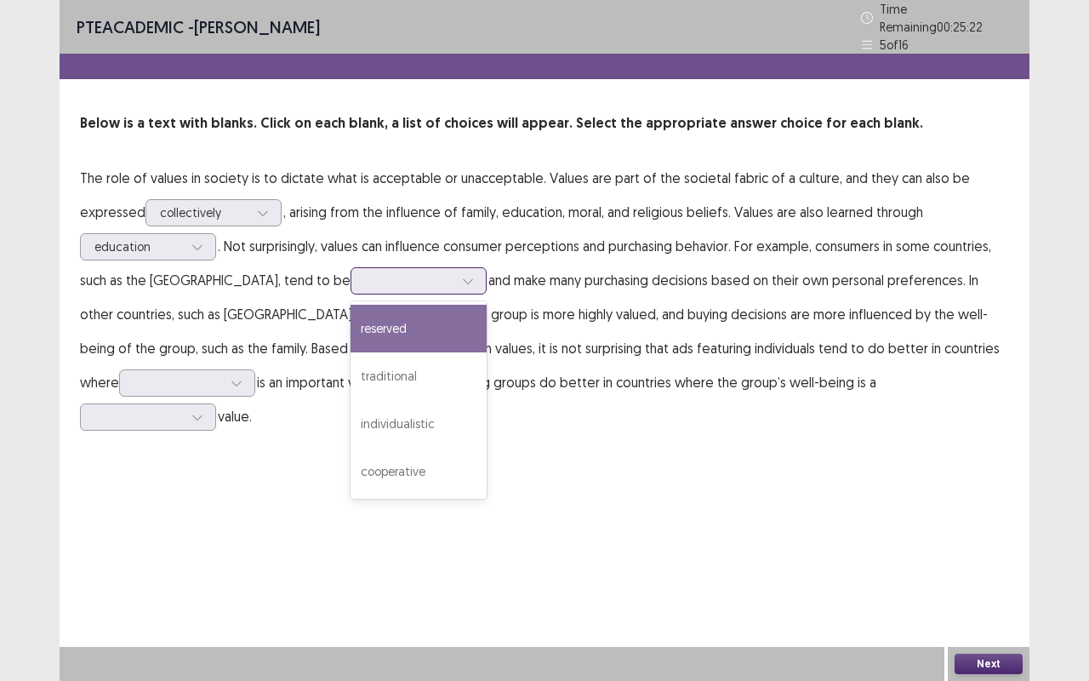
click at [462, 276] on icon at bounding box center [468, 281] width 12 height 12
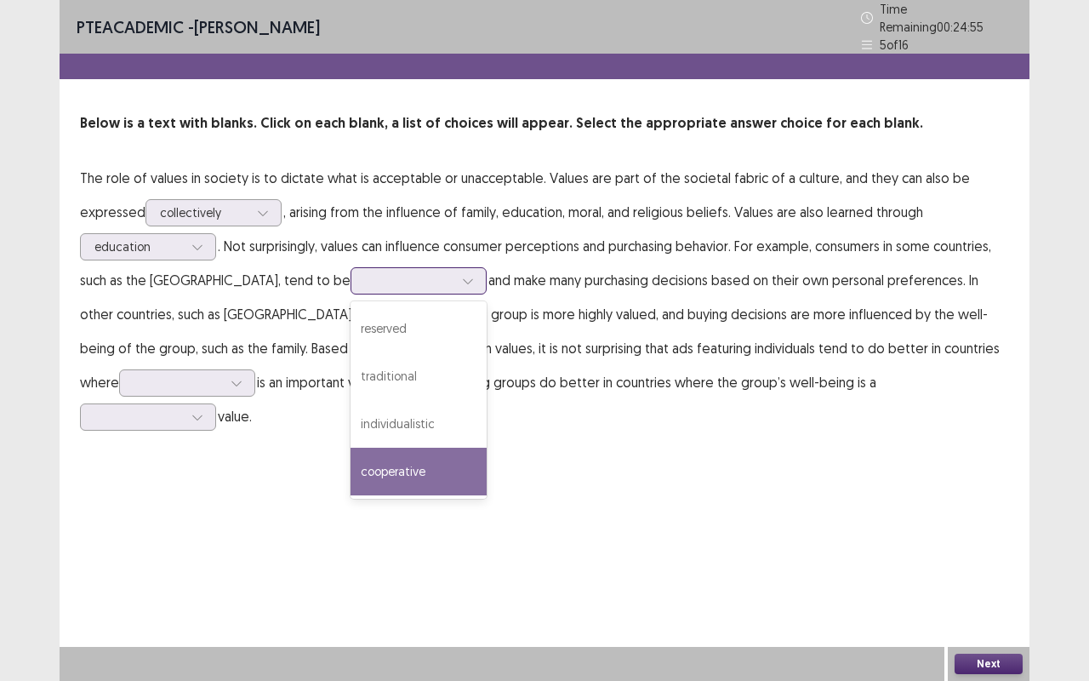
click at [357, 464] on div "cooperative" at bounding box center [418, 471] width 136 height 48
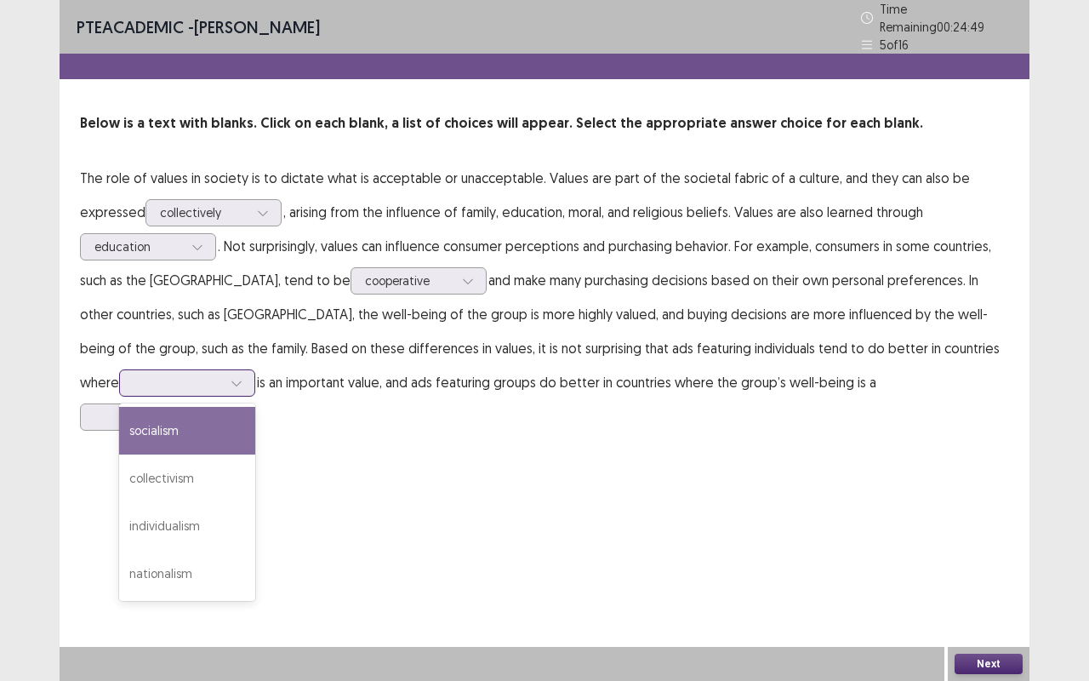
click at [231, 377] on icon at bounding box center [237, 383] width 12 height 12
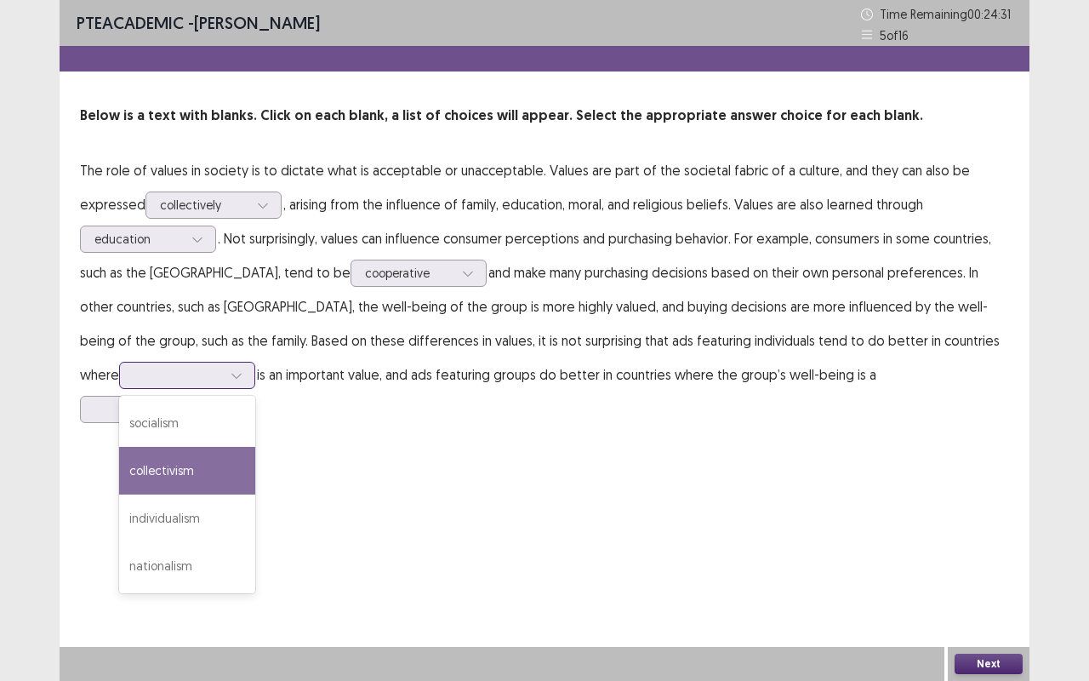
click at [129, 470] on div "collectivism" at bounding box center [187, 471] width 136 height 48
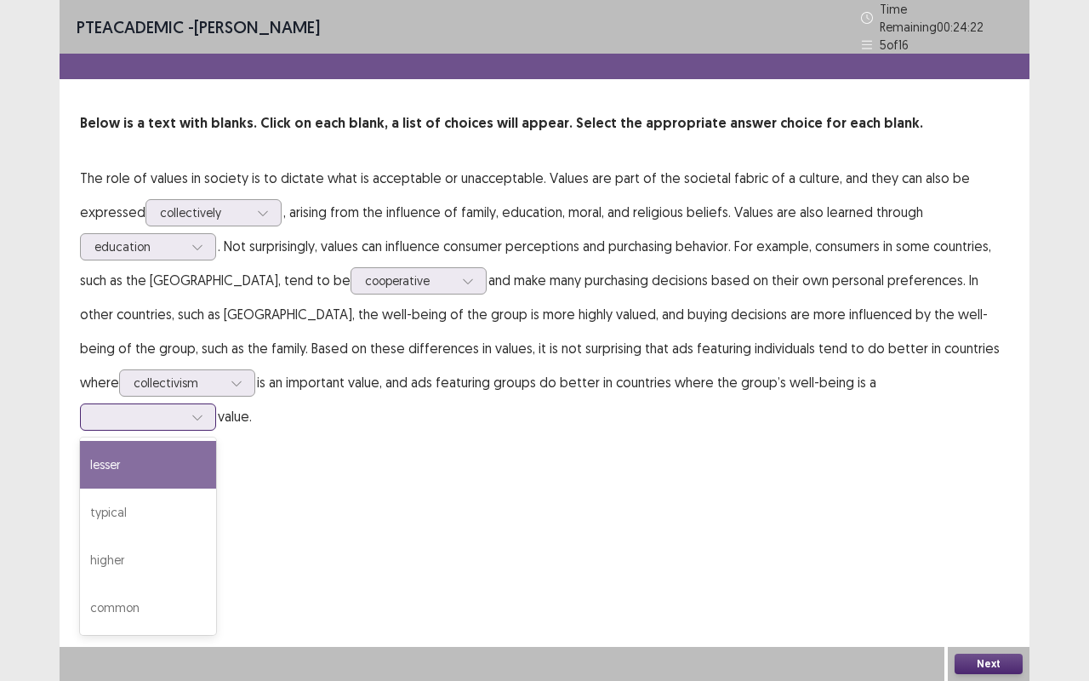
click at [203, 411] on icon at bounding box center [197, 417] width 12 height 12
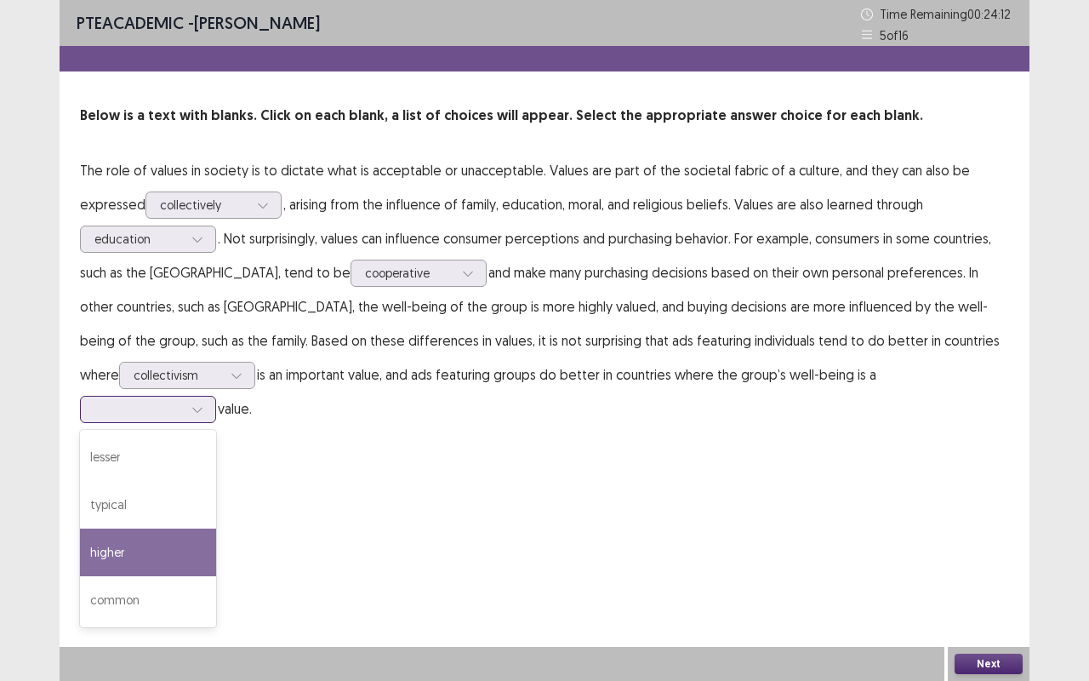
click at [216, 528] on div "higher" at bounding box center [148, 552] width 136 height 48
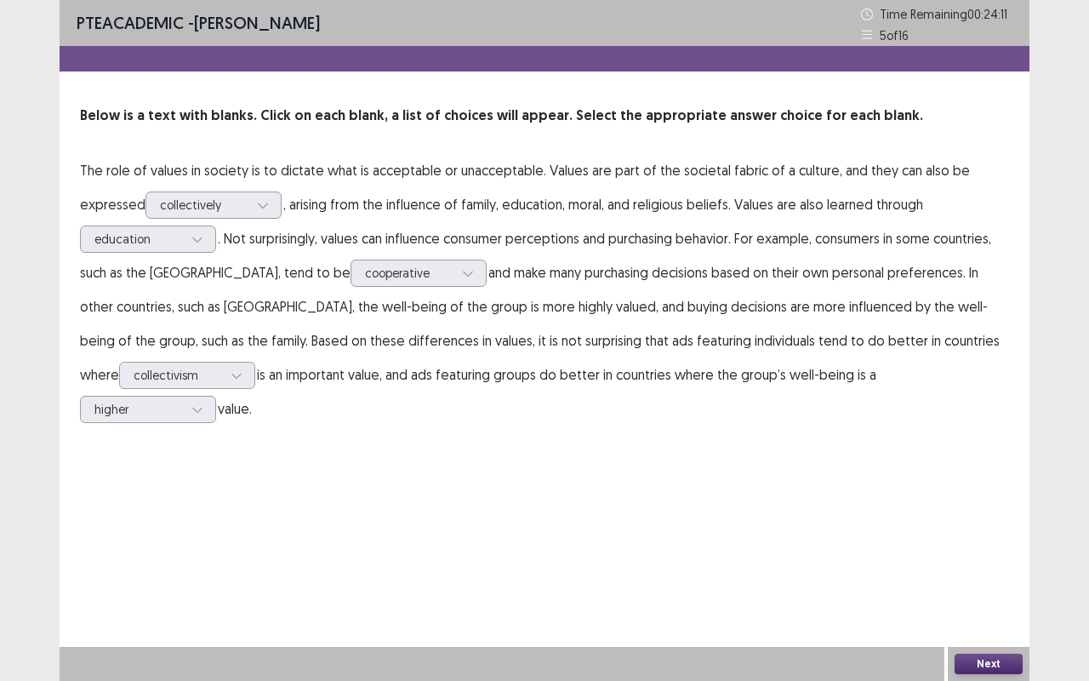
click at [995, 565] on button "Next" at bounding box center [988, 663] width 68 height 20
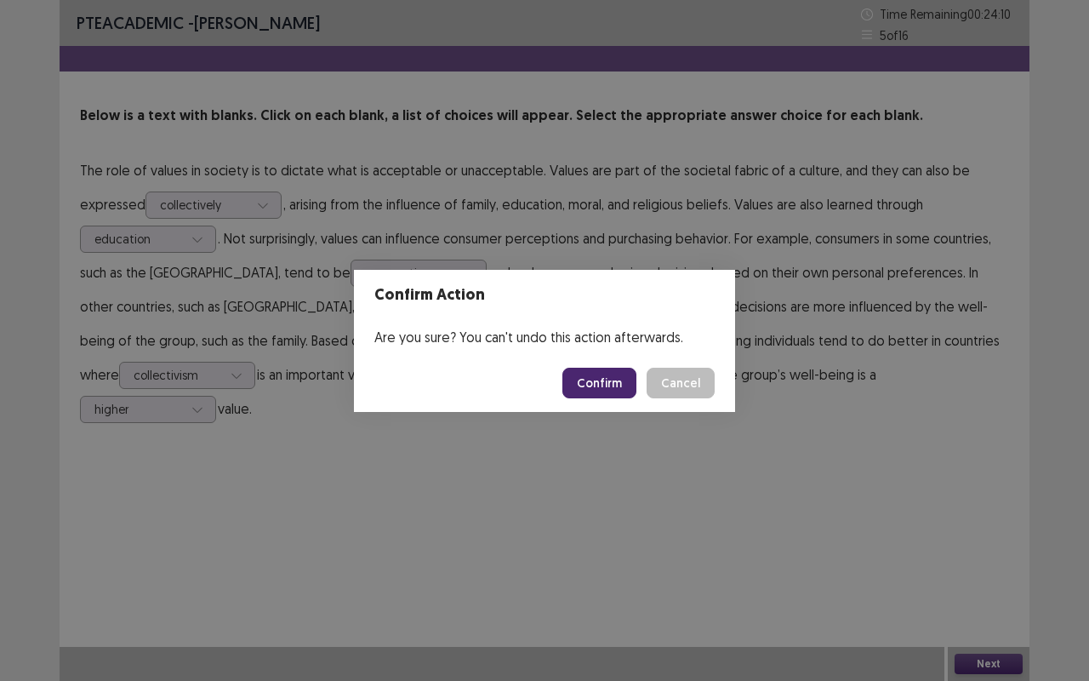
click at [619, 381] on button "Confirm" at bounding box center [599, 382] width 74 height 31
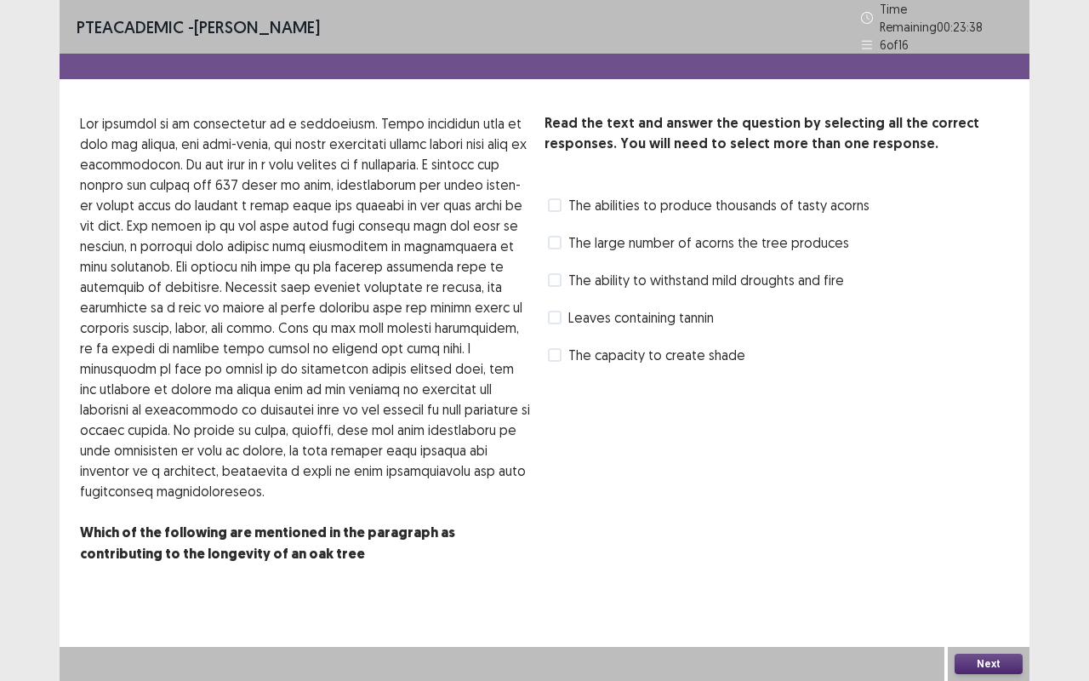
click at [551, 236] on span at bounding box center [555, 243] width 14 height 14
click at [985, 565] on button "Next" at bounding box center [988, 663] width 68 height 20
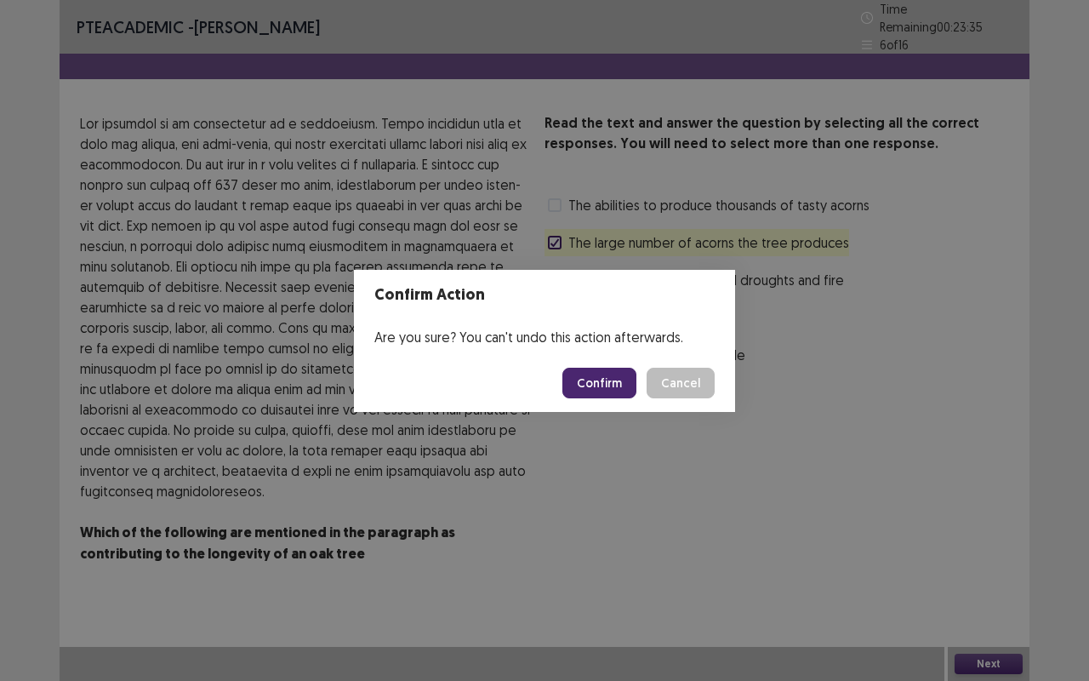
click at [595, 390] on button "Confirm" at bounding box center [599, 382] width 74 height 31
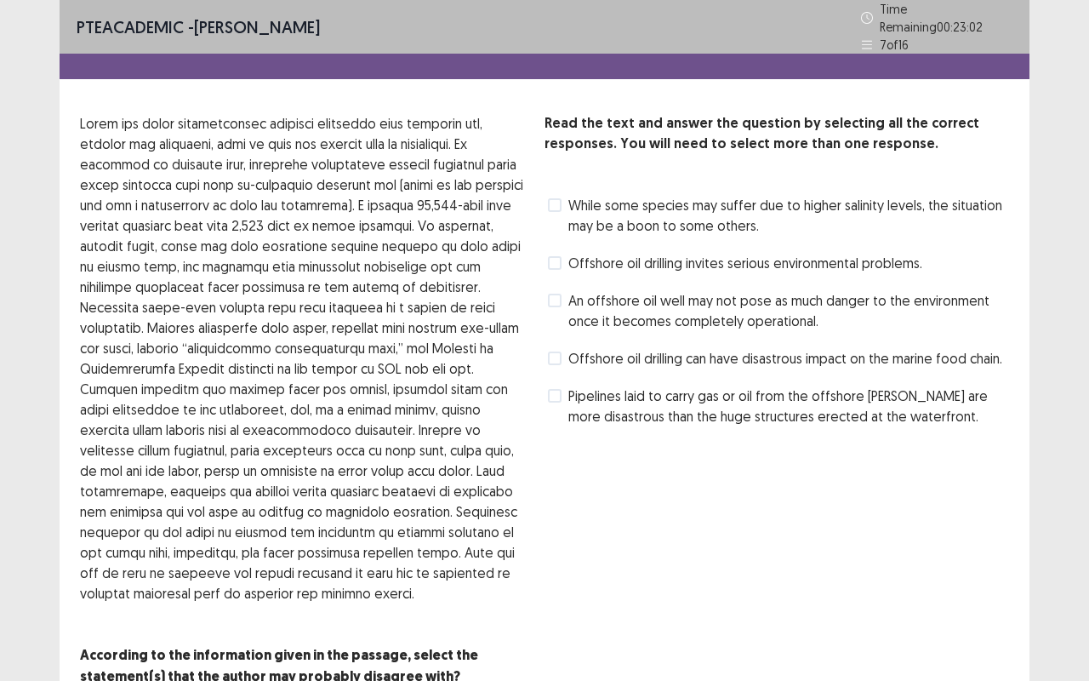
click at [555, 259] on span at bounding box center [555, 263] width 14 height 14
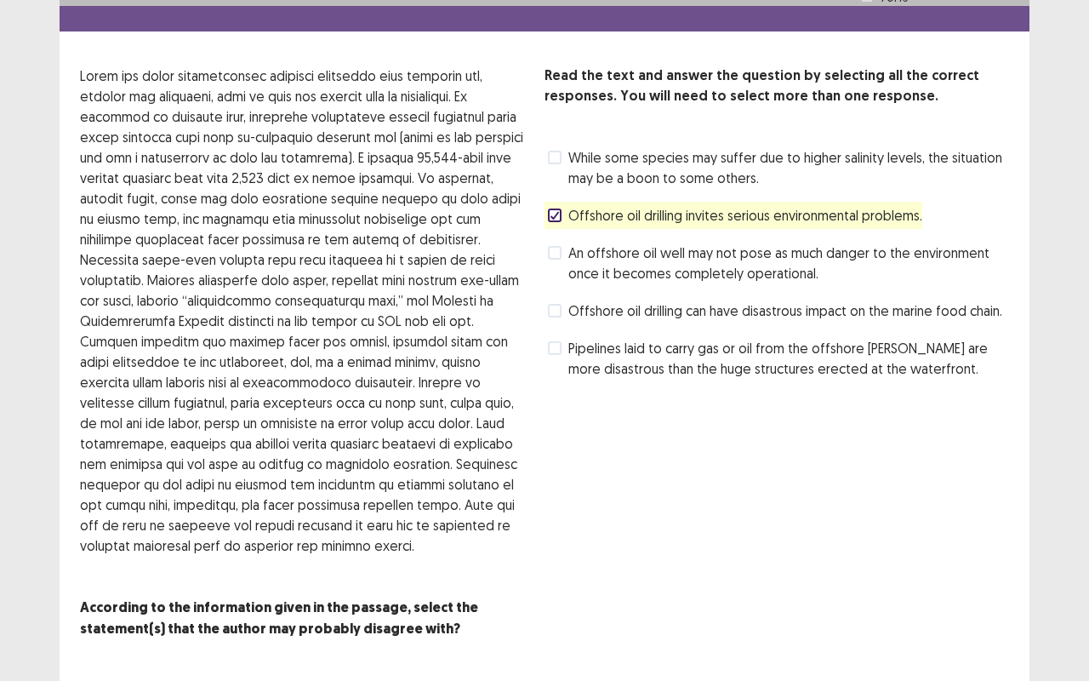
scroll to position [72, 0]
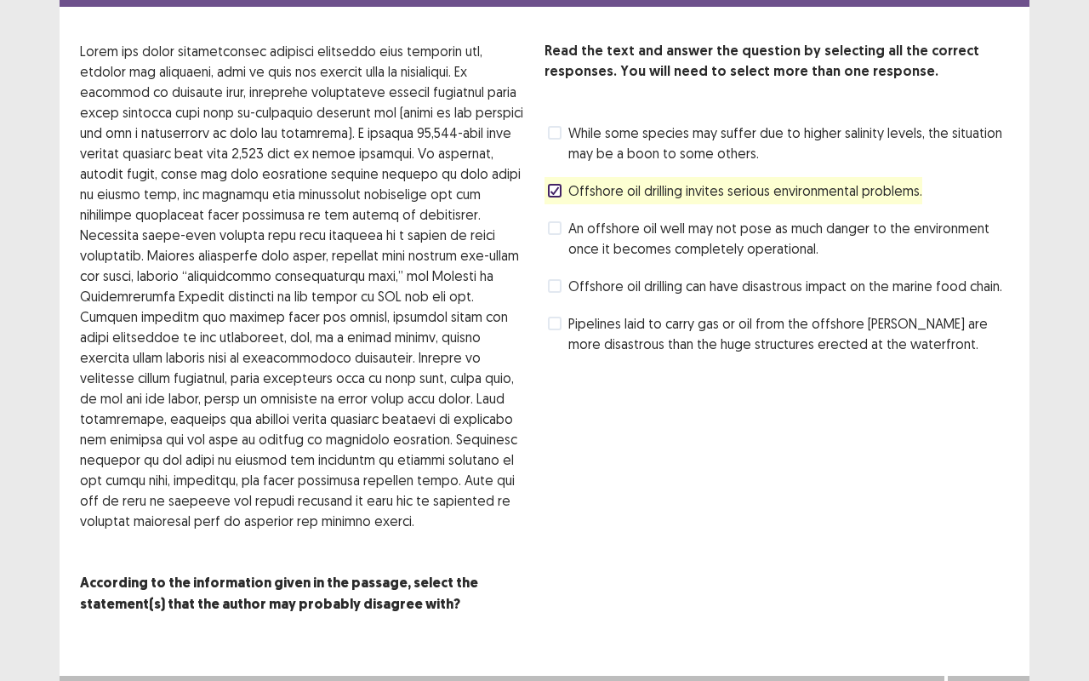
click at [980, 565] on button "Next" at bounding box center [988, 692] width 68 height 20
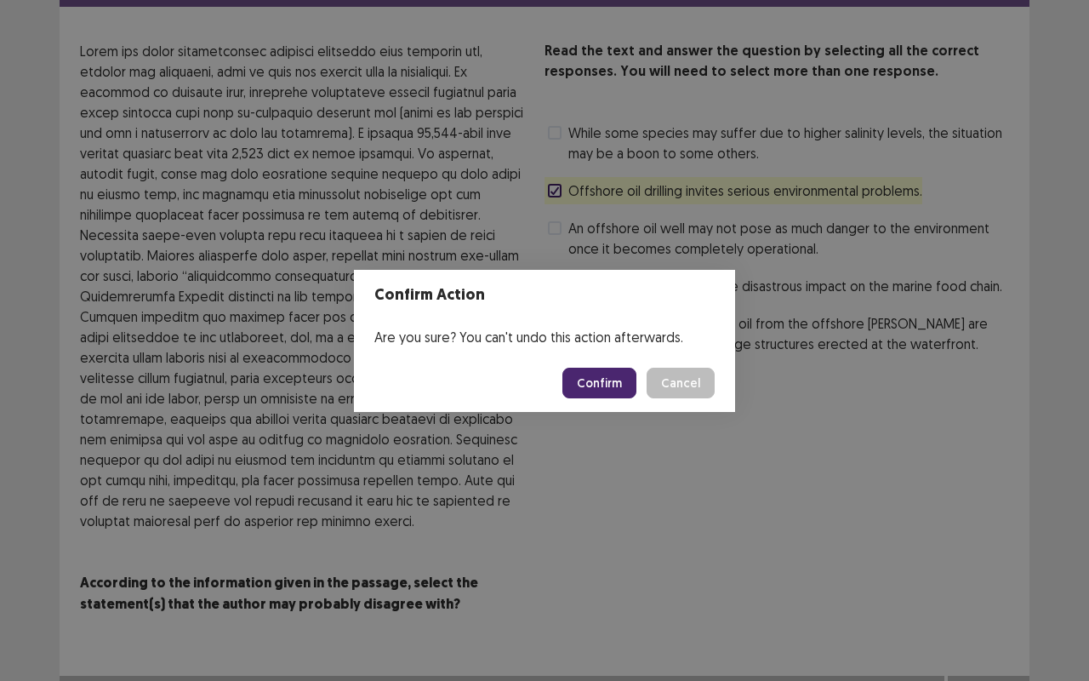
click at [593, 381] on button "Confirm" at bounding box center [599, 382] width 74 height 31
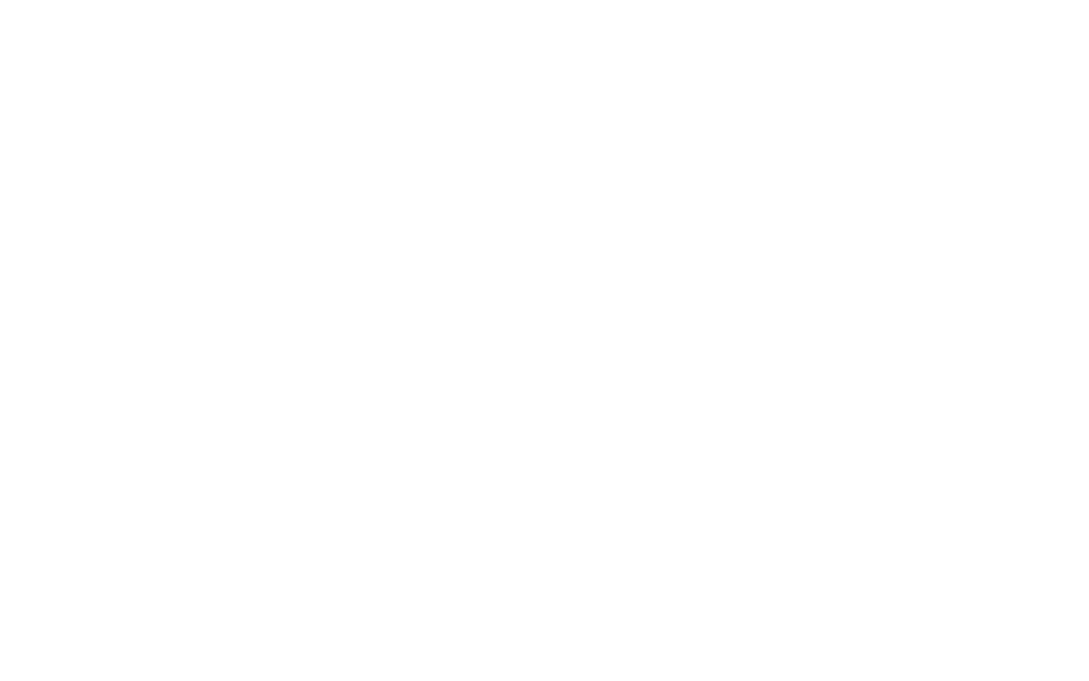
scroll to position [0, 0]
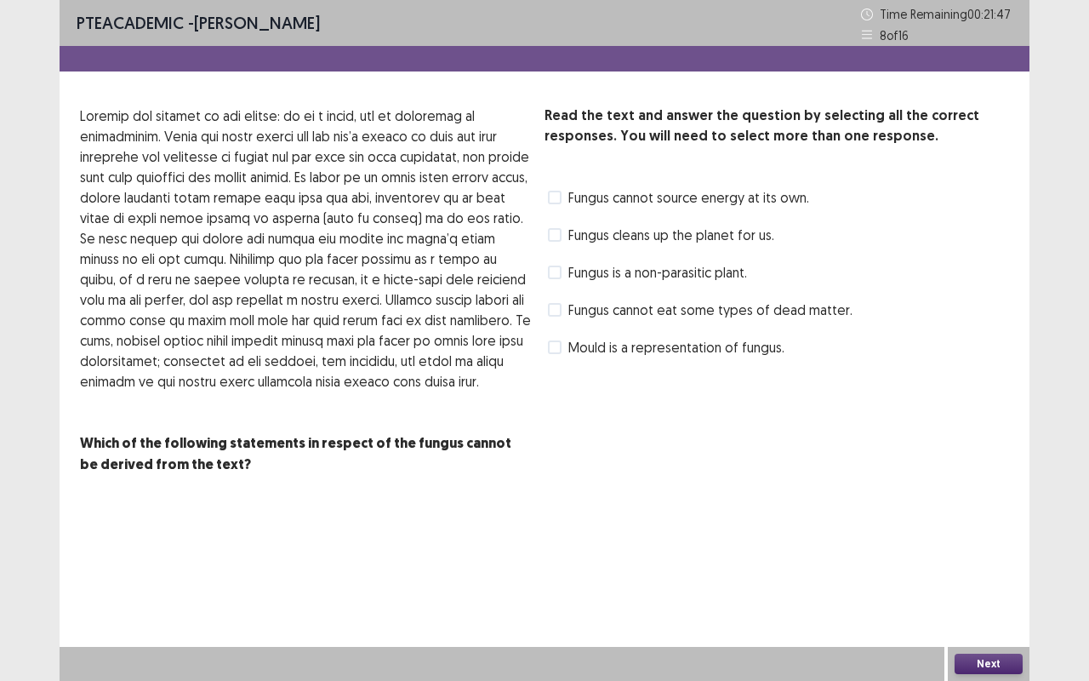
click at [552, 269] on span at bounding box center [555, 272] width 14 height 14
click at [979, 565] on button "Next" at bounding box center [988, 663] width 68 height 20
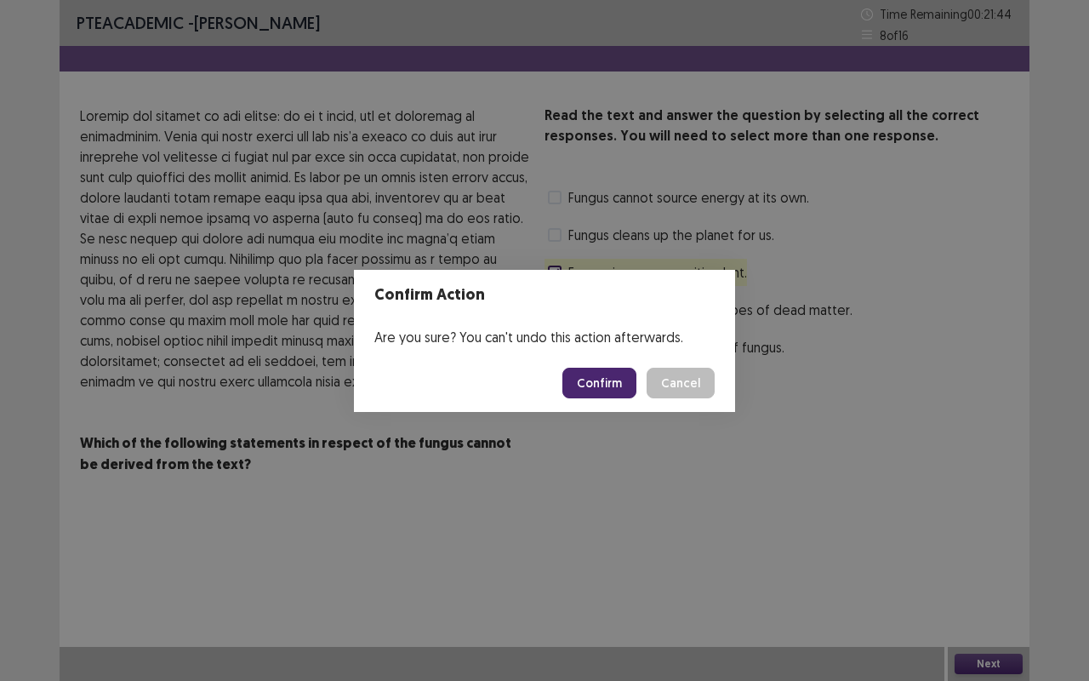
click at [602, 380] on button "Confirm" at bounding box center [599, 382] width 74 height 31
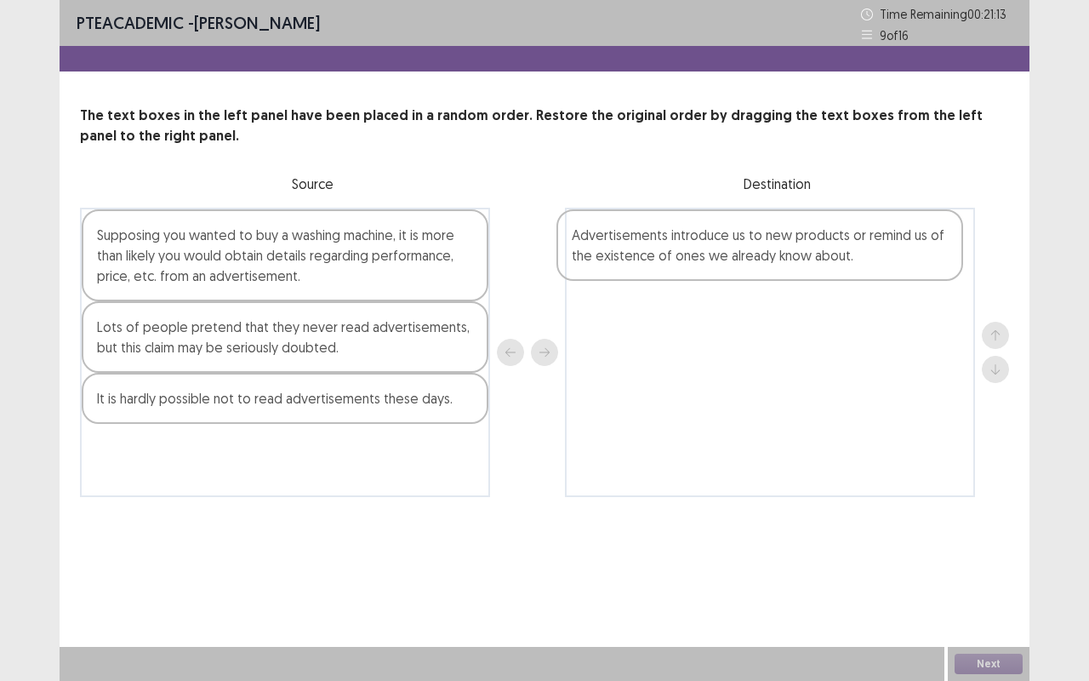
drag, startPoint x: 214, startPoint y: 418, endPoint x: 696, endPoint y: 253, distance: 509.0
click at [696, 253] on div "Supposing you wanted to buy a washing machine, it is more than likely you would…" at bounding box center [544, 352] width 929 height 289
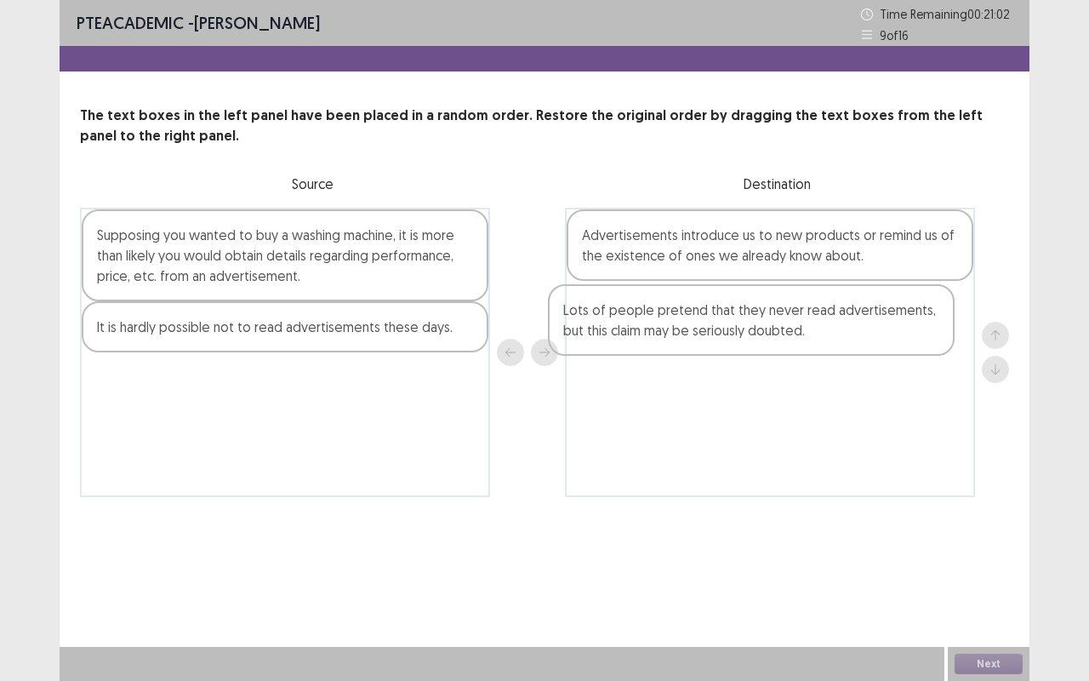
drag, startPoint x: 192, startPoint y: 343, endPoint x: 672, endPoint y: 330, distance: 480.0
click at [672, 330] on div "Supposing you wanted to buy a washing machine, it is more than likely you would…" at bounding box center [544, 352] width 929 height 289
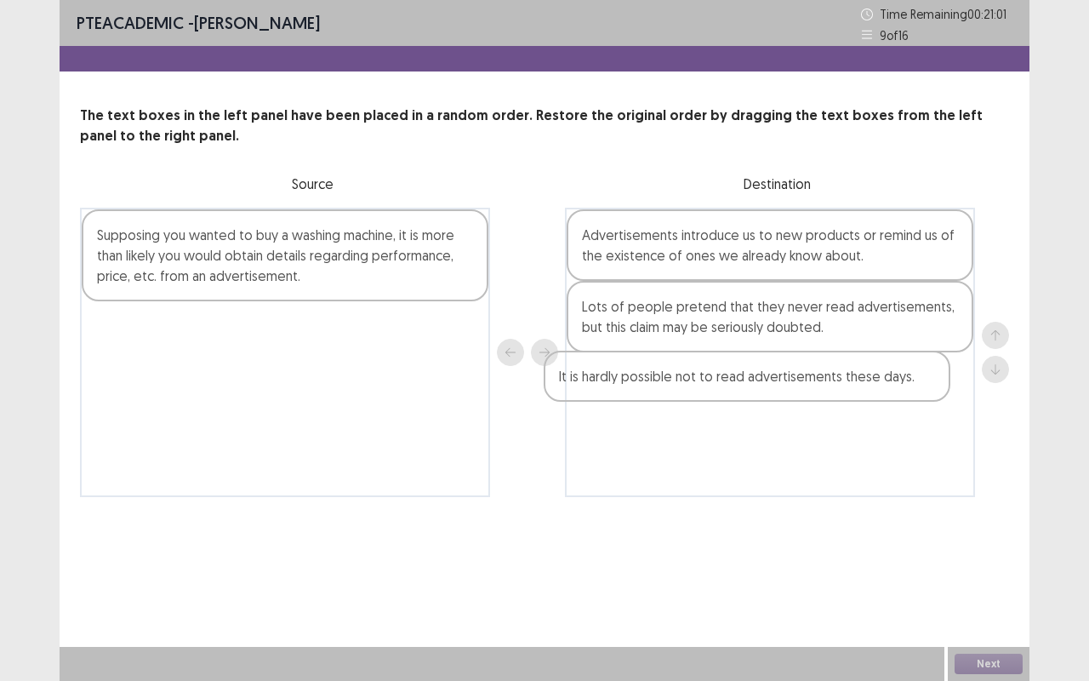
drag, startPoint x: 299, startPoint y: 333, endPoint x: 771, endPoint y: 382, distance: 474.6
click at [771, 382] on div "Supposing you wanted to buy a washing machine, it is more than likely you would…" at bounding box center [544, 352] width 929 height 289
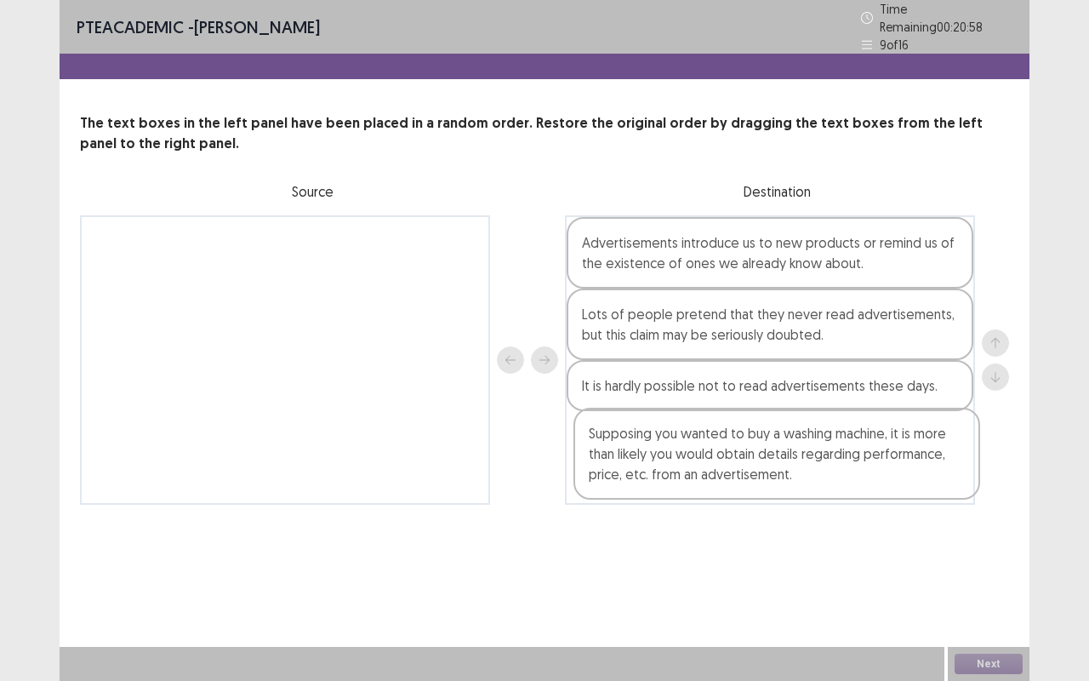
drag, startPoint x: 138, startPoint y: 245, endPoint x: 631, endPoint y: 447, distance: 533.3
click at [631, 449] on div "Supposing you wanted to buy a washing machine, it is more than likely you would…" at bounding box center [544, 359] width 929 height 289
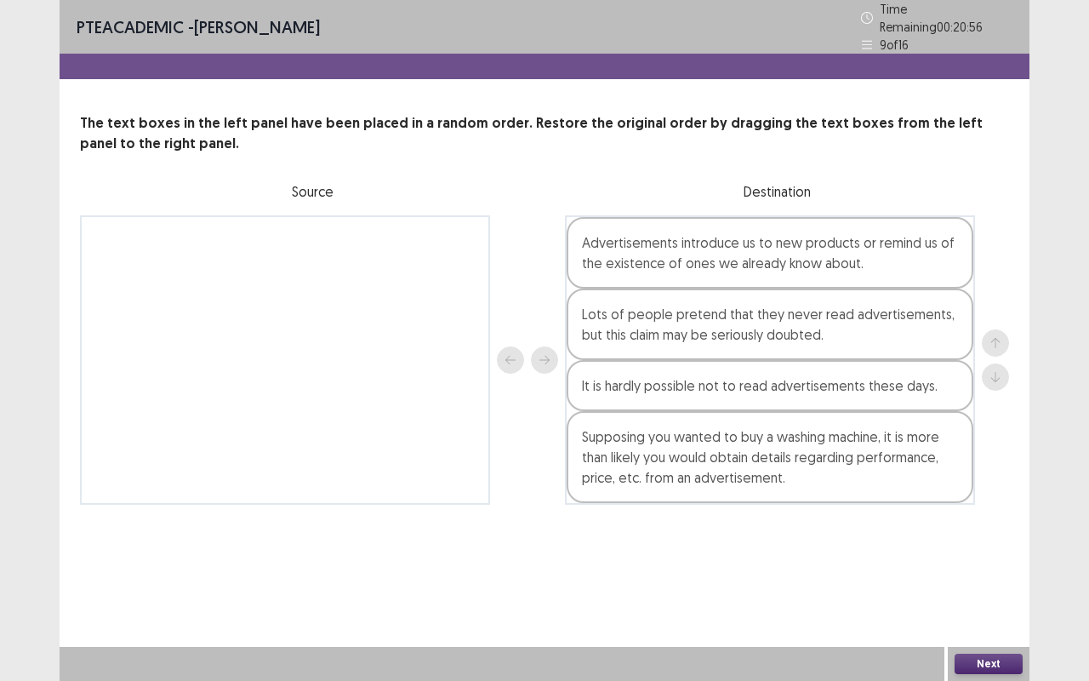
click at [1003, 565] on button "Next" at bounding box center [988, 663] width 68 height 20
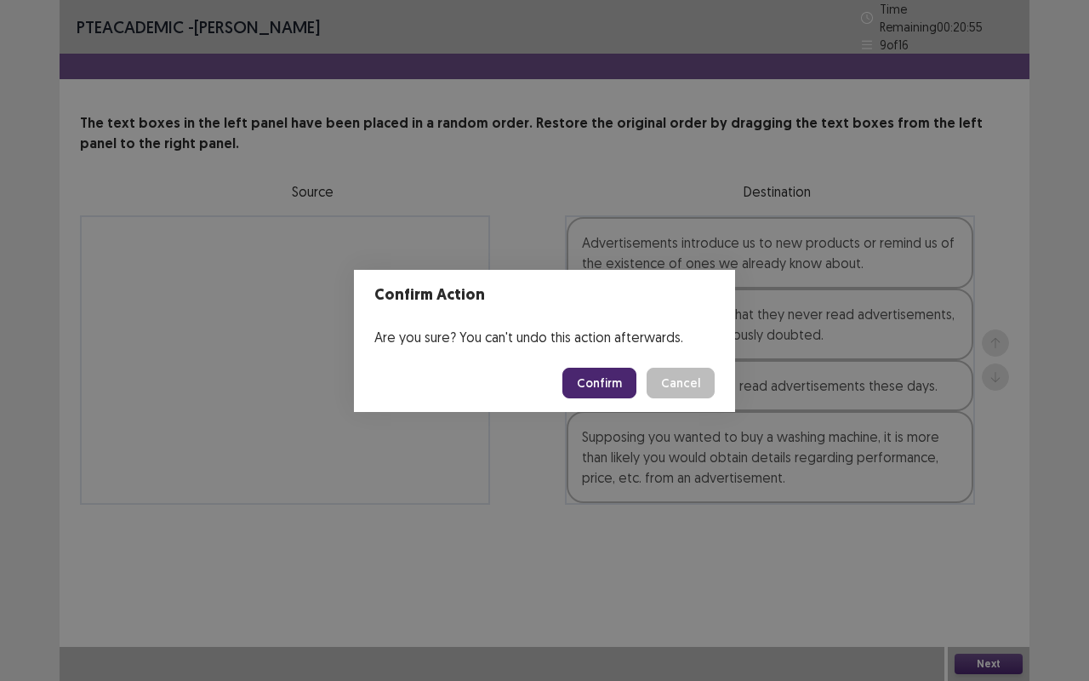
click at [587, 385] on button "Confirm" at bounding box center [599, 382] width 74 height 31
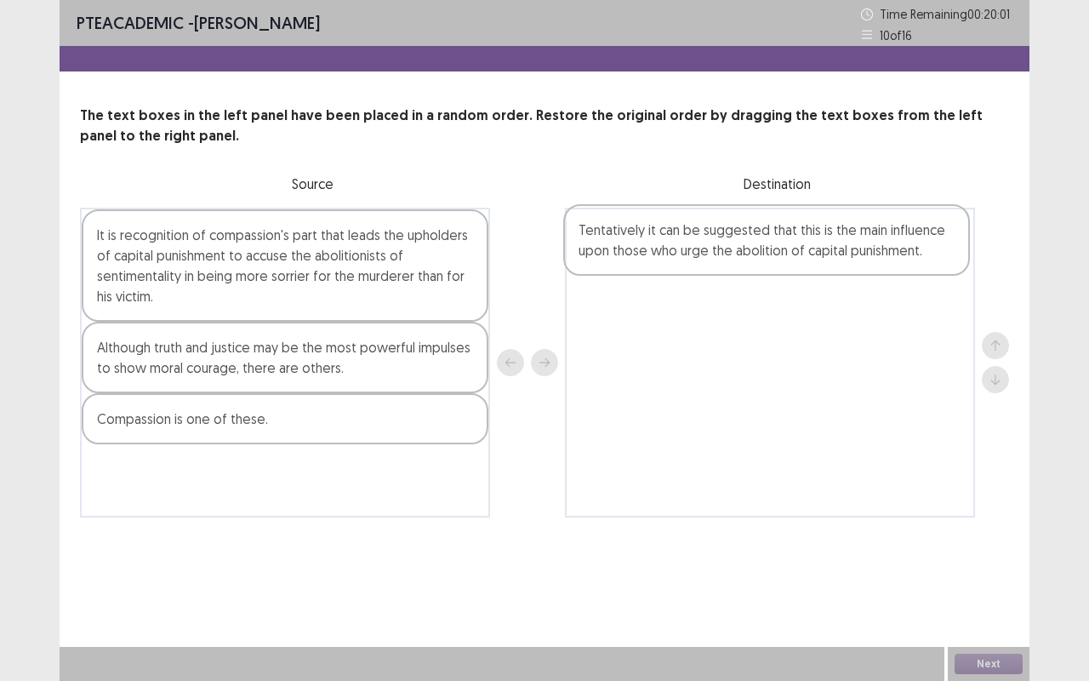
drag, startPoint x: 230, startPoint y: 362, endPoint x: 715, endPoint y: 243, distance: 499.3
click at [715, 243] on div "It is recognition of compassion's part that leads the upholders of capital puni…" at bounding box center [544, 363] width 929 height 310
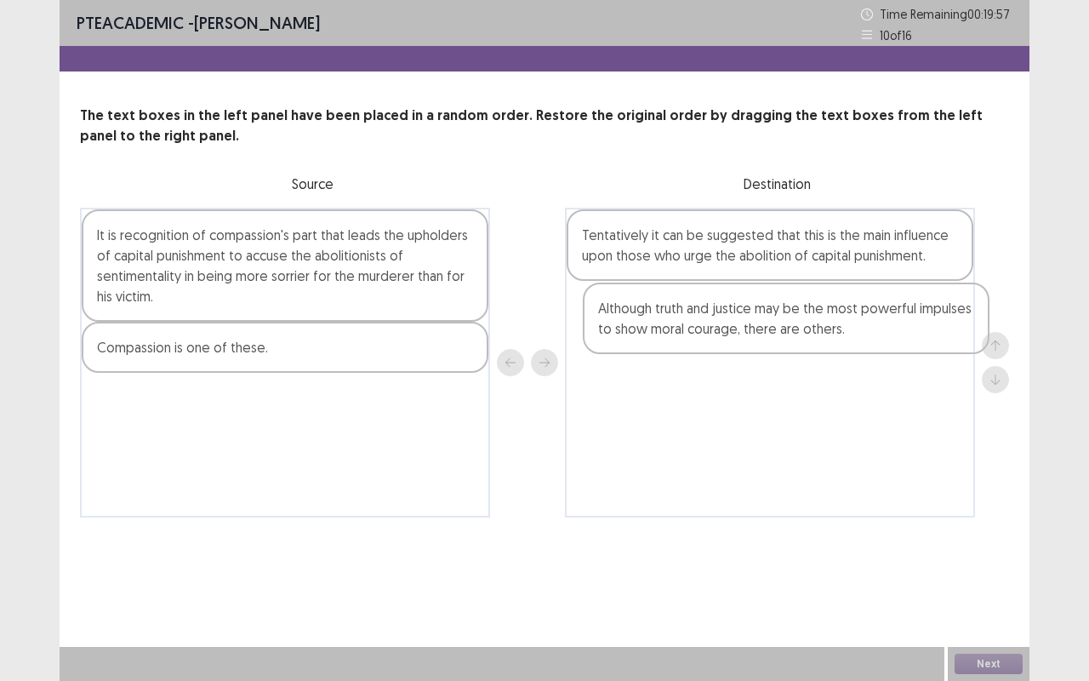
drag, startPoint x: 260, startPoint y: 369, endPoint x: 777, endPoint y: 328, distance: 518.0
click at [777, 328] on div "It is recognition of compassion's part that leads the upholders of capital puni…" at bounding box center [544, 363] width 929 height 310
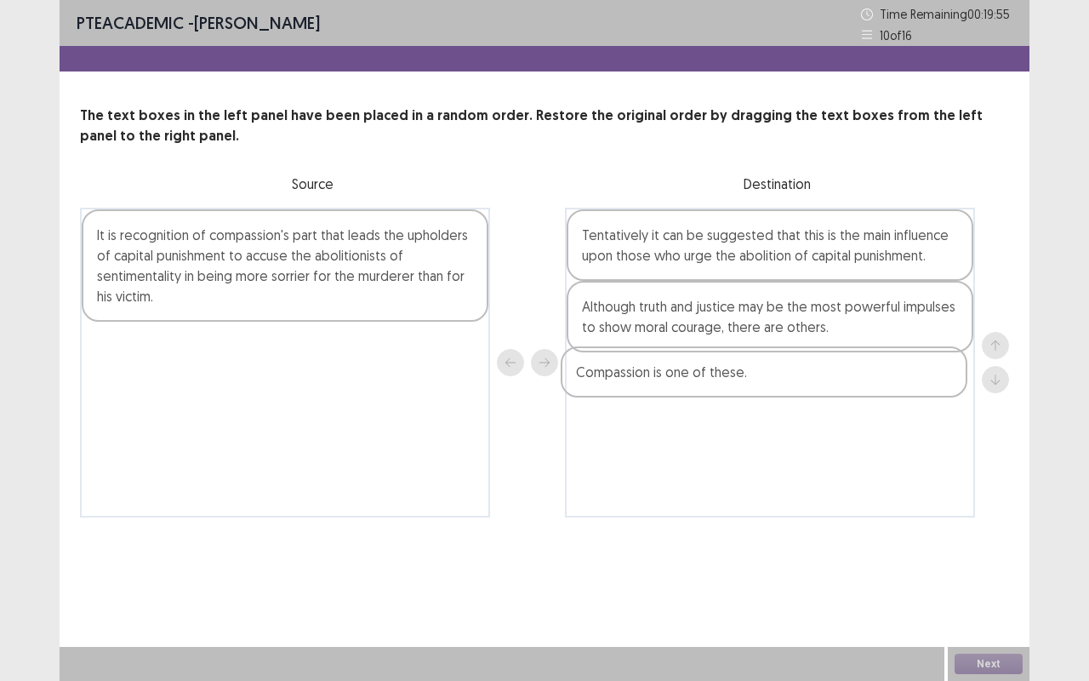
drag, startPoint x: 257, startPoint y: 355, endPoint x: 725, endPoint y: 381, distance: 468.6
click at [739, 381] on div "It is recognition of compassion's part that leads the upholders of capital puni…" at bounding box center [544, 363] width 929 height 310
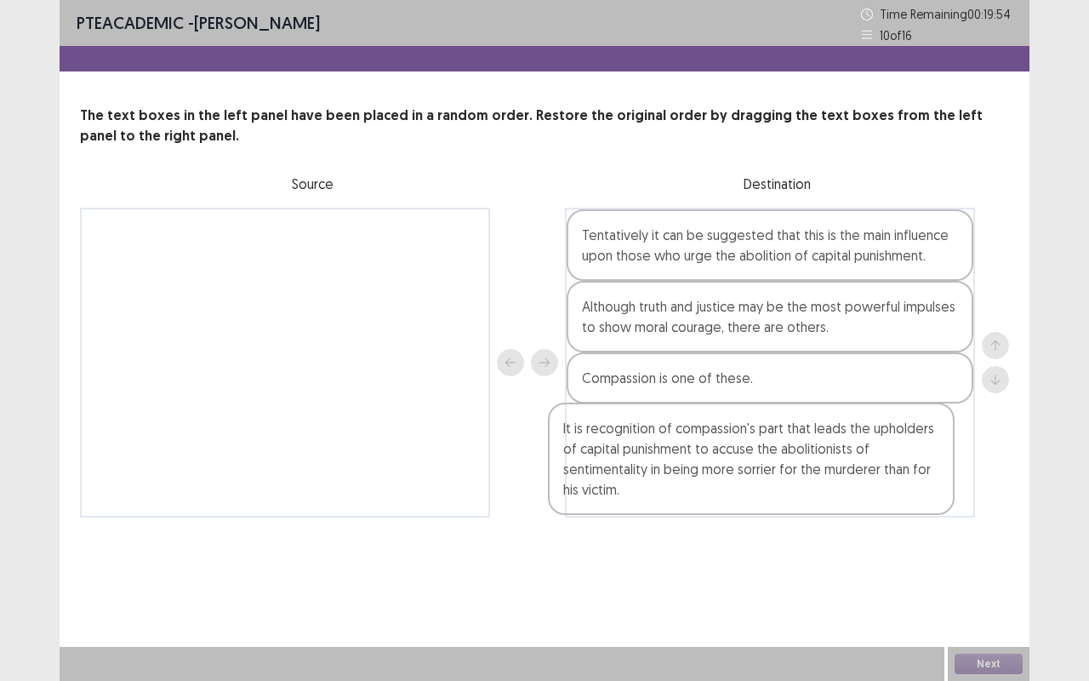
drag, startPoint x: 308, startPoint y: 262, endPoint x: 779, endPoint y: 462, distance: 511.9
click at [779, 462] on div "It is recognition of compassion's part that leads the upholders of capital puni…" at bounding box center [544, 363] width 929 height 310
click at [980, 565] on button "Next" at bounding box center [988, 663] width 68 height 20
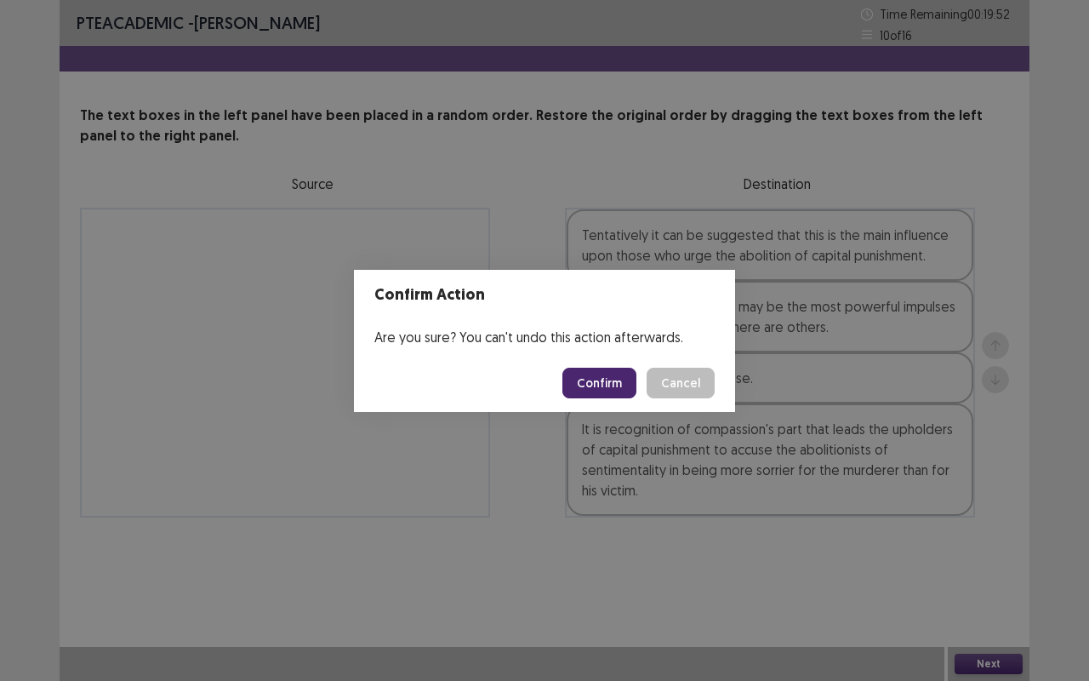
click at [574, 375] on button "Confirm" at bounding box center [599, 382] width 74 height 31
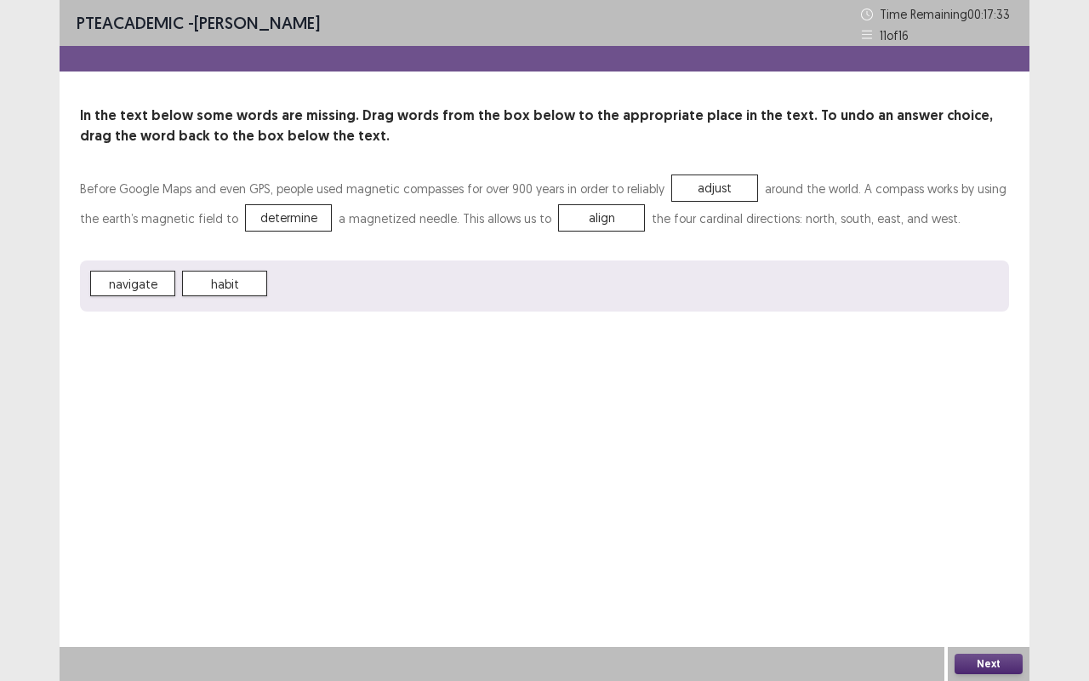
click at [995, 565] on button "Next" at bounding box center [988, 663] width 68 height 20
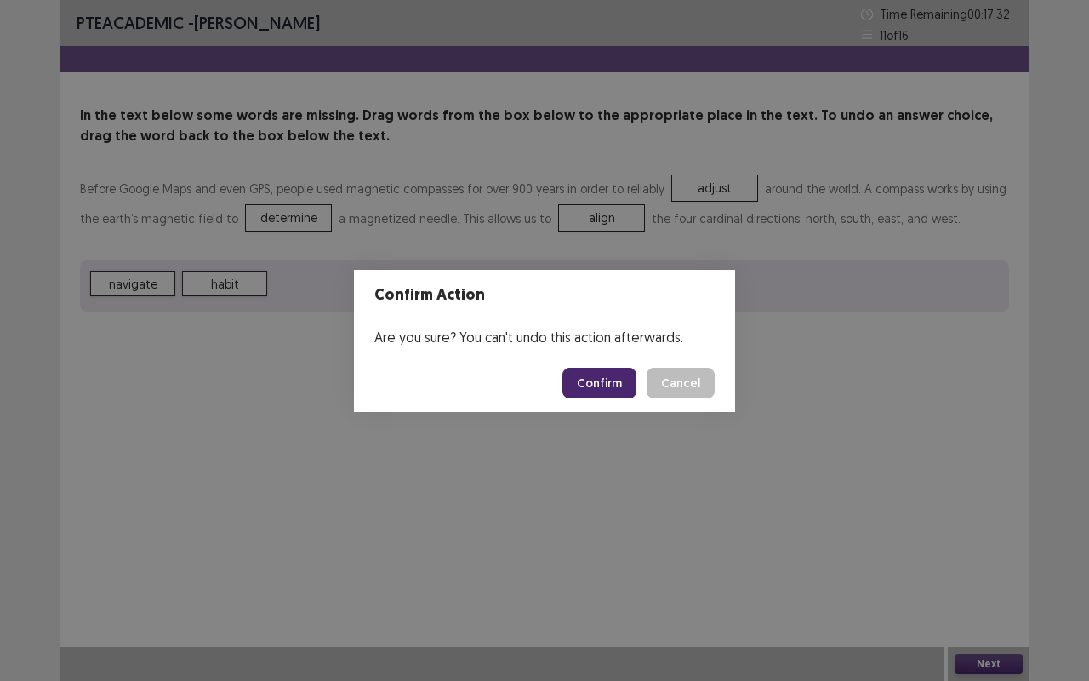
click at [605, 373] on button "Confirm" at bounding box center [599, 382] width 74 height 31
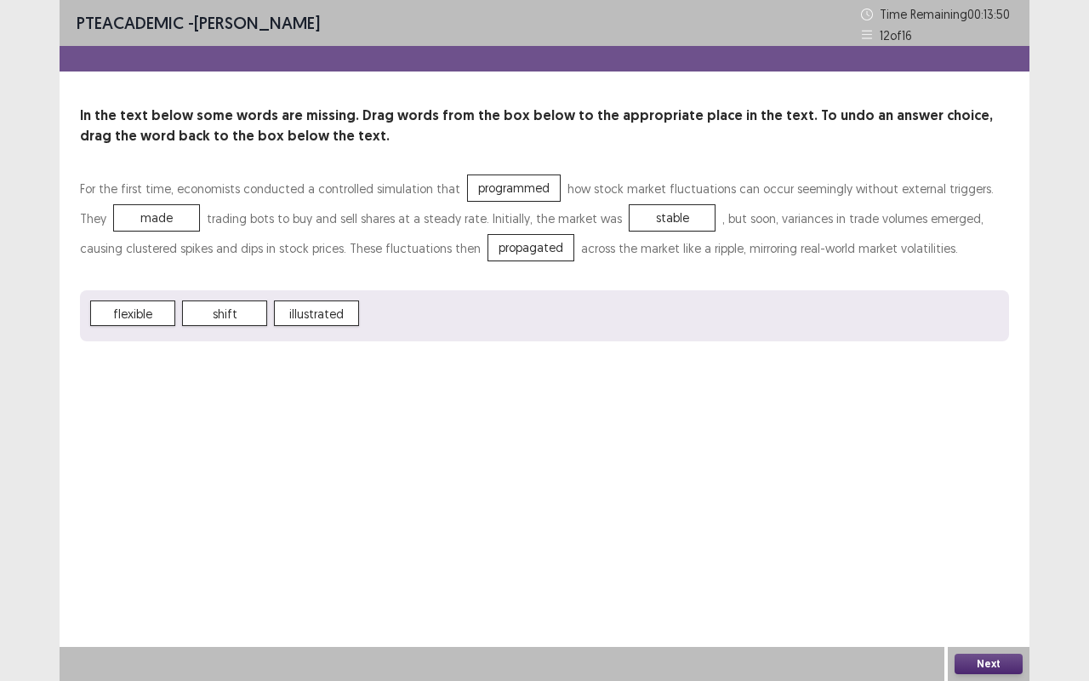
click at [987, 565] on button "Next" at bounding box center [988, 663] width 68 height 20
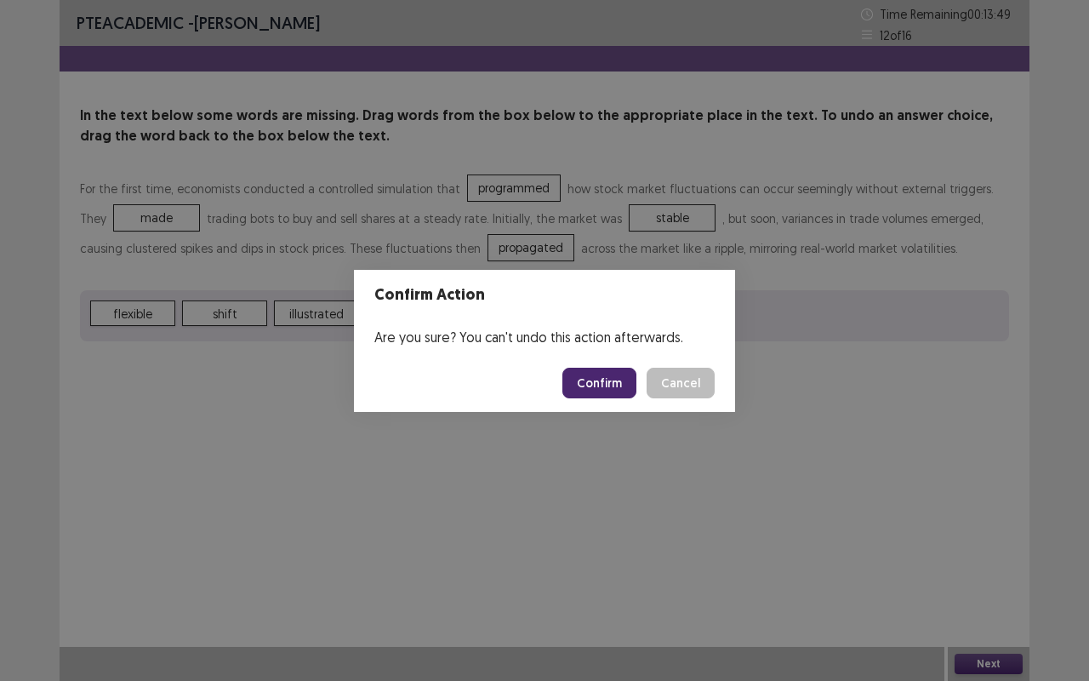
click at [612, 376] on button "Confirm" at bounding box center [599, 382] width 74 height 31
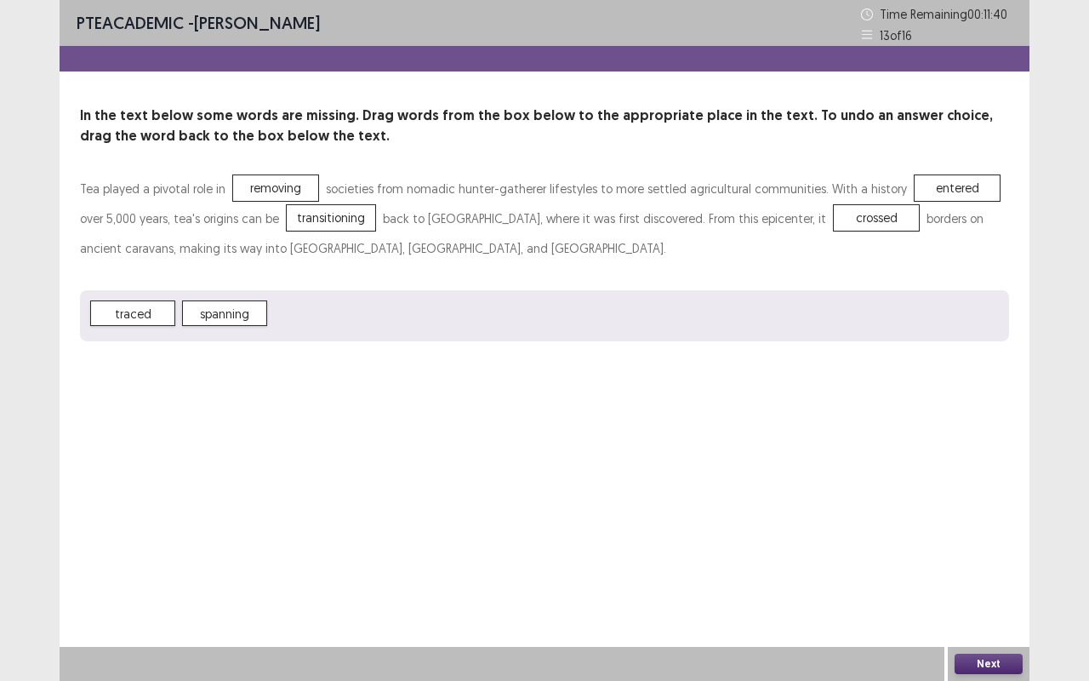
click at [974, 565] on button "Next" at bounding box center [988, 663] width 68 height 20
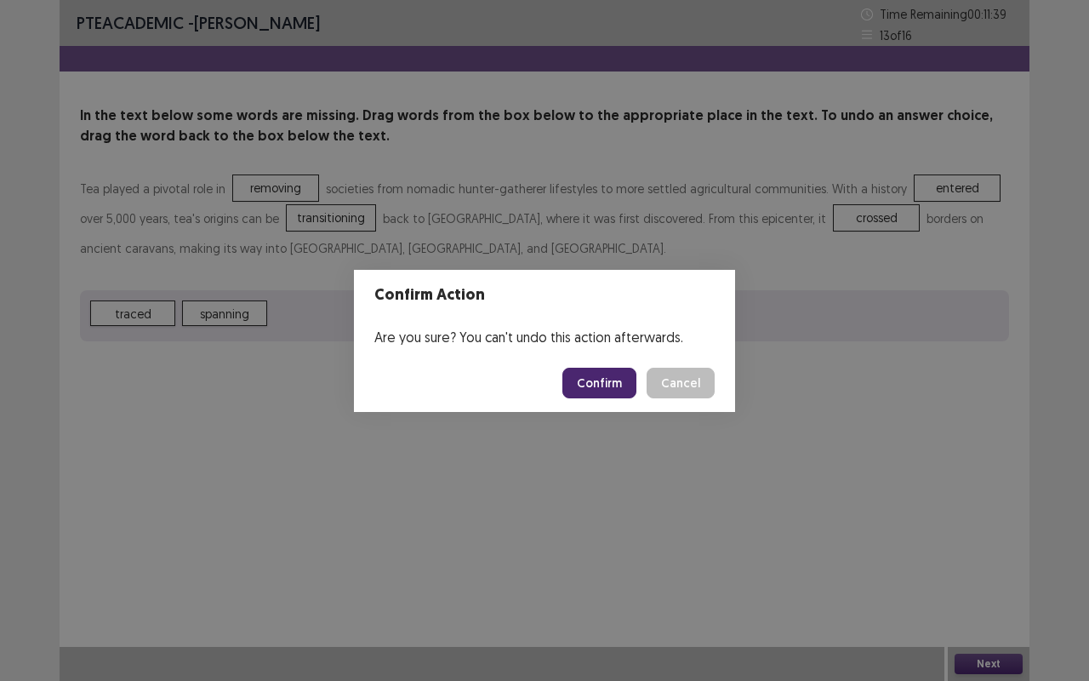
click at [585, 377] on button "Confirm" at bounding box center [599, 382] width 74 height 31
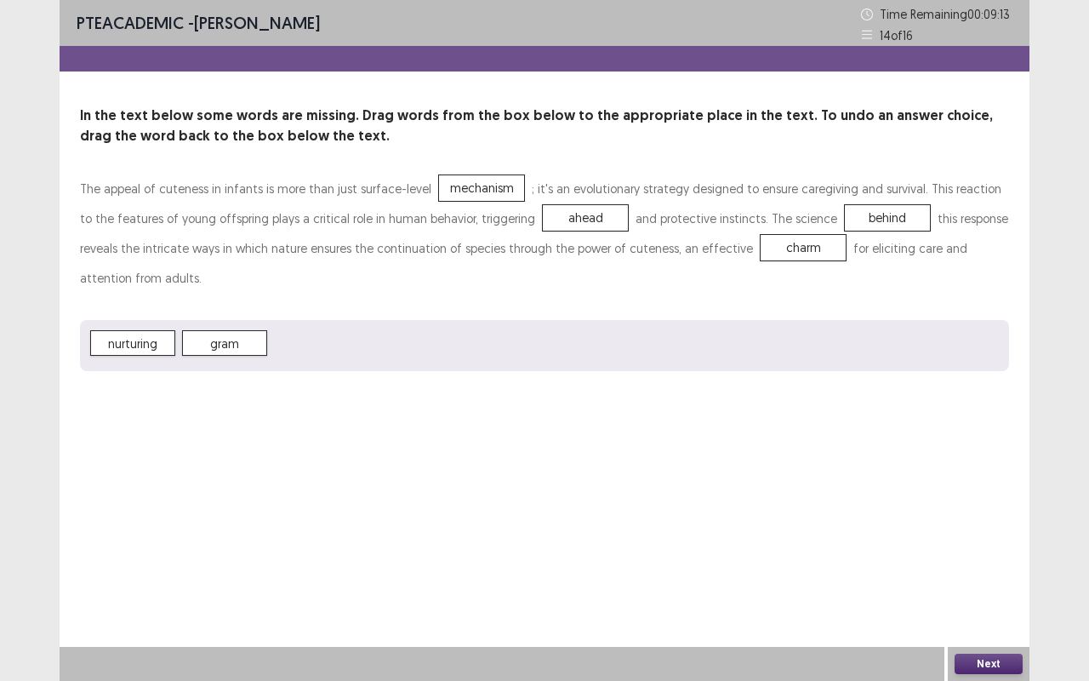
click at [987, 565] on button "Next" at bounding box center [988, 663] width 68 height 20
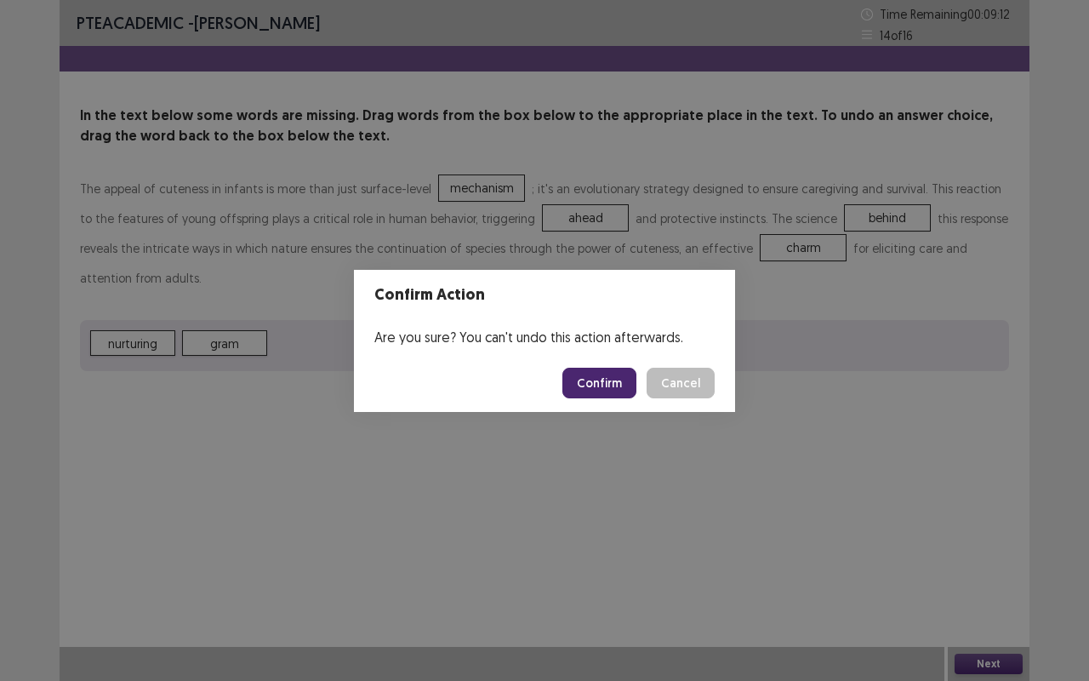
click at [598, 379] on button "Confirm" at bounding box center [599, 382] width 74 height 31
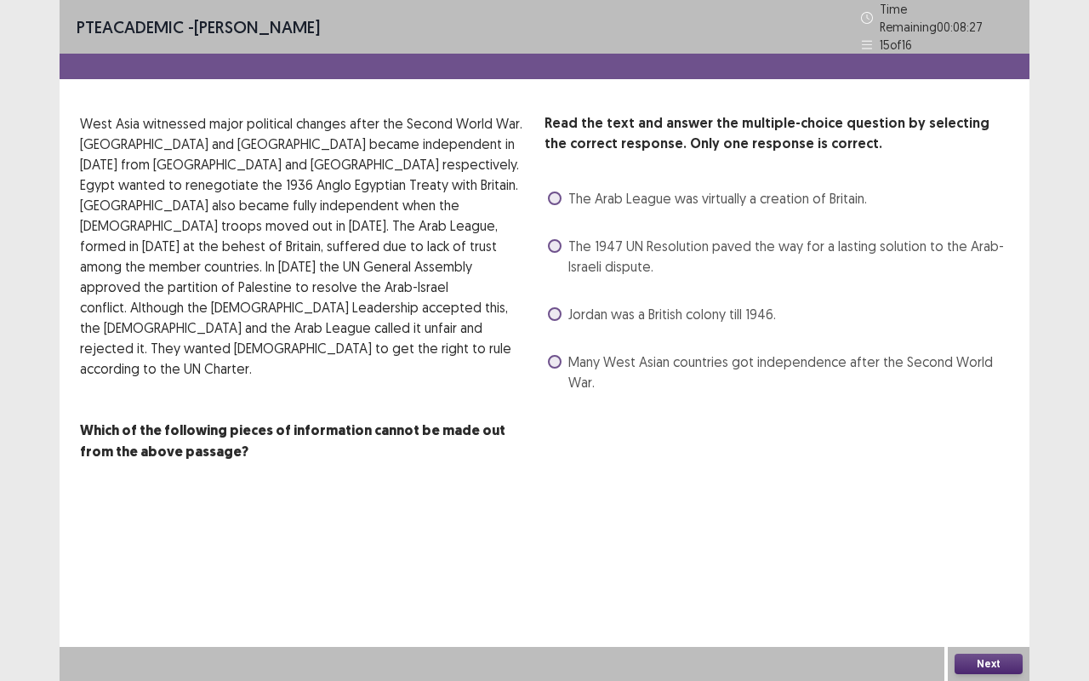
click at [554, 355] on span at bounding box center [555, 362] width 14 height 14
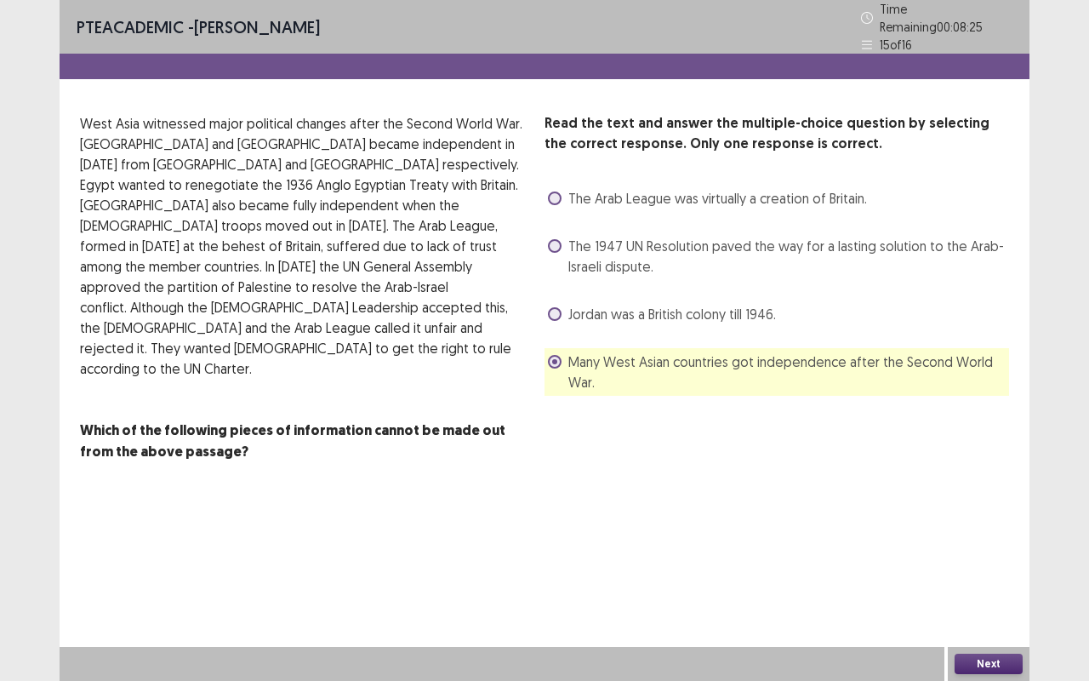
click at [988, 565] on button "Next" at bounding box center [988, 663] width 68 height 20
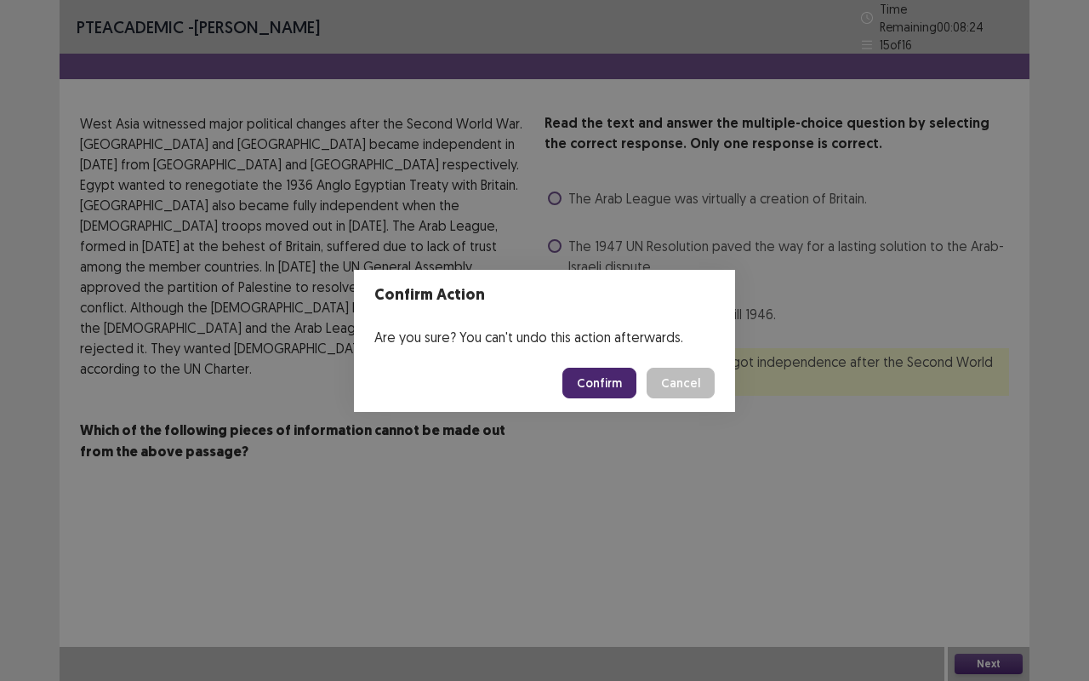
click at [601, 385] on button "Confirm" at bounding box center [599, 382] width 74 height 31
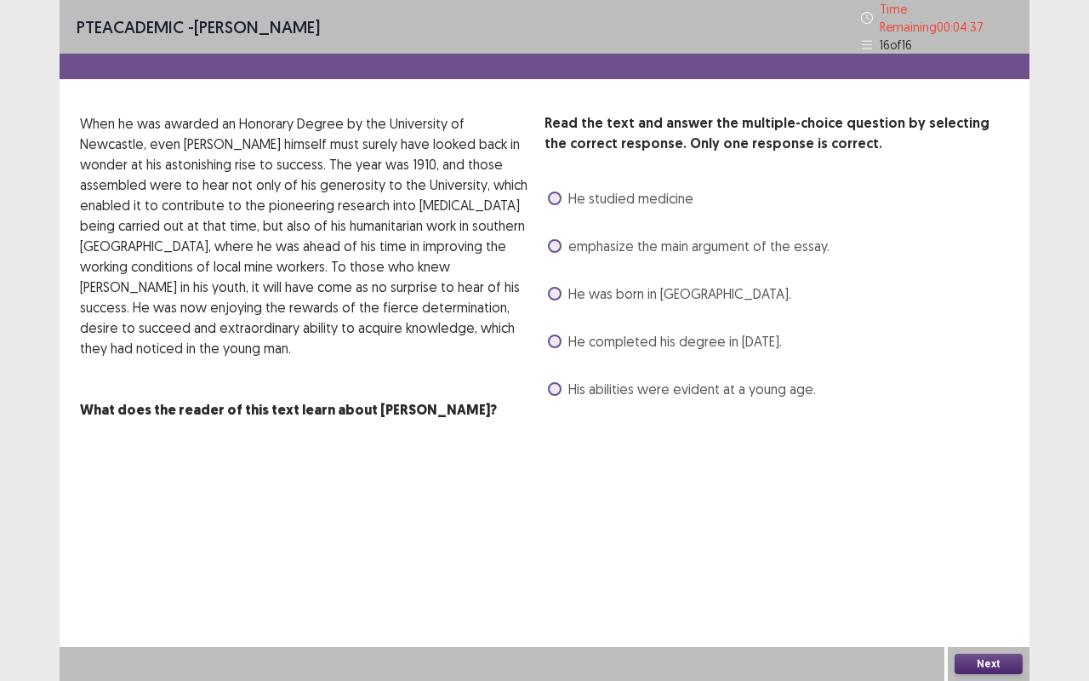
click at [555, 379] on label "His abilities were evident at a young age." at bounding box center [682, 389] width 268 height 20
click at [1004, 565] on button "Next" at bounding box center [988, 663] width 68 height 20
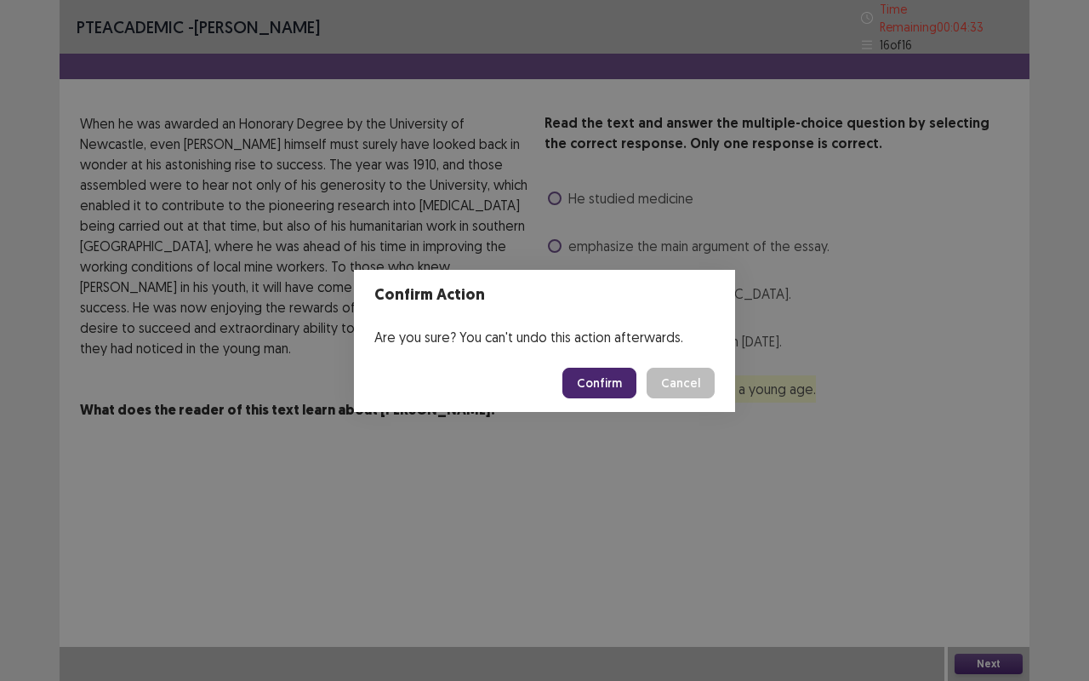
click at [601, 379] on button "Confirm" at bounding box center [599, 382] width 74 height 31
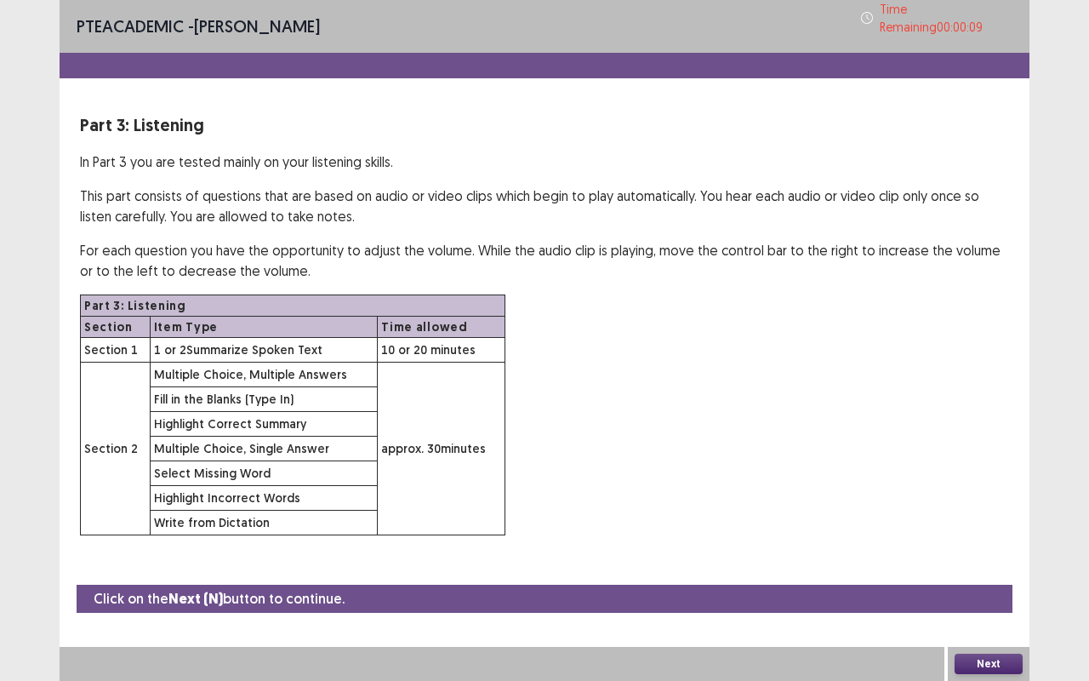
click at [987, 565] on button "Next" at bounding box center [988, 663] width 68 height 20
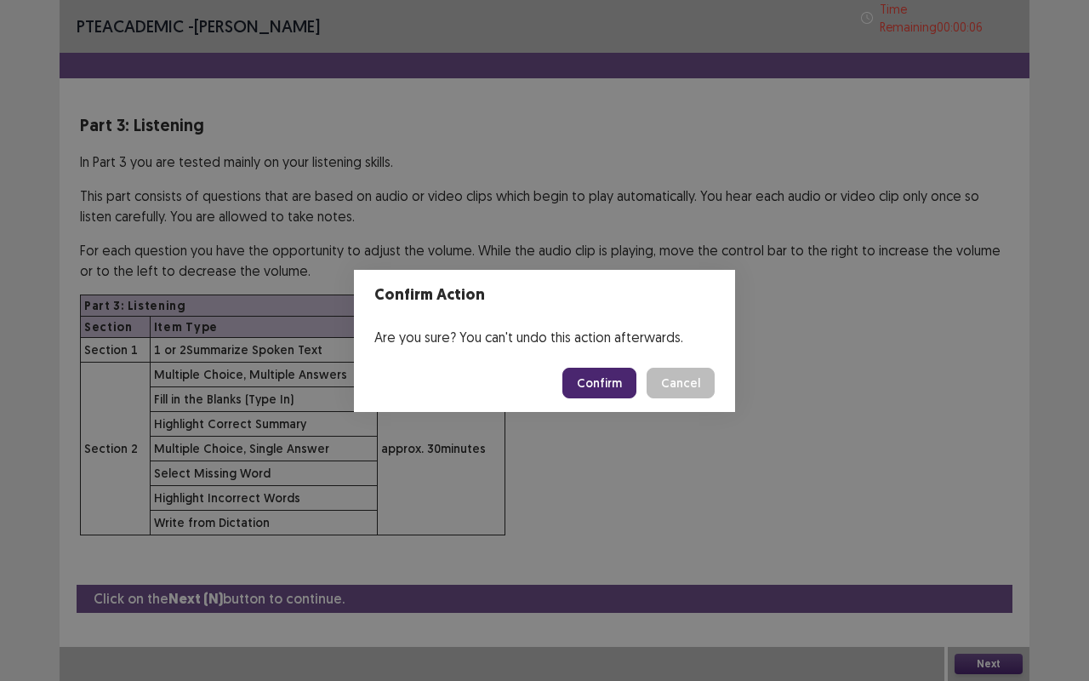
click at [584, 379] on button "Confirm" at bounding box center [599, 382] width 74 height 31
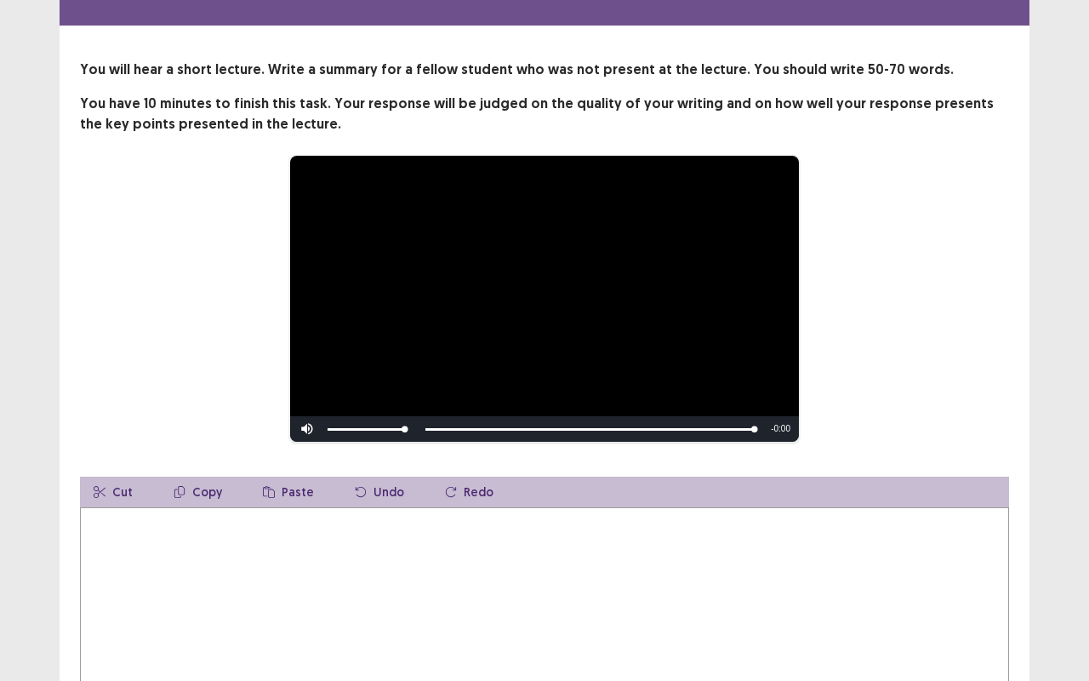
scroll to position [85, 0]
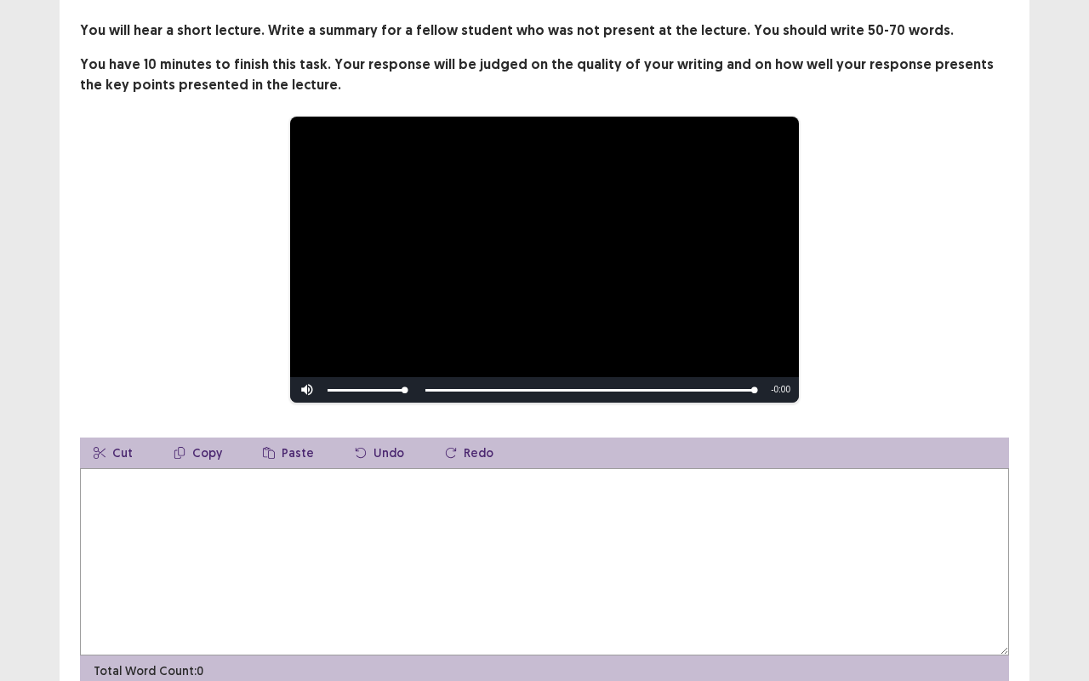
click at [129, 499] on textarea at bounding box center [544, 561] width 929 height 187
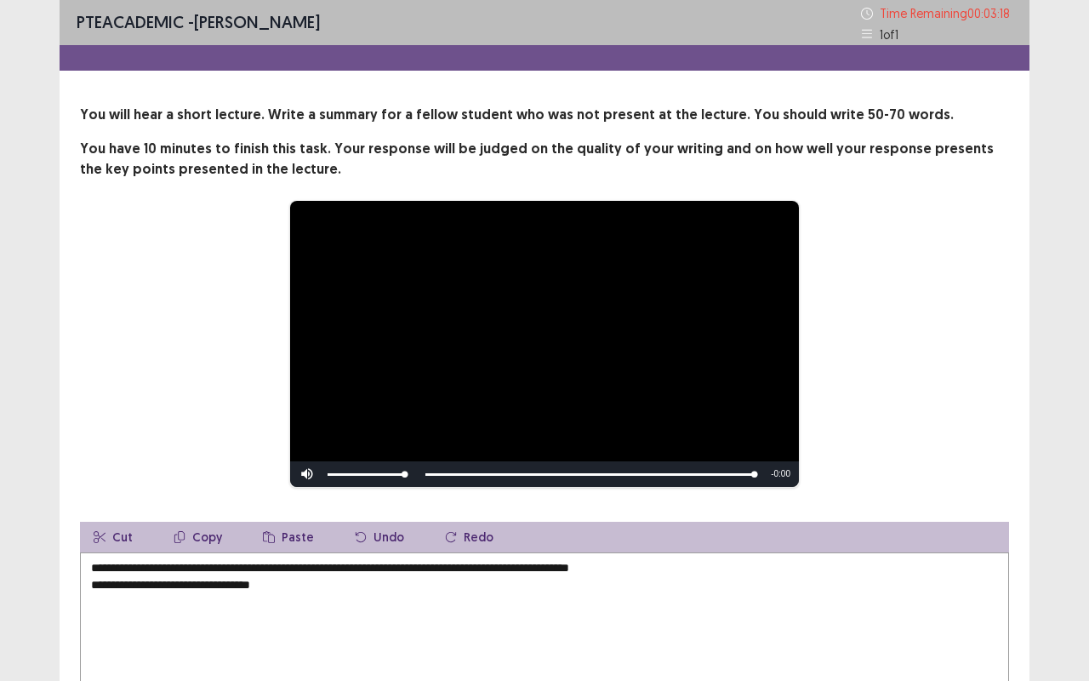
scroll to position [165, 0]
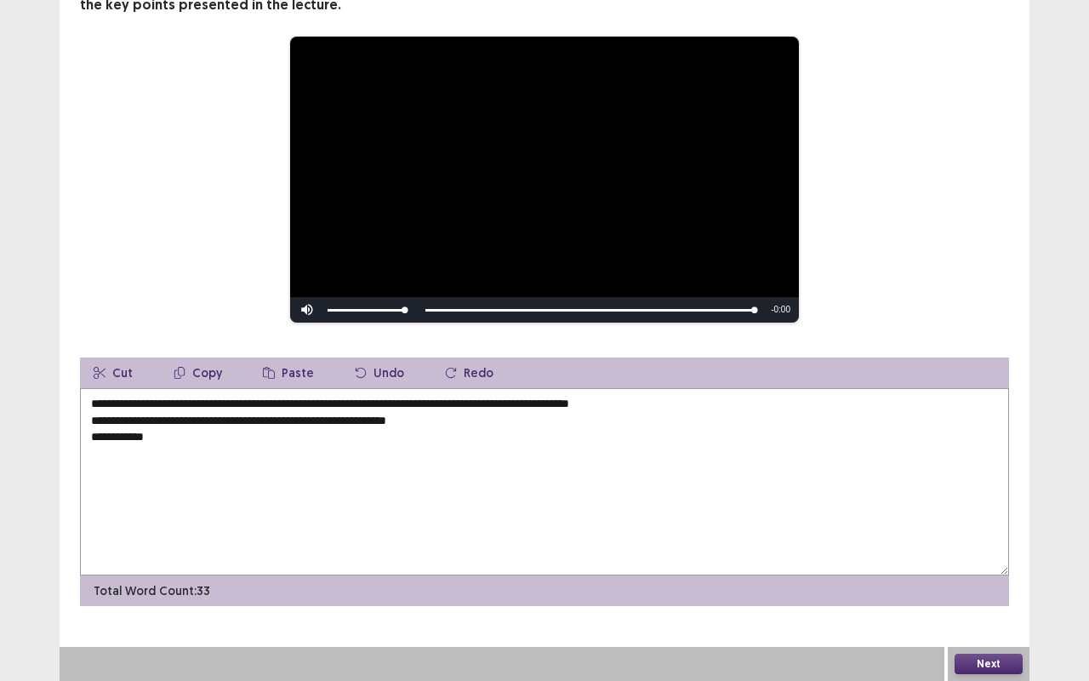
click at [93, 436] on textarea "**********" at bounding box center [544, 481] width 929 height 187
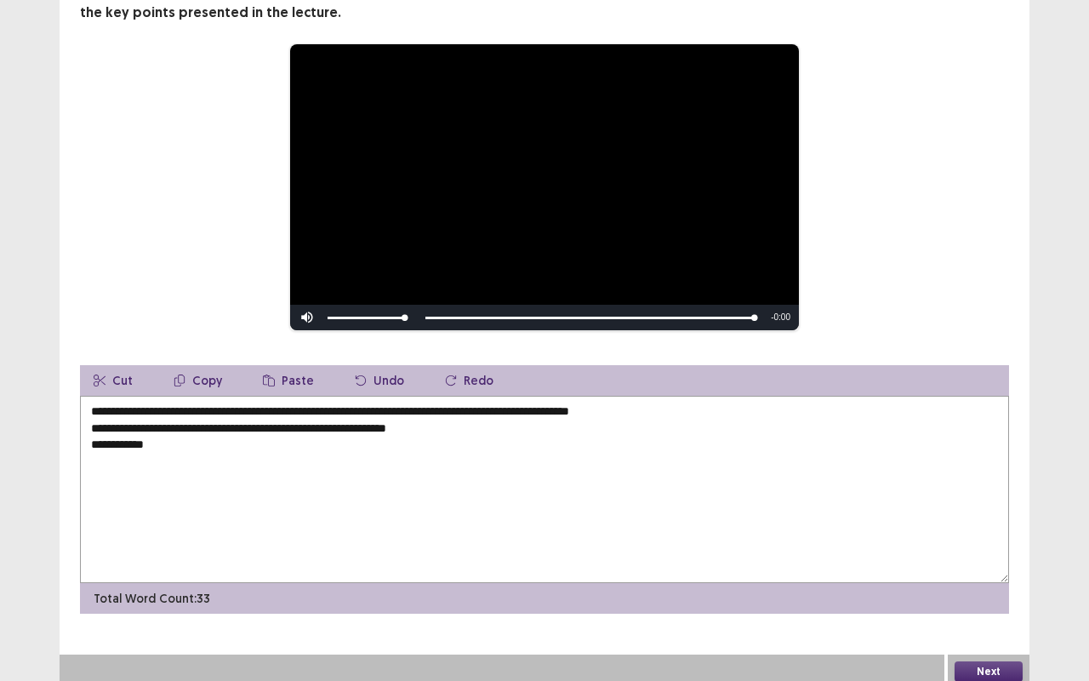
click at [150, 436] on textarea "**********" at bounding box center [544, 489] width 929 height 187
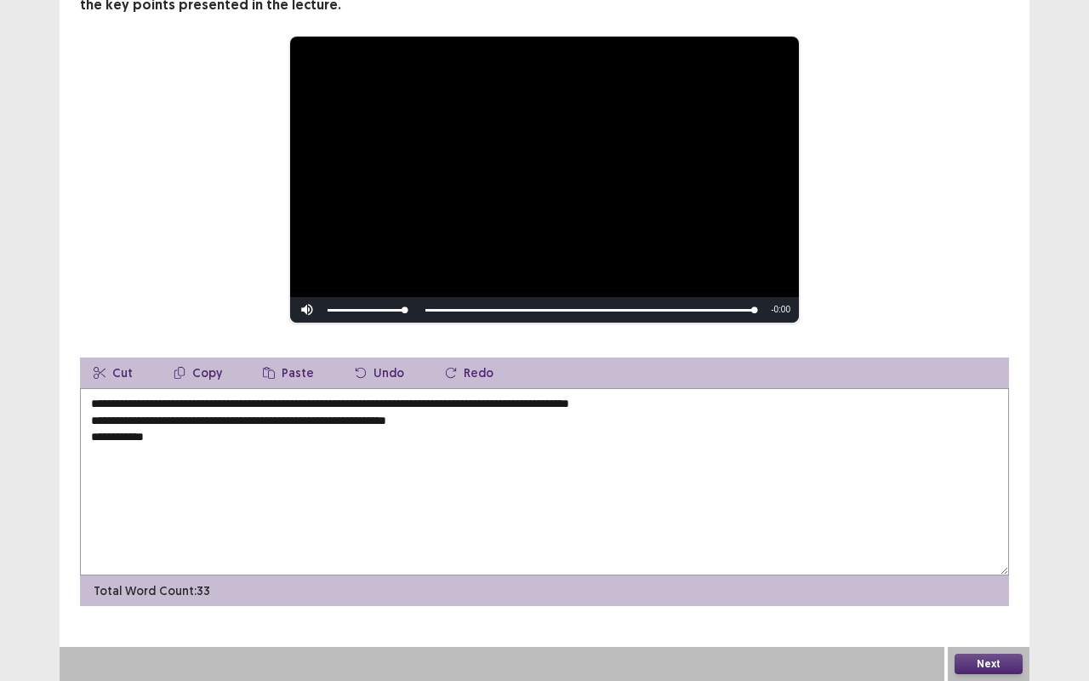
click at [129, 439] on textarea "**********" at bounding box center [544, 481] width 929 height 187
click at [151, 441] on textarea "**********" at bounding box center [544, 481] width 929 height 187
drag, startPoint x: 322, startPoint y: 402, endPoint x: 689, endPoint y: 407, distance: 367.5
click at [689, 407] on textarea "**********" at bounding box center [544, 481] width 929 height 187
click at [147, 436] on textarea "**********" at bounding box center [544, 481] width 929 height 187
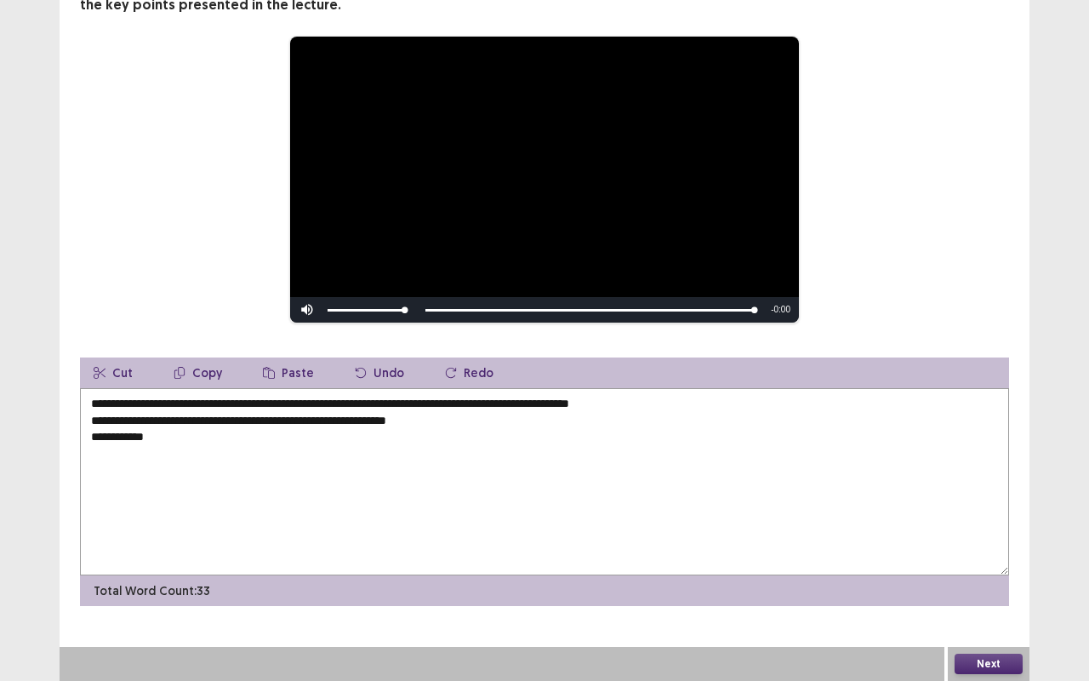
paste textarea "**********"
click at [240, 436] on textarea "**********" at bounding box center [544, 481] width 929 height 187
click at [533, 437] on textarea "**********" at bounding box center [544, 481] width 929 height 187
click at [95, 461] on textarea "**********" at bounding box center [544, 481] width 929 height 187
click at [88, 461] on textarea "**********" at bounding box center [544, 481] width 929 height 187
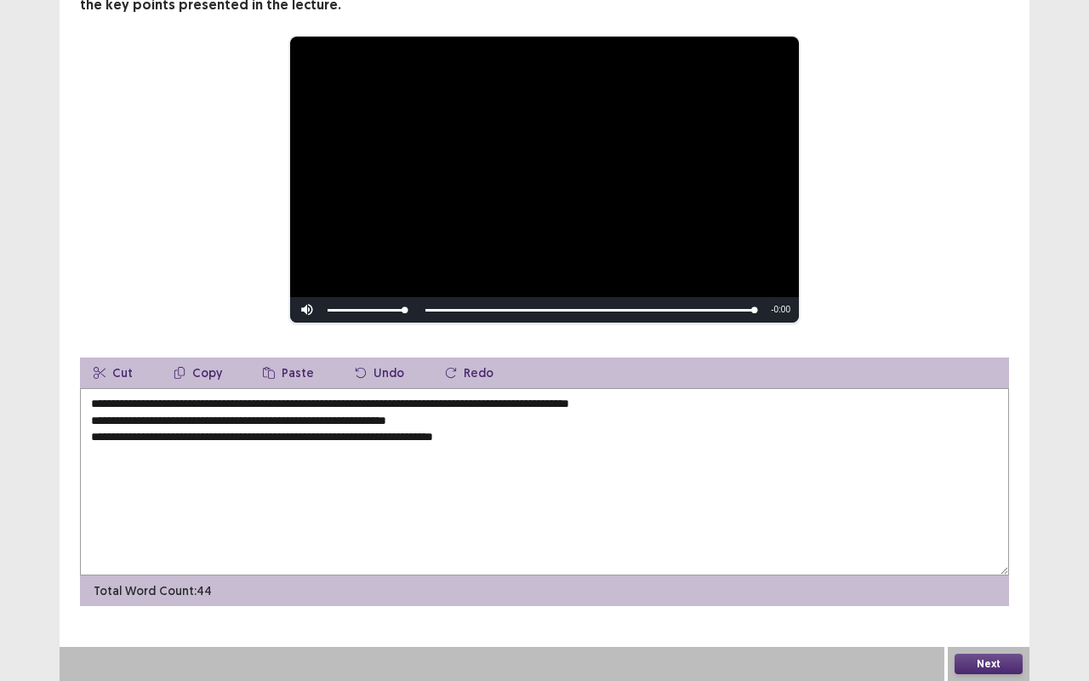
click at [532, 441] on textarea "**********" at bounding box center [544, 481] width 929 height 187
click at [255, 436] on textarea "**********" at bounding box center [544, 481] width 929 height 187
type textarea "**********"
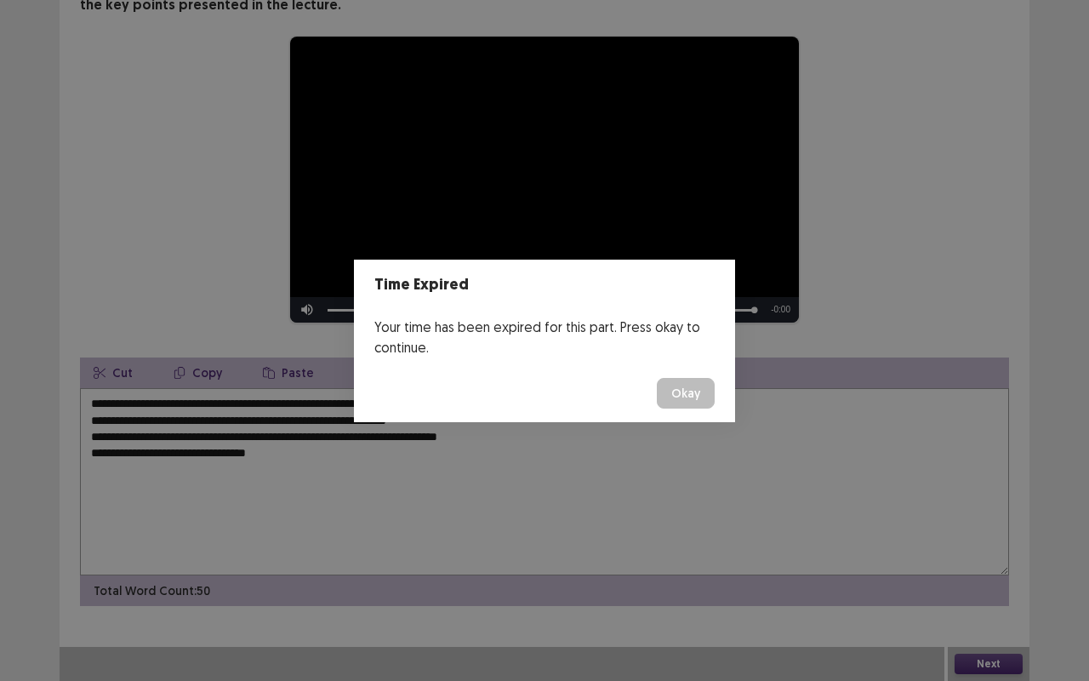
click at [704, 395] on button "Okay" at bounding box center [686, 393] width 58 height 31
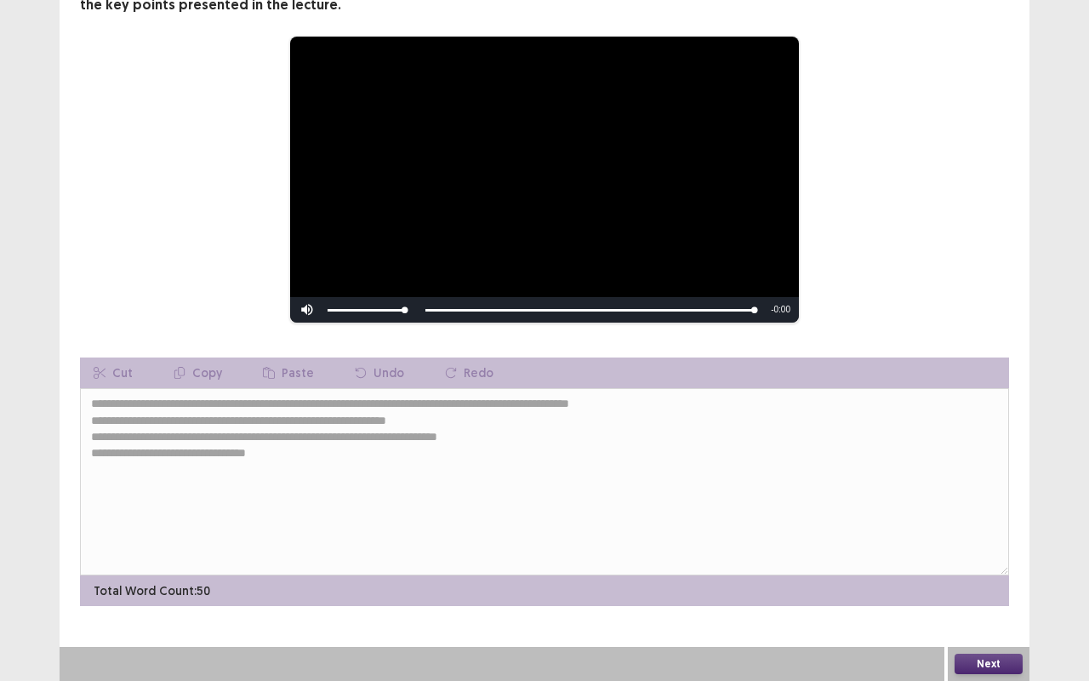
click at [974, 565] on button "Next" at bounding box center [988, 663] width 68 height 20
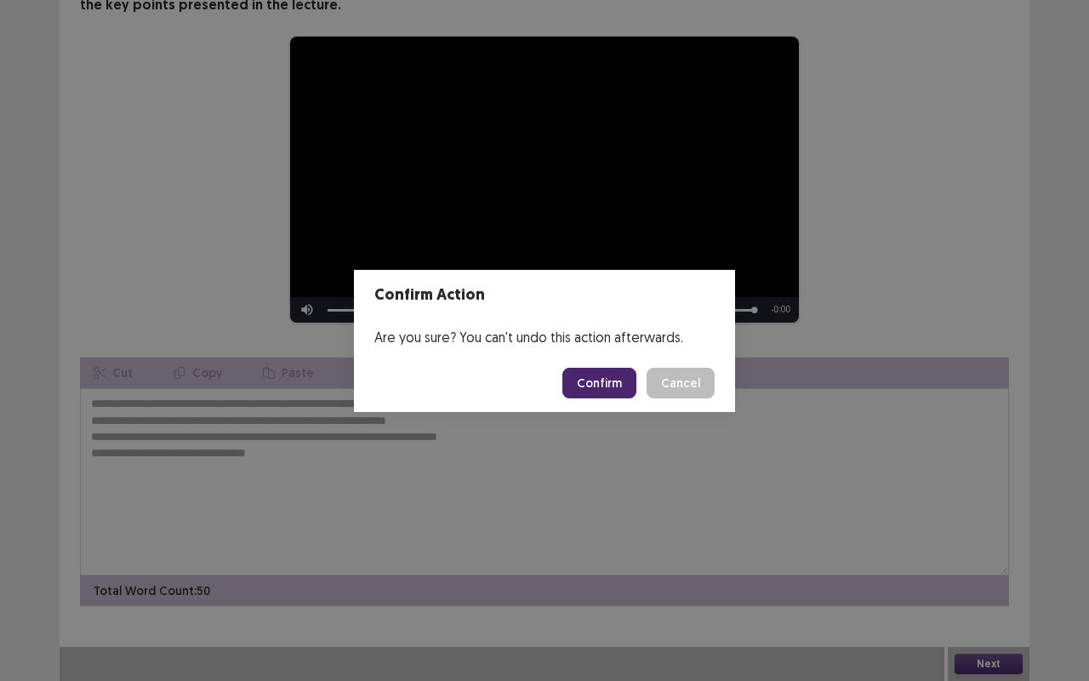
click at [592, 382] on button "Confirm" at bounding box center [599, 382] width 74 height 31
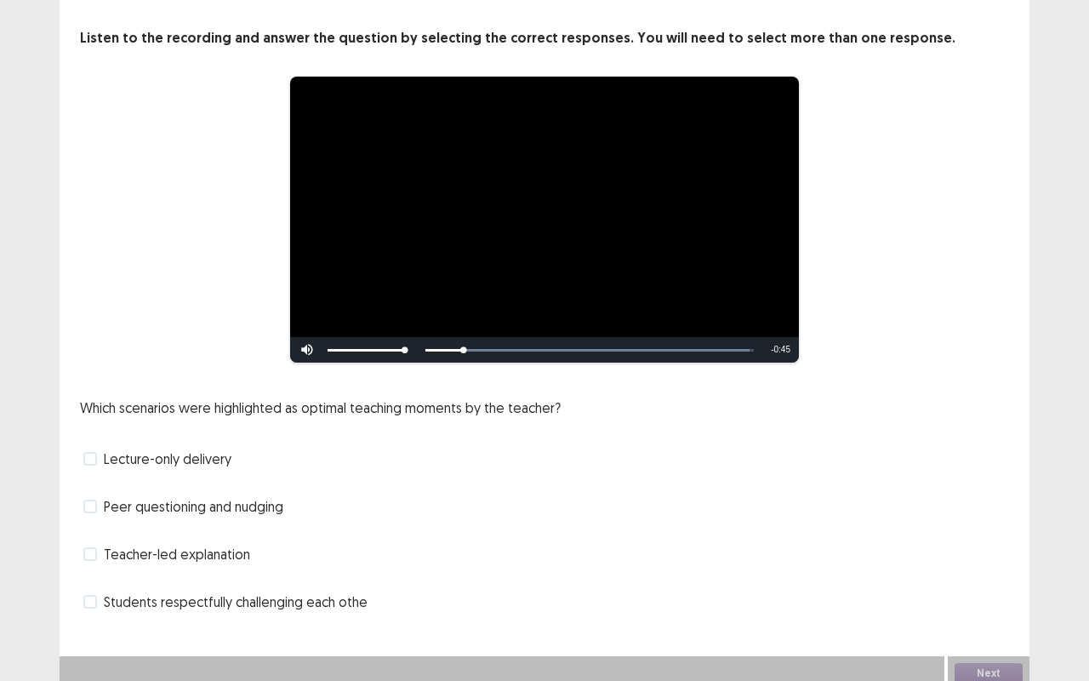
scroll to position [87, 0]
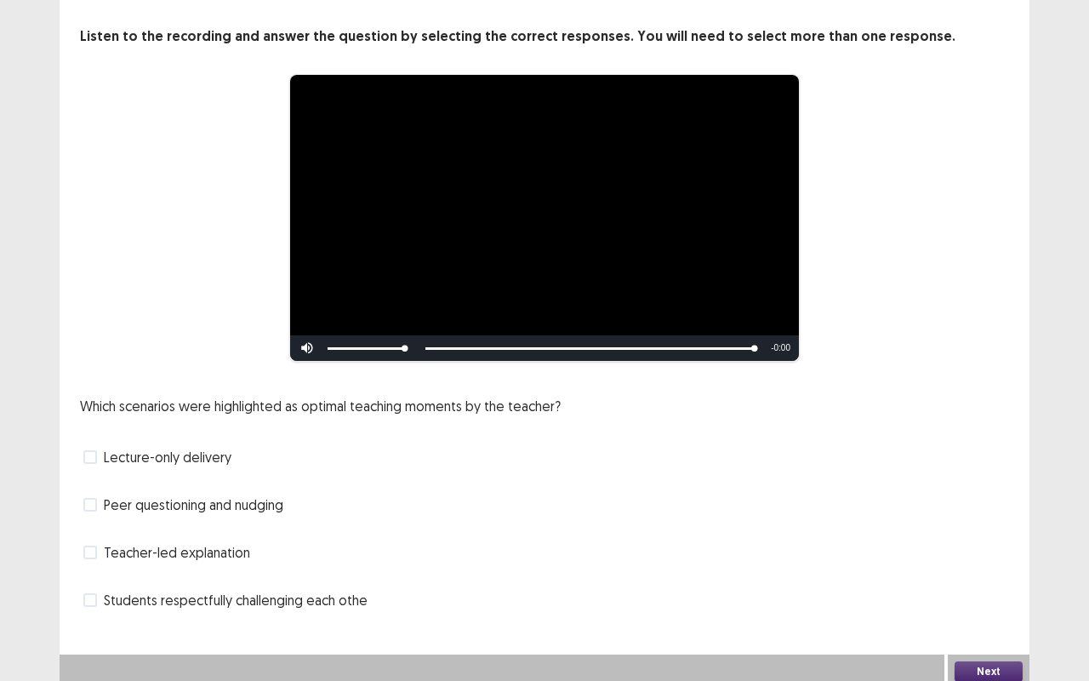
click at [87, 545] on span at bounding box center [90, 552] width 14 height 14
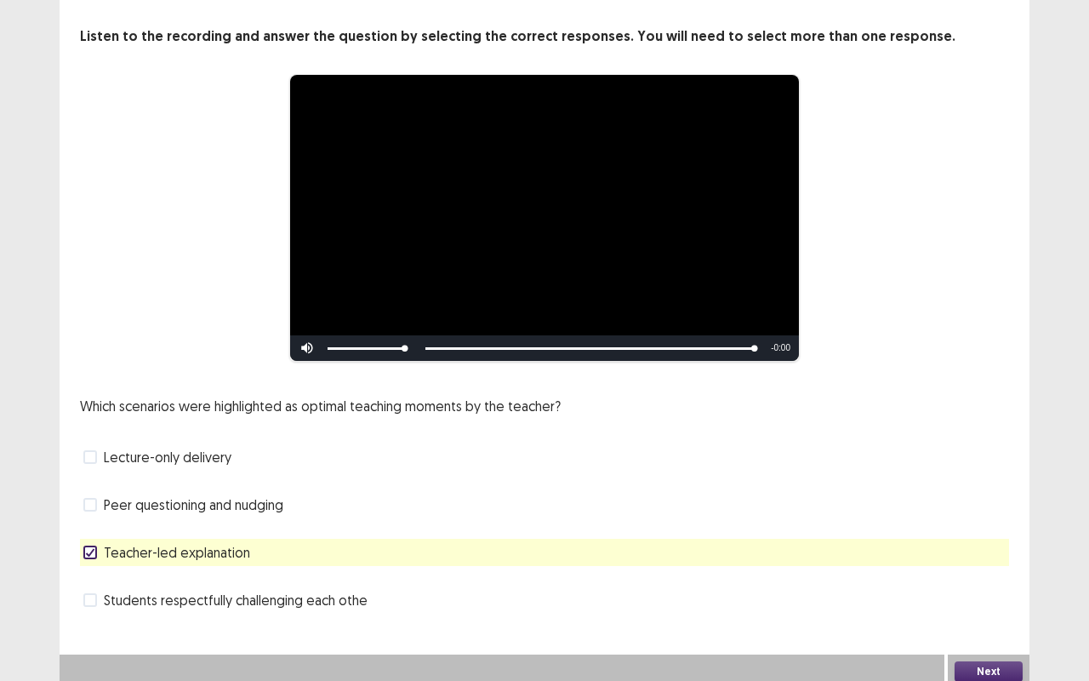
click at [977, 565] on button "Next" at bounding box center [988, 671] width 68 height 20
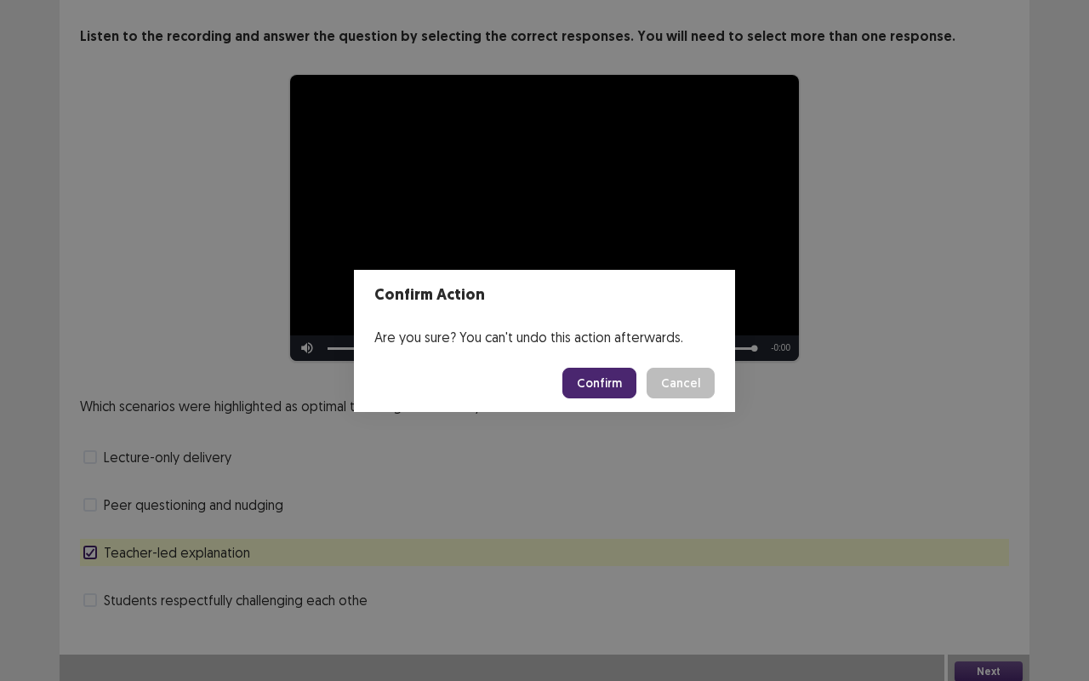
click at [589, 385] on button "Confirm" at bounding box center [599, 382] width 74 height 31
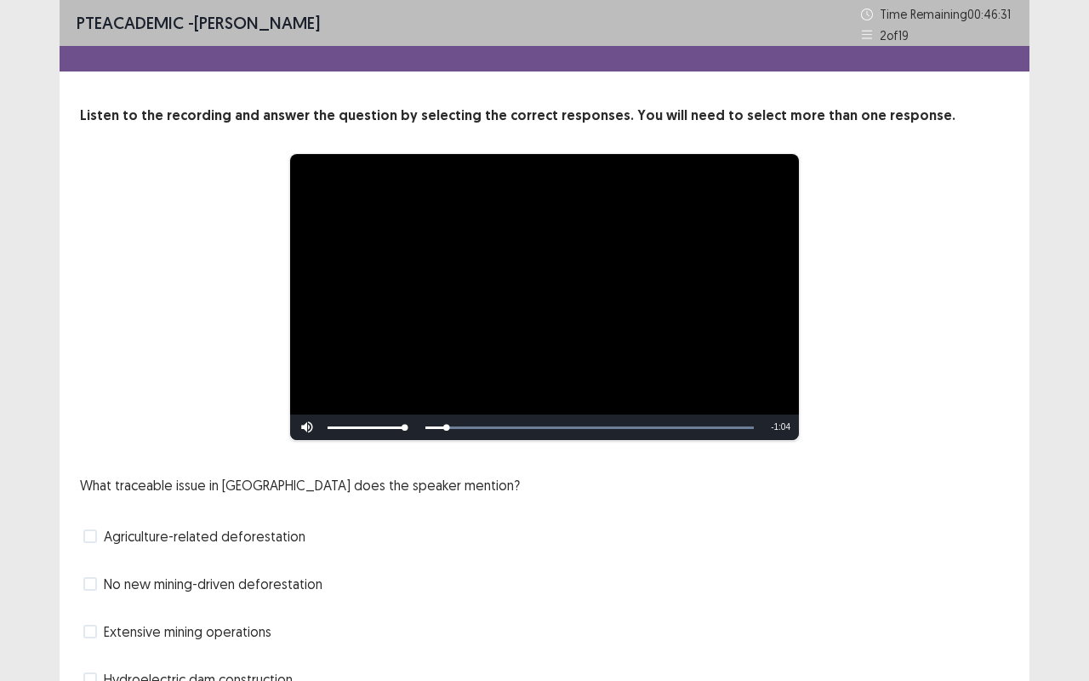
scroll to position [85, 0]
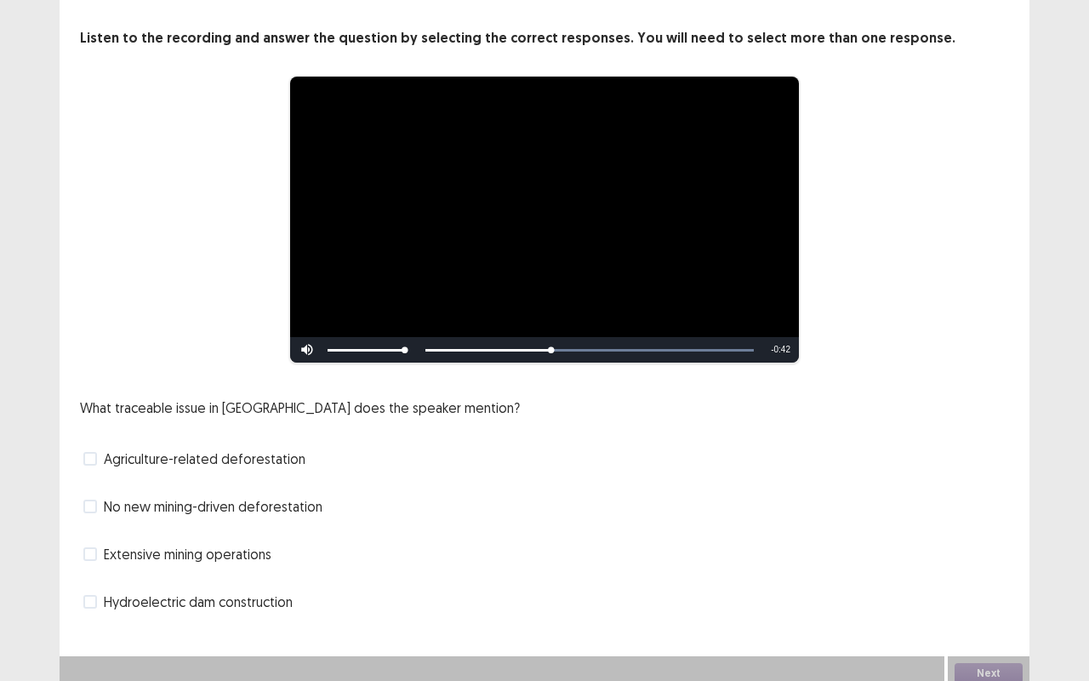
click at [86, 448] on label "Agriculture-related deforestation" at bounding box center [194, 458] width 222 height 20
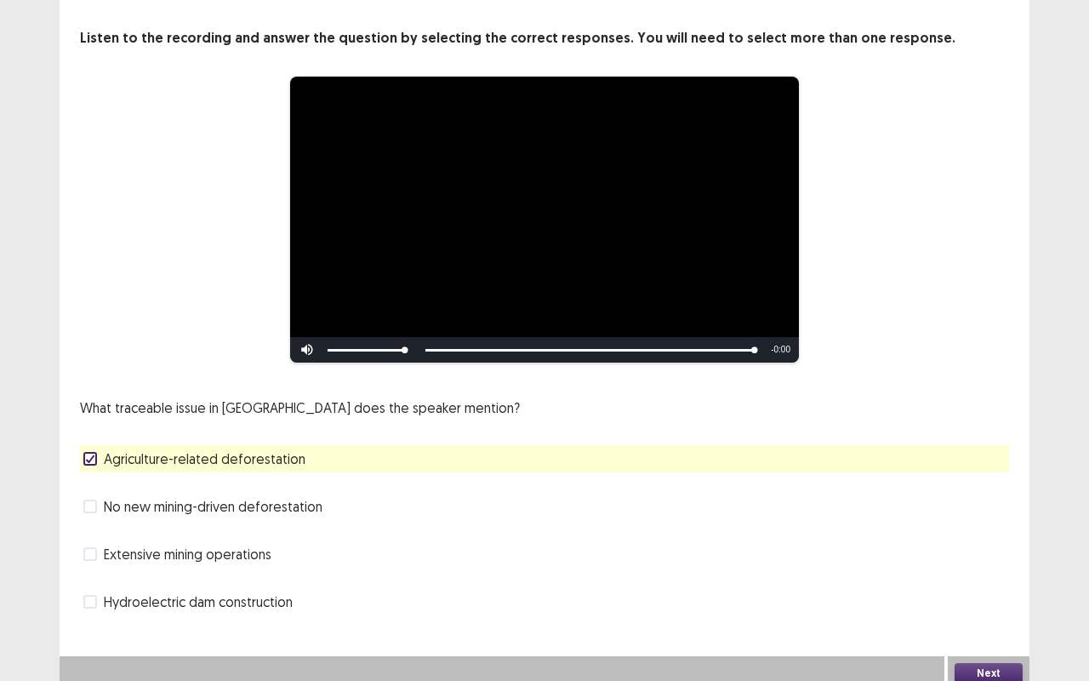
click at [994, 565] on button "Next" at bounding box center [988, 673] width 68 height 20
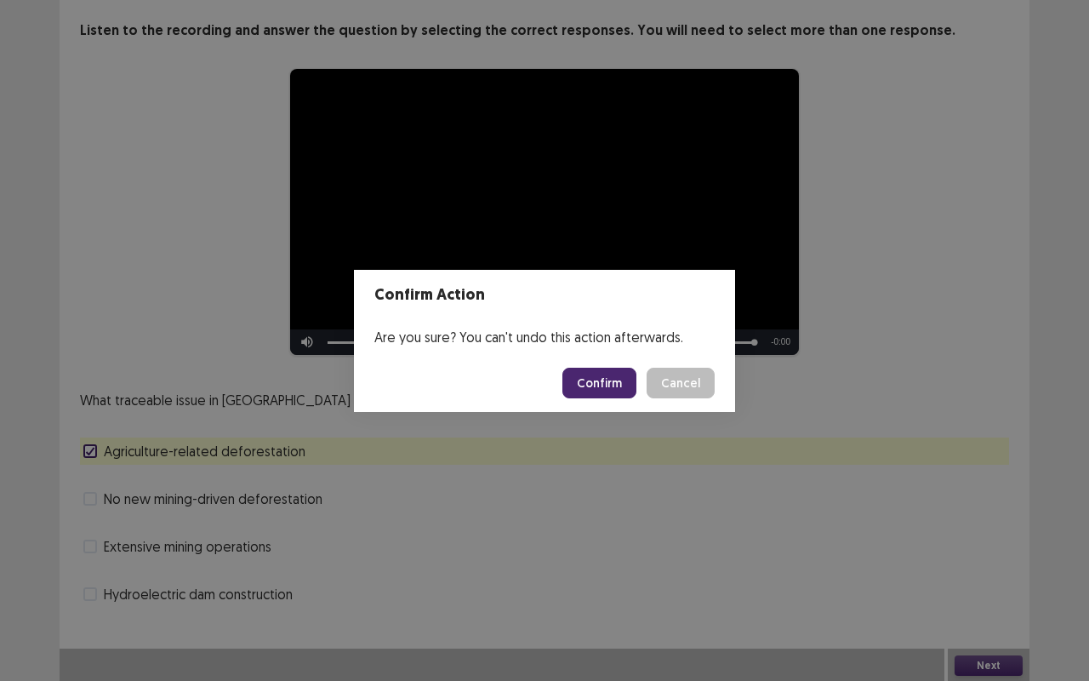
click at [590, 385] on button "Confirm" at bounding box center [599, 382] width 74 height 31
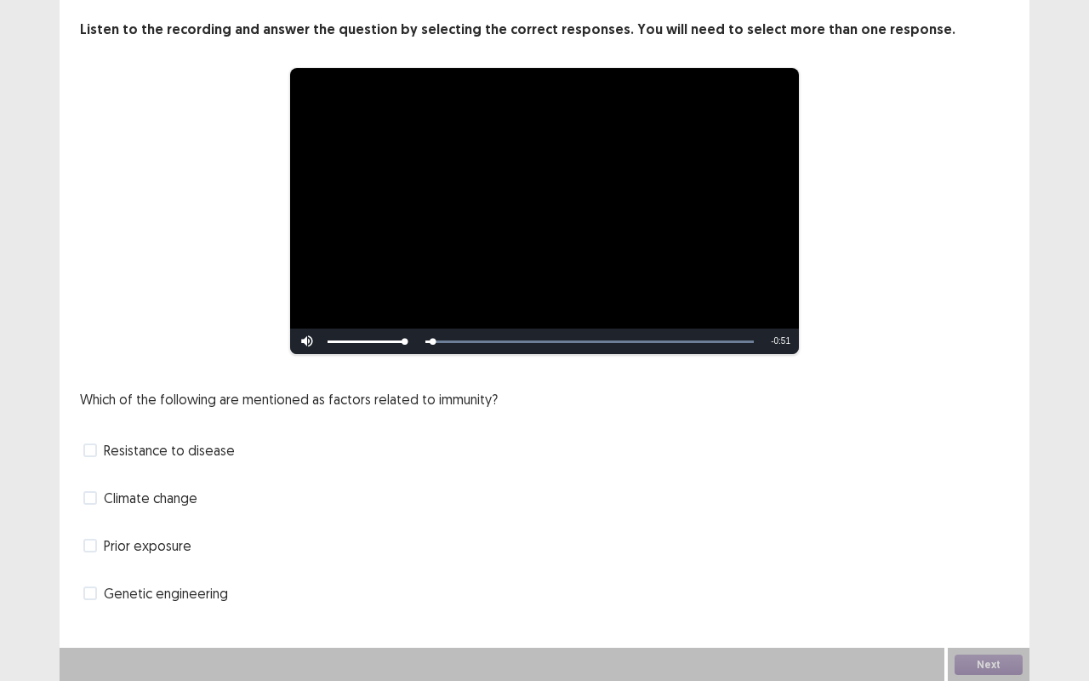
scroll to position [87, 0]
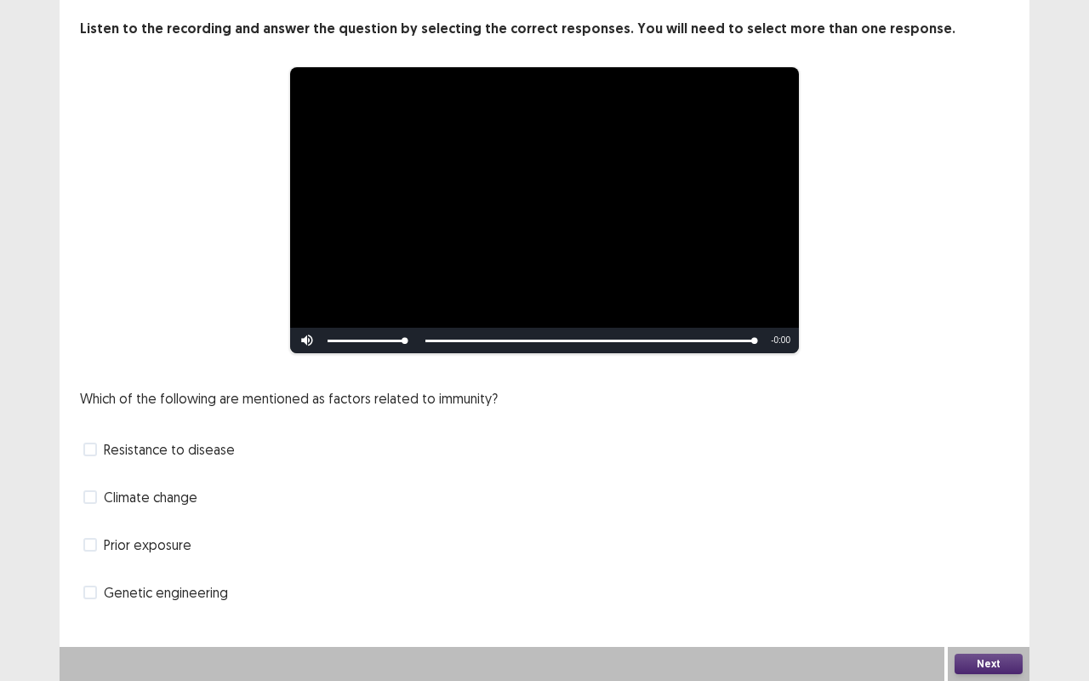
click at [94, 565] on span at bounding box center [90, 592] width 14 height 14
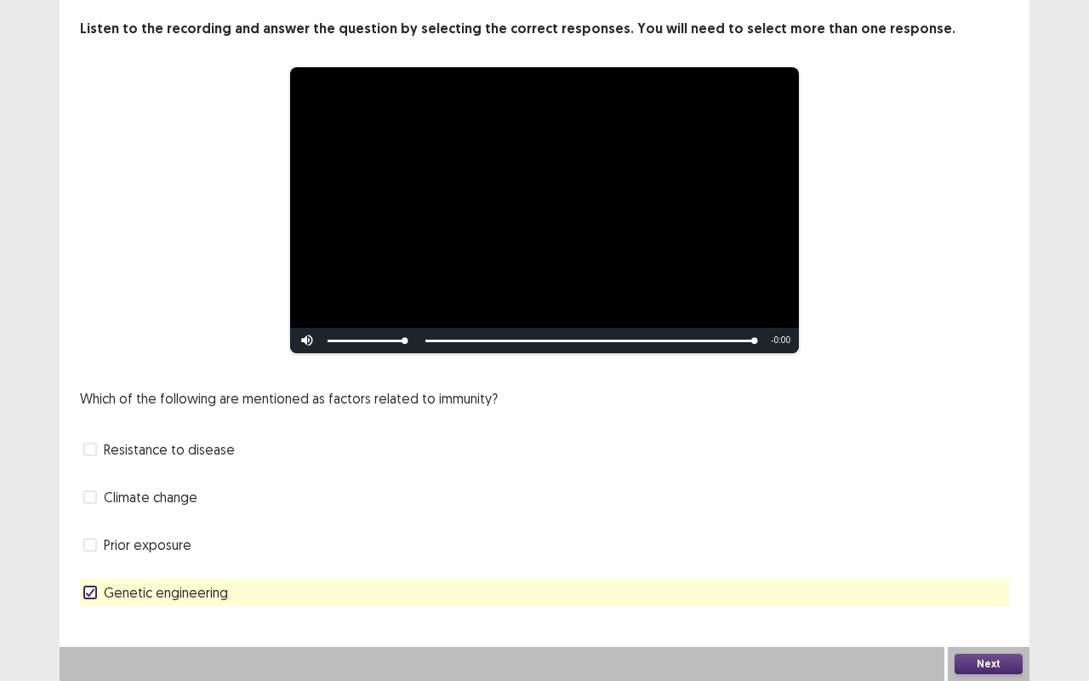
click at [964, 565] on button "Next" at bounding box center [988, 663] width 68 height 20
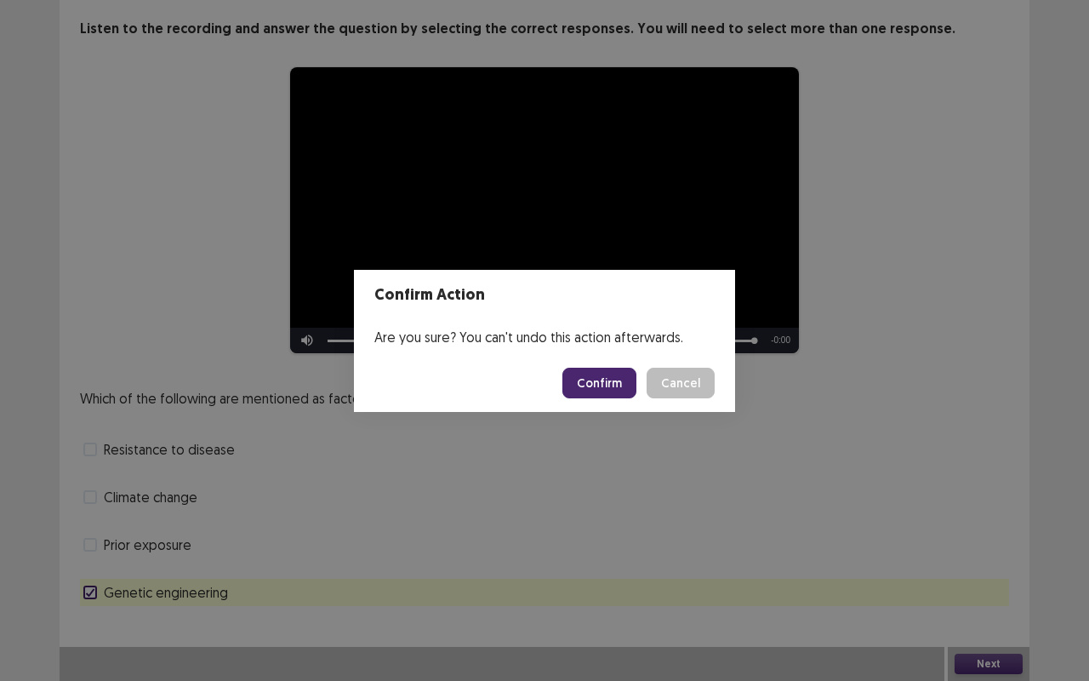
click at [597, 378] on button "Confirm" at bounding box center [599, 382] width 74 height 31
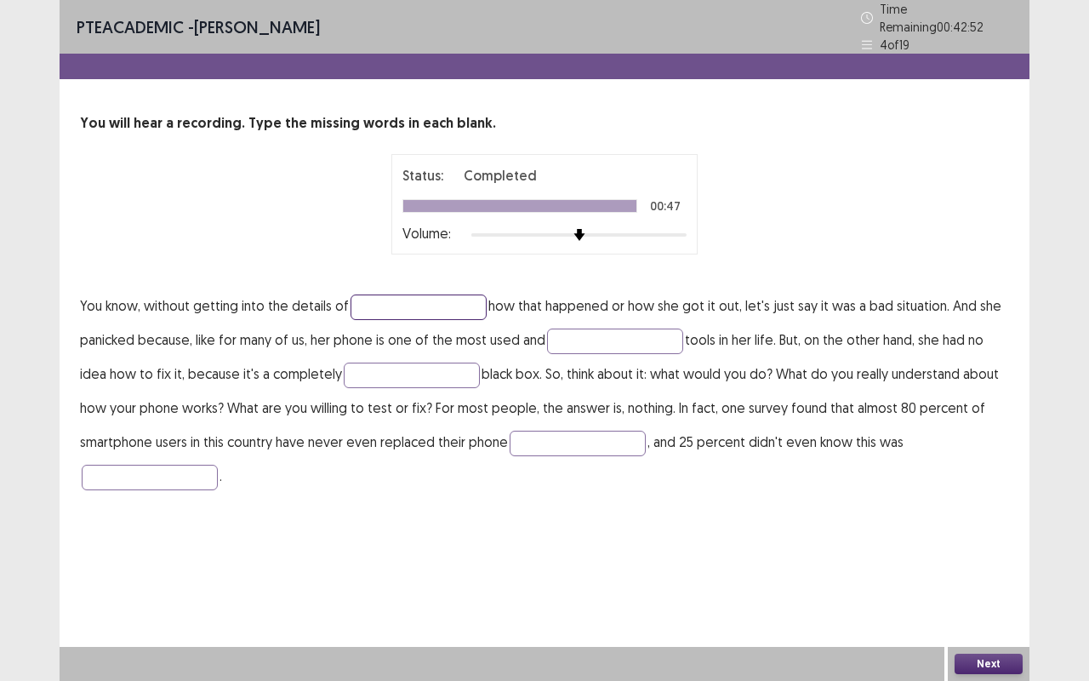
click at [356, 298] on input "text" at bounding box center [418, 307] width 136 height 26
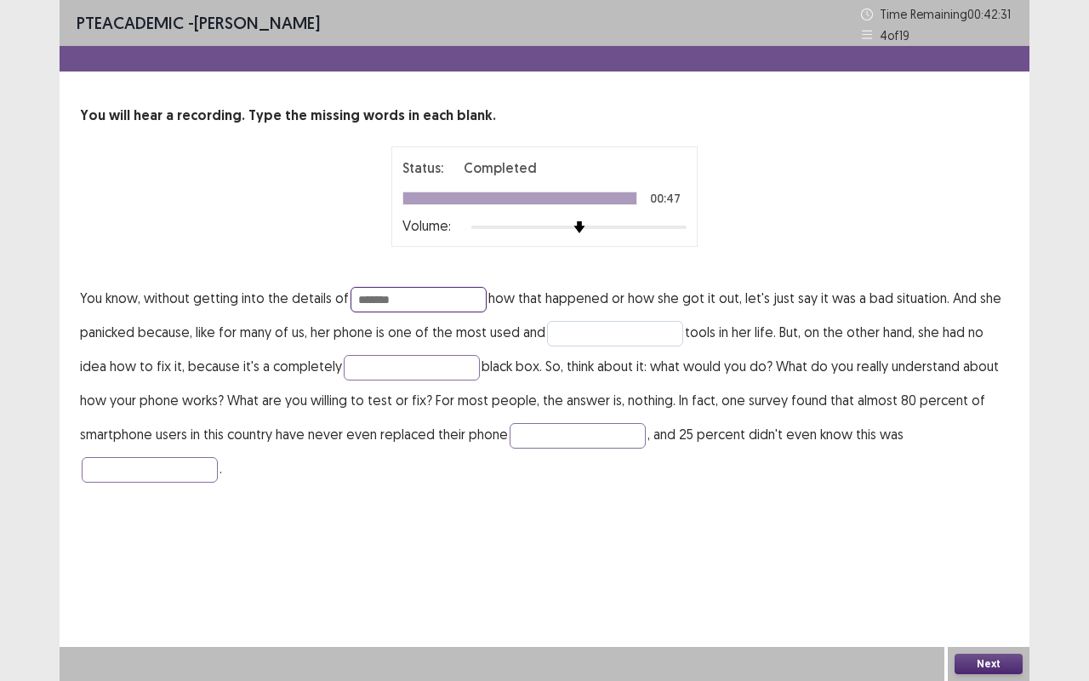
type input "*******"
click at [576, 337] on input "text" at bounding box center [615, 334] width 136 height 26
type input "*********"
click at [361, 364] on input "text" at bounding box center [412, 368] width 136 height 26
type input "*"
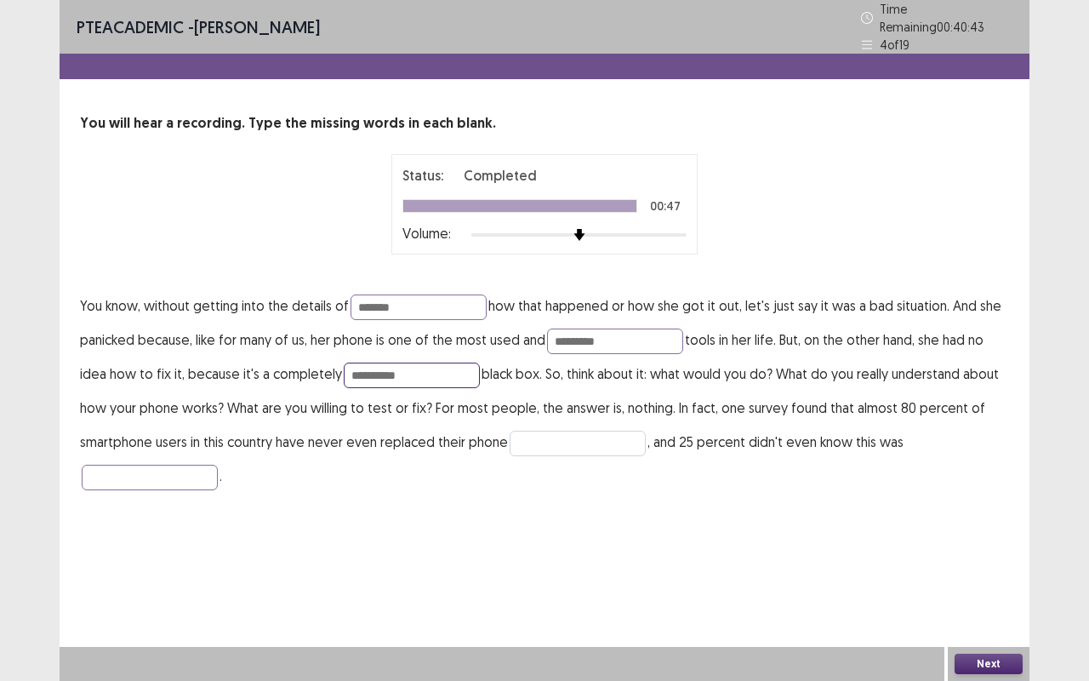
type input "**********"
click at [555, 432] on input "text" at bounding box center [578, 443] width 136 height 26
type input "*******"
click at [111, 467] on input "text" at bounding box center [150, 477] width 136 height 26
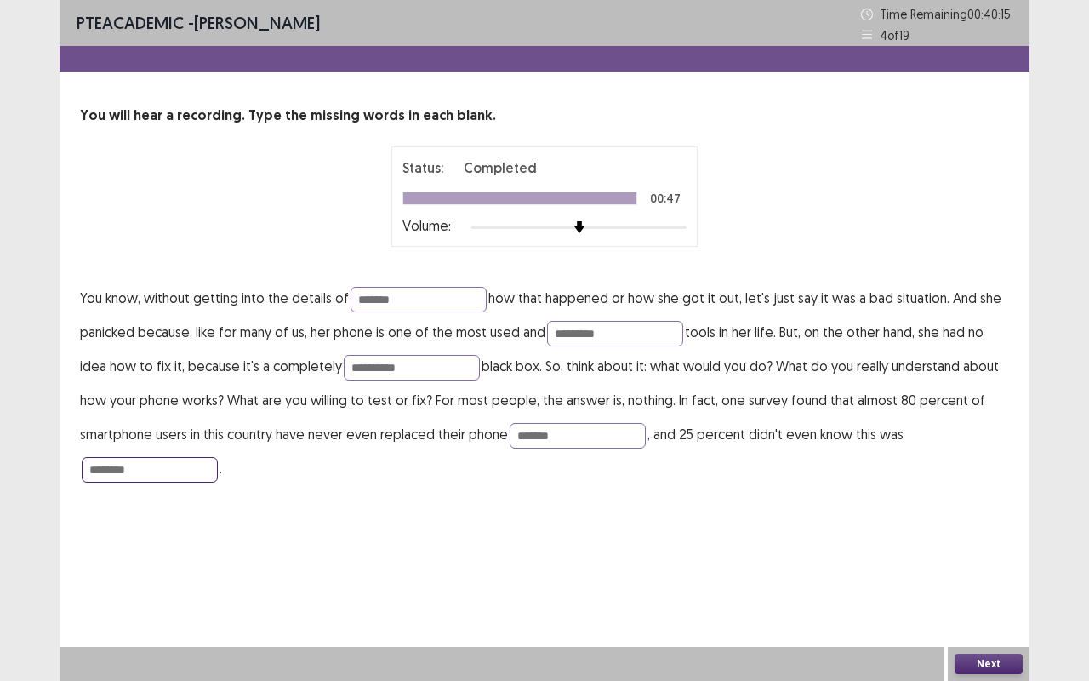
type input "********"
click at [990, 565] on button "Next" at bounding box center [988, 663] width 68 height 20
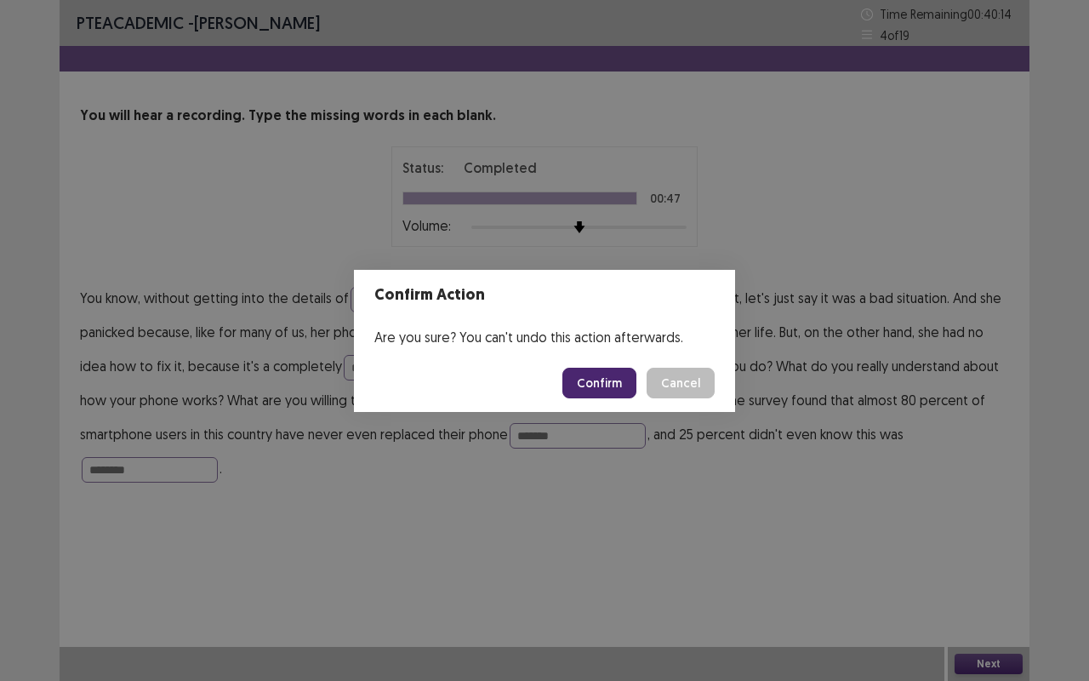
click at [600, 381] on button "Confirm" at bounding box center [599, 382] width 74 height 31
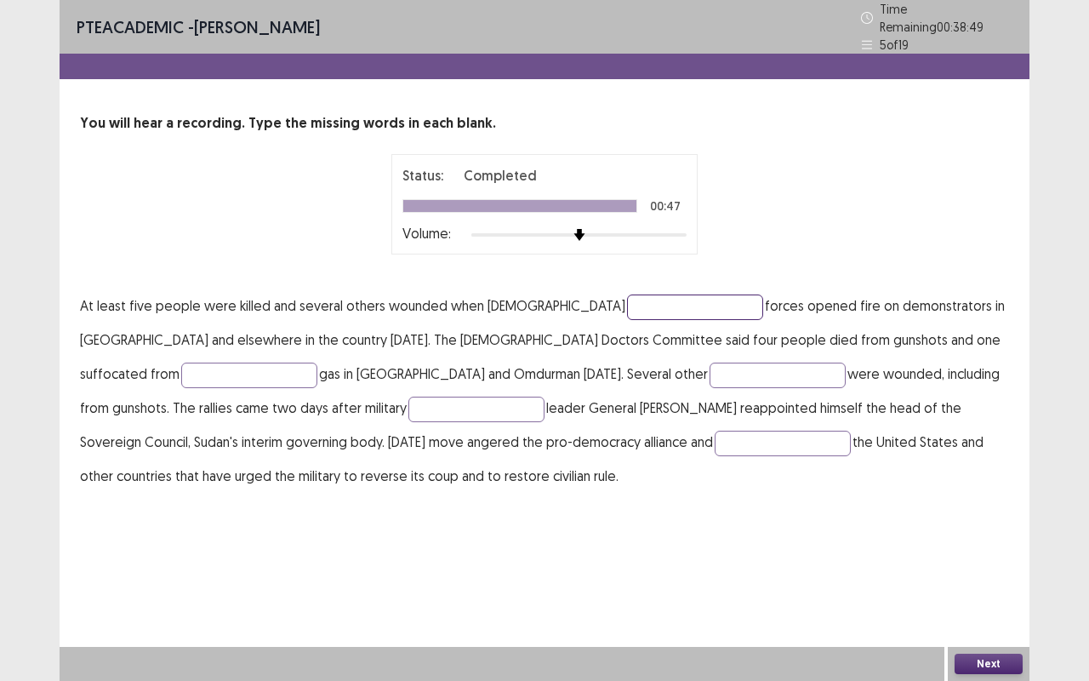
click at [627, 297] on input "text" at bounding box center [695, 307] width 136 height 26
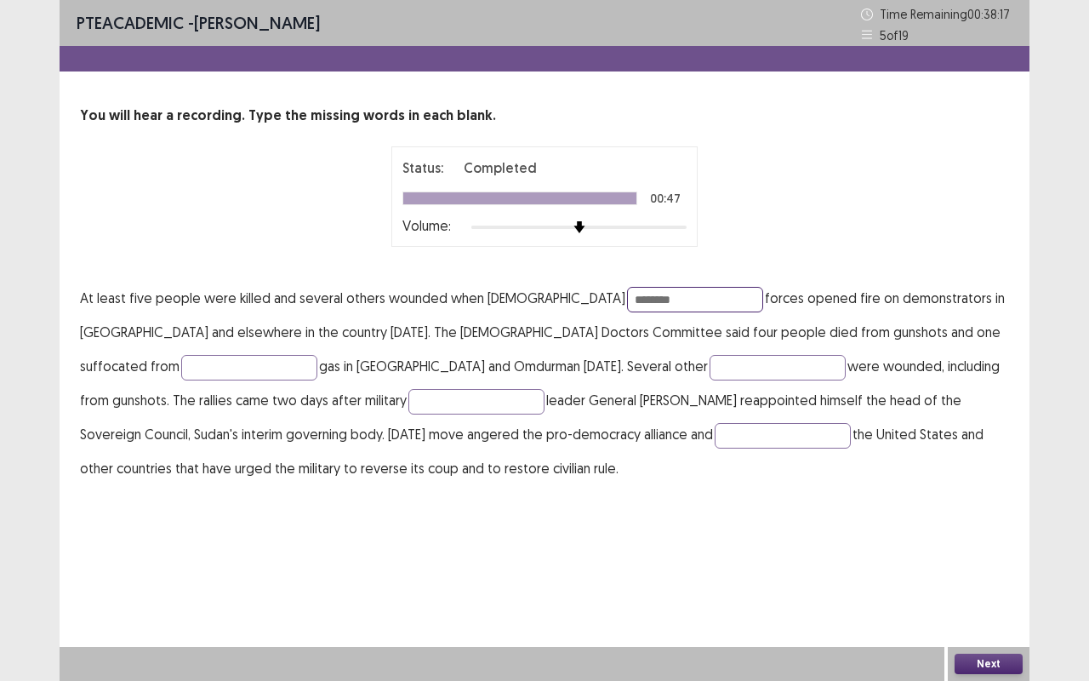
click at [627, 299] on input "********" at bounding box center [695, 300] width 136 height 26
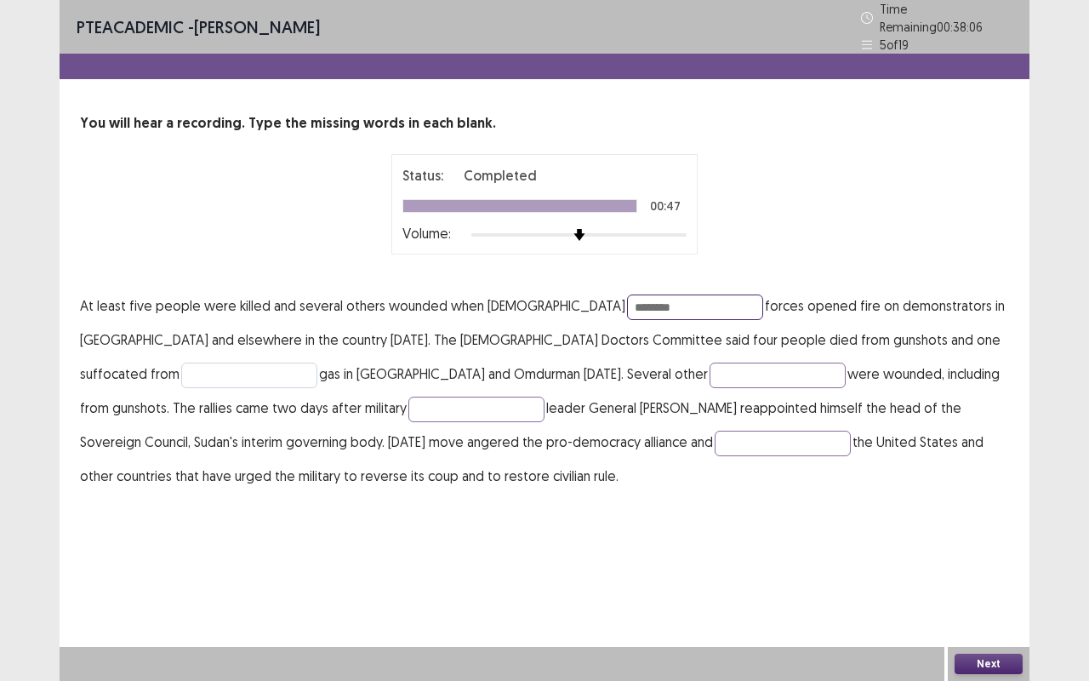
type input "********"
click at [317, 362] on input "text" at bounding box center [249, 375] width 136 height 26
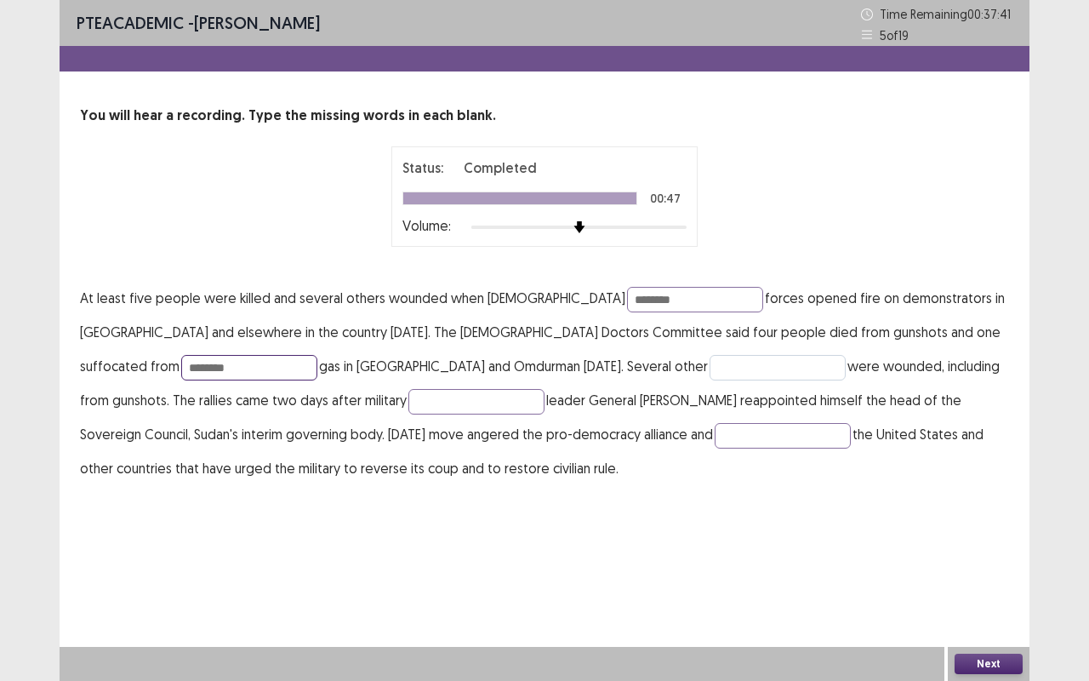
type input "********"
click at [709, 372] on input "text" at bounding box center [777, 368] width 136 height 26
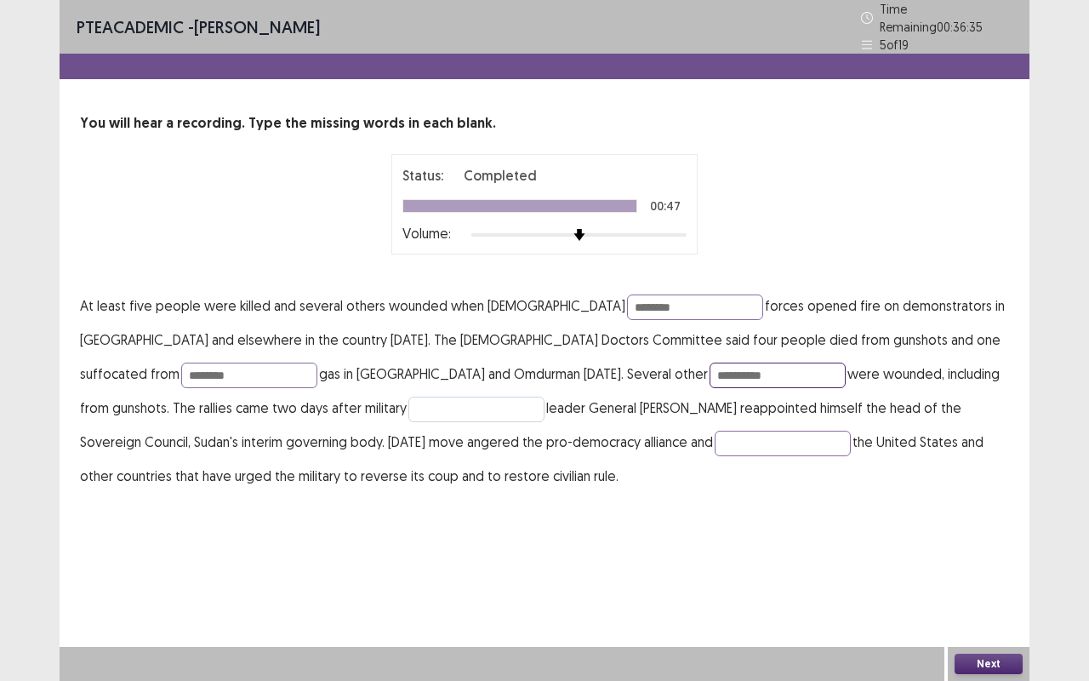
type input "**********"
click at [408, 396] on input "text" at bounding box center [476, 409] width 136 height 26
type input "****"
click at [715, 435] on input "text" at bounding box center [783, 443] width 136 height 26
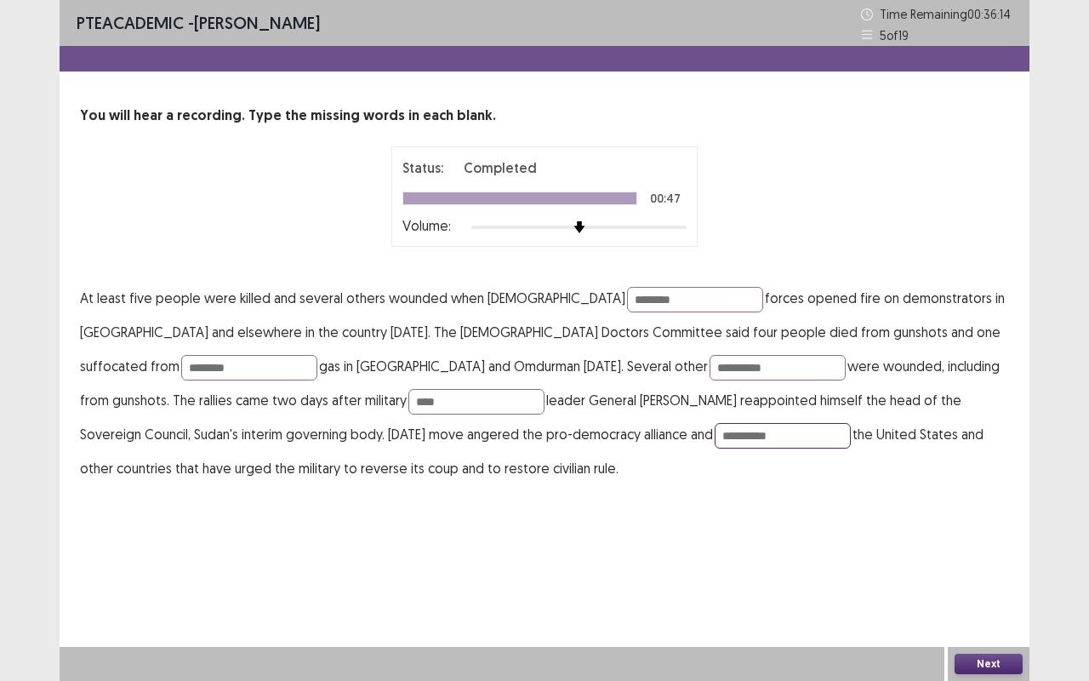
type input "**********"
click at [983, 565] on button "Next" at bounding box center [988, 663] width 68 height 20
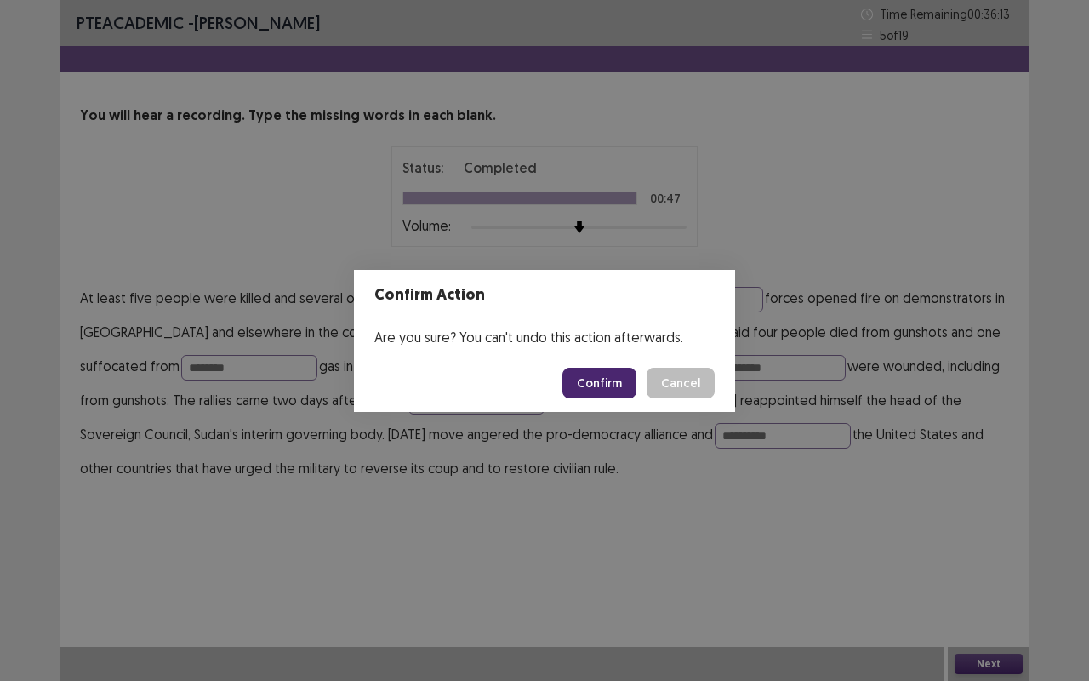
click at [604, 393] on button "Confirm" at bounding box center [599, 382] width 74 height 31
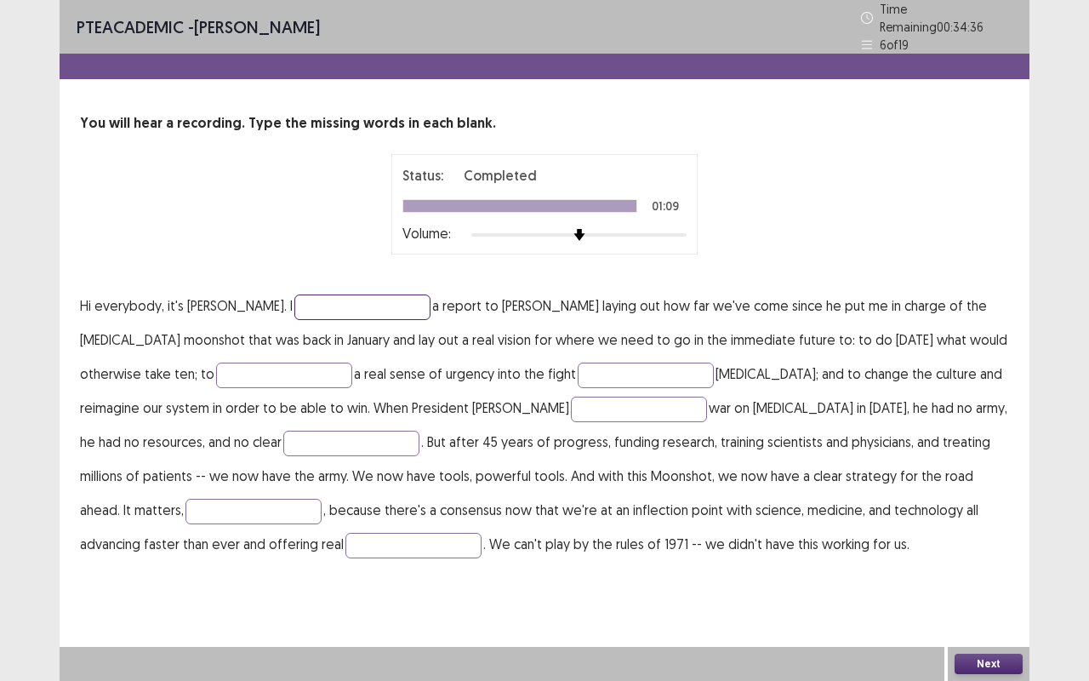
click at [294, 297] on input "text" at bounding box center [362, 307] width 136 height 26
type input "*******"
click at [216, 364] on input "text" at bounding box center [284, 375] width 136 height 26
type input "*******"
click at [578, 362] on input "text" at bounding box center [646, 375] width 136 height 26
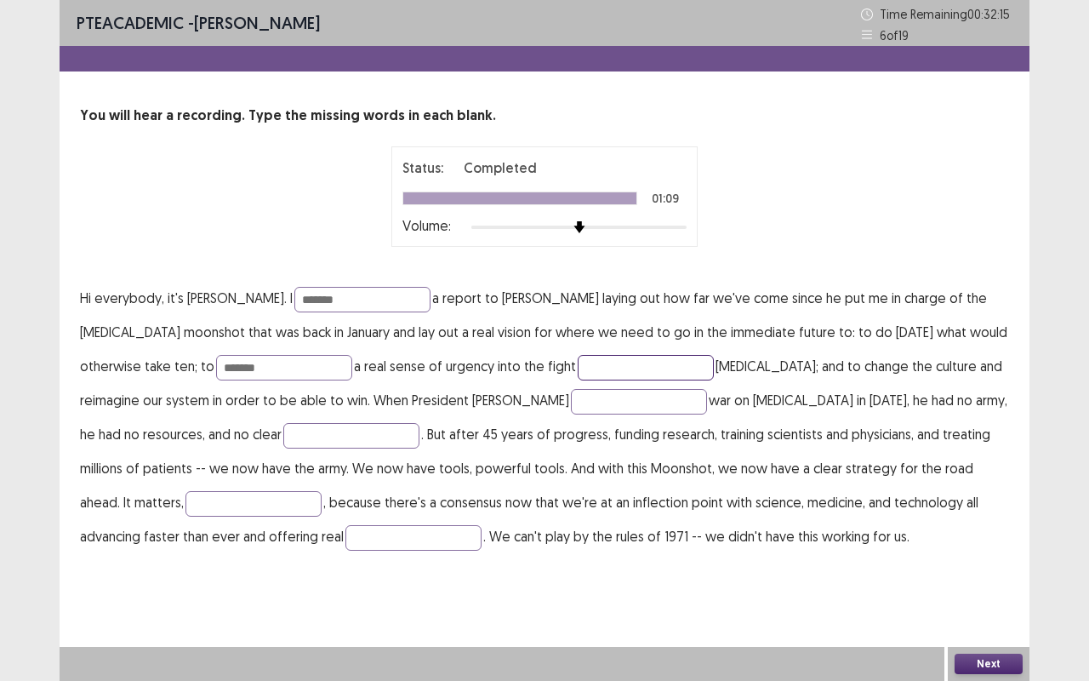
click at [578, 362] on input "text" at bounding box center [646, 368] width 136 height 26
click at [283, 430] on input "text" at bounding box center [351, 436] width 136 height 26
type input "**********"
click at [322, 491] on input "text" at bounding box center [253, 504] width 136 height 26
type input "*****"
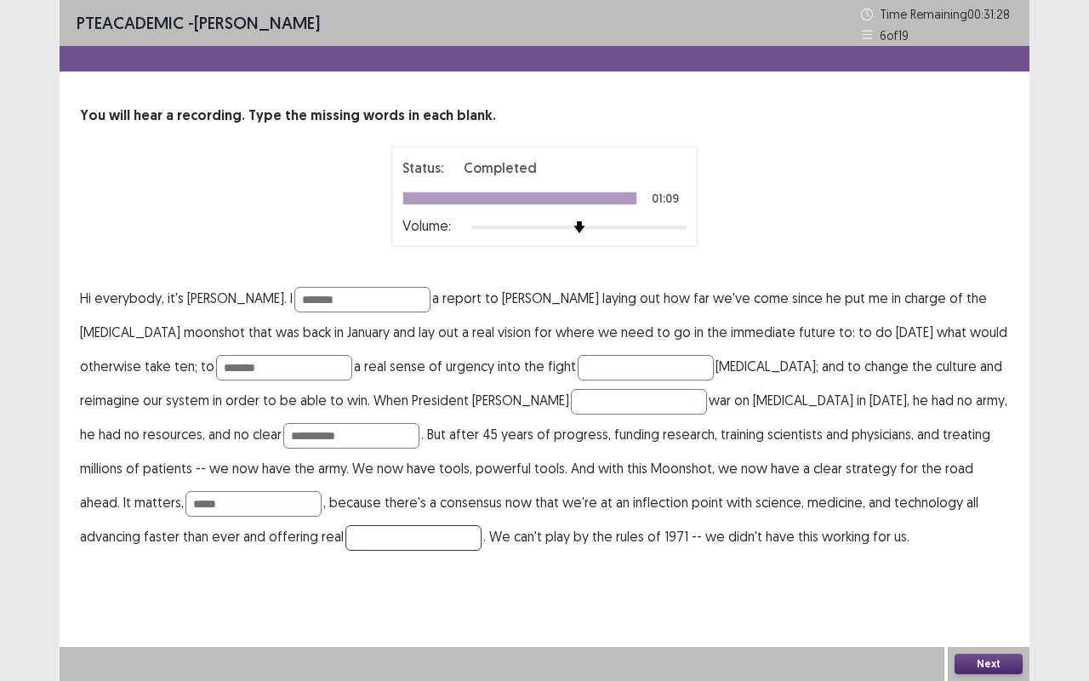
click at [345, 542] on input "text" at bounding box center [413, 538] width 136 height 26
type input "*******"
click at [1007, 565] on button "Next" at bounding box center [988, 663] width 68 height 20
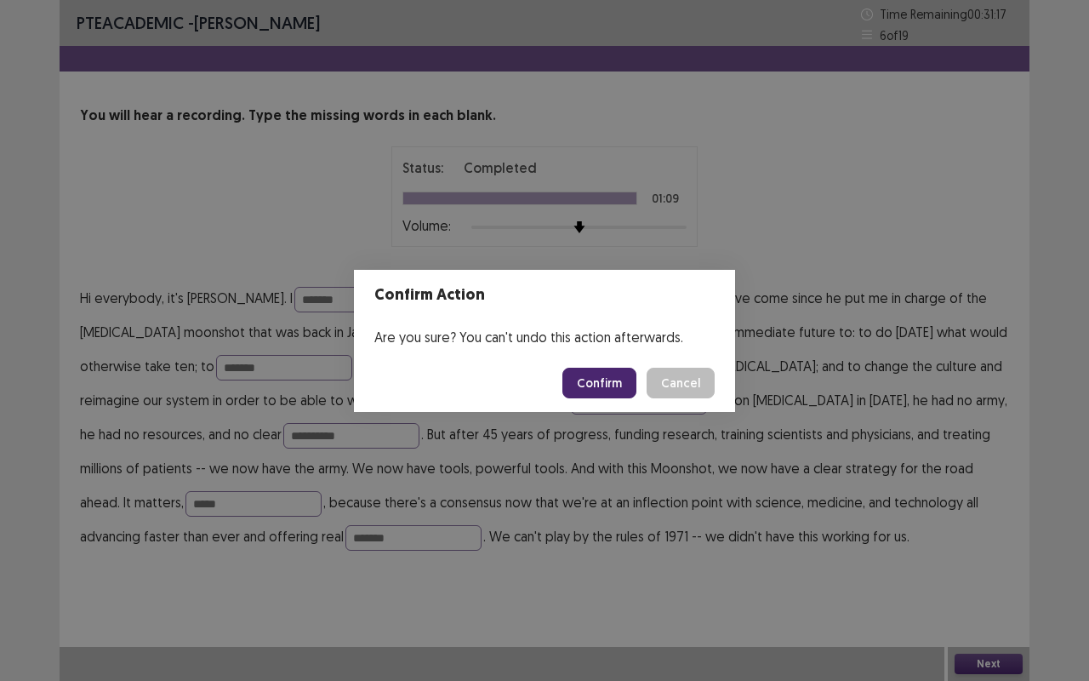
click at [605, 383] on button "Confirm" at bounding box center [599, 382] width 74 height 31
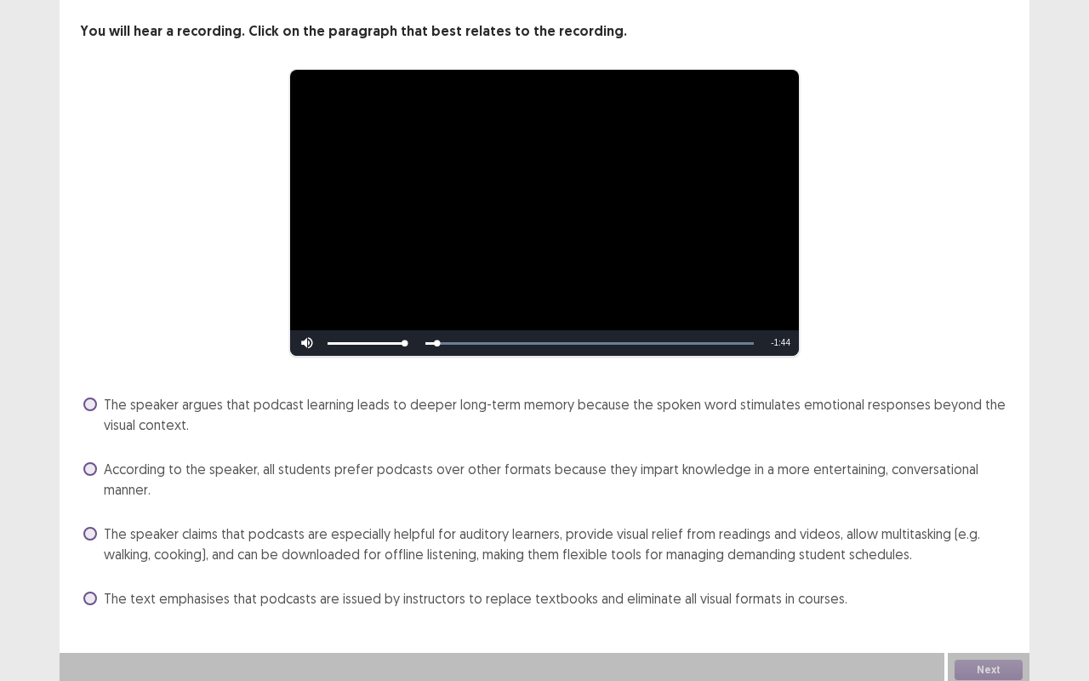
scroll to position [90, 0]
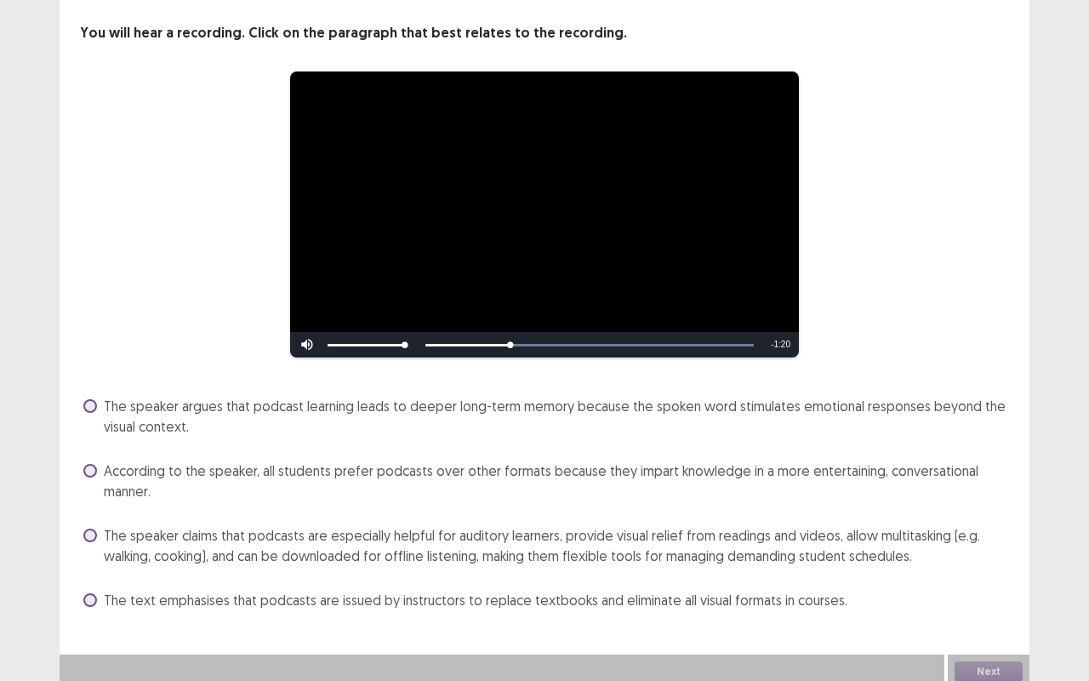
click at [87, 565] on span at bounding box center [90, 600] width 14 height 14
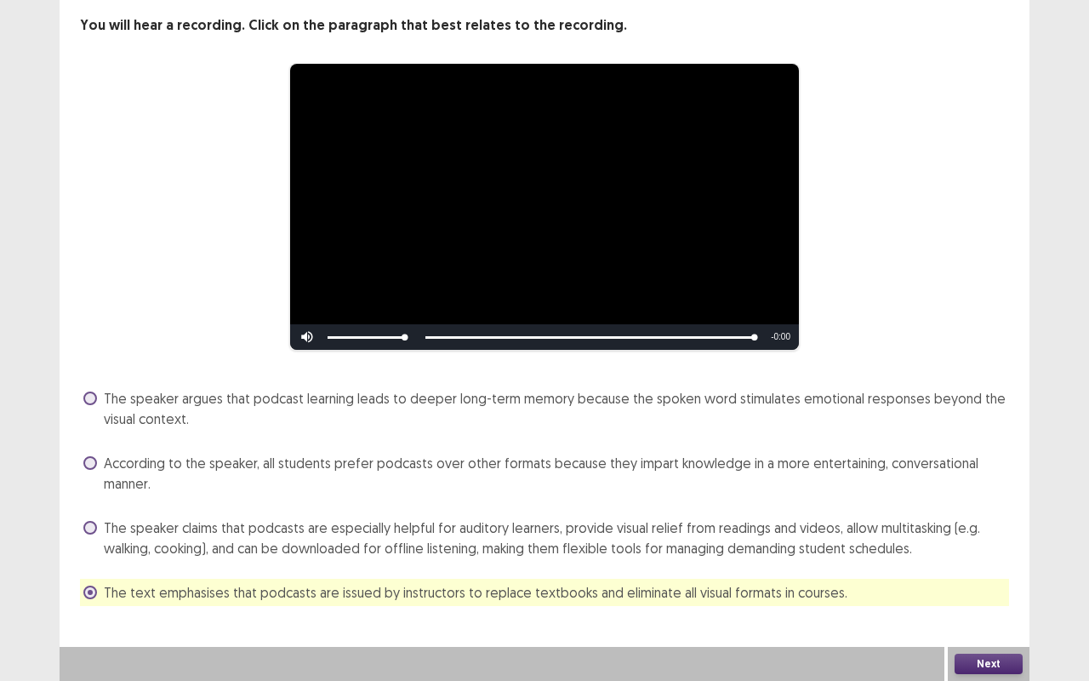
click at [992, 565] on button "Next" at bounding box center [988, 663] width 68 height 20
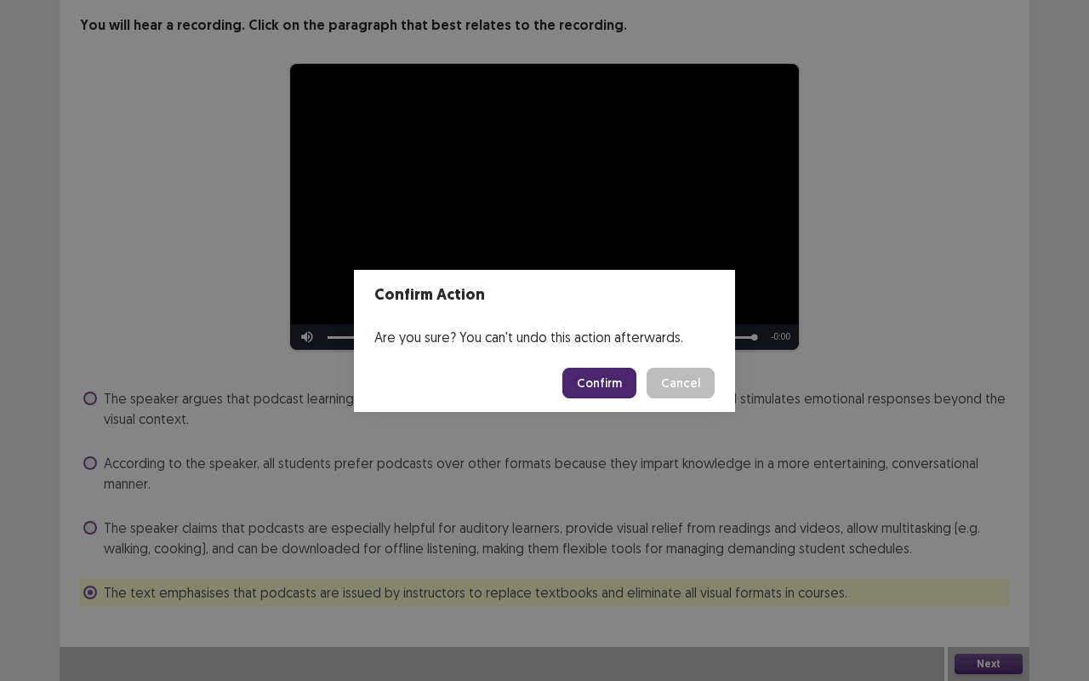
click at [602, 376] on button "Confirm" at bounding box center [599, 382] width 74 height 31
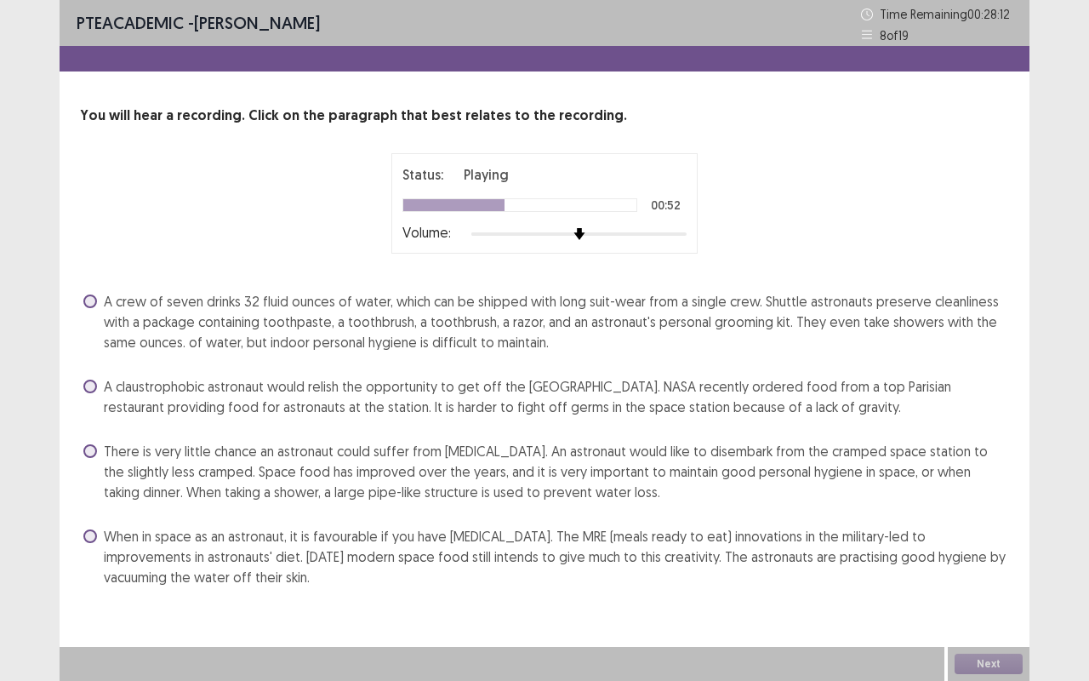
click at [88, 533] on span at bounding box center [90, 536] width 14 height 14
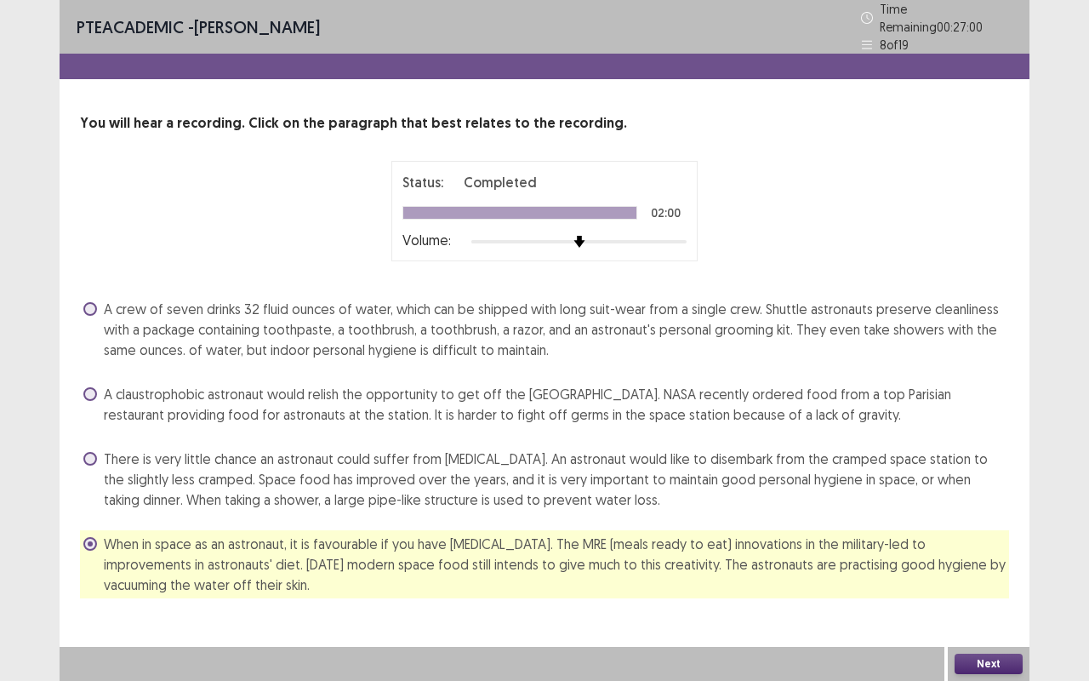
click at [995, 661] on button "Next" at bounding box center [988, 663] width 68 height 20
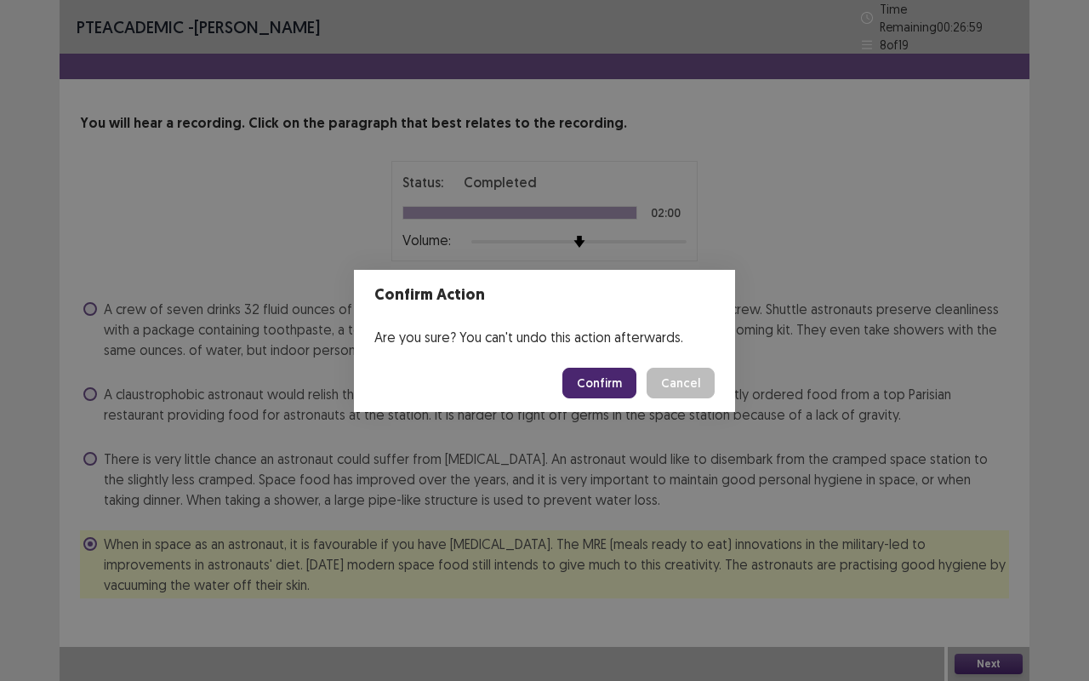
click at [606, 385] on button "Confirm" at bounding box center [599, 382] width 74 height 31
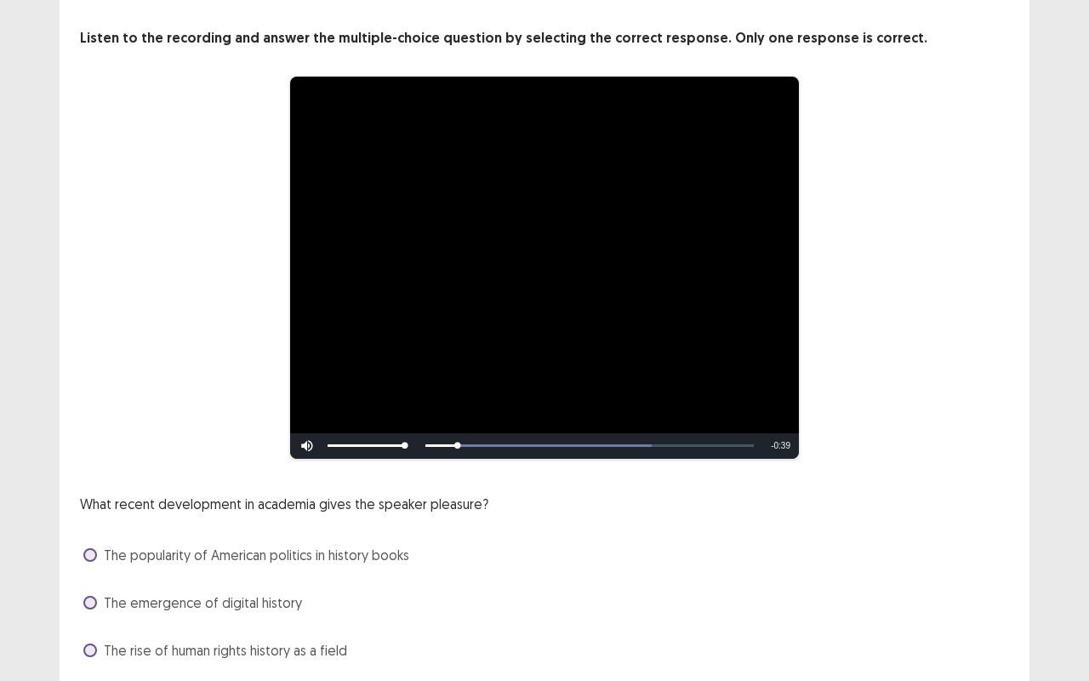
scroll to position [182, 0]
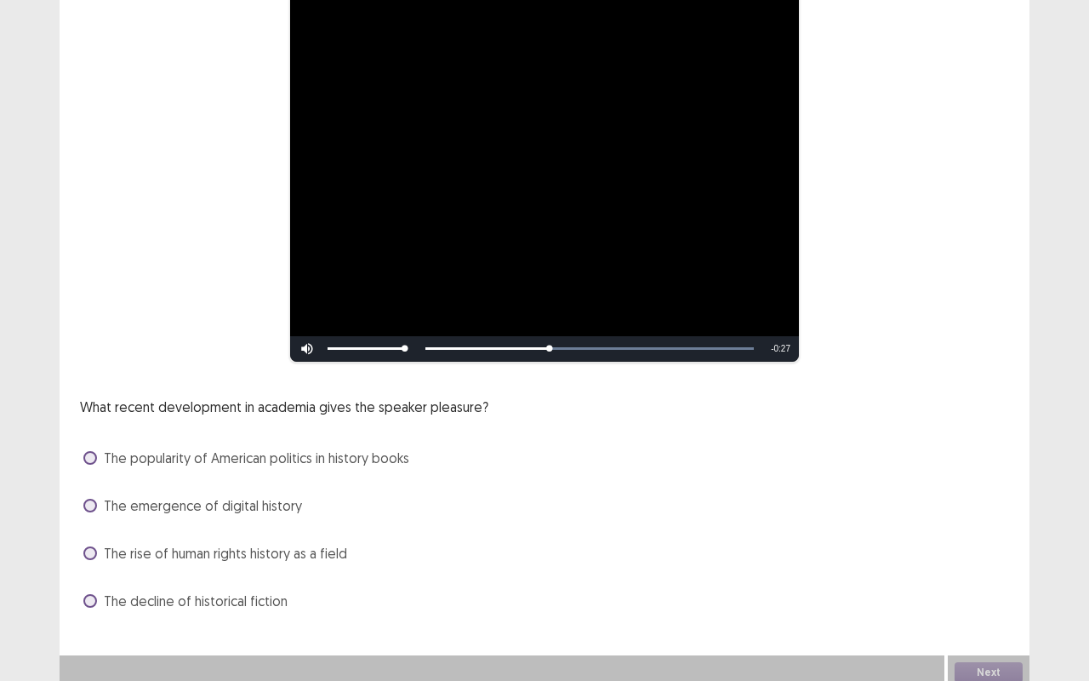
drag, startPoint x: 91, startPoint y: 537, endPoint x: 116, endPoint y: 546, distance: 26.4
click at [91, 543] on label "The rise of human rights history as a field" at bounding box center [215, 553] width 264 height 20
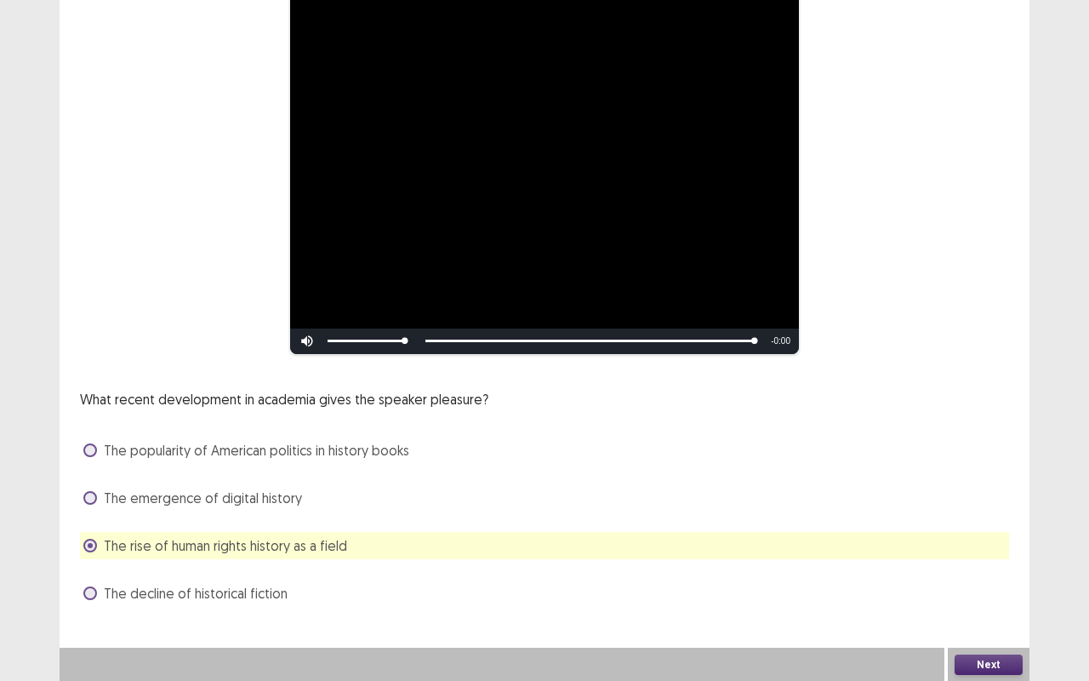
click at [983, 659] on button "Next" at bounding box center [988, 664] width 68 height 20
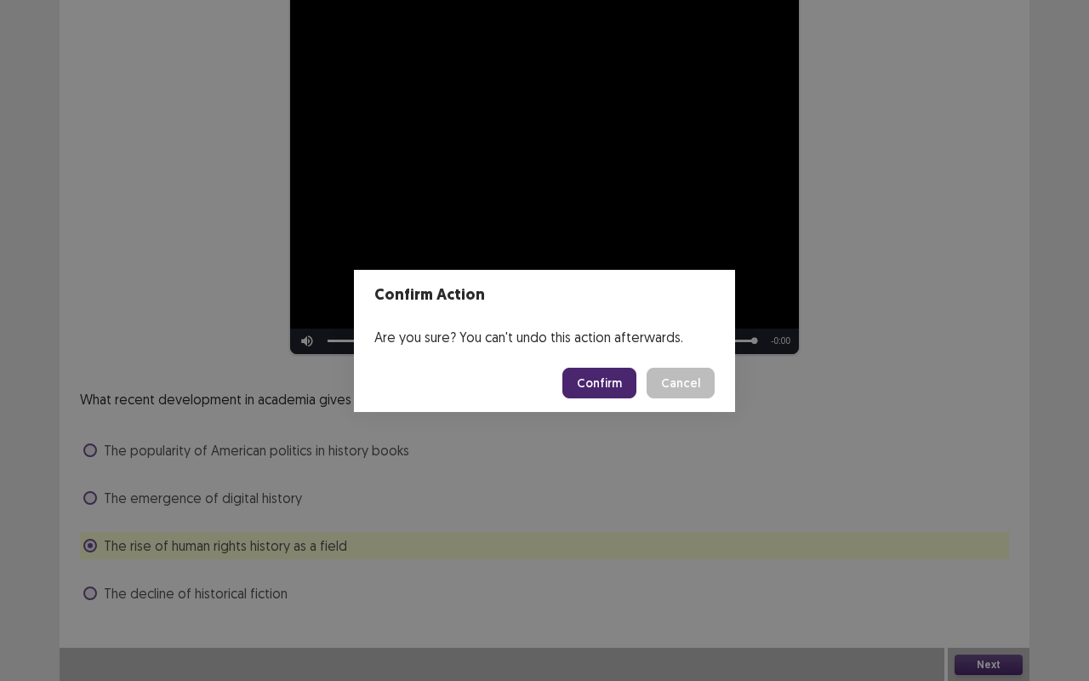
click at [605, 379] on button "Confirm" at bounding box center [599, 382] width 74 height 31
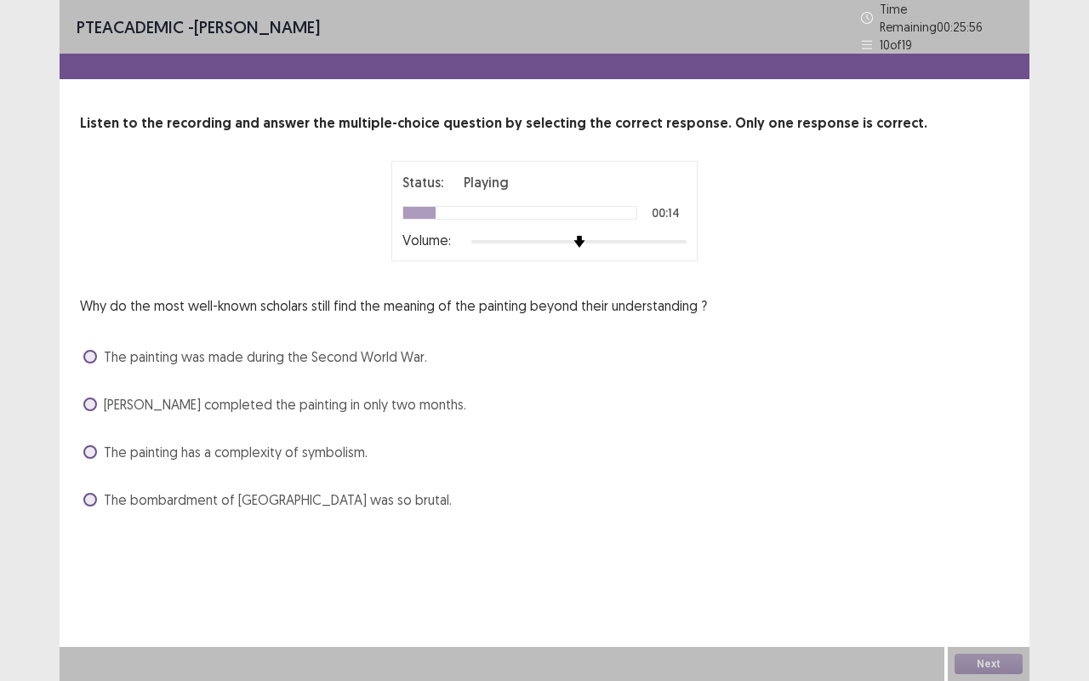
click at [84, 493] on span at bounding box center [90, 500] width 14 height 14
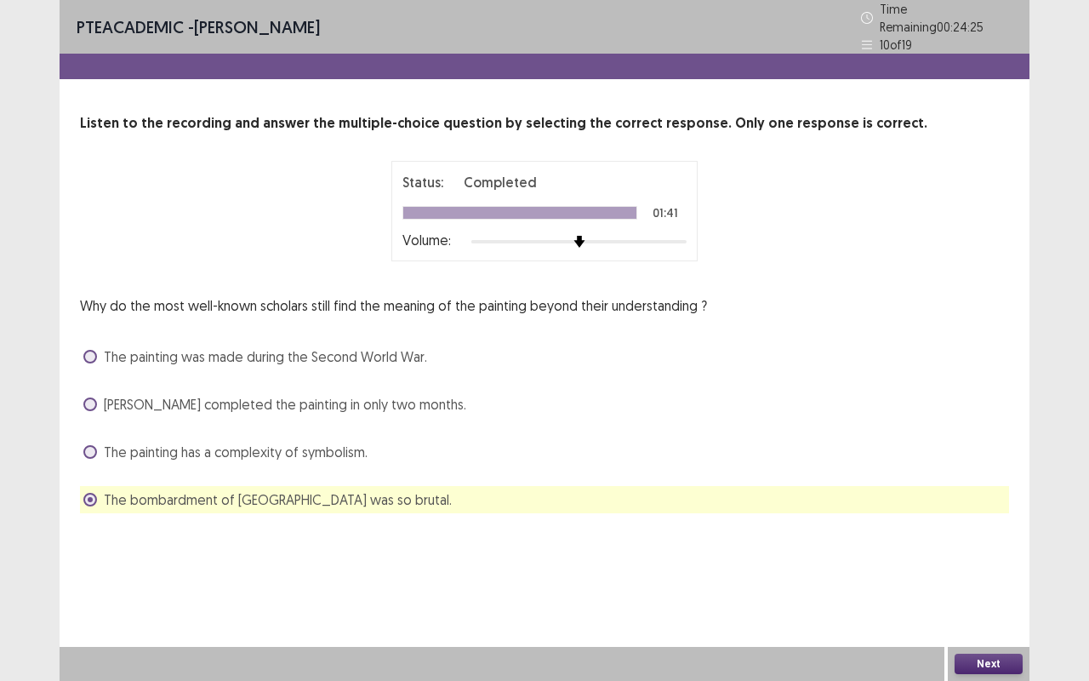
click at [991, 666] on button "Next" at bounding box center [988, 663] width 68 height 20
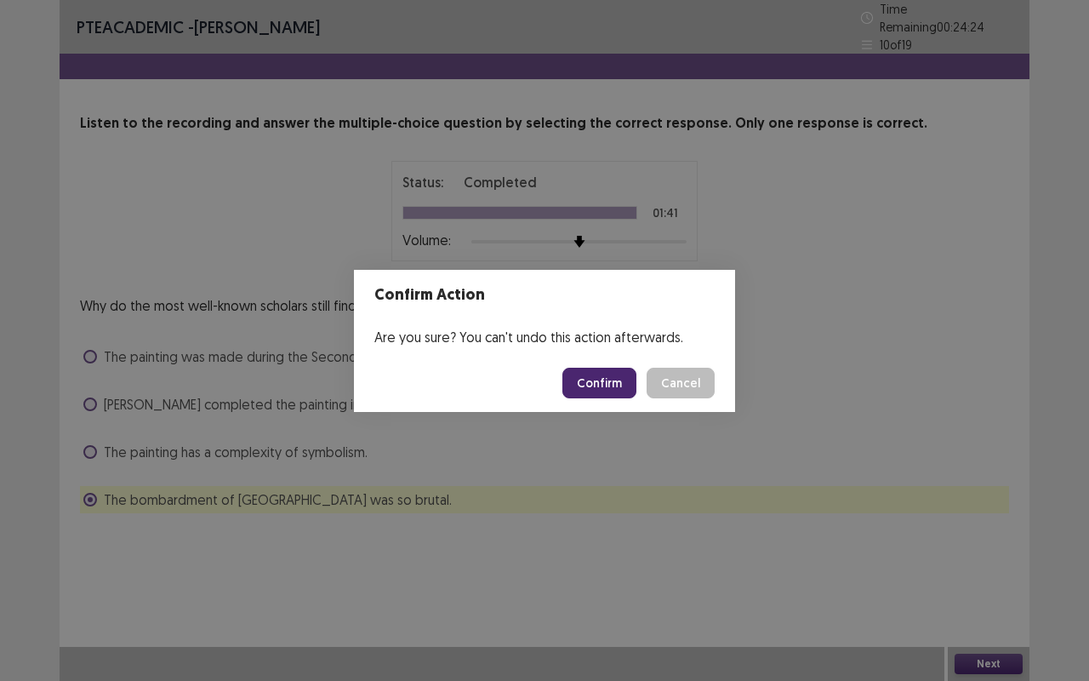
click at [592, 387] on button "Confirm" at bounding box center [599, 382] width 74 height 31
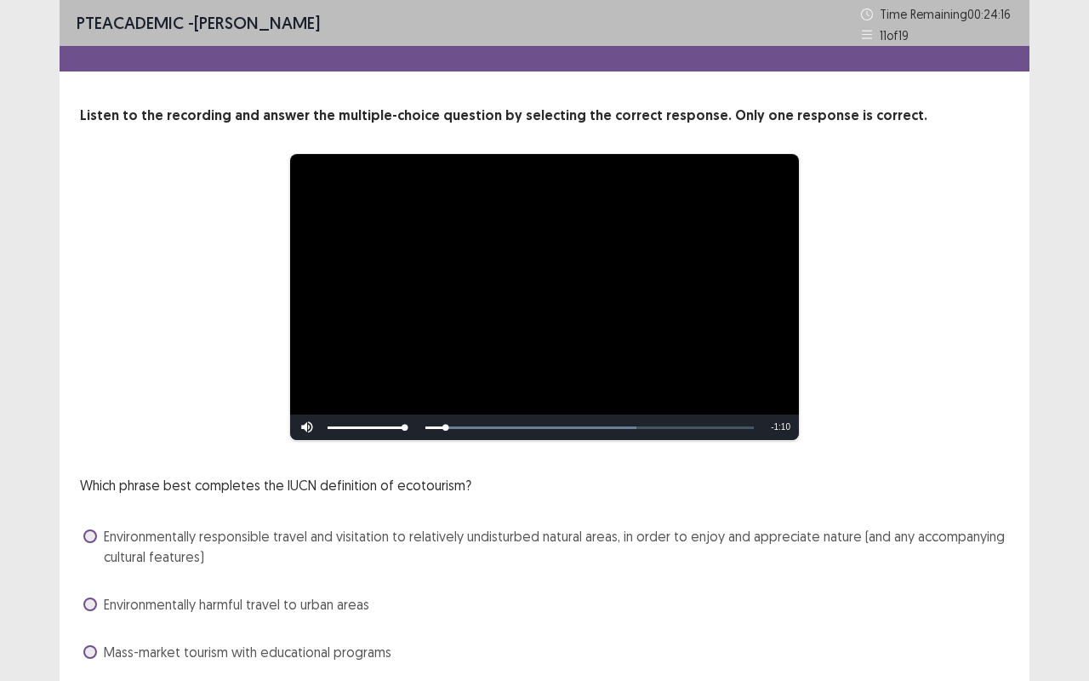
scroll to position [107, 0]
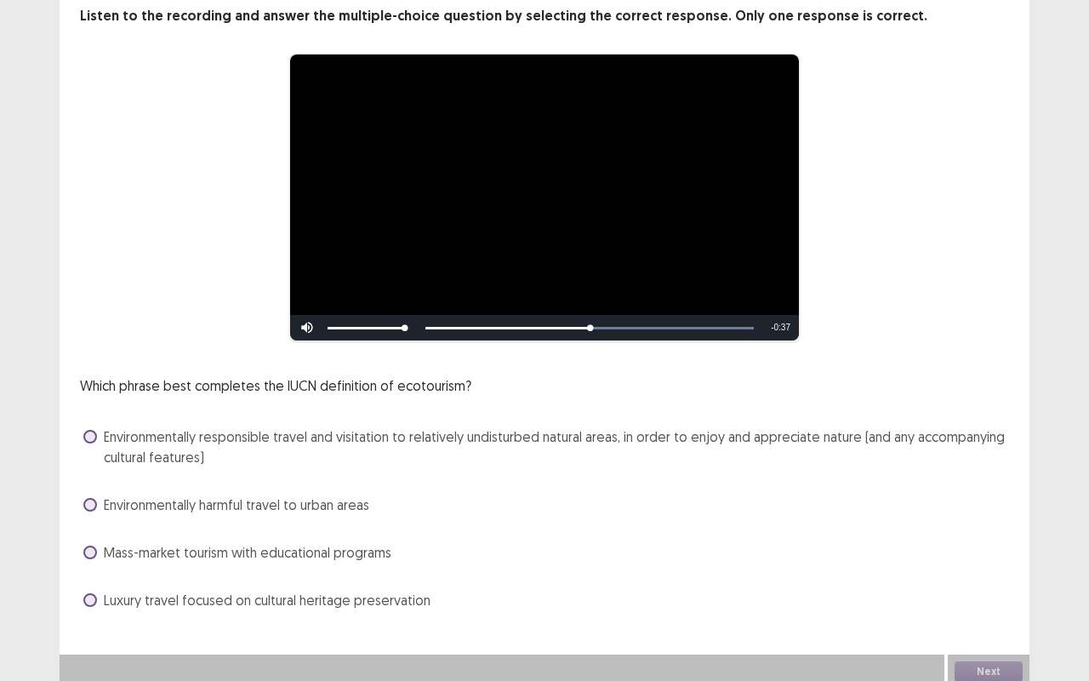
click at [90, 430] on span at bounding box center [90, 437] width 14 height 14
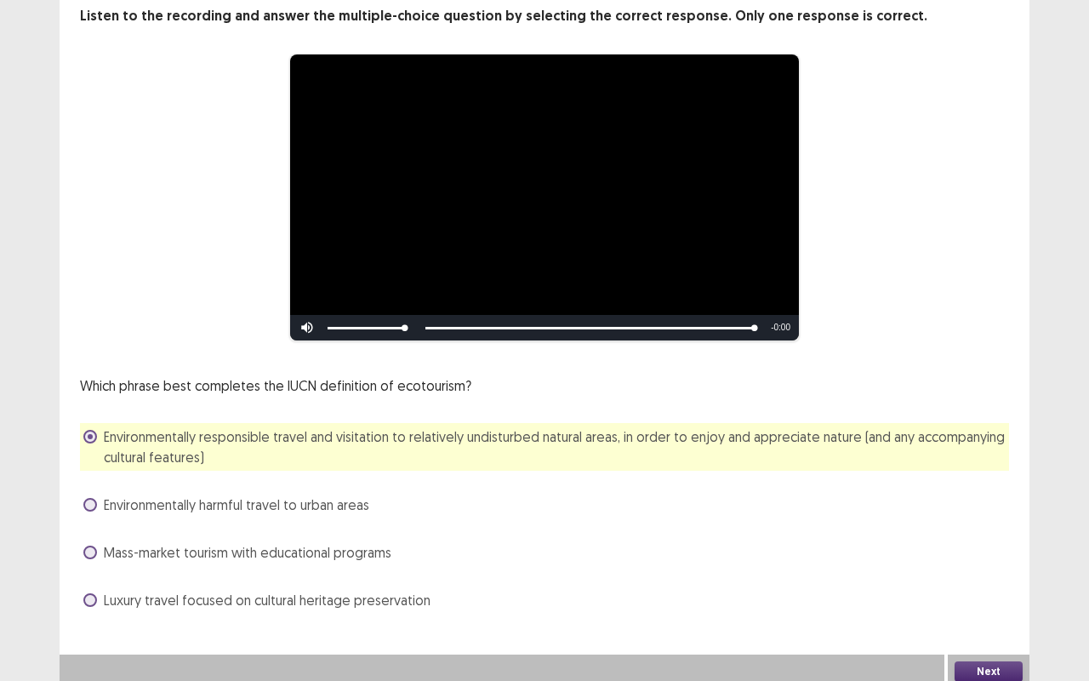
click at [970, 662] on button "Next" at bounding box center [988, 671] width 68 height 20
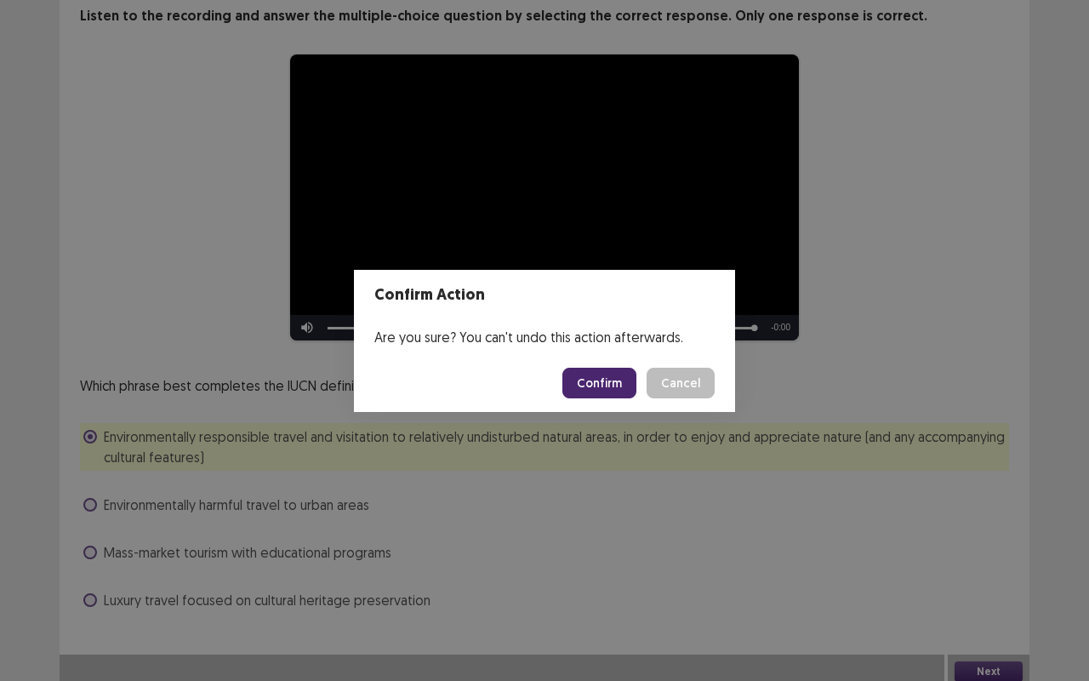
click at [594, 386] on button "Confirm" at bounding box center [599, 382] width 74 height 31
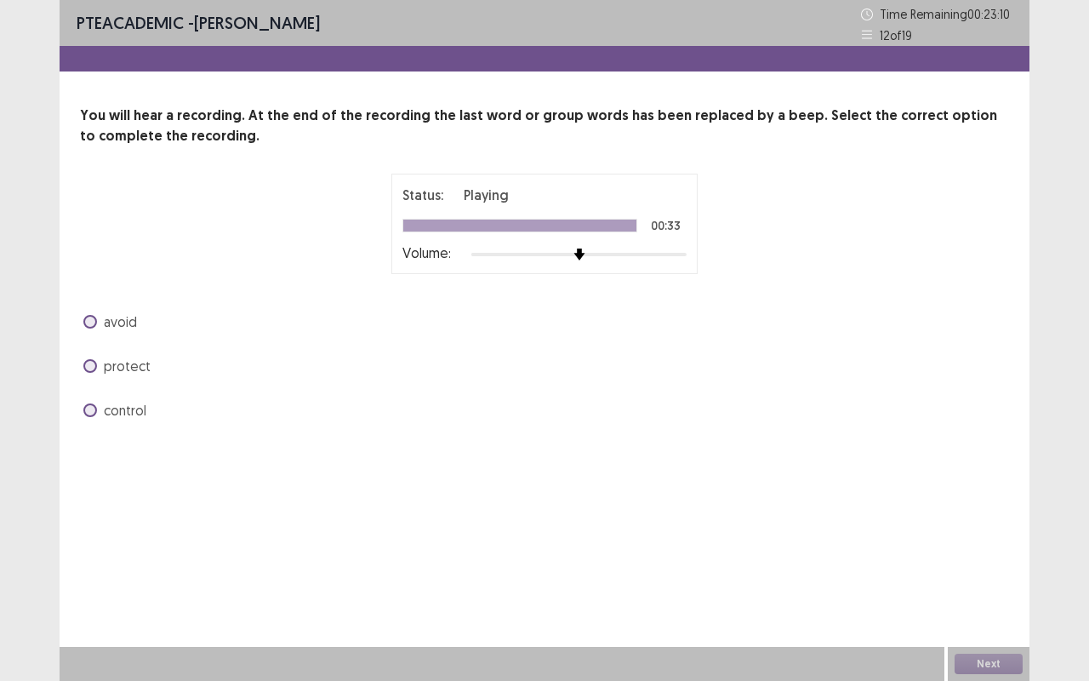
click at [87, 408] on span at bounding box center [90, 410] width 14 height 14
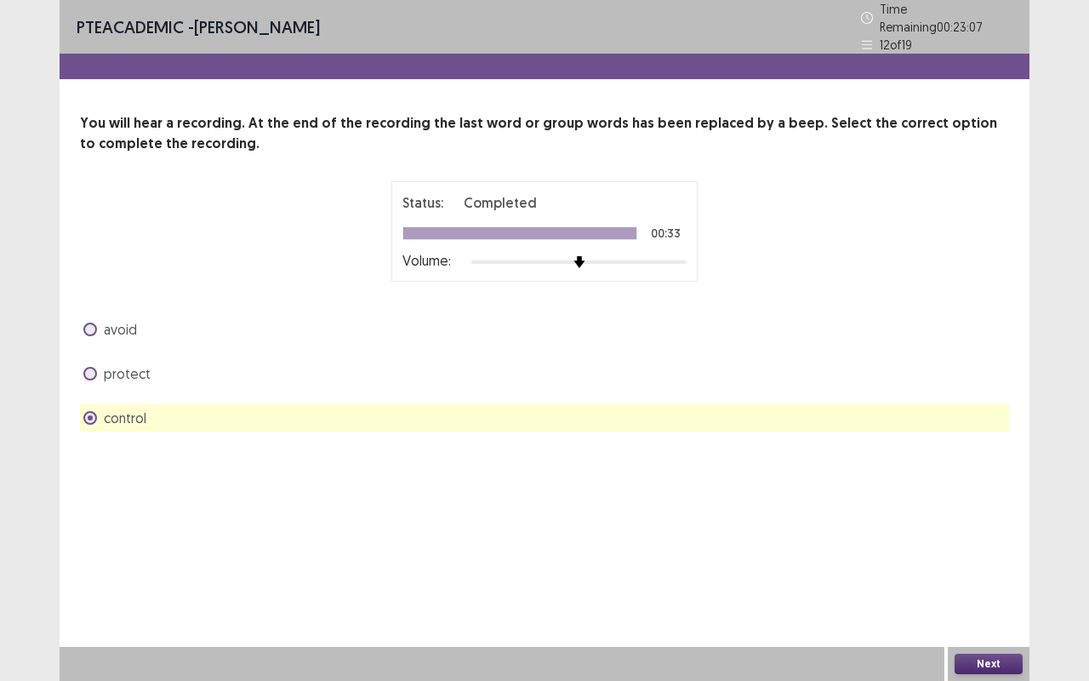
click at [988, 660] on button "Next" at bounding box center [988, 663] width 68 height 20
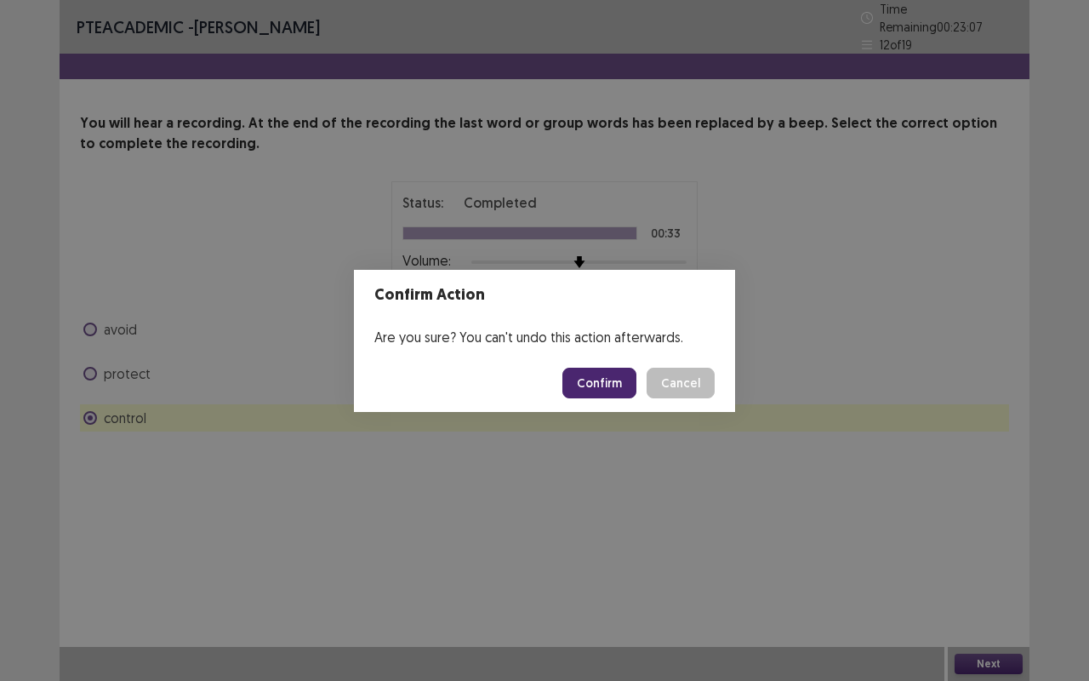
click at [600, 374] on button "Confirm" at bounding box center [599, 382] width 74 height 31
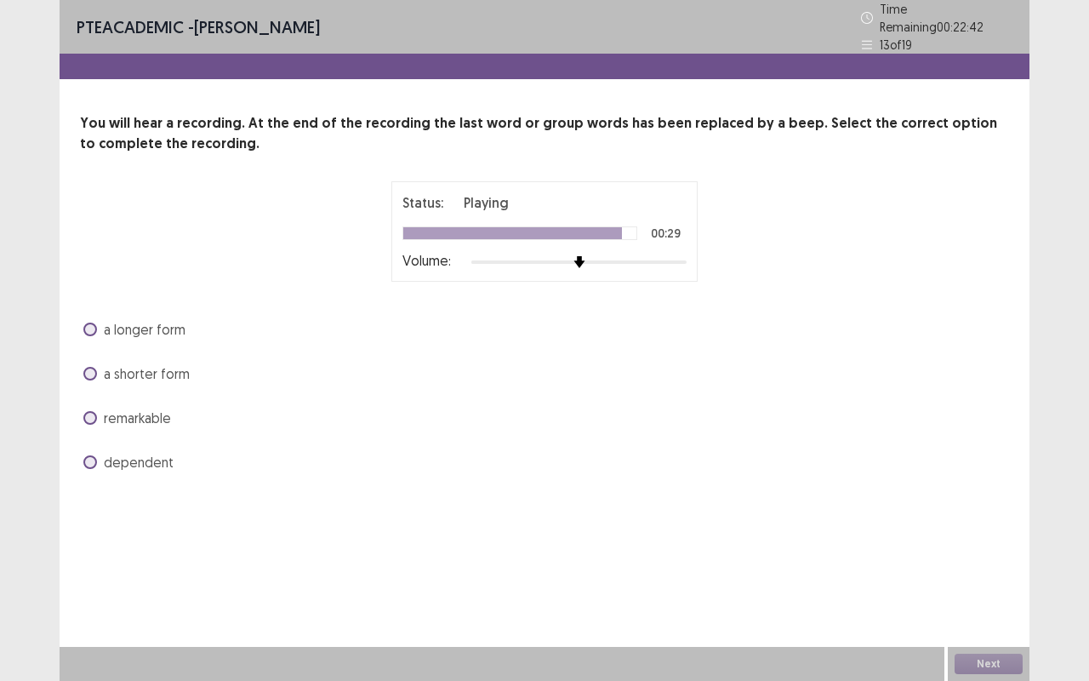
click at [92, 411] on span at bounding box center [90, 418] width 14 height 14
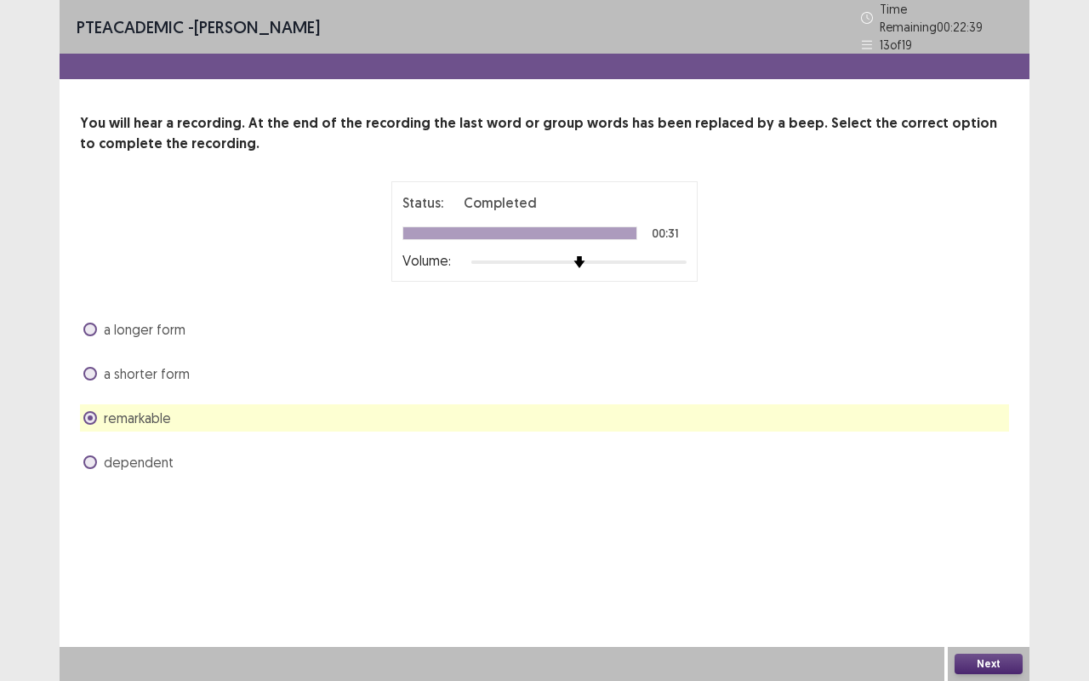
click at [978, 665] on button "Next" at bounding box center [988, 663] width 68 height 20
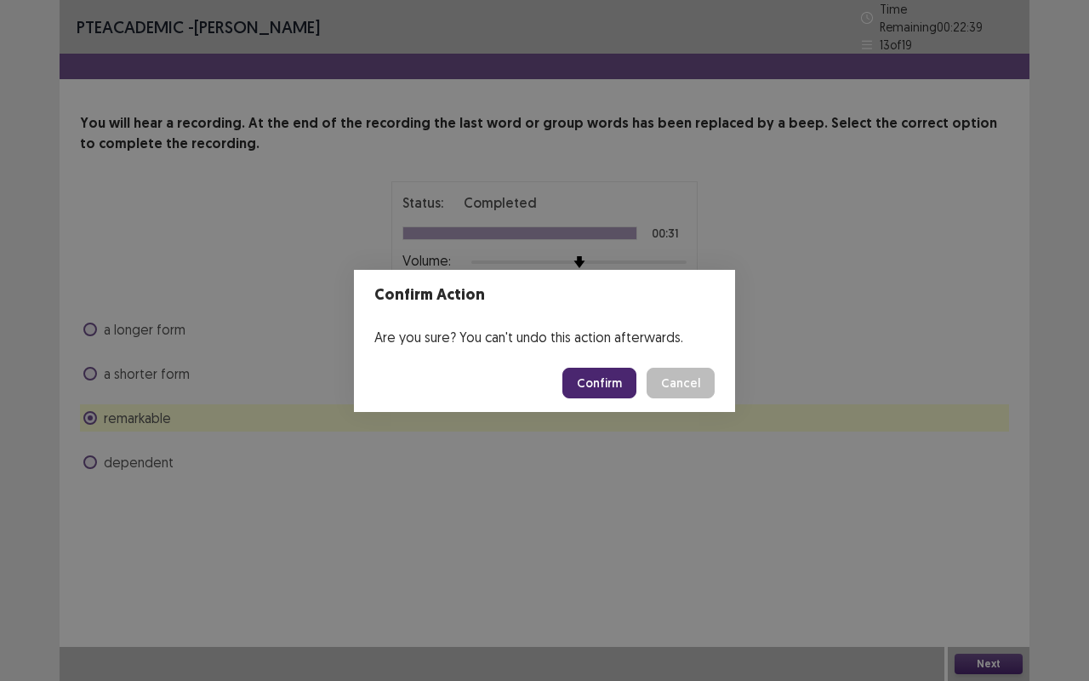
click at [588, 386] on button "Confirm" at bounding box center [599, 382] width 74 height 31
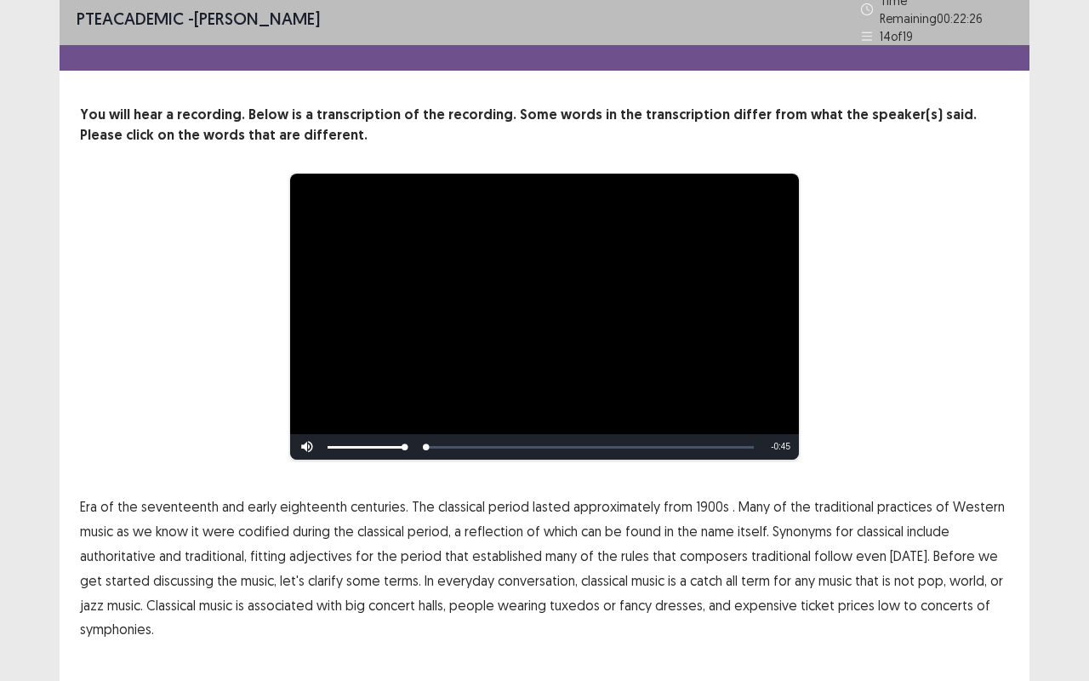
scroll to position [36, 0]
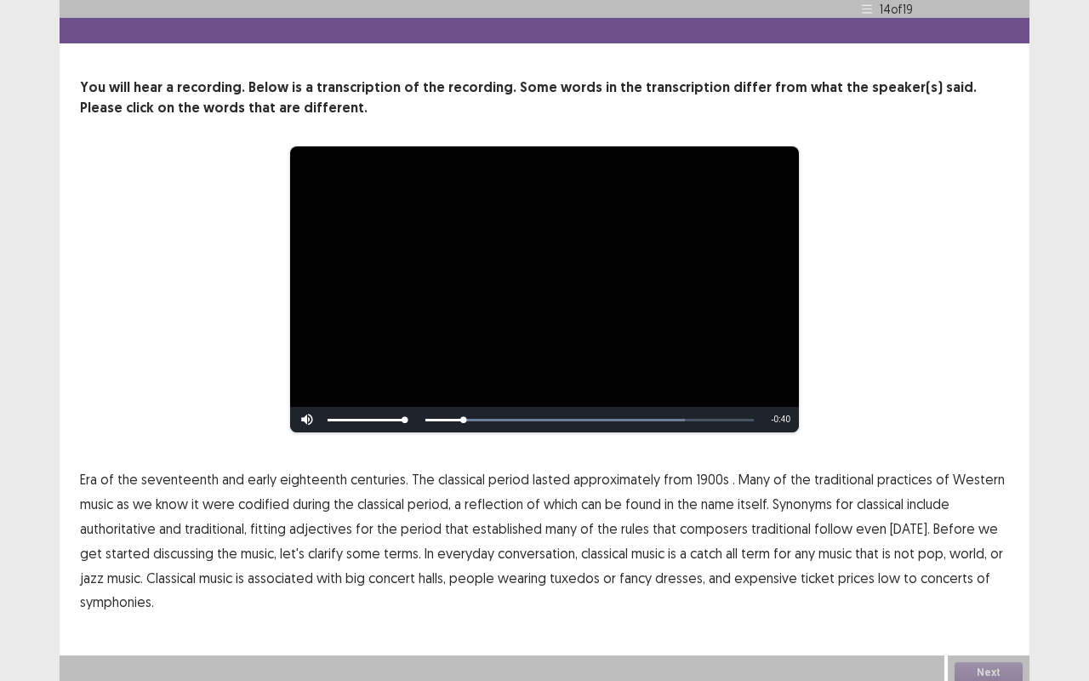
drag, startPoint x: 88, startPoint y: 475, endPoint x: 100, endPoint y: 472, distance: 12.2
click at [94, 475] on span "Era" at bounding box center [88, 479] width 17 height 20
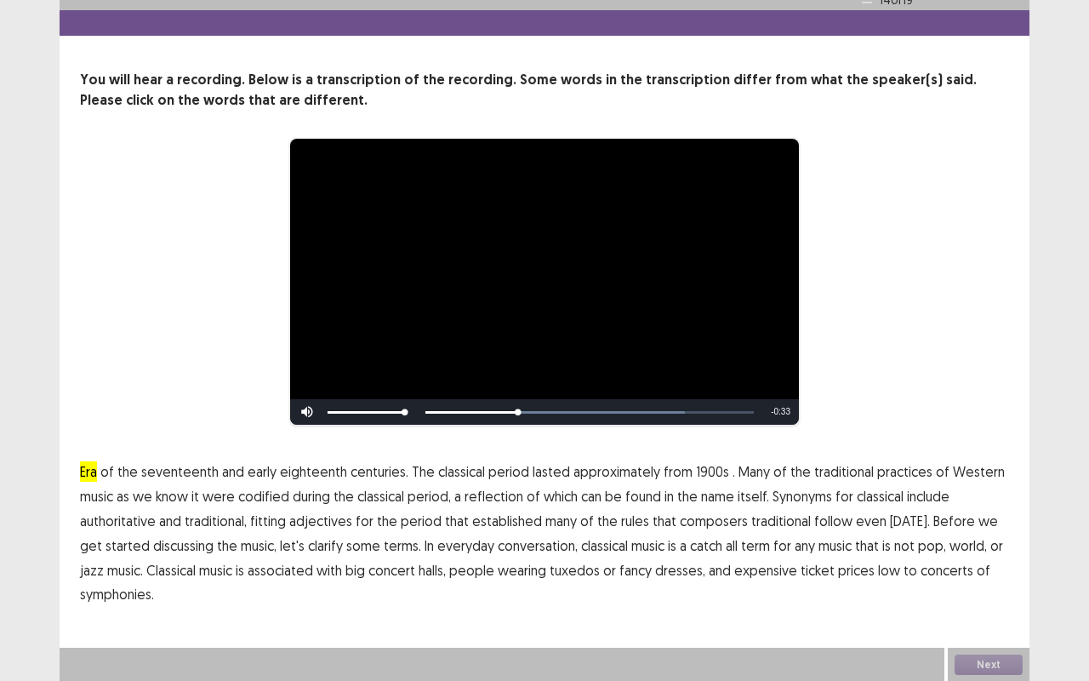
click at [704, 472] on span "1900s" at bounding box center [712, 471] width 33 height 20
drag, startPoint x: 106, startPoint y: 469, endPoint x: 133, endPoint y: 473, distance: 26.7
click at [136, 473] on p "Era of the seventeenth and early eighteenth centuries. The classical period las…" at bounding box center [544, 532] width 929 height 147
click at [128, 473] on span "the" at bounding box center [127, 471] width 20 height 20
click at [105, 470] on span "of" at bounding box center [107, 471] width 14 height 20
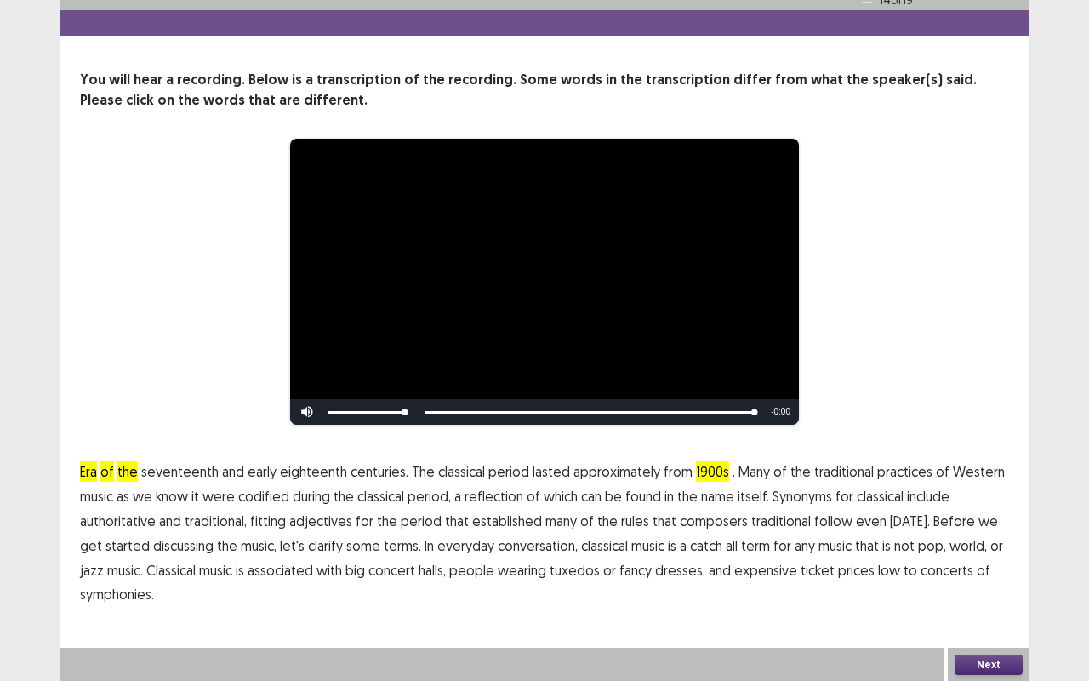
click at [83, 471] on span "Era" at bounding box center [88, 471] width 17 height 20
click at [87, 471] on span "Era" at bounding box center [88, 471] width 17 height 20
click at [109, 470] on span "of" at bounding box center [107, 471] width 14 height 20
click at [124, 471] on span "the" at bounding box center [127, 471] width 20 height 20
click at [993, 666] on button "Next" at bounding box center [988, 664] width 68 height 20
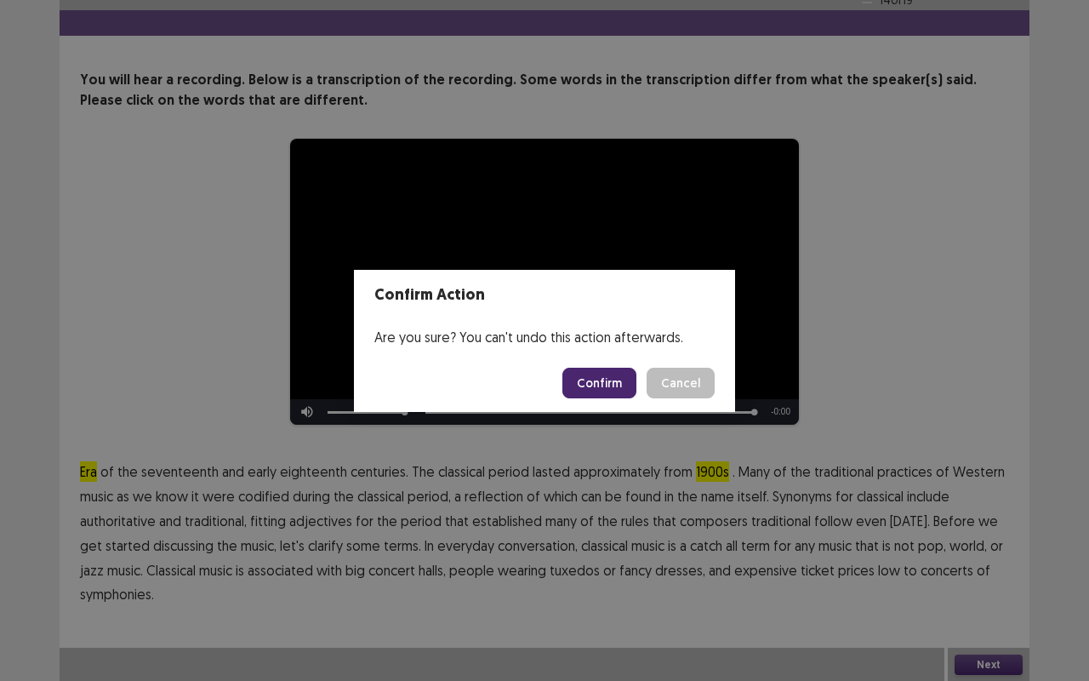
click at [581, 382] on button "Confirm" at bounding box center [599, 382] width 74 height 31
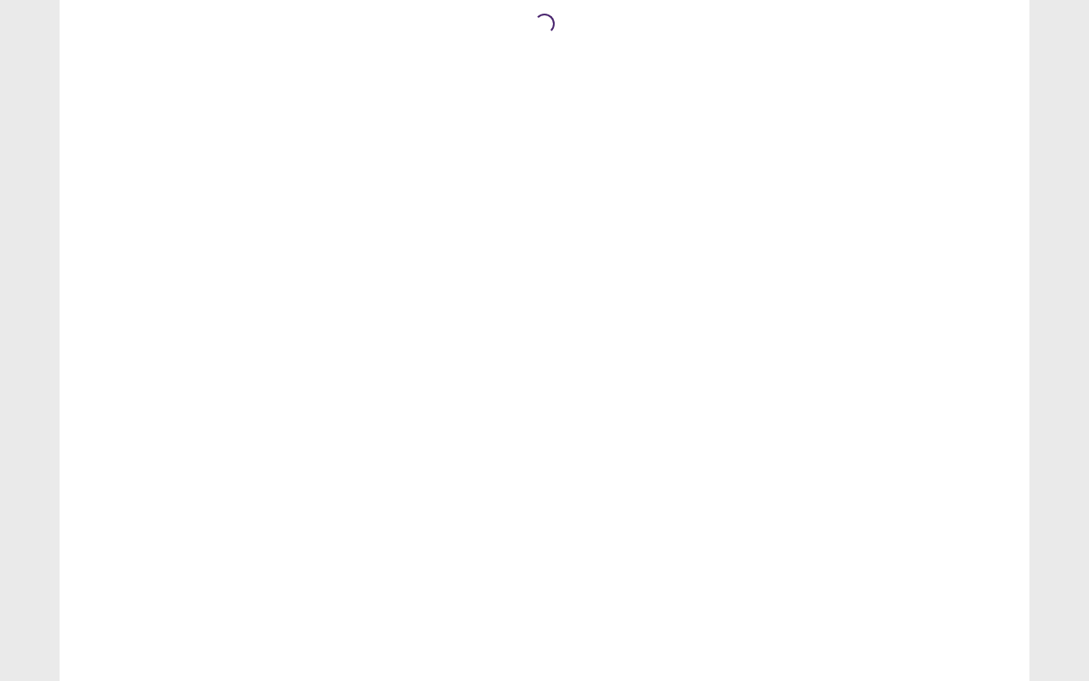
scroll to position [0, 0]
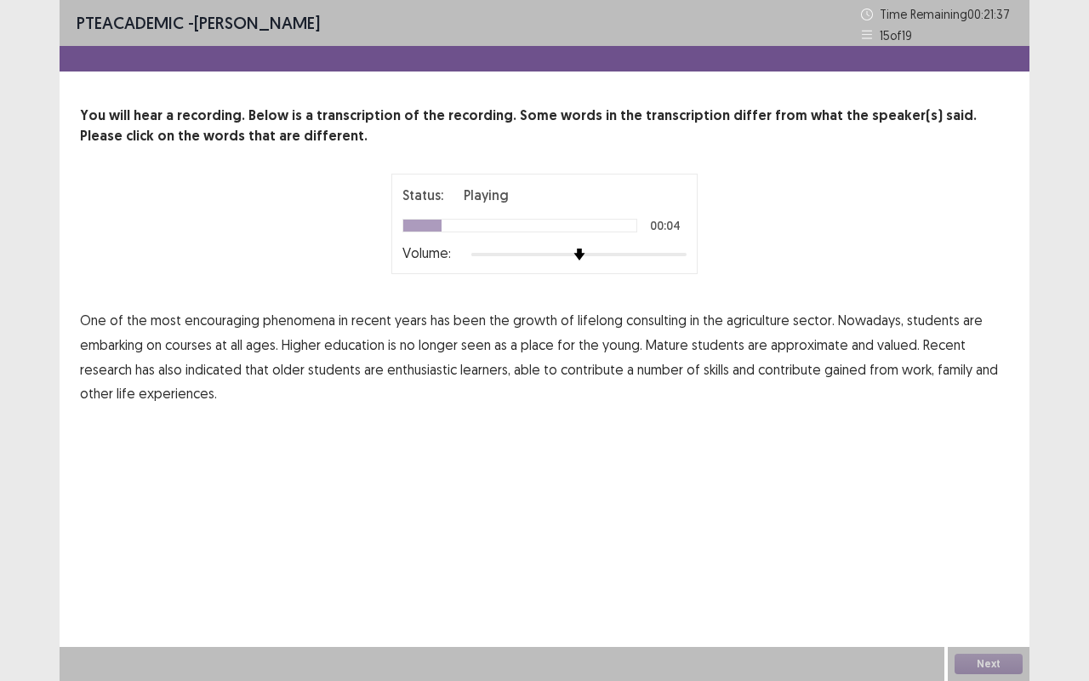
drag, startPoint x: 657, startPoint y: 320, endPoint x: 679, endPoint y: 323, distance: 22.4
click at [659, 321] on span "consulting" at bounding box center [656, 320] width 60 height 20
drag, startPoint x: 764, startPoint y: 323, endPoint x: 778, endPoint y: 320, distance: 14.0
click at [764, 322] on span "agriculture" at bounding box center [757, 320] width 63 height 20
click at [792, 348] on span "approximate" at bounding box center [809, 344] width 77 height 20
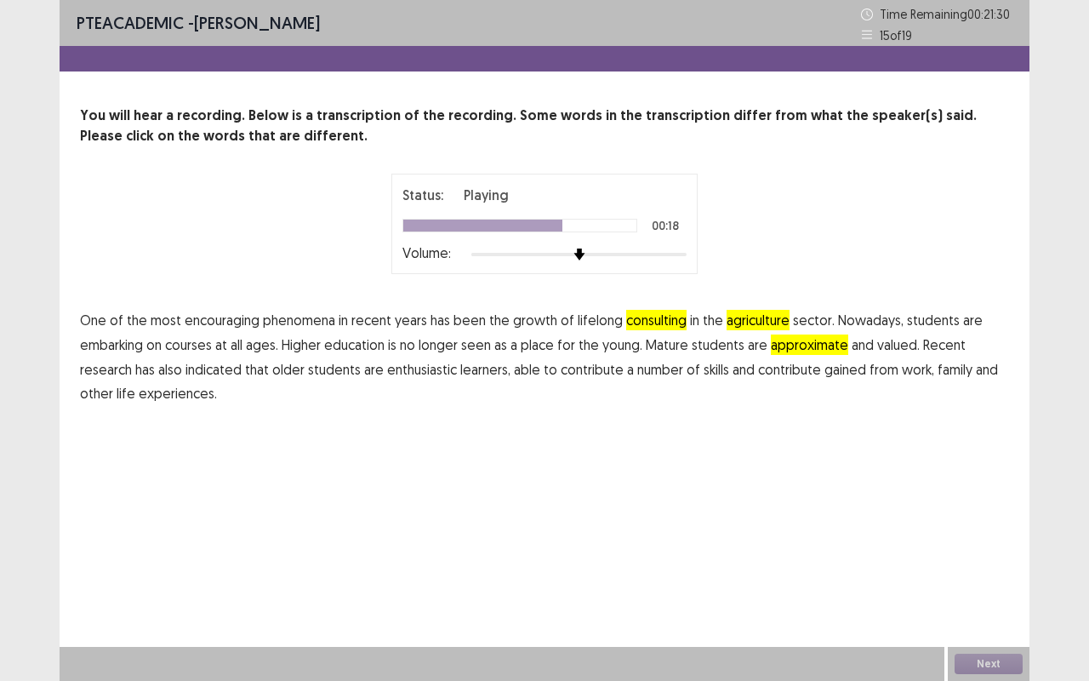
click at [223, 367] on span "indicated" at bounding box center [213, 369] width 56 height 20
click at [225, 367] on span "indicated" at bounding box center [213, 369] width 56 height 20
click at [977, 665] on button "Next" at bounding box center [988, 663] width 68 height 20
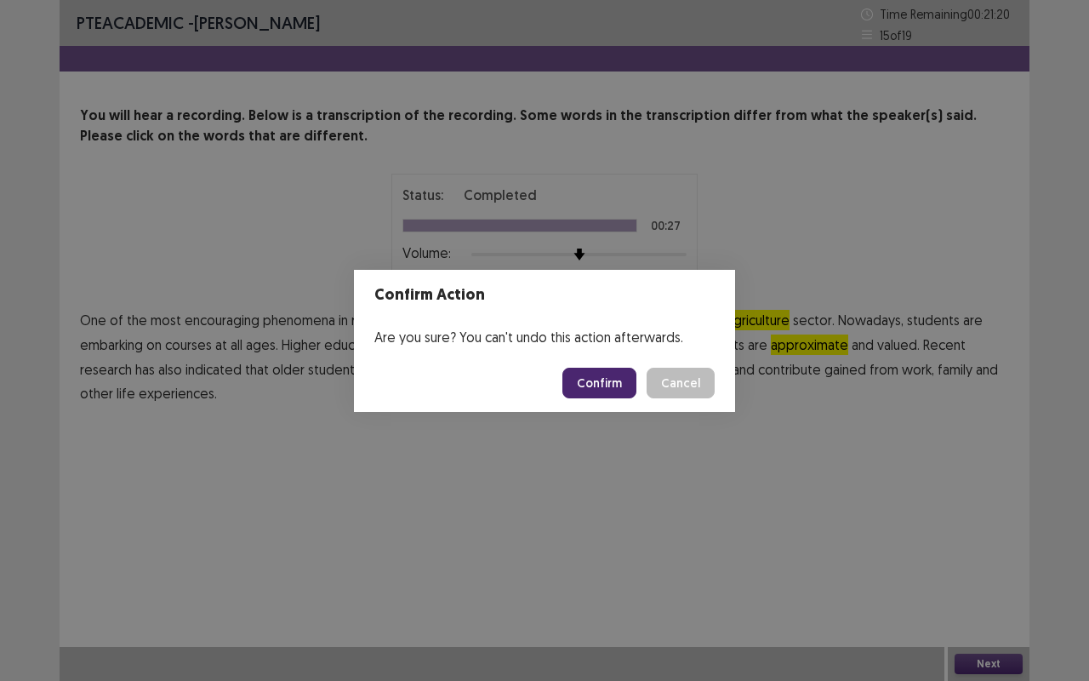
drag, startPoint x: 601, startPoint y: 384, endPoint x: 555, endPoint y: 397, distance: 47.9
click at [601, 385] on button "Confirm" at bounding box center [599, 382] width 74 height 31
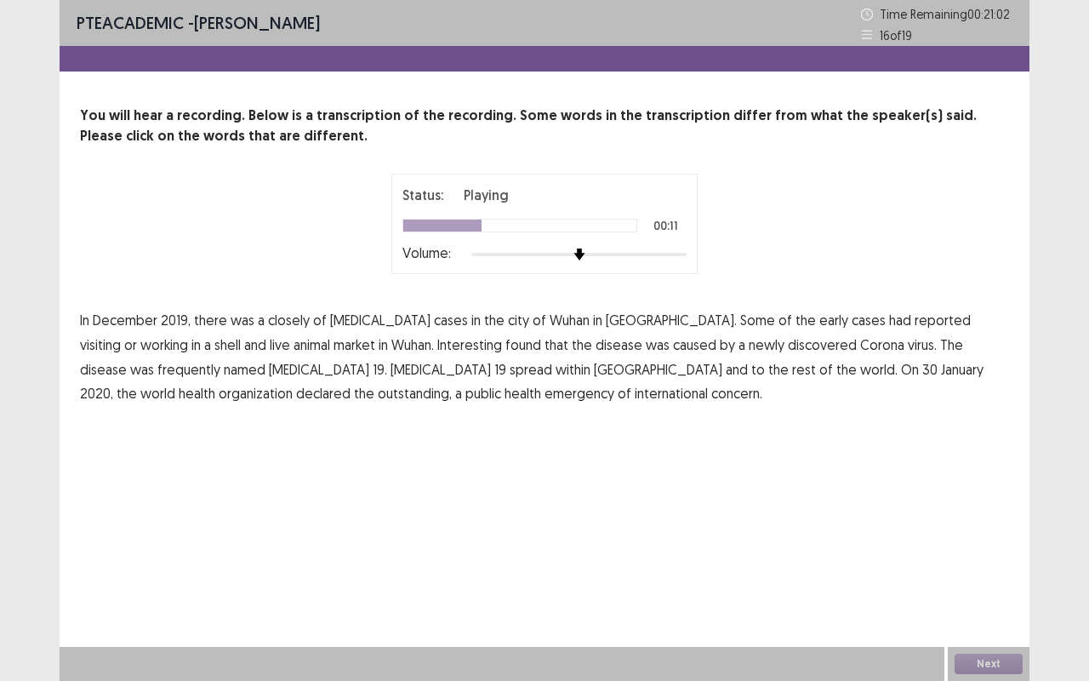
click at [241, 334] on span "shell" at bounding box center [227, 344] width 26 height 20
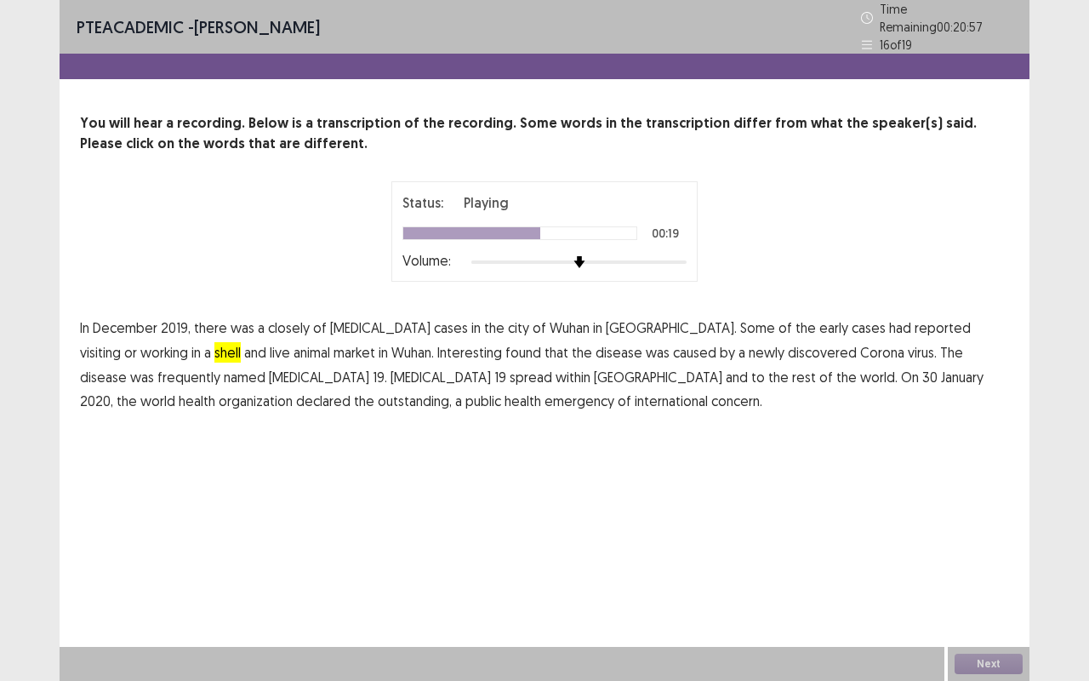
click at [220, 367] on span "frequently" at bounding box center [188, 377] width 63 height 20
click at [350, 390] on span "declared" at bounding box center [323, 400] width 54 height 20
click at [971, 660] on button "Next" at bounding box center [988, 663] width 68 height 20
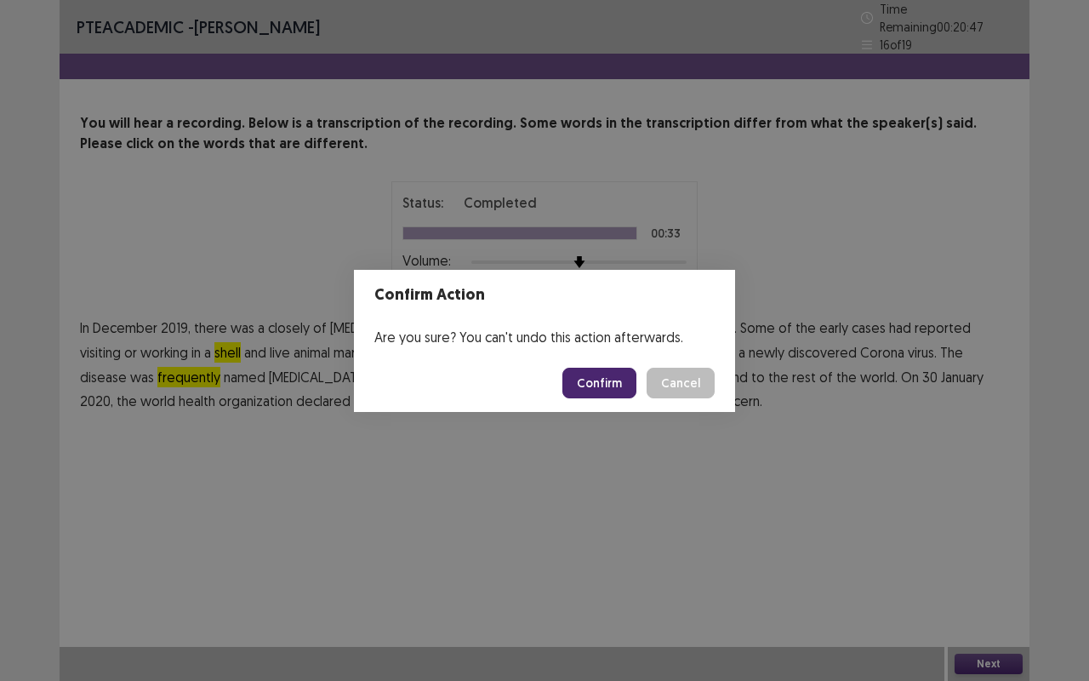
click at [595, 379] on button "Confirm" at bounding box center [599, 382] width 74 height 31
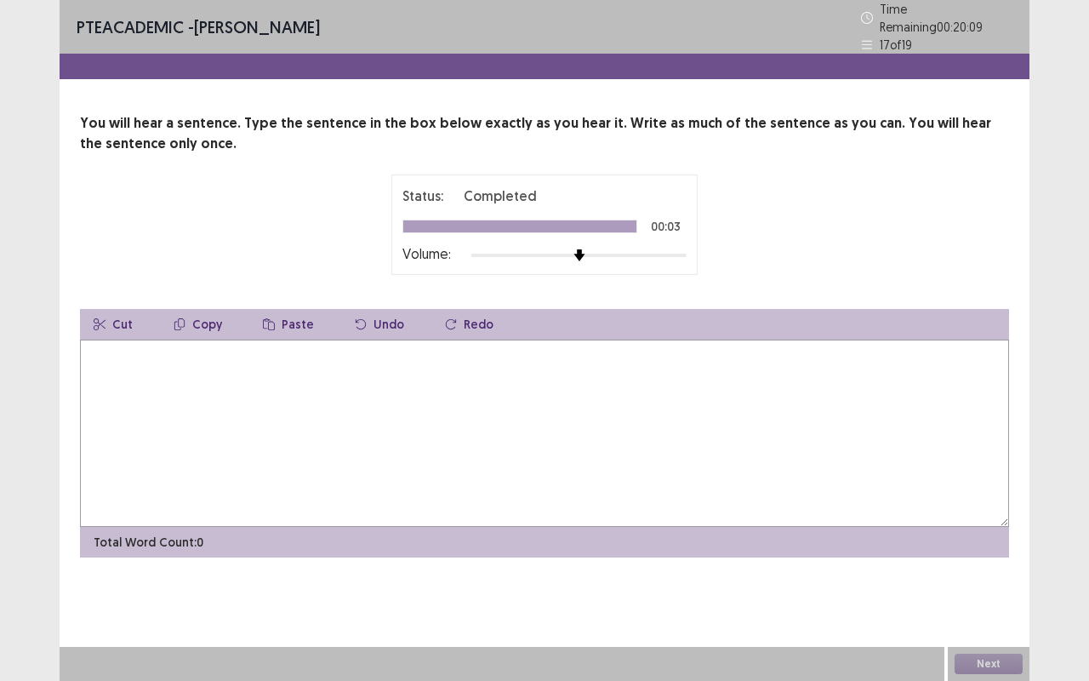
click at [109, 367] on textarea at bounding box center [544, 432] width 929 height 187
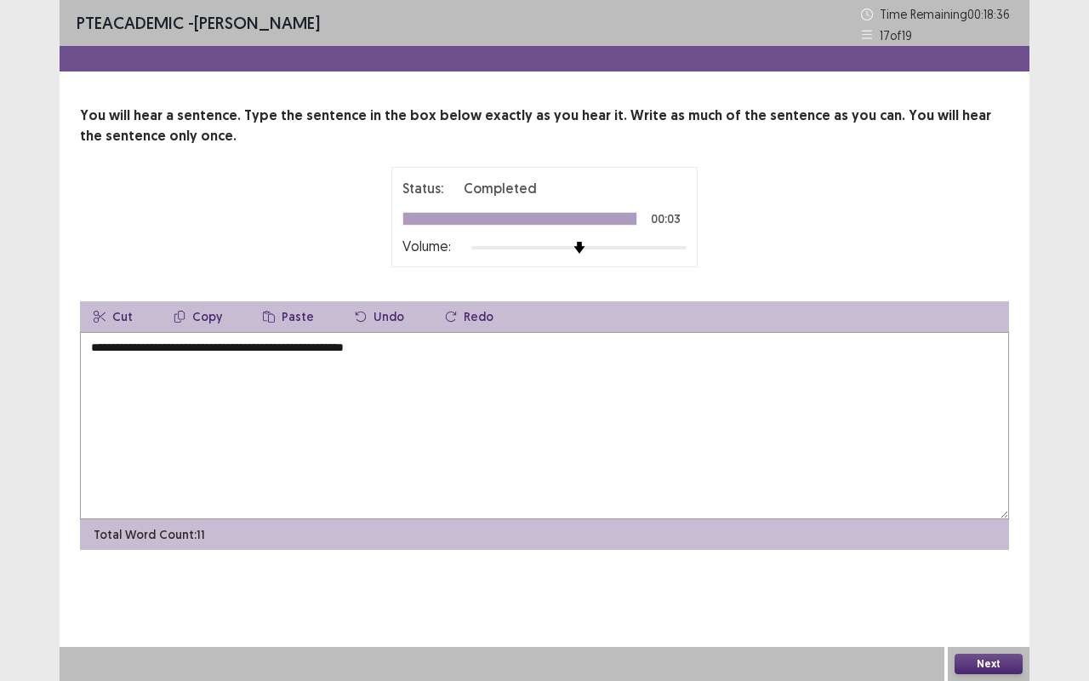
type textarea "**********"
click at [980, 662] on button "Next" at bounding box center [988, 663] width 68 height 20
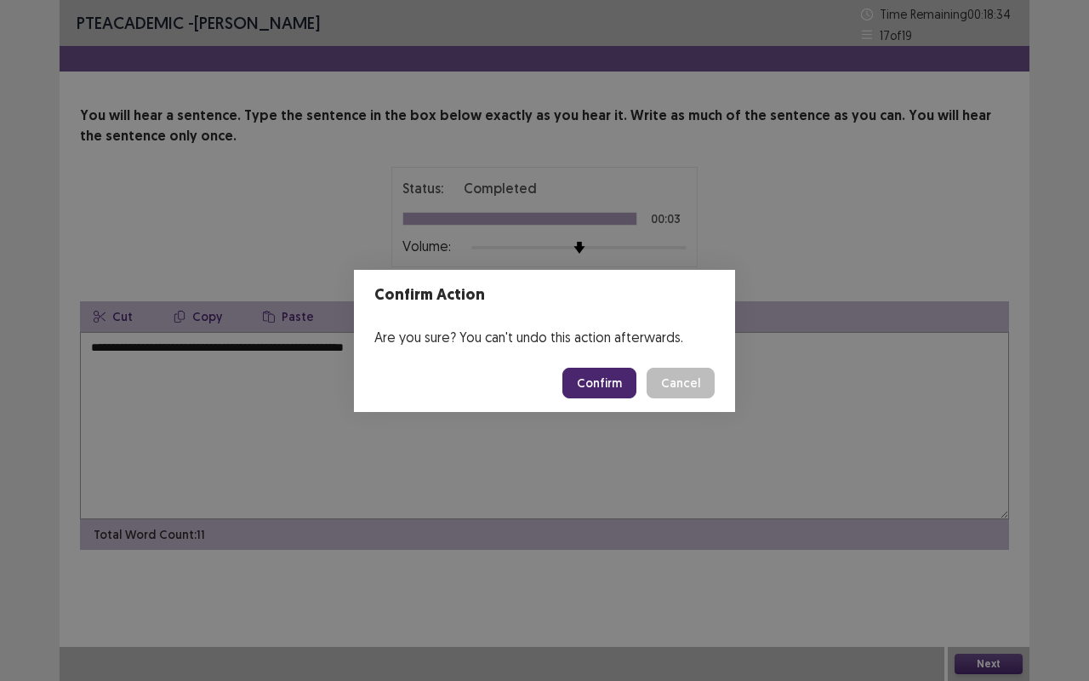
click at [611, 378] on button "Confirm" at bounding box center [599, 382] width 74 height 31
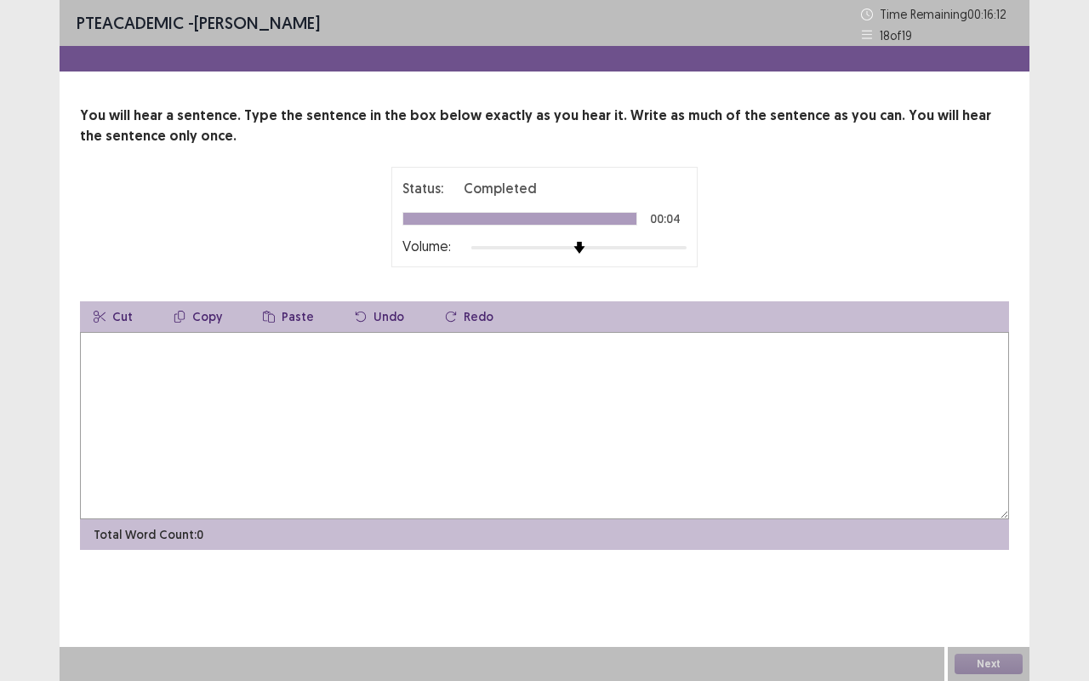
click at [144, 359] on textarea at bounding box center [544, 425] width 929 height 187
click at [414, 350] on textarea "**********" at bounding box center [544, 425] width 929 height 187
click at [476, 347] on textarea "**********" at bounding box center [544, 425] width 929 height 187
type textarea "**********"
click at [960, 658] on button "Next" at bounding box center [988, 663] width 68 height 20
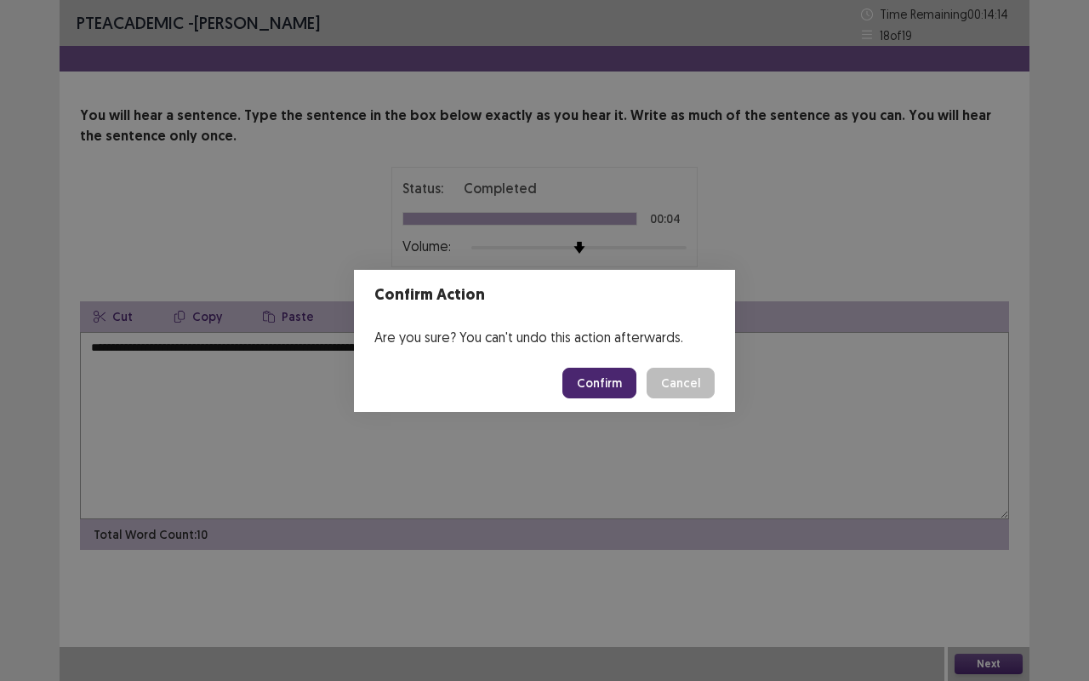
click at [607, 385] on button "Confirm" at bounding box center [599, 382] width 74 height 31
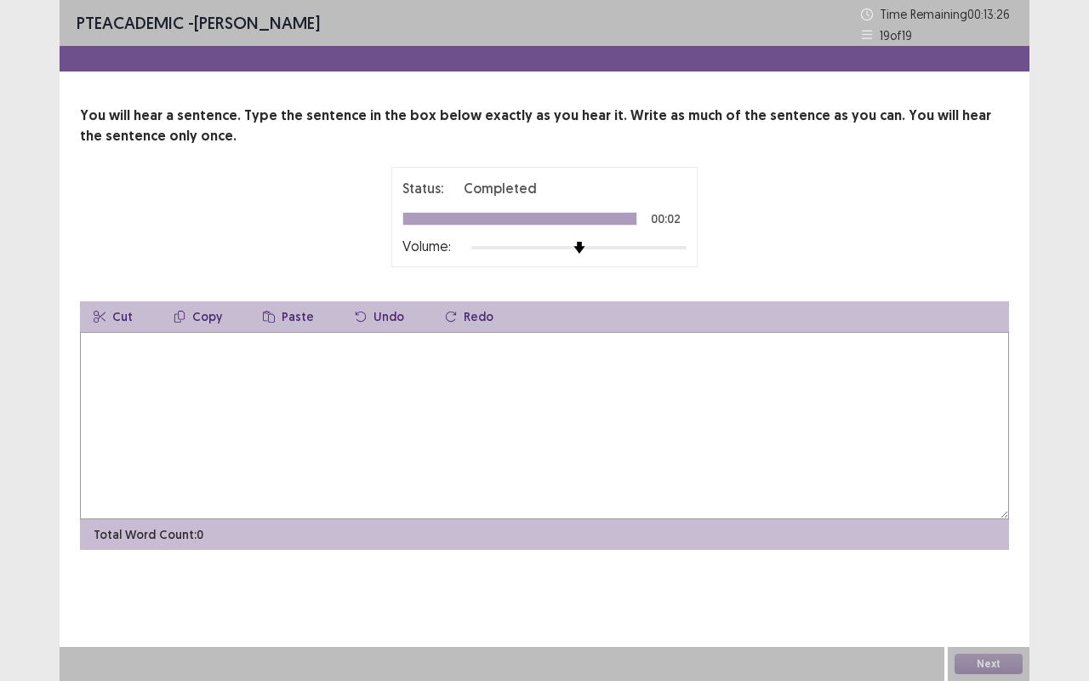
click at [113, 352] on textarea at bounding box center [544, 425] width 929 height 187
type textarea "*"
click at [202, 346] on textarea "**********" at bounding box center [544, 425] width 929 height 187
click at [297, 345] on textarea "**********" at bounding box center [544, 425] width 929 height 187
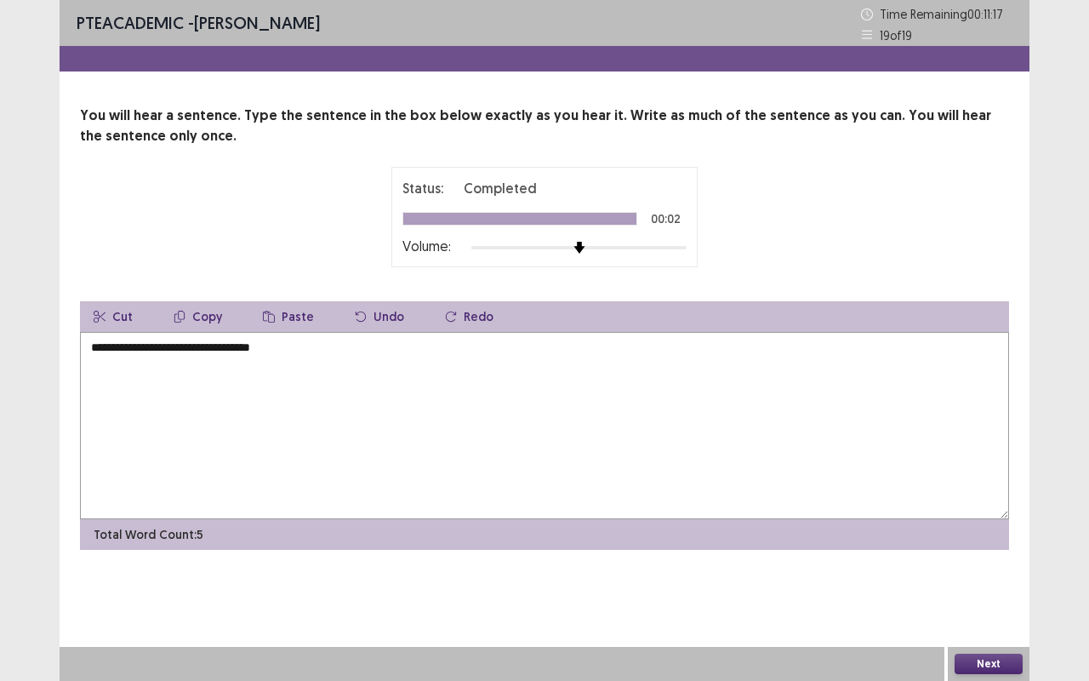
click at [197, 345] on textarea "**********" at bounding box center [544, 425] width 929 height 187
click at [201, 345] on textarea "**********" at bounding box center [544, 425] width 929 height 187
click at [117, 346] on textarea "**********" at bounding box center [544, 425] width 929 height 187
click at [123, 346] on textarea "**********" at bounding box center [544, 425] width 929 height 187
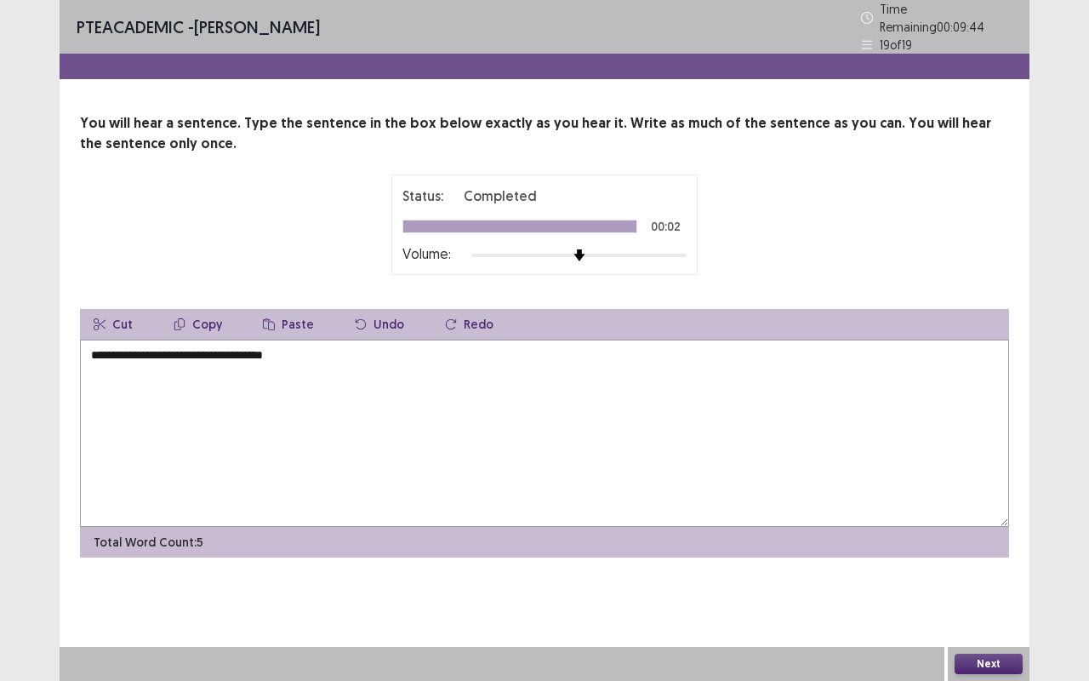
drag, startPoint x: 303, startPoint y: 348, endPoint x: 332, endPoint y: 345, distance: 29.0
click at [305, 348] on textarea "**********" at bounding box center [544, 432] width 929 height 187
click at [269, 346] on textarea "**********" at bounding box center [544, 432] width 929 height 187
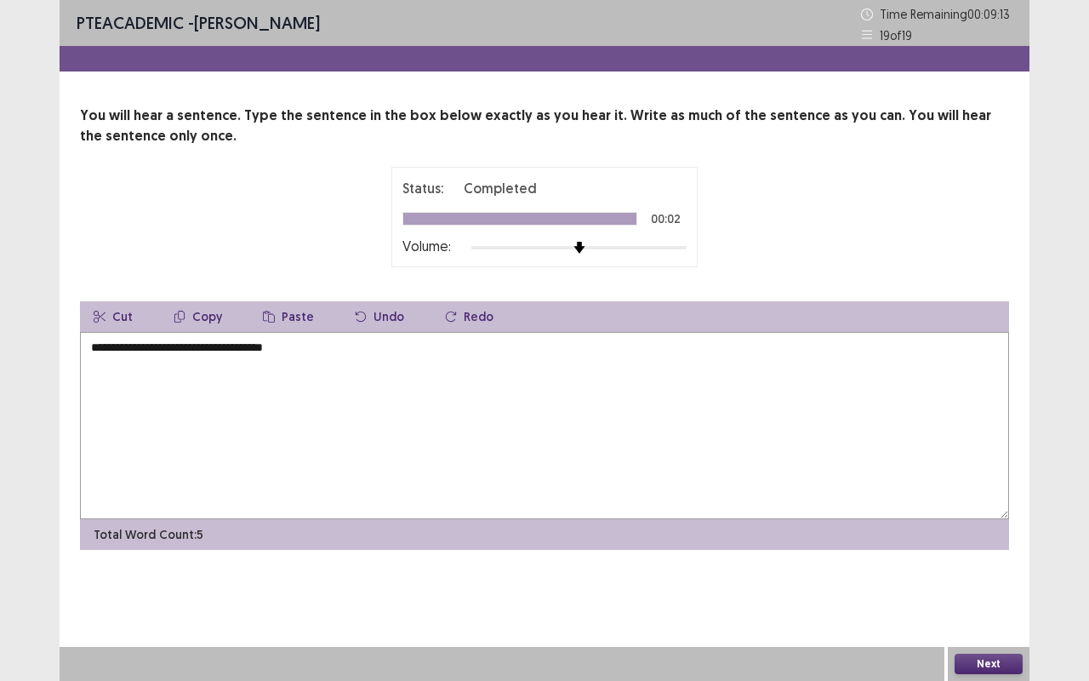
click at [309, 346] on textarea "**********" at bounding box center [544, 425] width 929 height 187
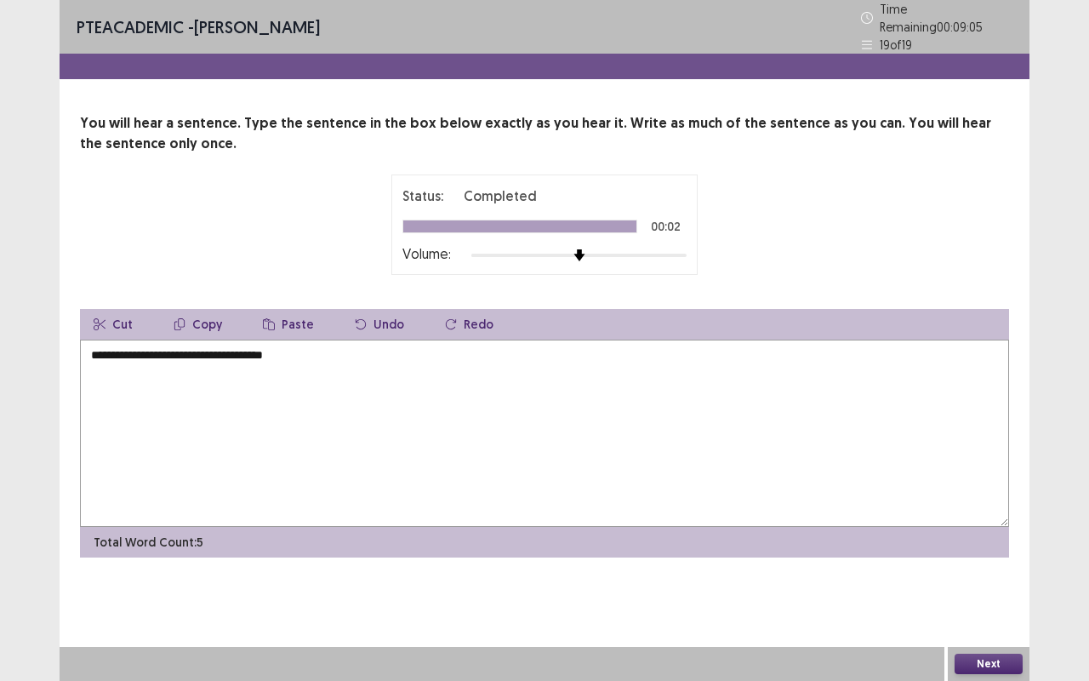
type textarea "**********"
click at [977, 664] on button "Next" at bounding box center [988, 663] width 68 height 20
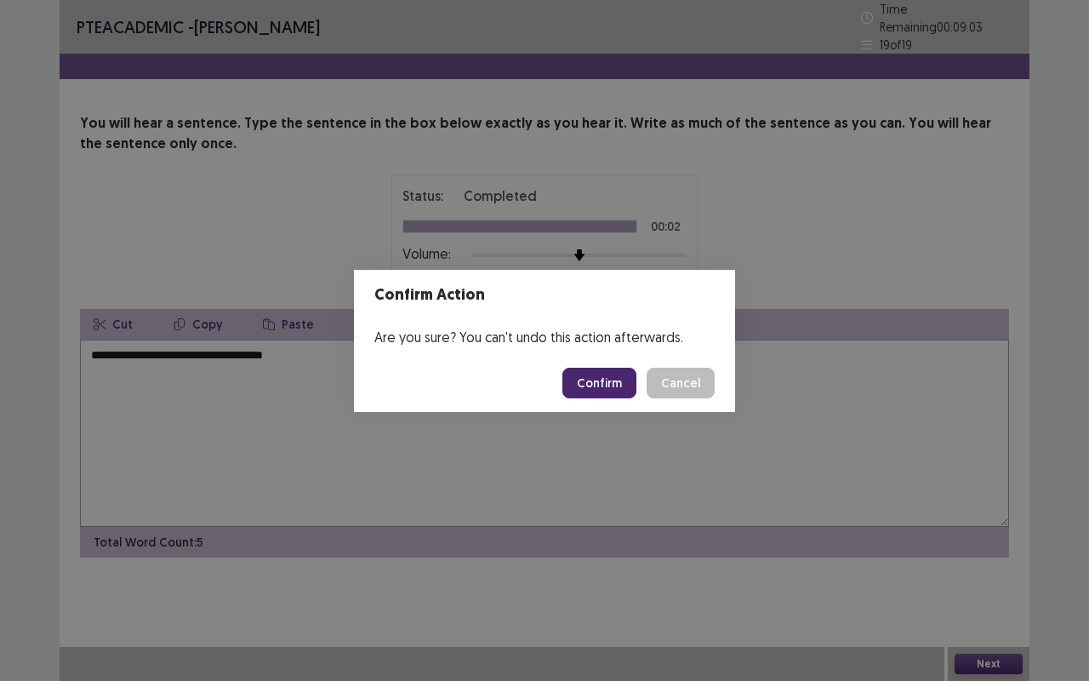
click at [612, 388] on button "Confirm" at bounding box center [599, 382] width 74 height 31
